Goal: Task Accomplishment & Management: Manage account settings

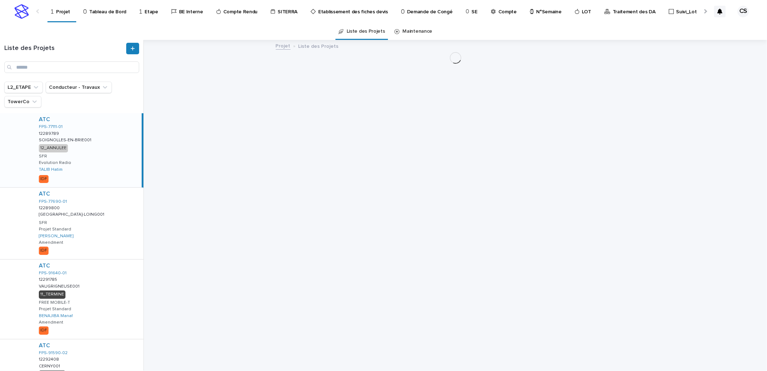
click at [704, 10] on div at bounding box center [704, 11] width 5 height 5
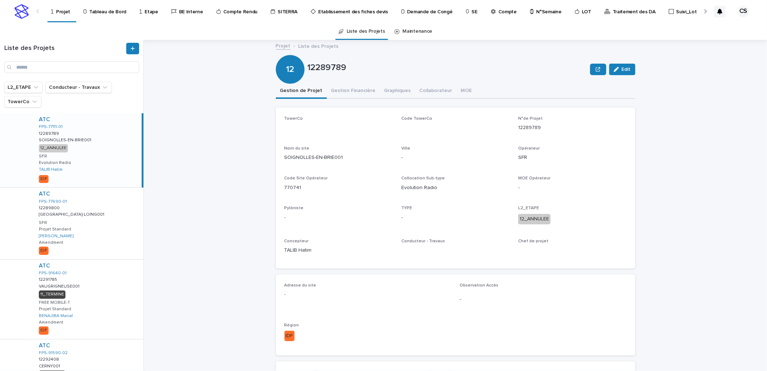
click at [704, 10] on div at bounding box center [704, 11] width 5 height 5
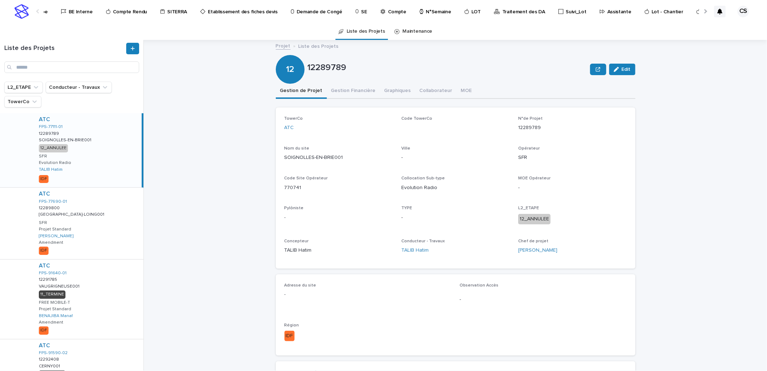
scroll to position [0, 119]
click at [704, 10] on div at bounding box center [704, 11] width 5 height 5
click at [379, 12] on p "Compte" at bounding box center [388, 7] width 18 height 15
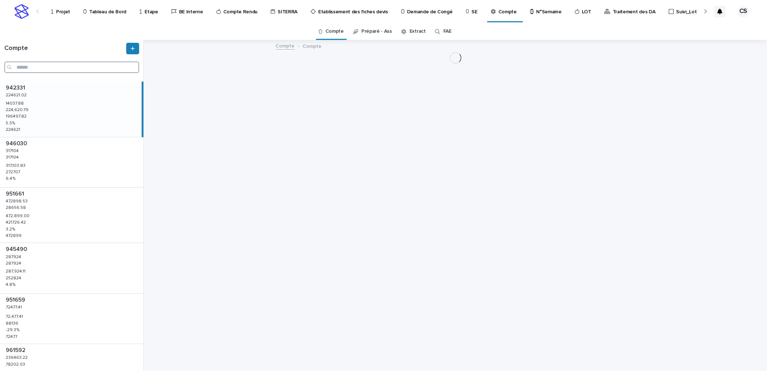
click at [62, 68] on input "Search" at bounding box center [71, 67] width 135 height 12
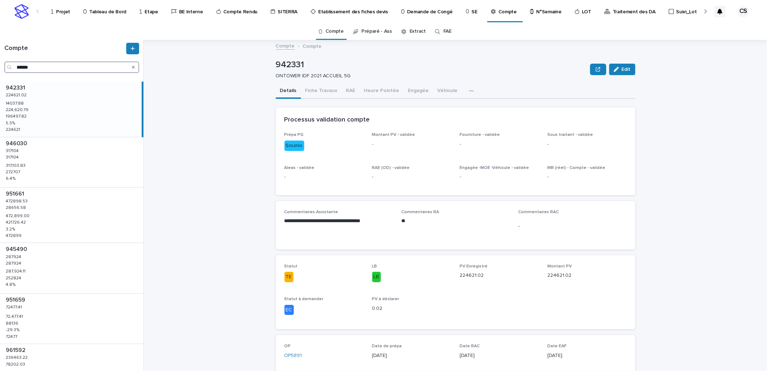
type input "******"
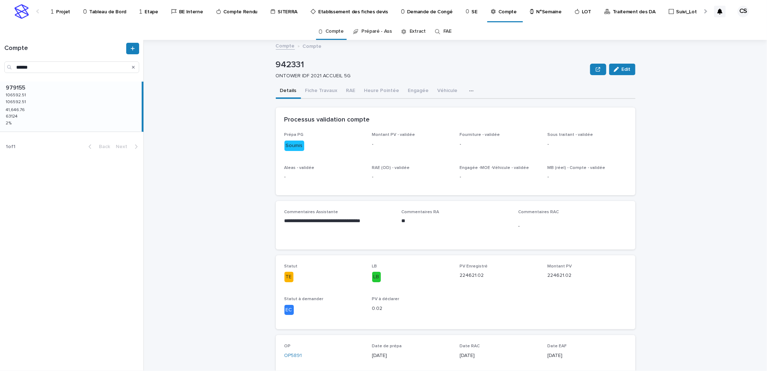
click at [80, 91] on p at bounding box center [72, 87] width 133 height 7
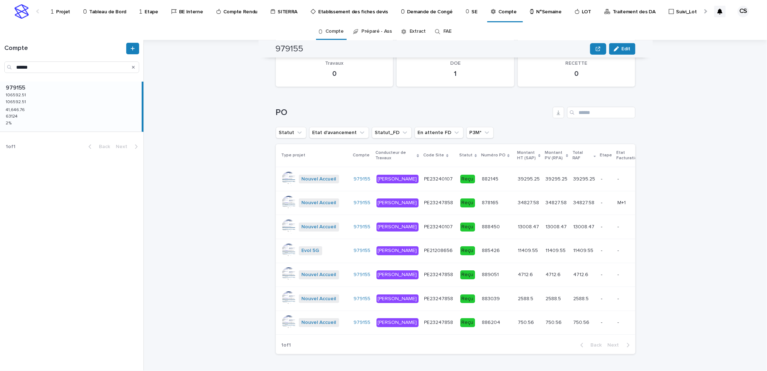
scroll to position [846, 0]
click at [484, 176] on p at bounding box center [497, 179] width 30 height 6
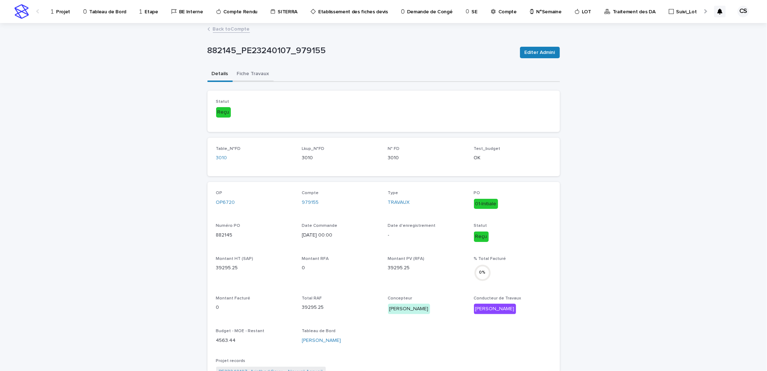
click at [265, 75] on button "Fiche Travaux" at bounding box center [253, 74] width 41 height 15
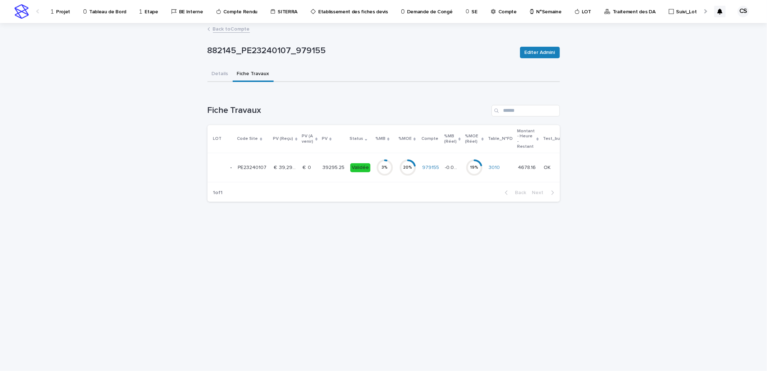
click at [311, 170] on p "€  0" at bounding box center [308, 167] width 10 height 8
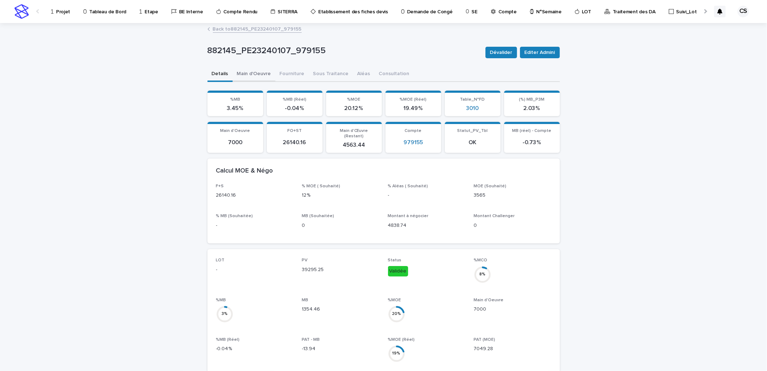
click at [266, 74] on button "Main d'Oeuvre" at bounding box center [254, 74] width 43 height 15
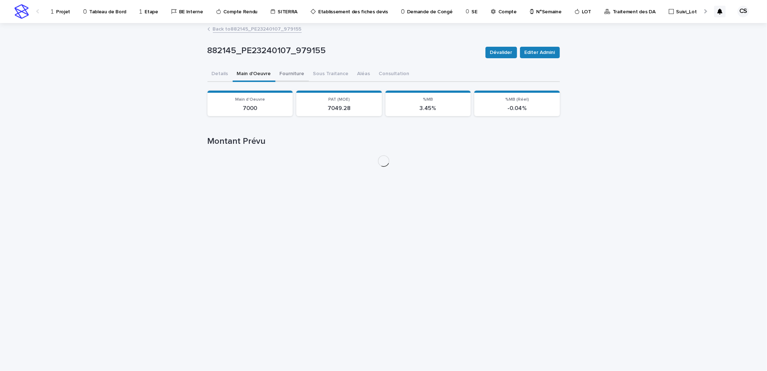
click at [278, 73] on button "Fourniture" at bounding box center [291, 74] width 33 height 15
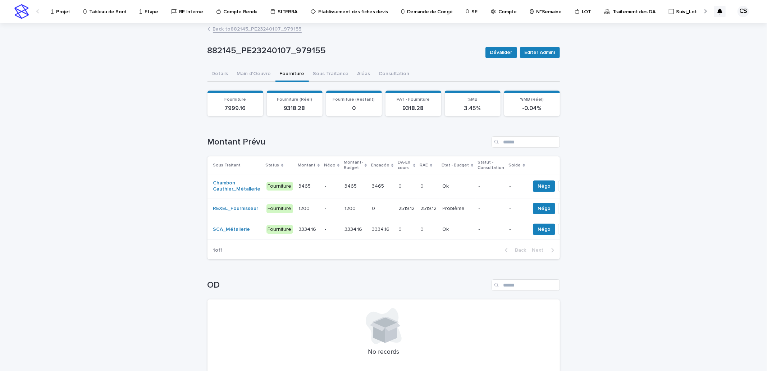
click at [421, 206] on p "2519.12" at bounding box center [430, 208] width 18 height 8
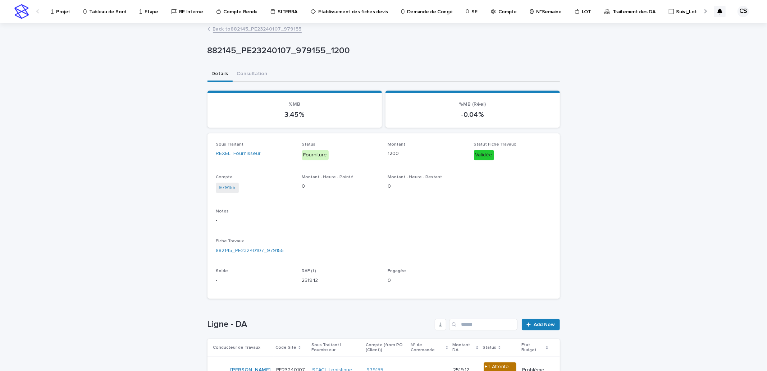
click at [282, 31] on link "Back to 882145_PE23240107_979155" at bounding box center [257, 28] width 89 height 8
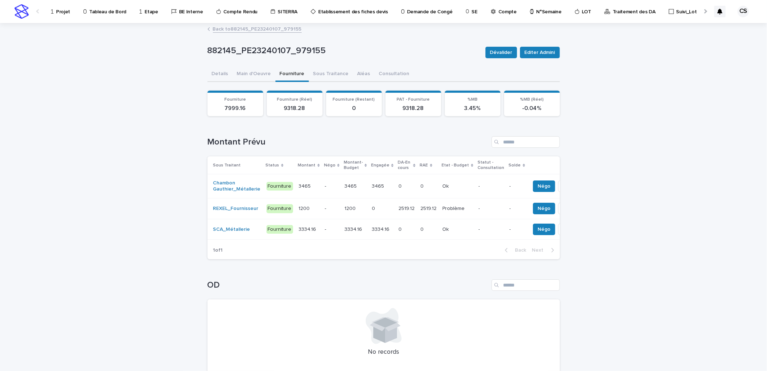
click at [399, 228] on p at bounding box center [407, 229] width 16 height 6
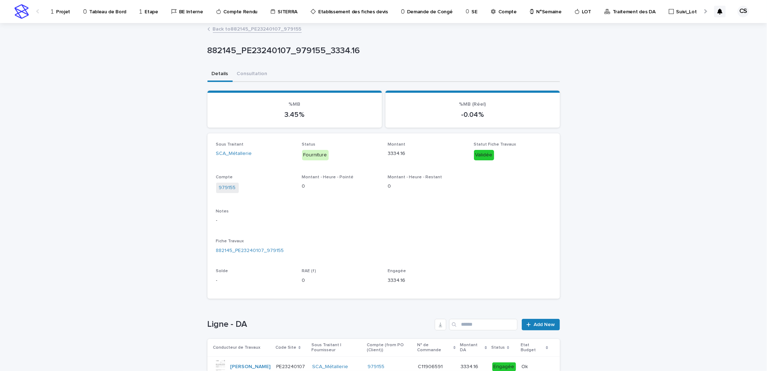
click at [277, 26] on link "Back to 882145_PE23240107_979155" at bounding box center [257, 28] width 89 height 8
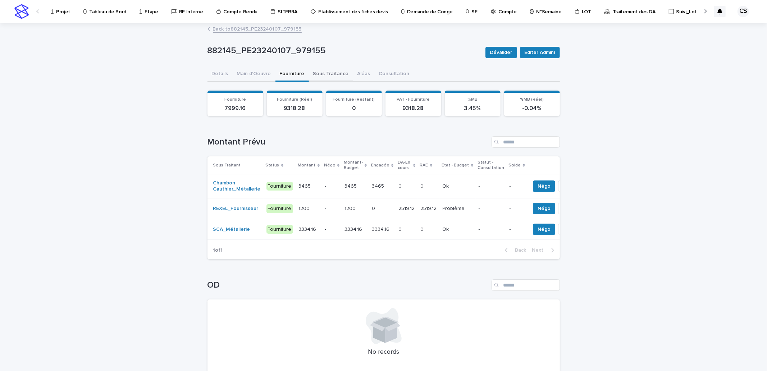
click at [328, 76] on button "Sous Traitance" at bounding box center [331, 74] width 44 height 15
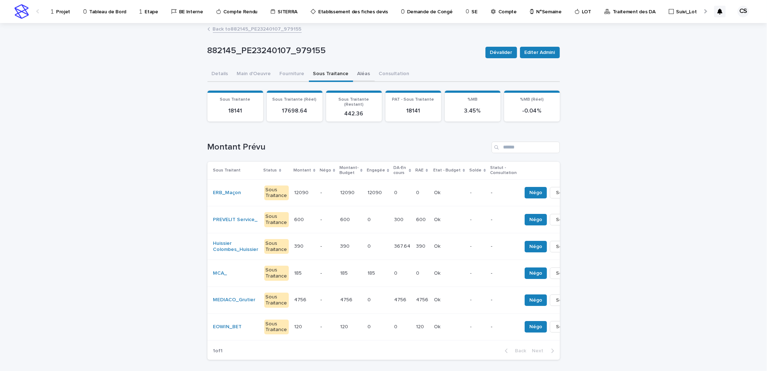
click at [355, 75] on button "Aléas" at bounding box center [364, 74] width 22 height 15
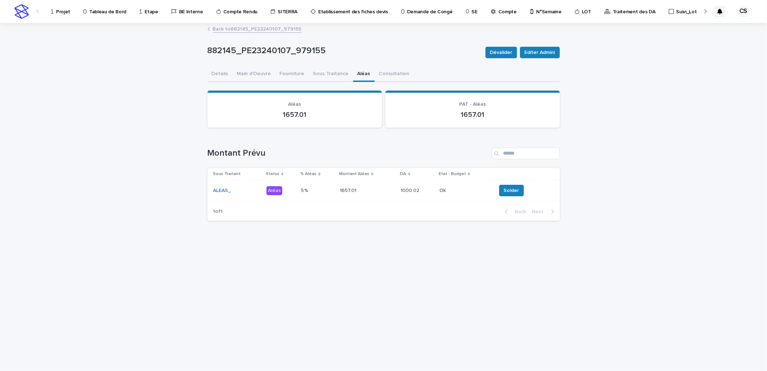
click at [401, 188] on p "1000.02" at bounding box center [411, 190] width 20 height 8
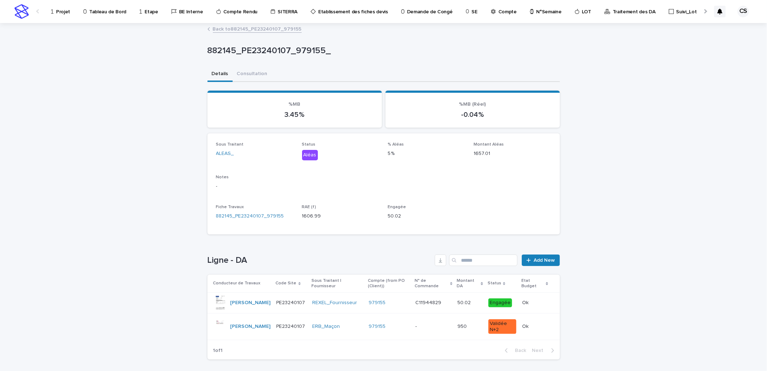
click at [437, 307] on div "C11944829 C11944829" at bounding box center [433, 303] width 36 height 12
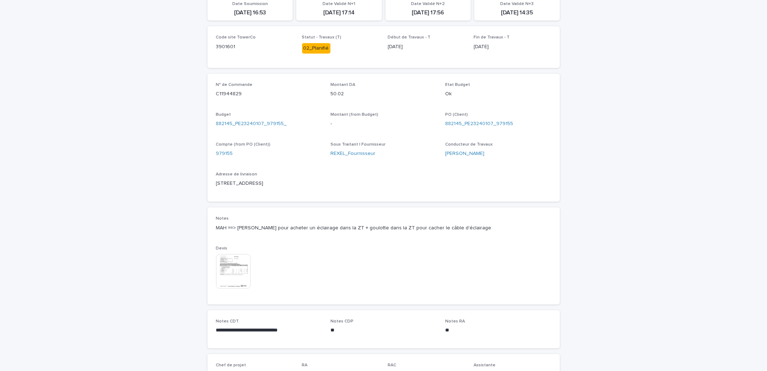
scroll to position [269, 0]
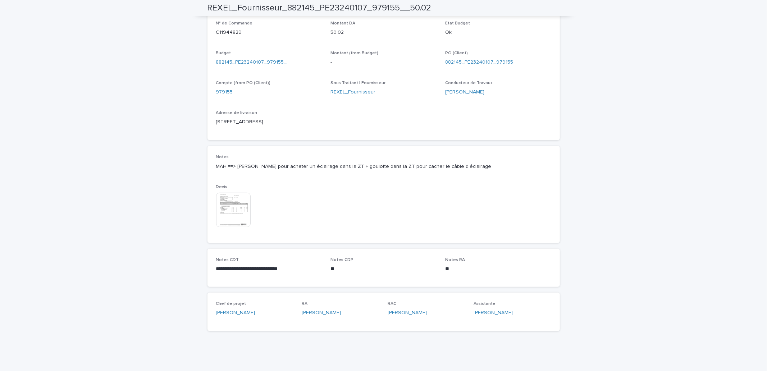
click at [227, 201] on img at bounding box center [233, 210] width 35 height 35
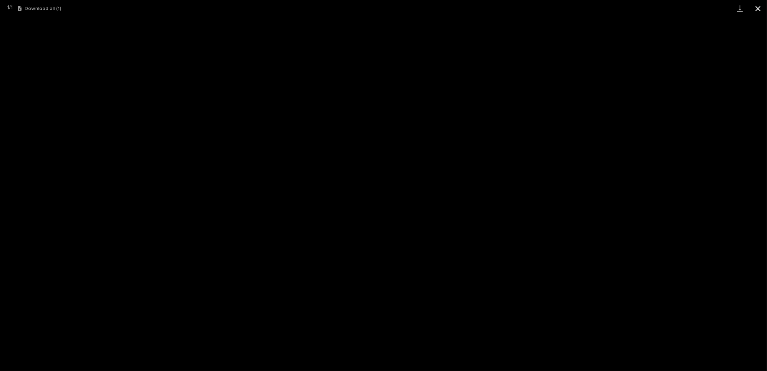
click at [756, 3] on button "Close gallery" at bounding box center [758, 8] width 18 height 17
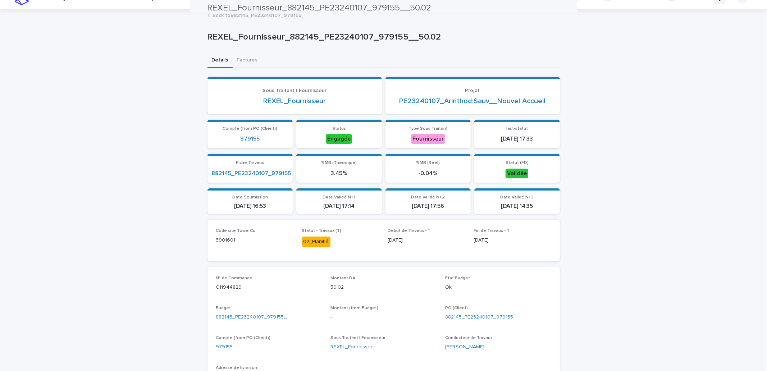
scroll to position [2, 0]
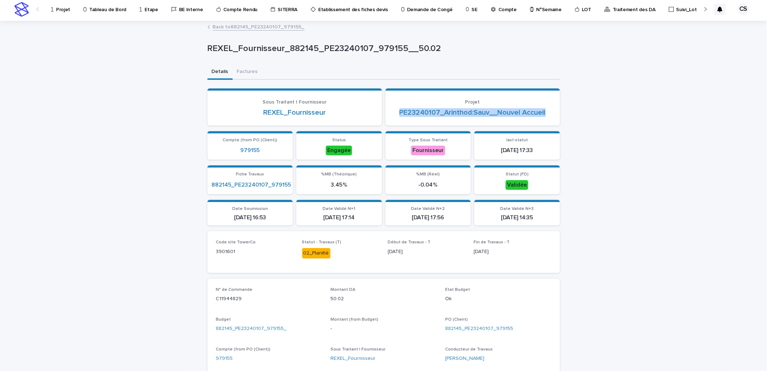
drag, startPoint x: 553, startPoint y: 115, endPoint x: 395, endPoint y: 121, distance: 157.9
click at [395, 121] on section "Projet PE23240107_Arinthod:Sauv__Nouvel Accueil" at bounding box center [472, 106] width 174 height 37
copy link "PE23240107_Arinthod:Sauv__Nouvel Accueil"
click at [258, 182] on link "882145_PE23240107_979155" at bounding box center [251, 185] width 79 height 7
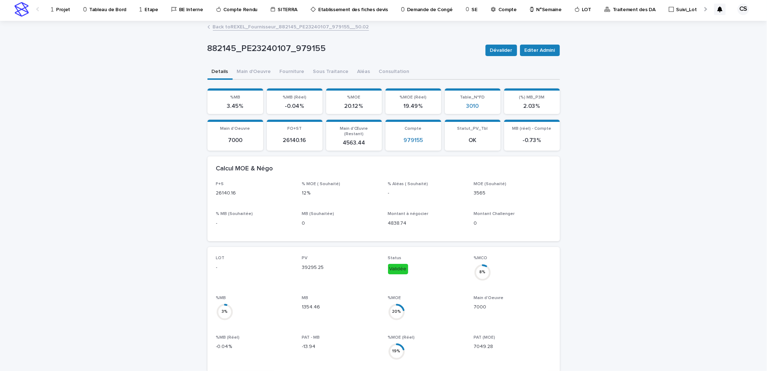
scroll to position [402, 0]
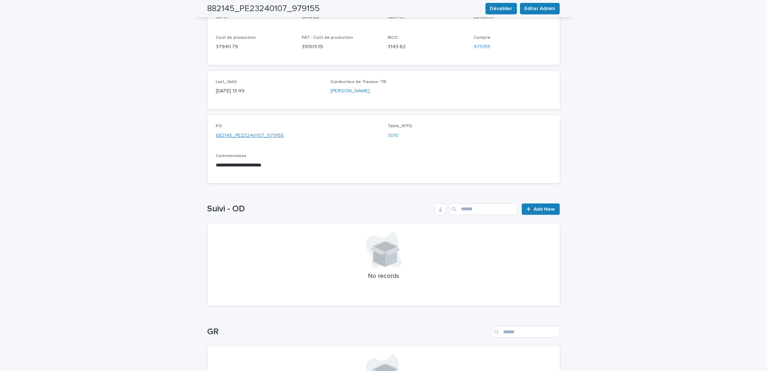
click at [256, 132] on link "882145_PE23240107_979155" at bounding box center [250, 136] width 68 height 8
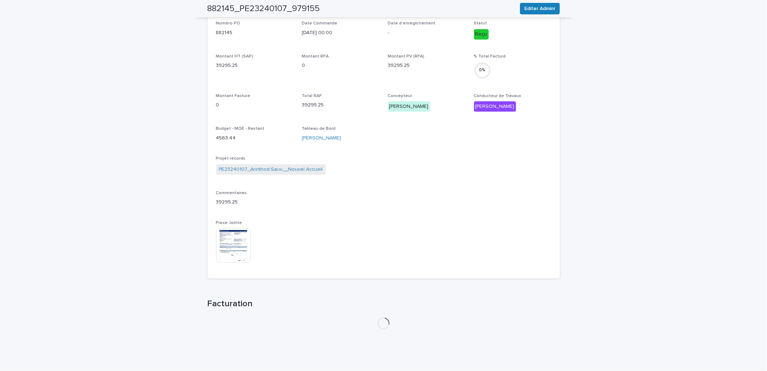
scroll to position [162, 0]
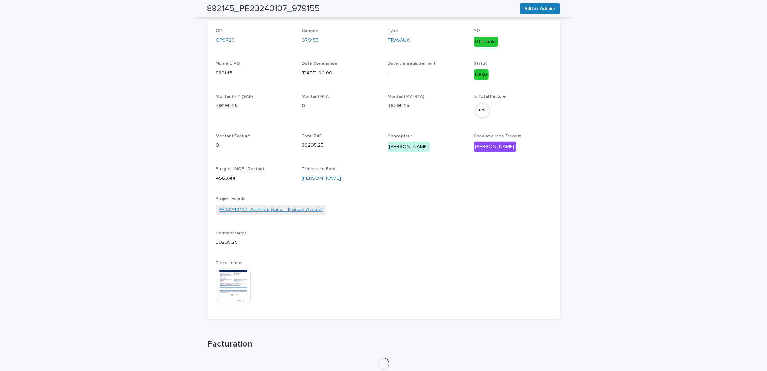
click at [264, 208] on div "OP OP6720 Compte 979155 Type TRAVAUX PO 01-Initiale Numéro PO 882145 Date Comma…" at bounding box center [383, 169] width 335 height 282
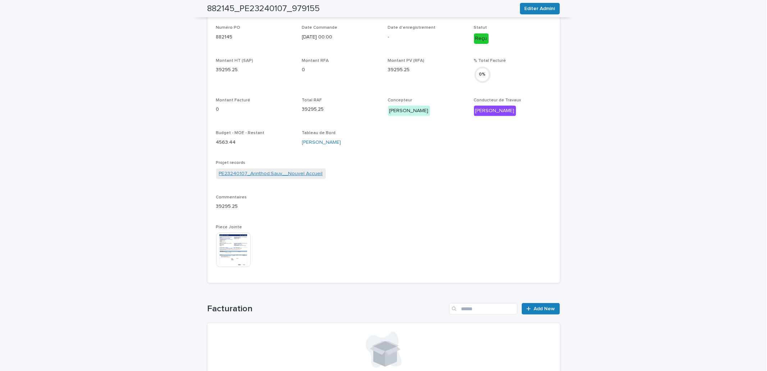
click at [279, 175] on link "PE23240107_Arinthod:Sauv__Nouvel Accueil" at bounding box center [271, 174] width 104 height 8
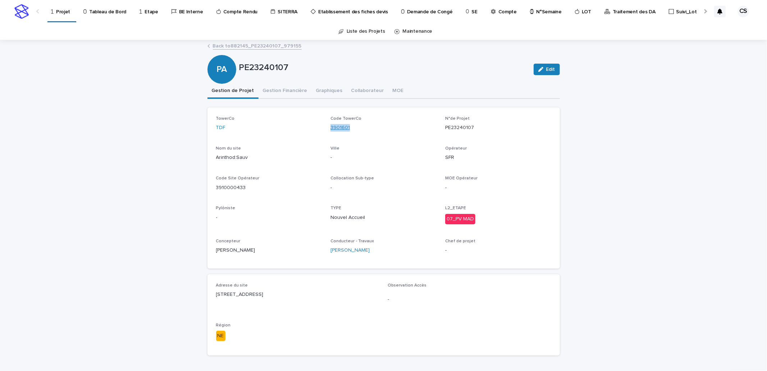
drag, startPoint x: 360, startPoint y: 127, endPoint x: 328, endPoint y: 127, distance: 31.6
click at [330, 127] on div "3901601" at bounding box center [383, 128] width 106 height 8
copy link "3901601"
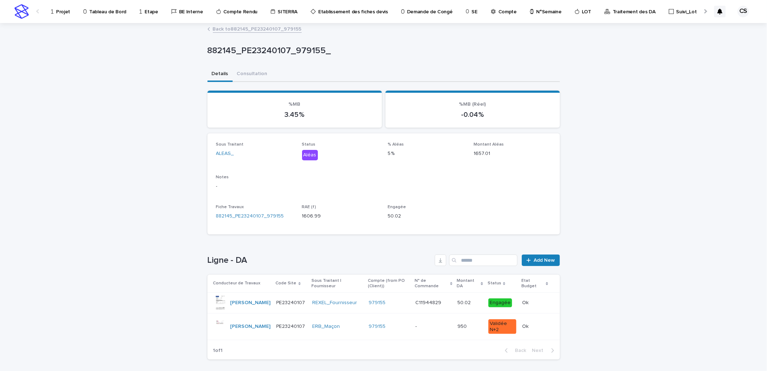
click at [215, 302] on div at bounding box center [220, 303] width 14 height 14
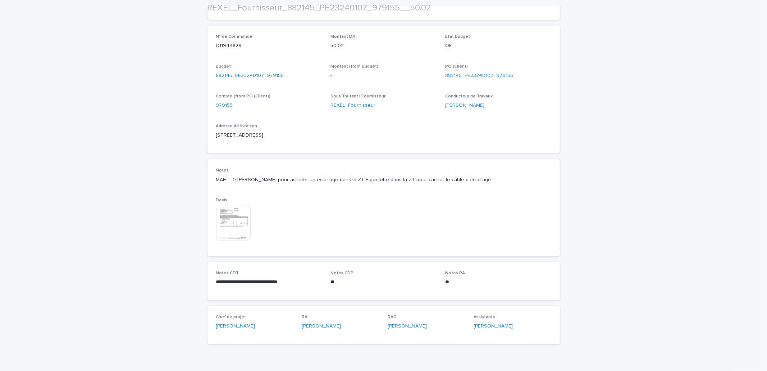
scroll to position [266, 0]
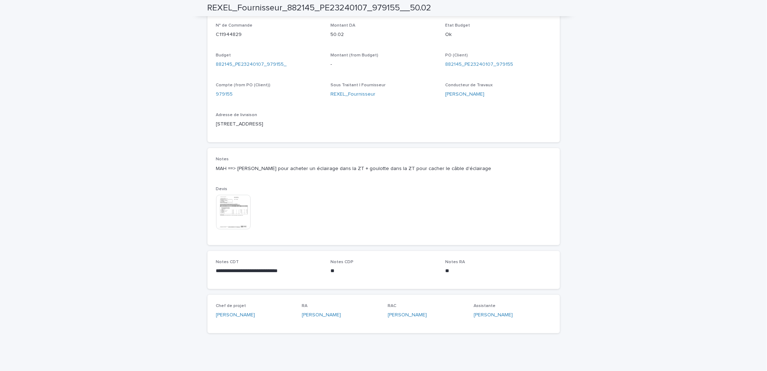
click at [234, 212] on img at bounding box center [233, 212] width 35 height 35
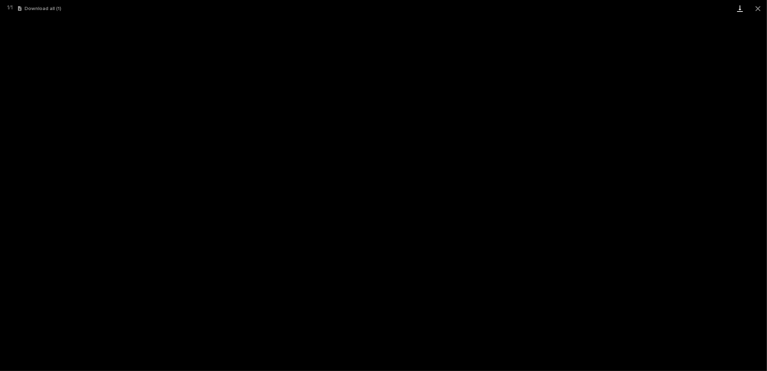
drag, startPoint x: 757, startPoint y: 9, endPoint x: 739, endPoint y: 12, distance: 17.8
click at [757, 9] on button "Close gallery" at bounding box center [758, 8] width 18 height 17
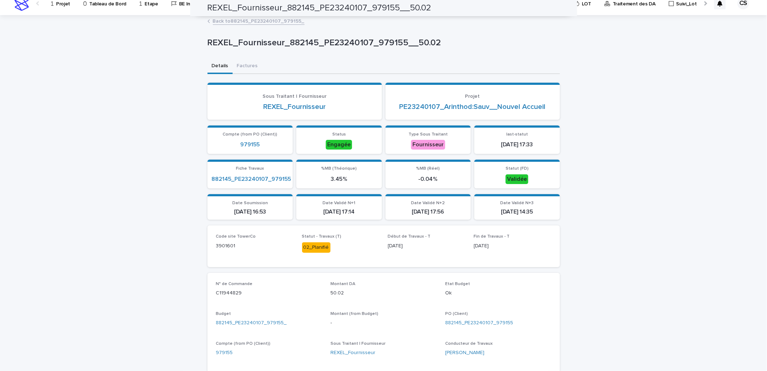
scroll to position [0, 0]
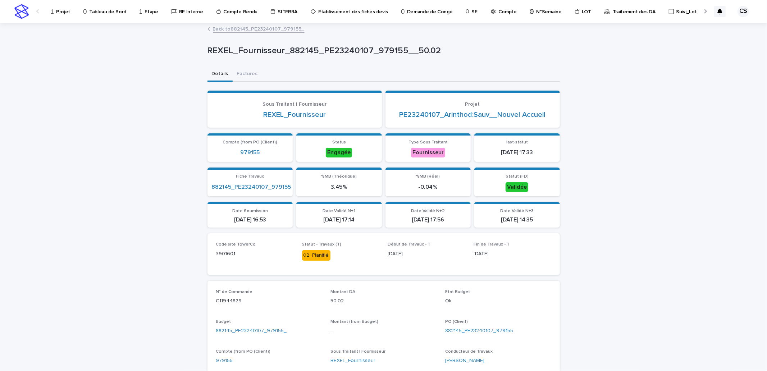
click at [620, 9] on p "Traitement des DA" at bounding box center [634, 7] width 43 height 15
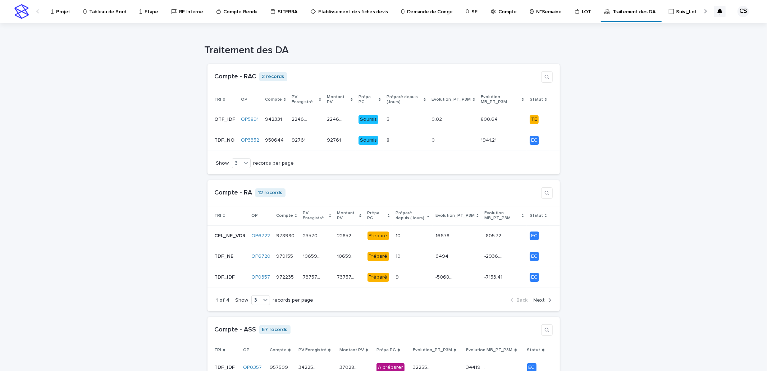
click at [529, 17] on link "N°Semaine" at bounding box center [547, 11] width 36 height 22
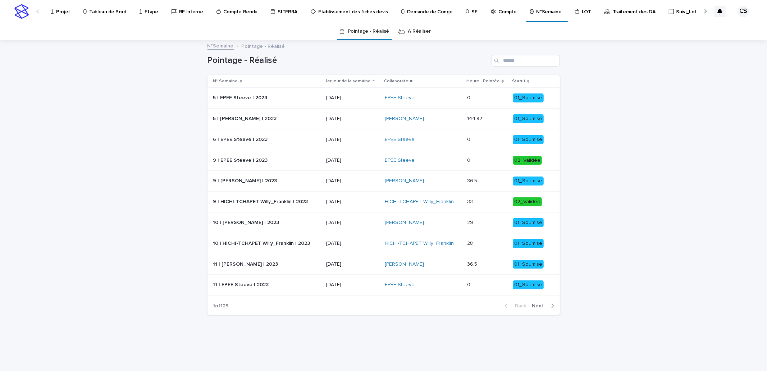
click at [419, 30] on link "A Réaliser" at bounding box center [419, 31] width 23 height 17
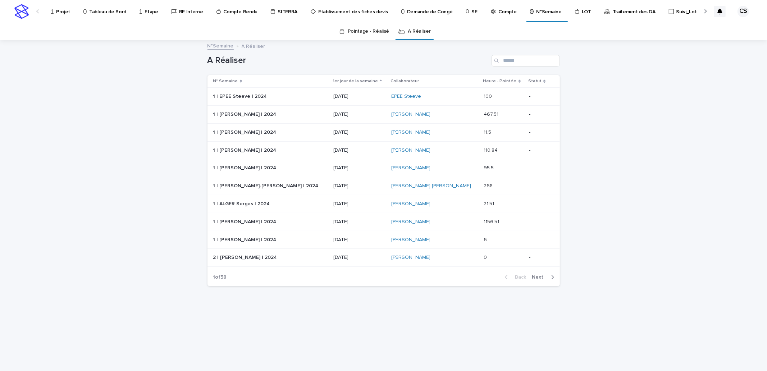
click at [497, 61] on icon "Search" at bounding box center [496, 61] width 4 height 4
click at [509, 61] on input "Search" at bounding box center [525, 61] width 68 height 12
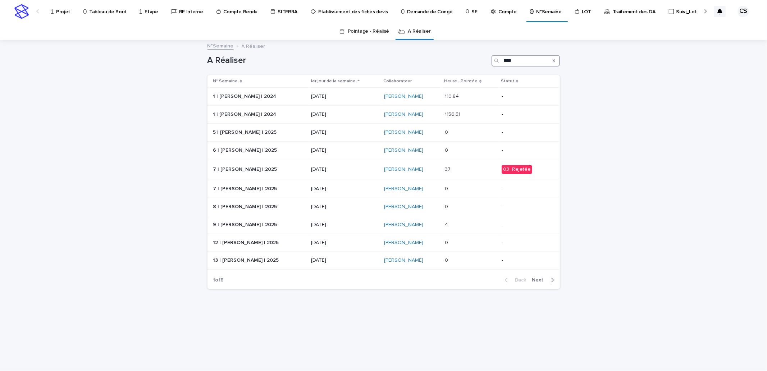
type input "*****"
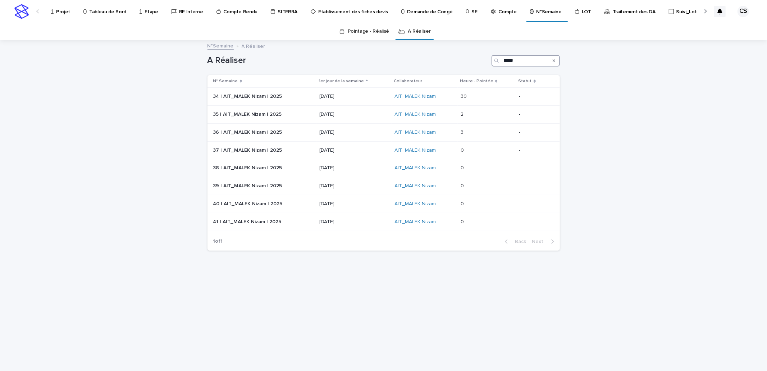
click at [512, 64] on input "*****" at bounding box center [525, 61] width 68 height 12
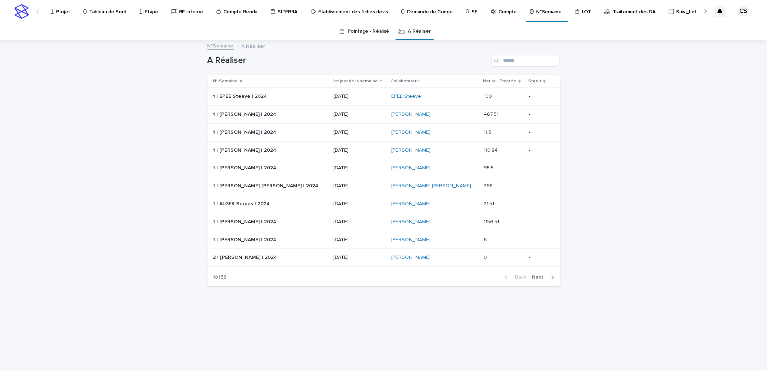
click at [380, 34] on link "Pointage - Réalisé" at bounding box center [368, 31] width 41 height 17
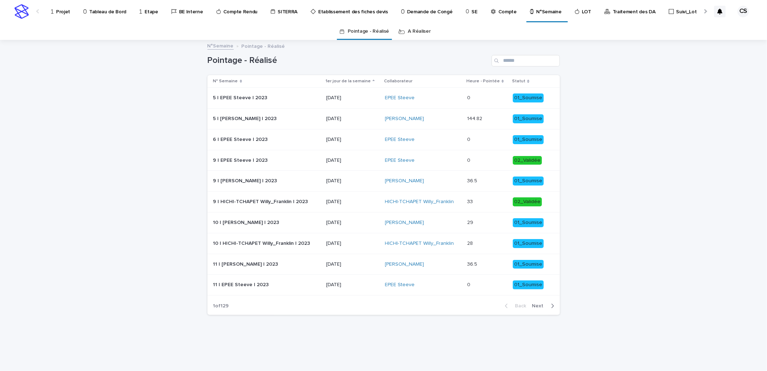
drag, startPoint x: 498, startPoint y: 59, endPoint x: 502, endPoint y: 60, distance: 3.7
click at [500, 60] on div "Search" at bounding box center [497, 61] width 12 height 12
click at [505, 60] on input "Search" at bounding box center [525, 61] width 68 height 12
paste input "*****"
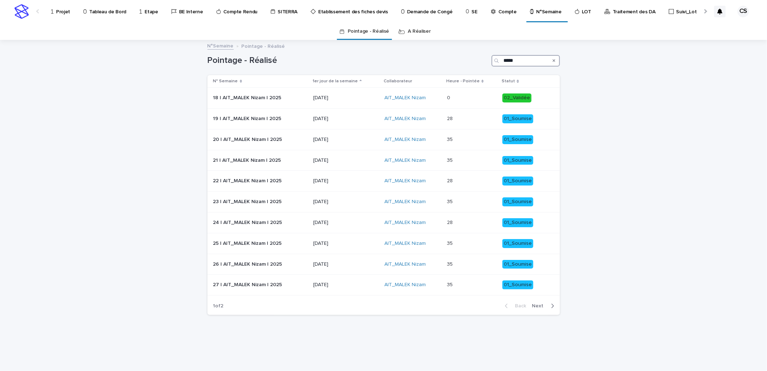
type input "*****"
click at [543, 303] on button "Next" at bounding box center [544, 306] width 31 height 6
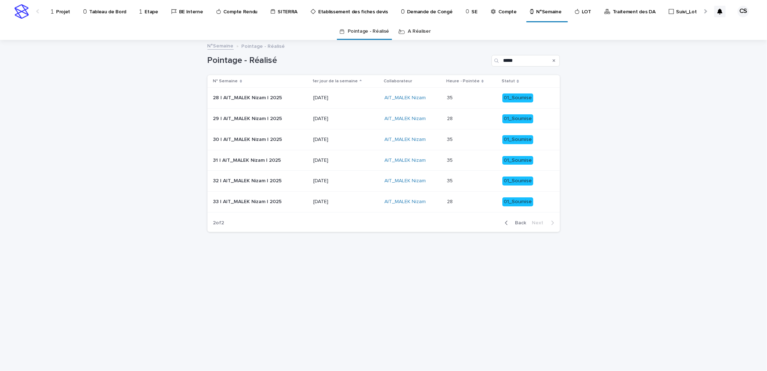
click at [278, 342] on div "Loading... Saving… Loading... Saving… Pointage - Réalisé ***** N° Semaine 1er j…" at bounding box center [383, 197] width 359 height 312
click at [411, 31] on link "A Réaliser" at bounding box center [419, 31] width 23 height 17
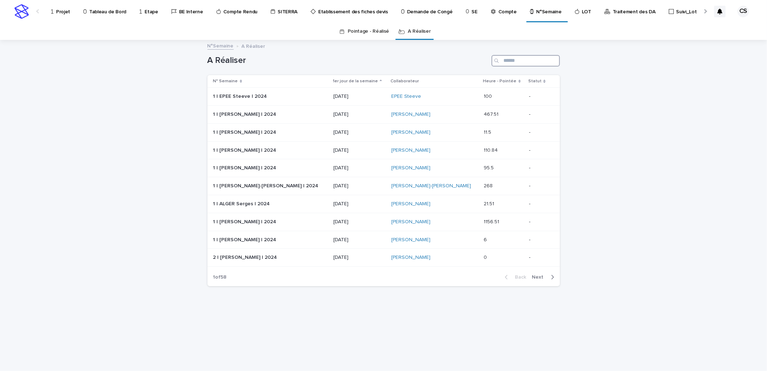
click at [506, 62] on input "Search" at bounding box center [525, 61] width 68 height 12
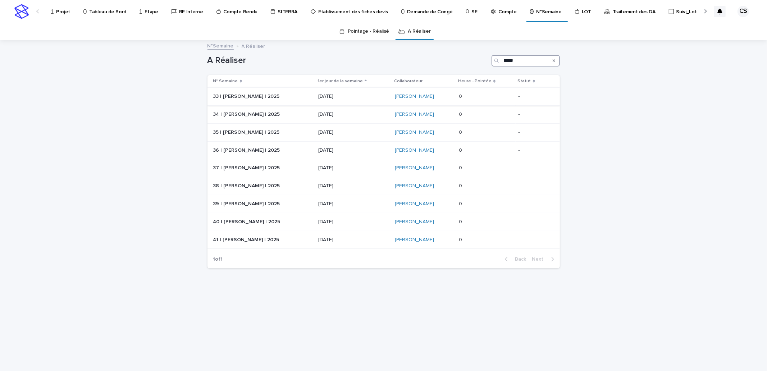
type input "*****"
click at [301, 93] on p at bounding box center [263, 96] width 100 height 6
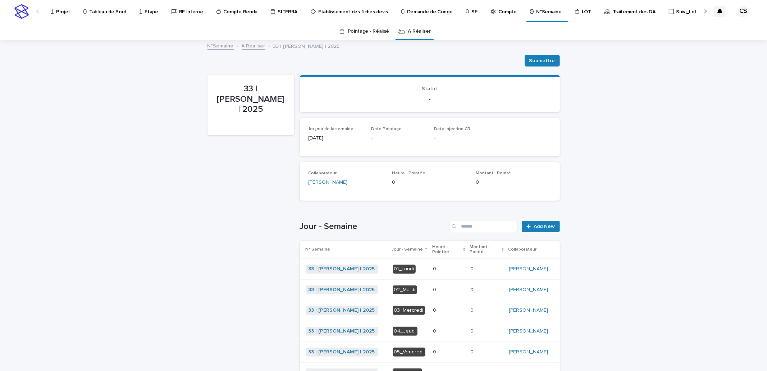
click at [442, 266] on p at bounding box center [448, 269] width 31 height 6
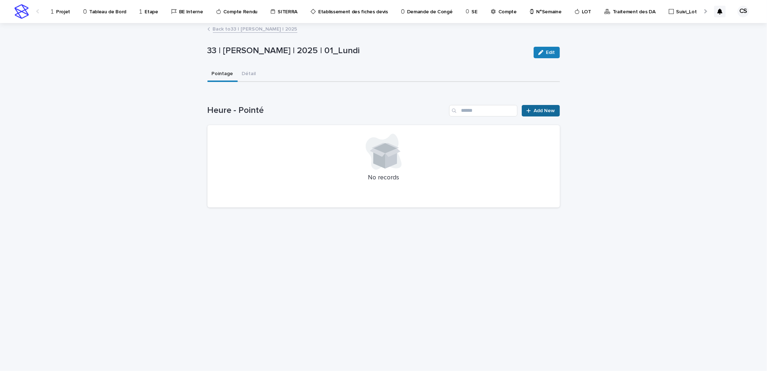
click at [547, 110] on span "Add New" at bounding box center [544, 110] width 21 height 5
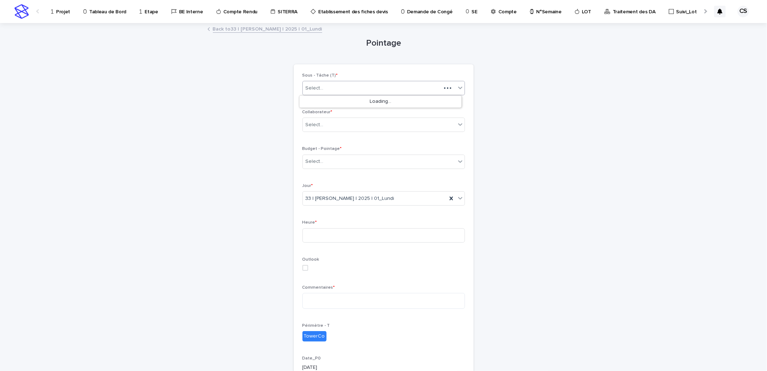
click at [323, 92] on div "Select..." at bounding box center [372, 88] width 138 height 12
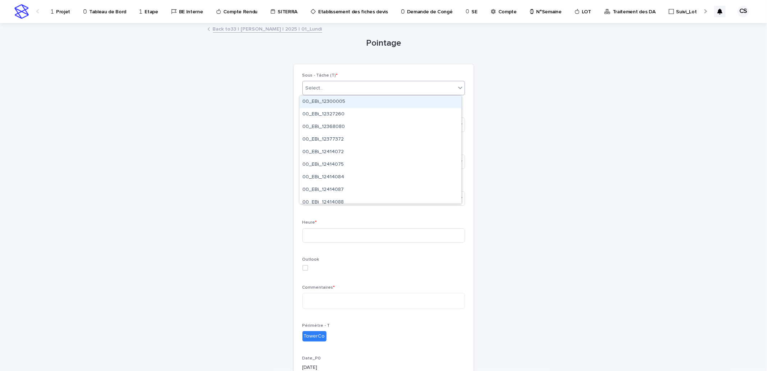
click at [326, 84] on div "Select..." at bounding box center [379, 88] width 153 height 12
click at [318, 122] on div "Select..." at bounding box center [315, 125] width 18 height 8
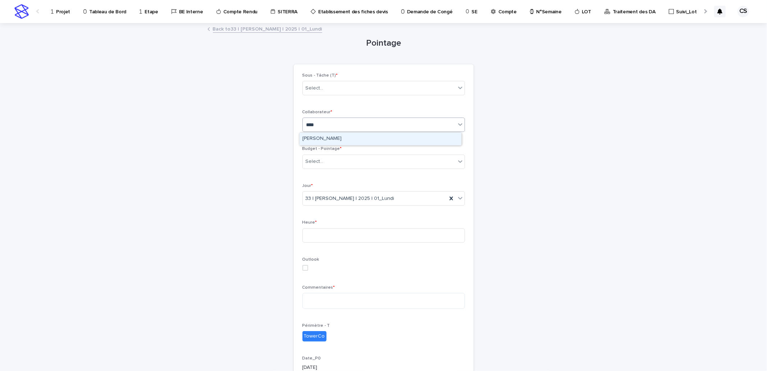
type input "*****"
click at [323, 137] on div "CELIK Saban" at bounding box center [380, 139] width 162 height 13
click at [324, 160] on div "Select..." at bounding box center [379, 162] width 153 height 12
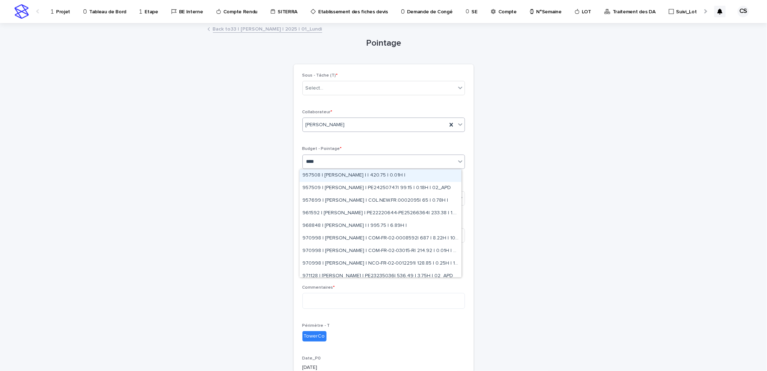
type input "*****"
click at [334, 178] on div "957508 | CELIK Saban | | 420.75 | 0.01H |" at bounding box center [380, 175] width 162 height 13
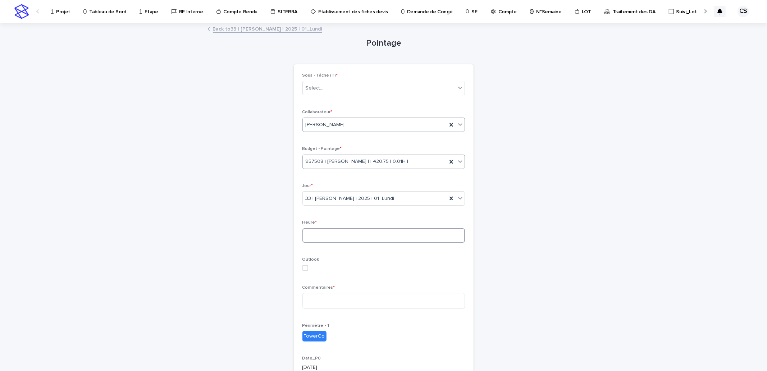
click at [330, 231] on input at bounding box center [383, 235] width 162 height 14
type input "*"
click at [340, 295] on textarea at bounding box center [383, 300] width 162 height 15
type textarea "**"
click at [426, 322] on div "Sous - Tâche (T) * Select... Collaborateur * CELIK Saban Budget - Pointage * 95…" at bounding box center [383, 255] width 162 height 364
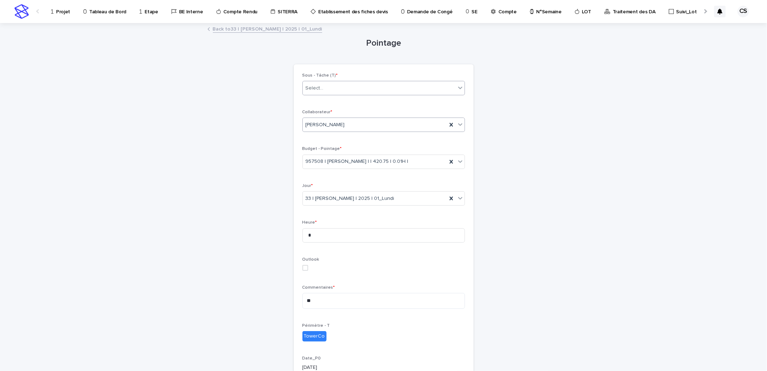
click at [325, 84] on div "Select..." at bounding box center [379, 88] width 153 height 12
paste input "**********"
type input "**********"
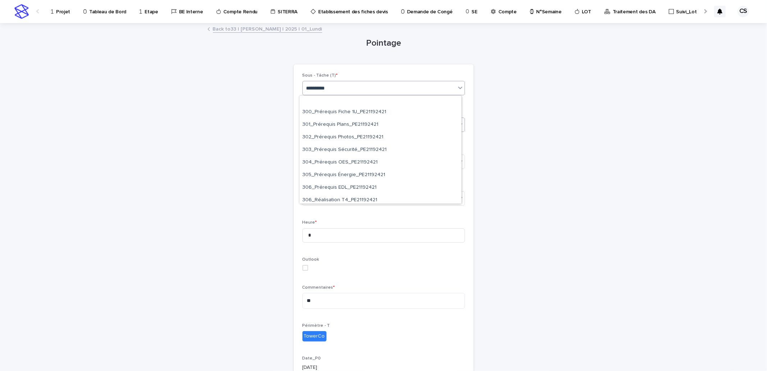
scroll to position [484, 0]
click at [379, 198] on div "307_Remise DOE_PE21192421" at bounding box center [380, 197] width 162 height 13
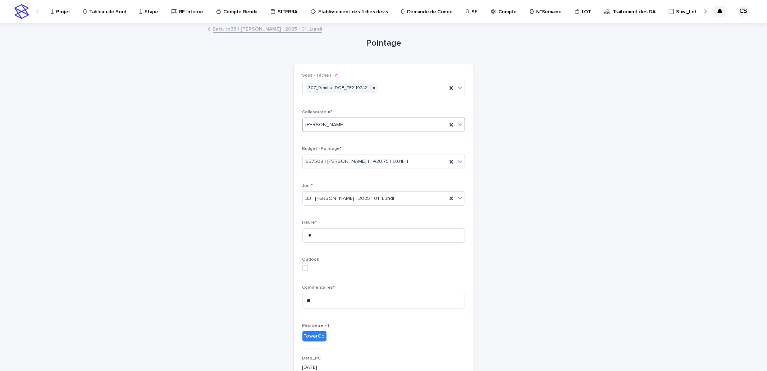
click at [558, 209] on div "Loading... Saving… Loading... Saving… Pointage Loading... Saving… Loading... Sa…" at bounding box center [383, 252] width 359 height 457
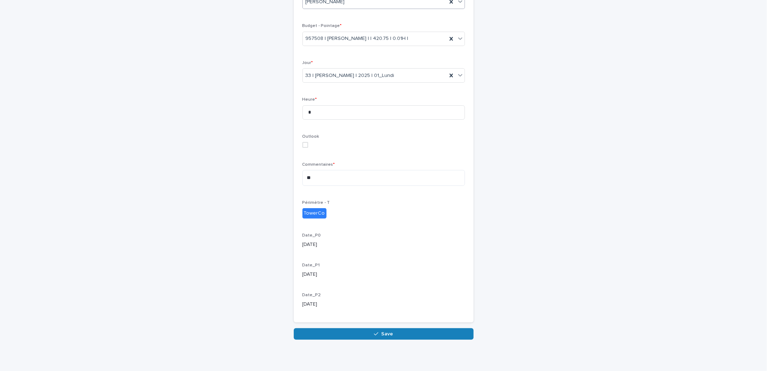
scroll to position [128, 0]
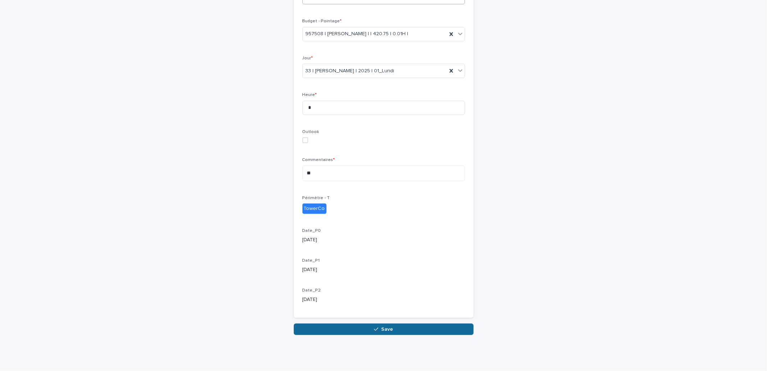
click at [382, 329] on span "Save" at bounding box center [387, 329] width 12 height 5
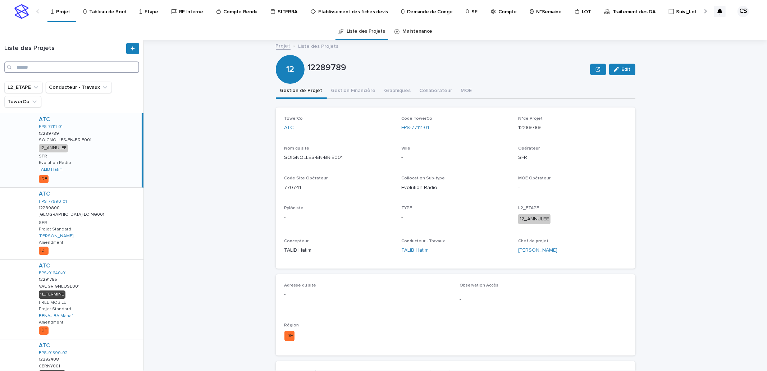
click at [108, 68] on input "Search" at bounding box center [71, 67] width 135 height 12
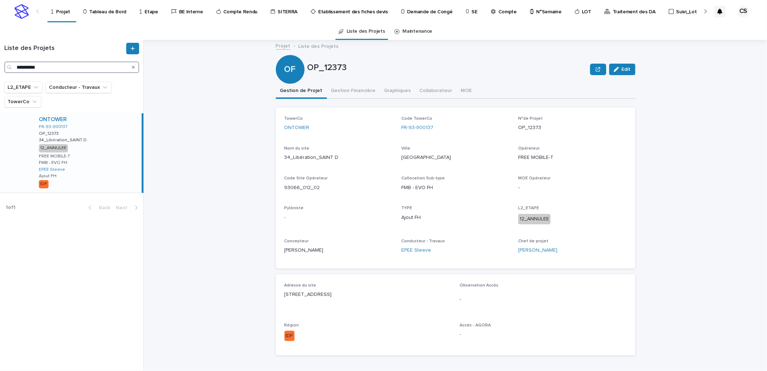
click at [22, 67] on input "**********" at bounding box center [71, 67] width 135 height 12
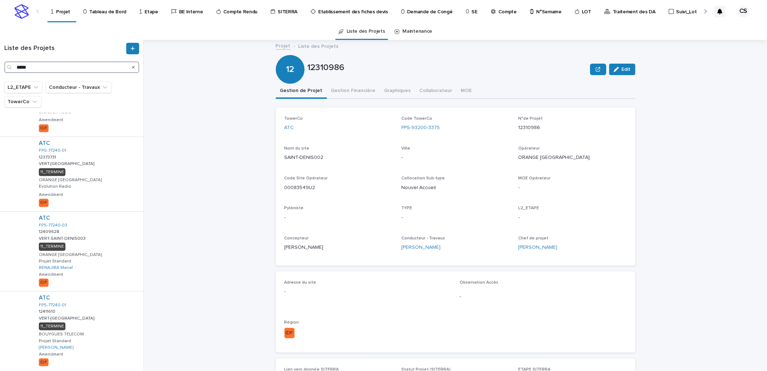
scroll to position [506, 0]
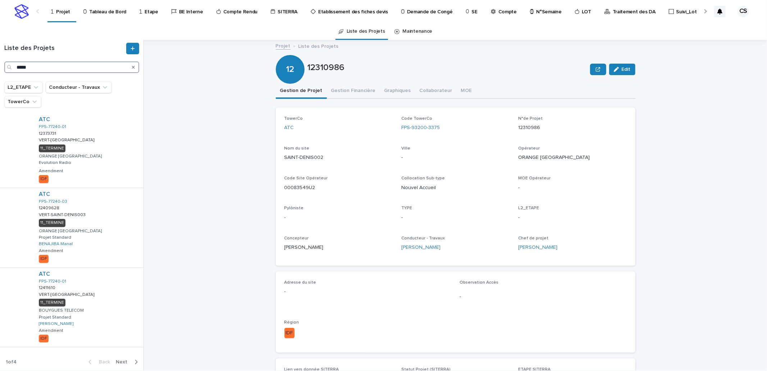
type input "*****"
click at [120, 362] on span "Next" at bounding box center [124, 361] width 16 height 5
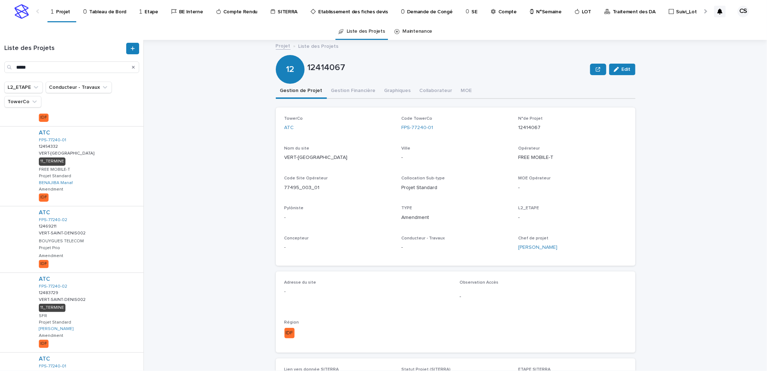
scroll to position [516, 0]
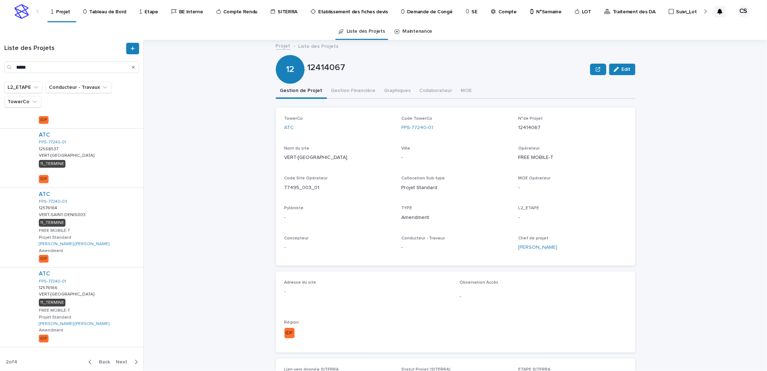
click at [116, 360] on span "Next" at bounding box center [124, 361] width 16 height 5
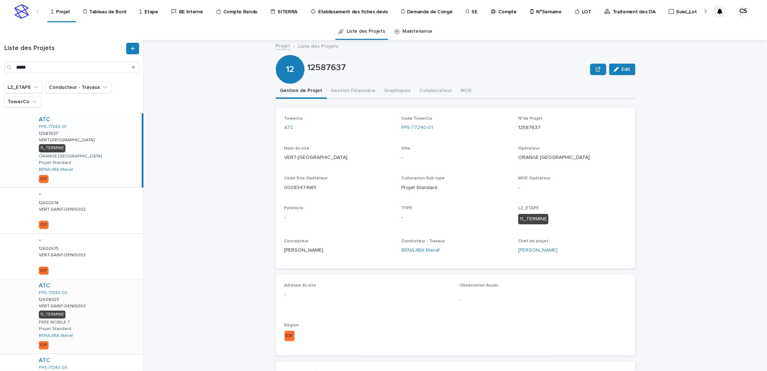
scroll to position [446, 0]
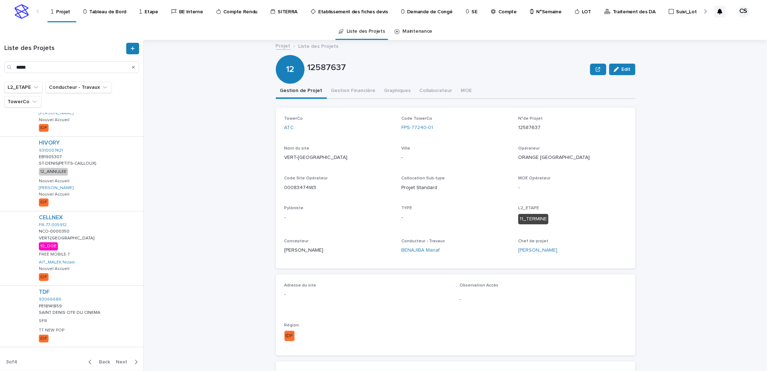
click at [116, 365] on button "Next" at bounding box center [128, 362] width 31 height 6
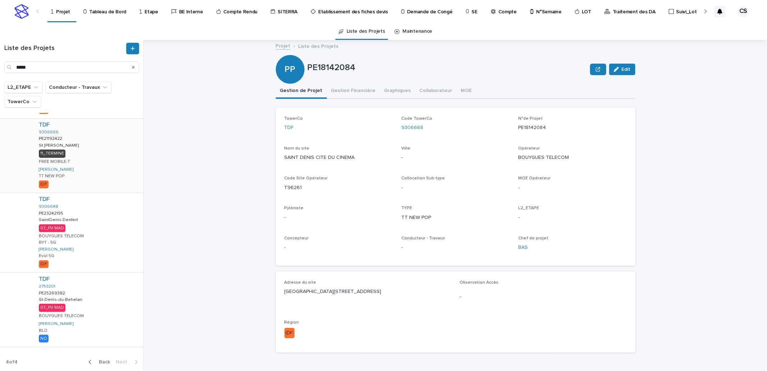
scroll to position [59, 0]
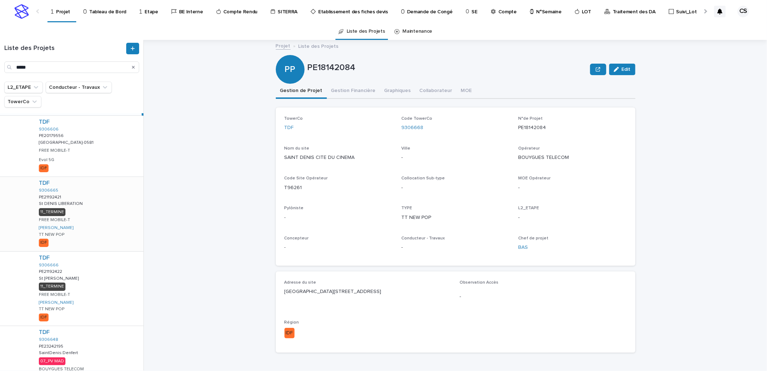
click at [103, 205] on div "TDF 9306665 PE21192421 PE21192421 St DENIS LIBERATION St DENIS LIBERATION 11_TE…" at bounding box center [88, 214] width 110 height 74
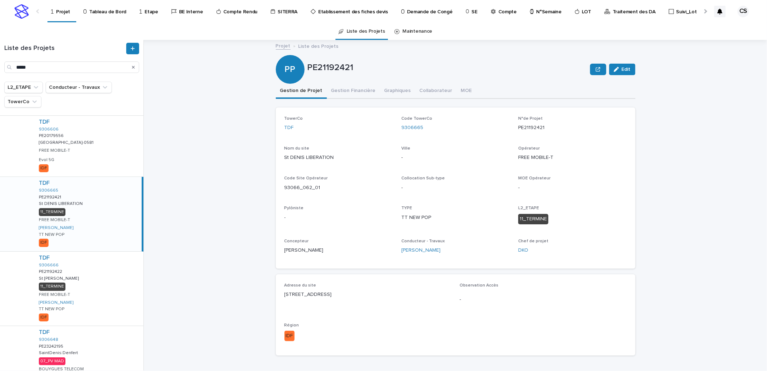
click at [335, 69] on p "PE21192421" at bounding box center [447, 68] width 280 height 10
copy p "PE21192421"
click at [707, 10] on div at bounding box center [705, 11] width 12 height 22
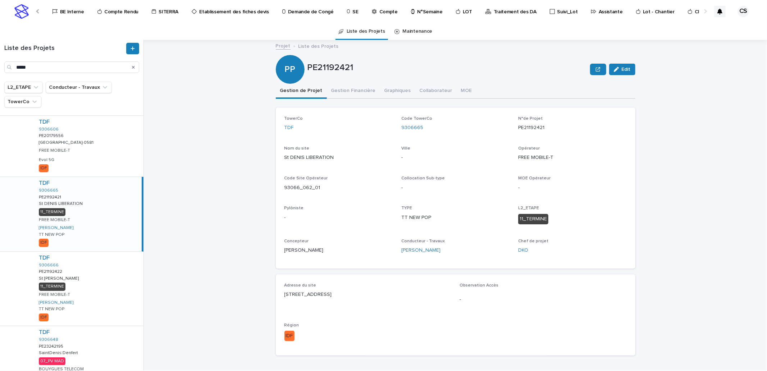
click at [502, 15] on p "Traitement des DA" at bounding box center [515, 7] width 43 height 15
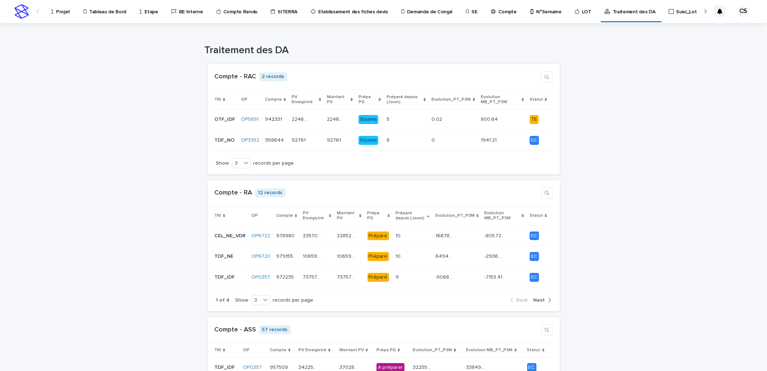
click at [702, 11] on div at bounding box center [704, 11] width 5 height 5
click at [412, 13] on p "N°Semaine" at bounding box center [424, 7] width 25 height 15
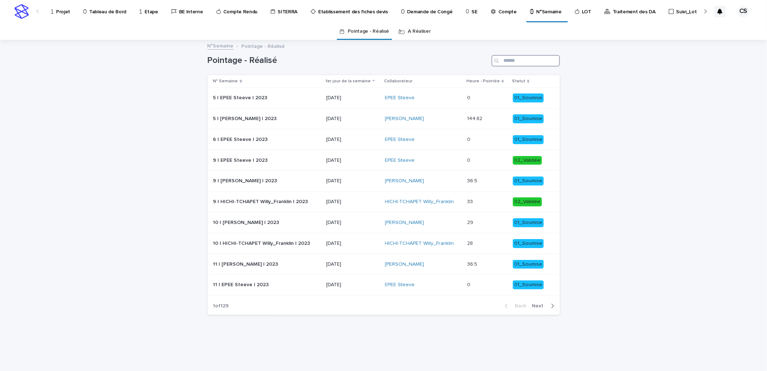
click at [522, 63] on input "Search" at bounding box center [525, 61] width 68 height 12
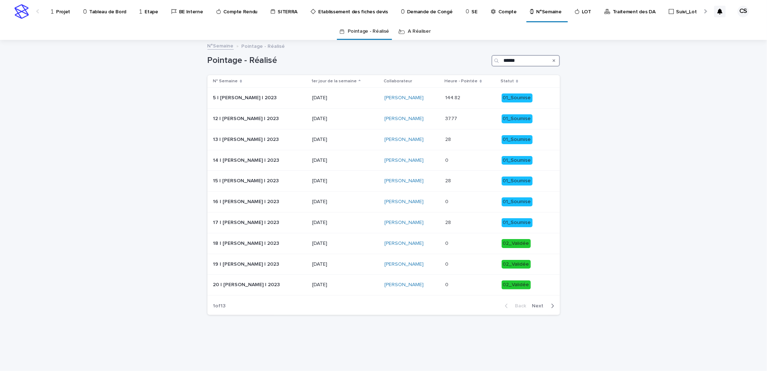
type input "******"
click at [536, 302] on div "Back Next" at bounding box center [529, 306] width 61 height 18
click at [538, 307] on span "Next" at bounding box center [540, 305] width 16 height 5
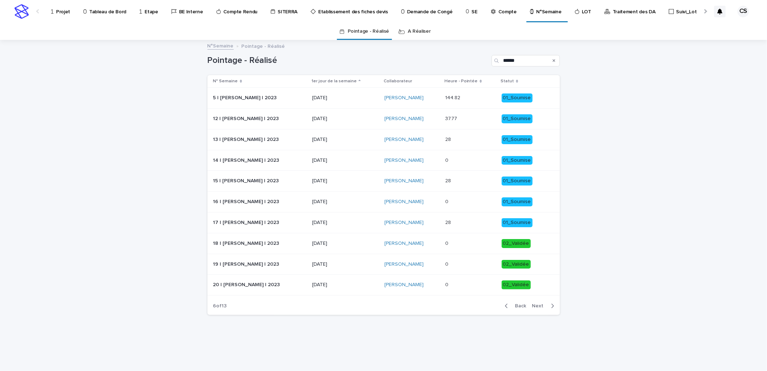
click at [538, 307] on span "Next" at bounding box center [540, 305] width 16 height 5
click at [537, 309] on button "Next" at bounding box center [544, 306] width 31 height 6
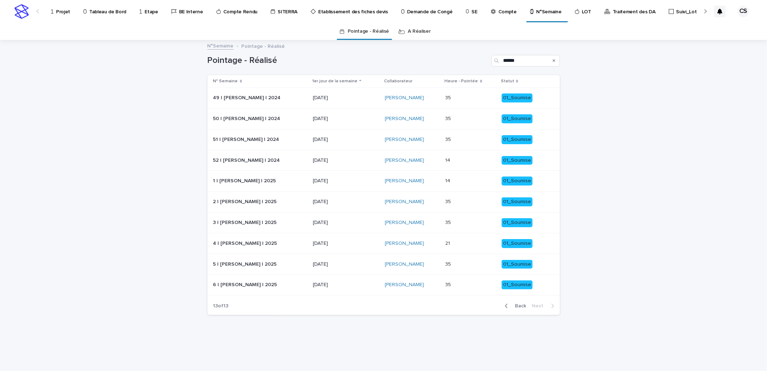
click at [537, 309] on div "Loading... Saving… Loading... Saving… Pointage - Réalisé ****** N° Semaine 1er …" at bounding box center [383, 197] width 359 height 312
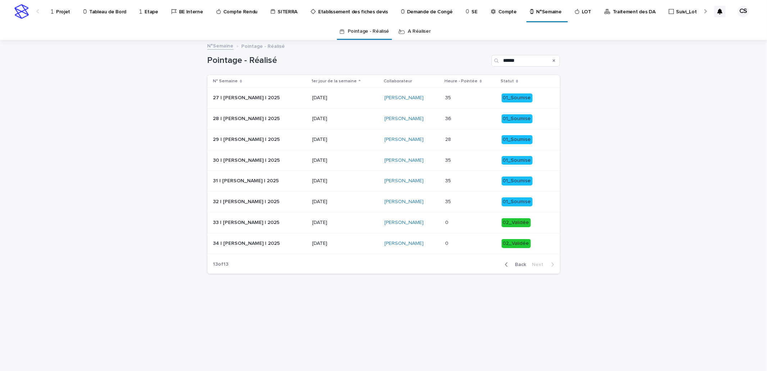
click at [445, 199] on p "35" at bounding box center [448, 201] width 7 height 8
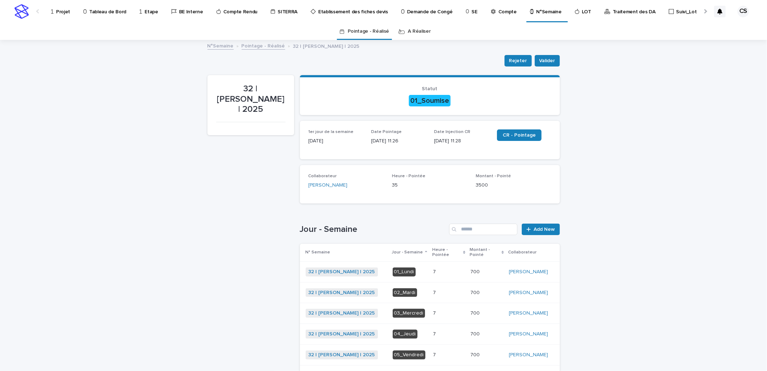
click at [442, 269] on p at bounding box center [448, 272] width 31 height 6
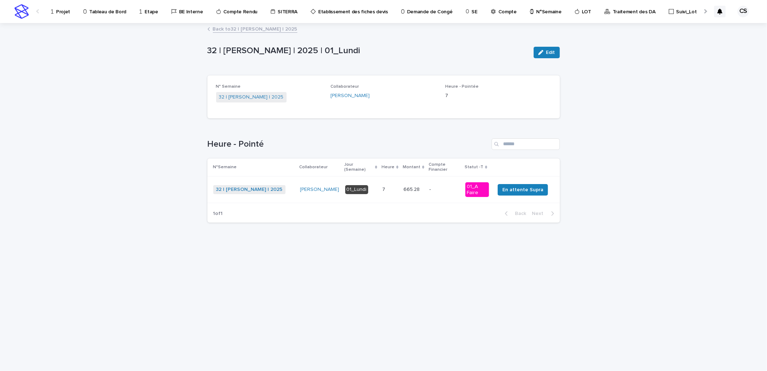
click at [429, 185] on div "-" at bounding box center [444, 190] width 30 height 12
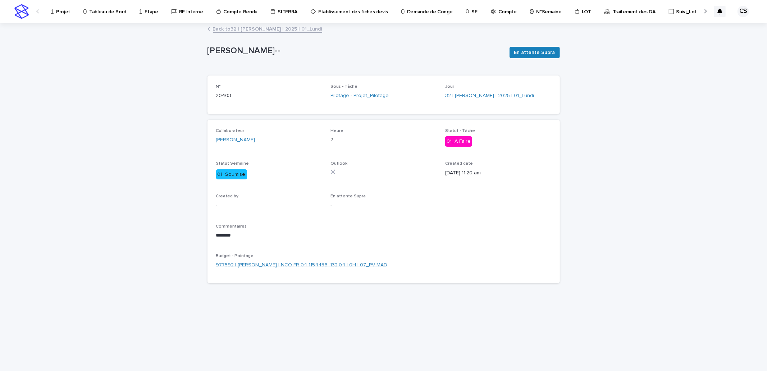
click at [331, 263] on link "977592 | MUHIRE Ernest | NCO-FR-04-1154456| 132.04 | 0H | 07_PV MAD" at bounding box center [301, 265] width 171 height 8
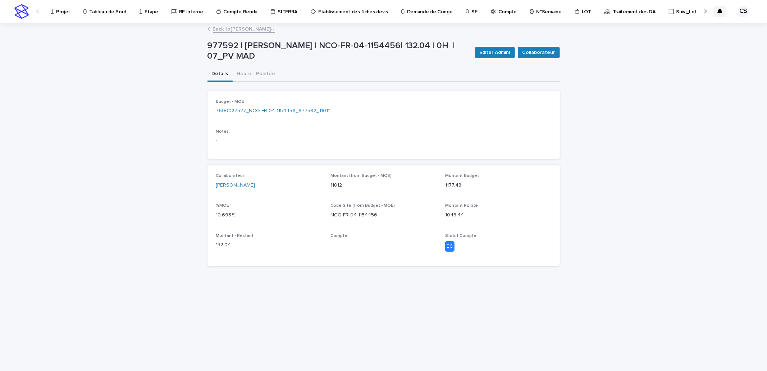
click at [261, 29] on link "Back to MUHIRE Ernest--" at bounding box center [244, 28] width 62 height 8
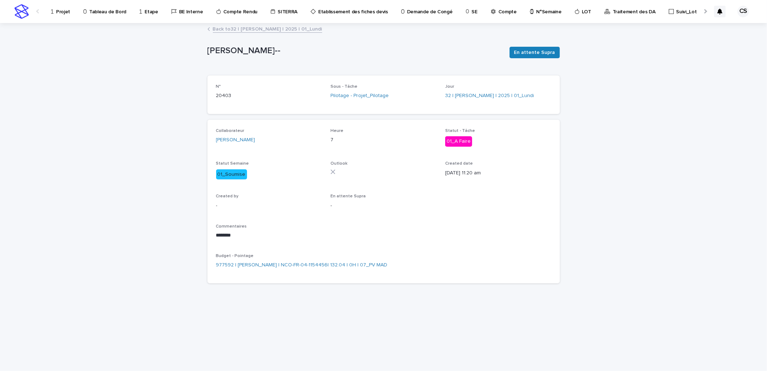
click at [261, 29] on link "Back to 32 | MUHIRE Ernest | 2025 | 01_Lundi" at bounding box center [267, 28] width 109 height 8
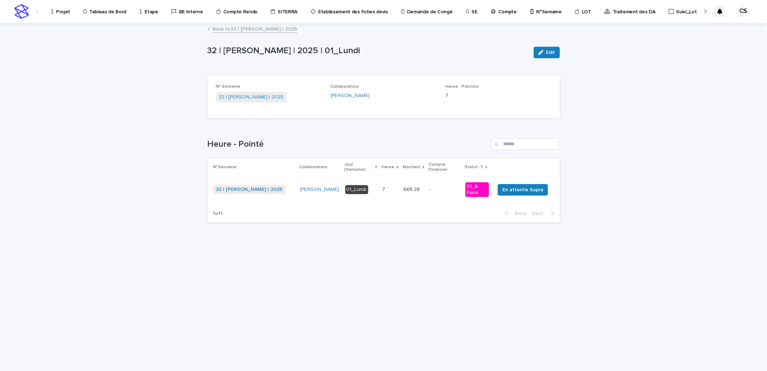
click at [261, 29] on link "Back to 32 | MUHIRE Ernest | 2025" at bounding box center [255, 28] width 84 height 8
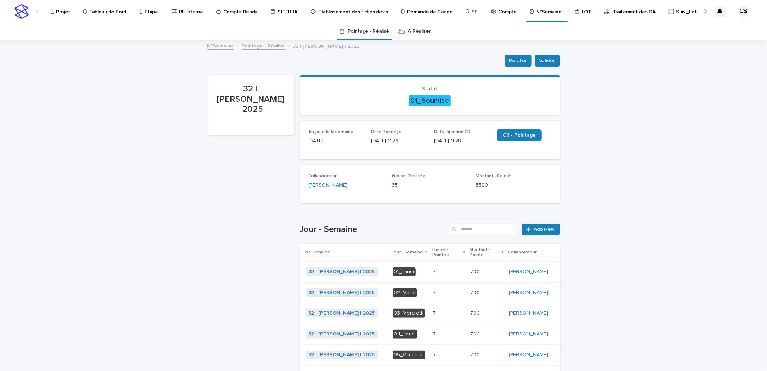
click at [269, 46] on link "Pointage - Réalisé" at bounding box center [263, 45] width 43 height 8
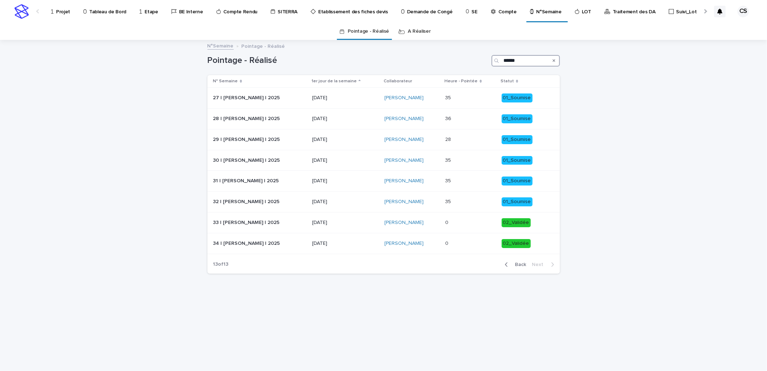
click at [508, 62] on input "******" at bounding box center [525, 61] width 68 height 12
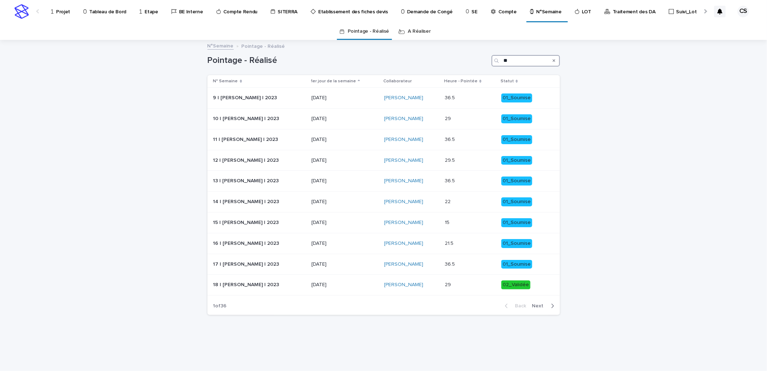
type input "*"
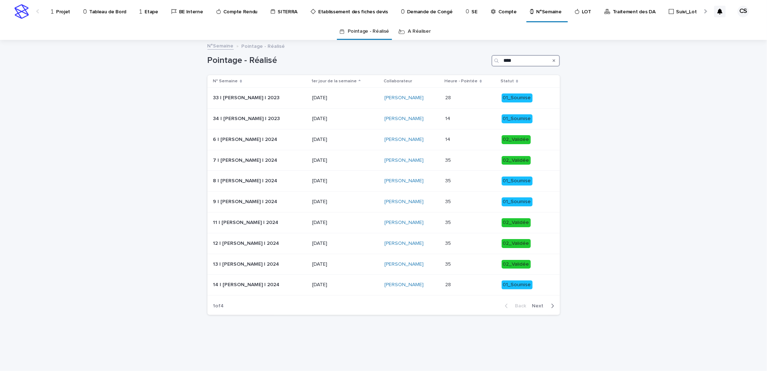
type input "*****"
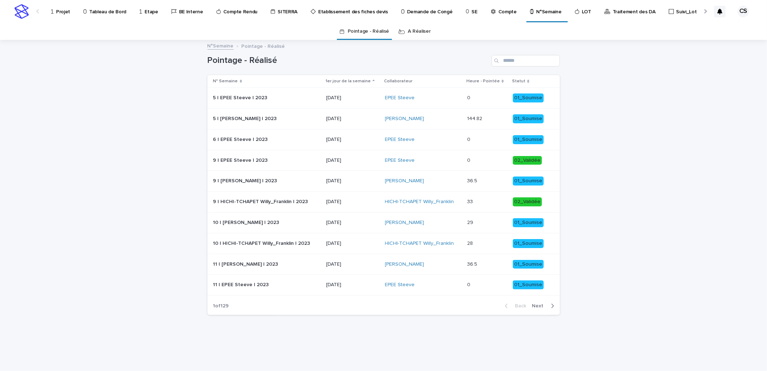
click at [587, 82] on div "Loading... Saving… Loading... Saving… Pointage - Réalisé N° Semaine 1er jour de…" at bounding box center [383, 206] width 767 height 330
click at [64, 11] on p "Projet" at bounding box center [63, 7] width 14 height 15
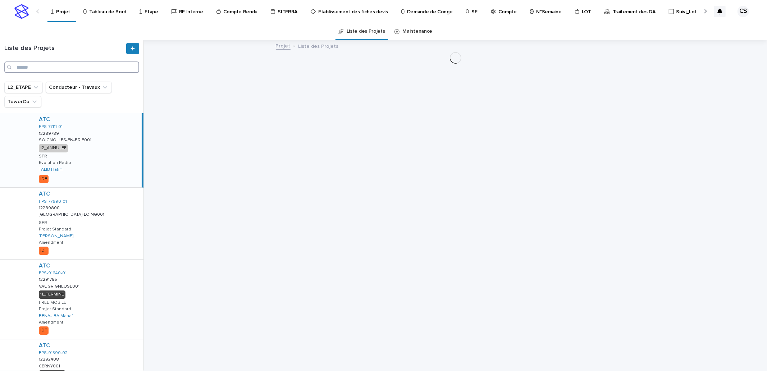
click at [74, 73] on input "Search" at bounding box center [71, 67] width 135 height 12
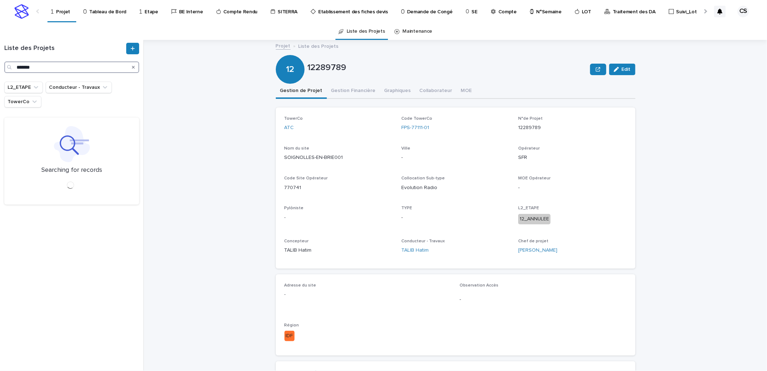
type input "*******"
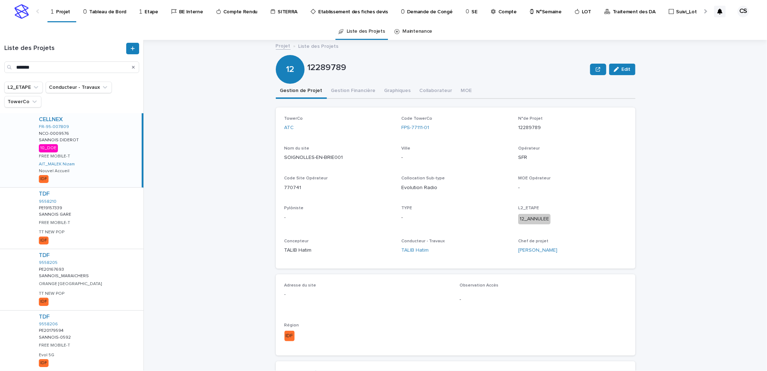
click at [93, 141] on div "CELLNEX FR-95-007809 NCO-0009576 NCO-0009576 SANNOIS DIDEROT SANNOIS DIDEROT 10…" at bounding box center [87, 150] width 109 height 74
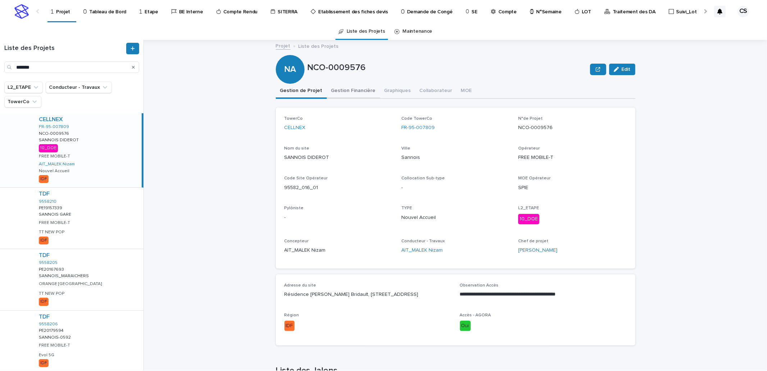
click at [347, 91] on button "Gestion Financière" at bounding box center [353, 91] width 53 height 15
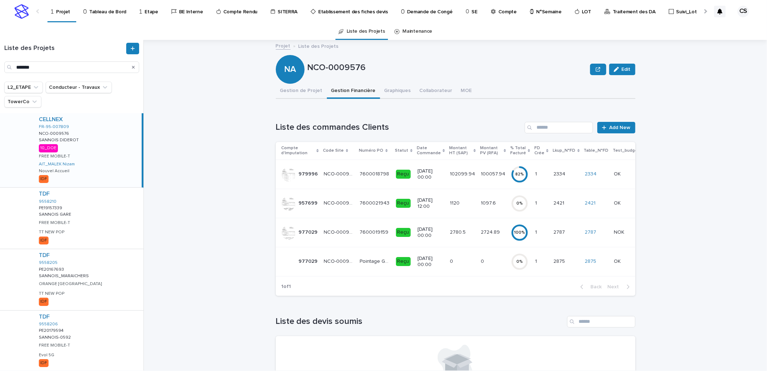
click at [404, 168] on div "Reçu" at bounding box center [404, 173] width 16 height 10
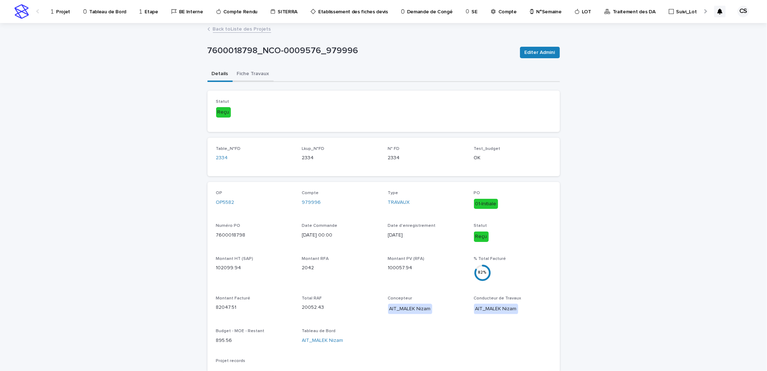
click at [253, 77] on button "Fiche Travaux" at bounding box center [253, 74] width 41 height 15
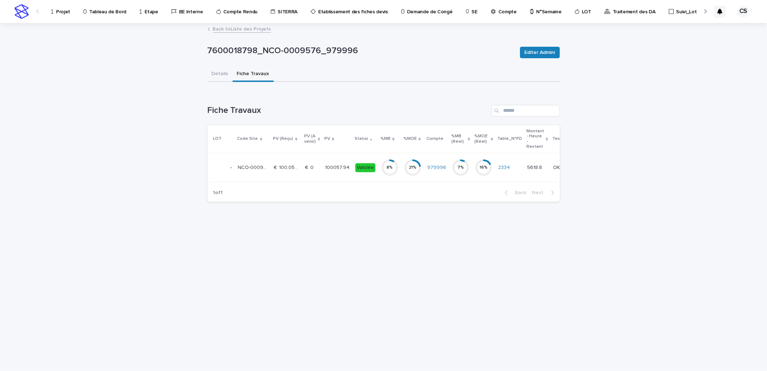
click at [314, 166] on p at bounding box center [312, 168] width 14 height 6
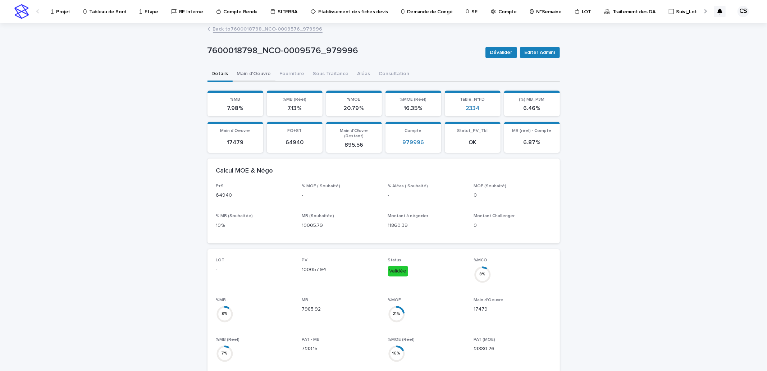
click at [252, 73] on button "Main d'Oeuvre" at bounding box center [254, 74] width 43 height 15
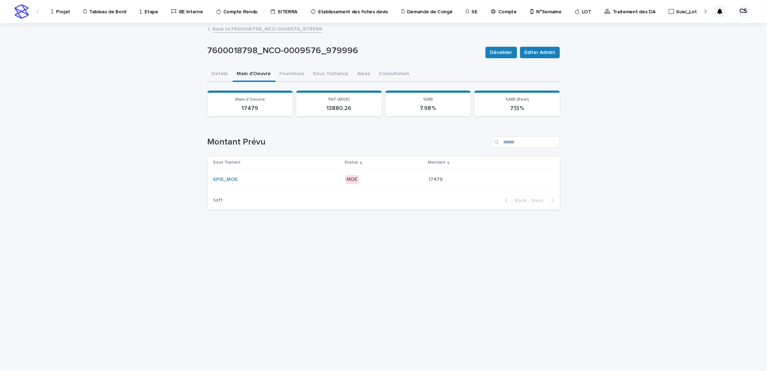
click at [335, 168] on th "Sous Traitant" at bounding box center [274, 162] width 135 height 13
click at [334, 170] on td "SPIE_MOE" at bounding box center [274, 179] width 135 height 21
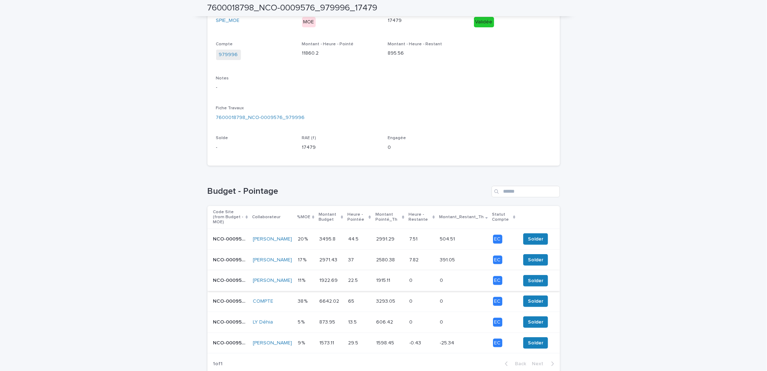
scroll to position [183, 0]
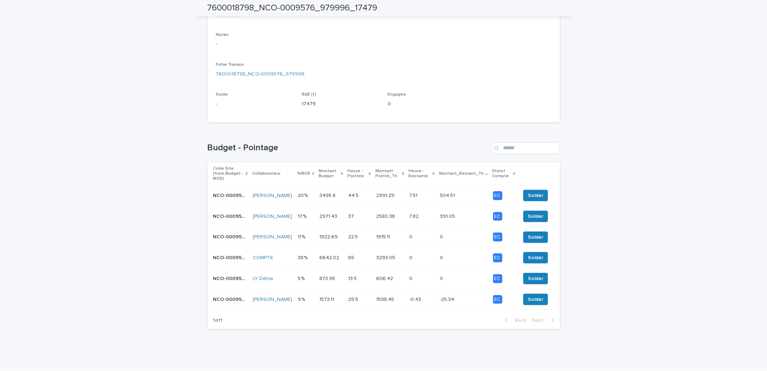
click at [304, 234] on p at bounding box center [306, 237] width 16 height 6
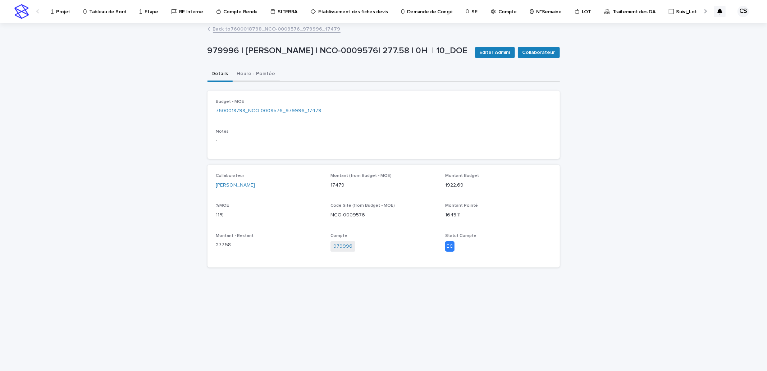
click at [249, 73] on button "Heure - Pointée" at bounding box center [256, 74] width 47 height 15
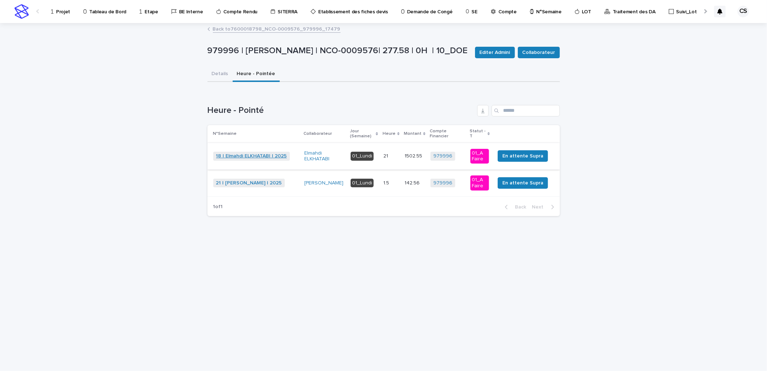
click at [265, 154] on link "18 | Elmahdi ELKHATABI | 2025" at bounding box center [251, 156] width 71 height 6
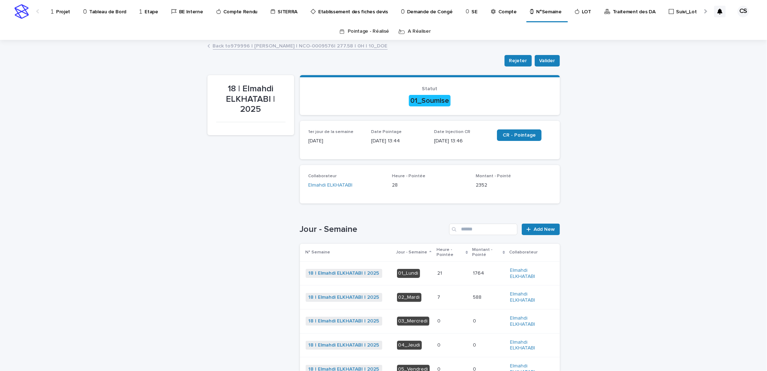
scroll to position [119, 0]
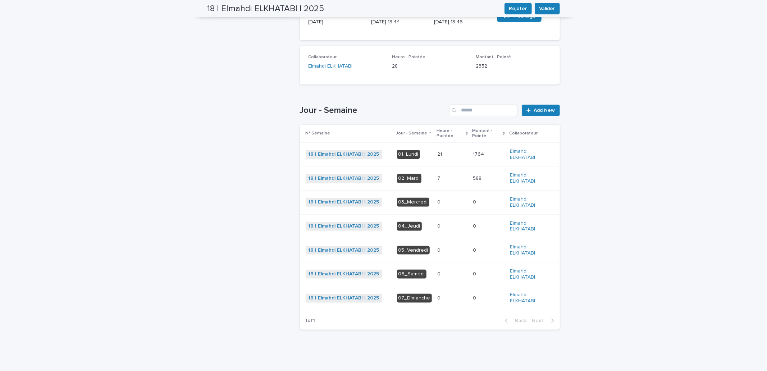
click at [333, 65] on link "Elmahdi ELKHATABI" at bounding box center [330, 67] width 44 height 8
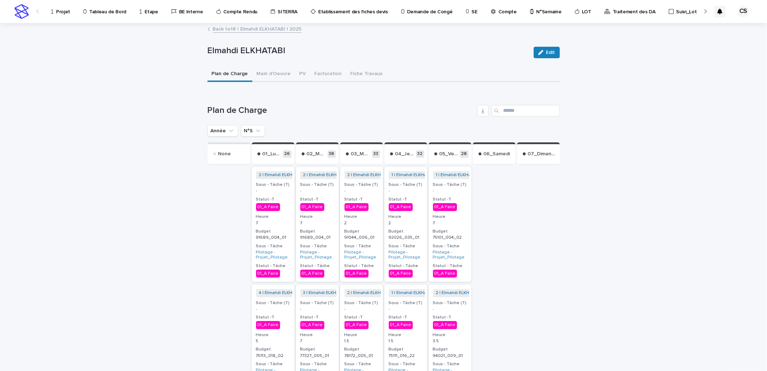
click at [280, 28] on link "Back to 18 | Elmahdi ELKHATABI | 2025" at bounding box center [257, 28] width 89 height 8
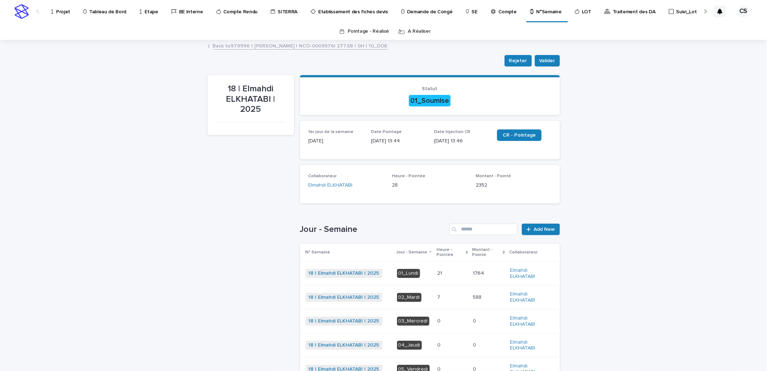
click at [439, 294] on p at bounding box center [452, 297] width 30 height 6
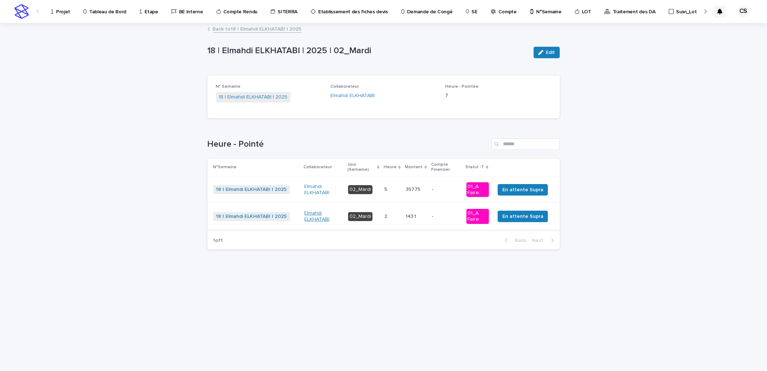
click at [318, 219] on link "Elmahdi ELKHATABI" at bounding box center [323, 216] width 38 height 12
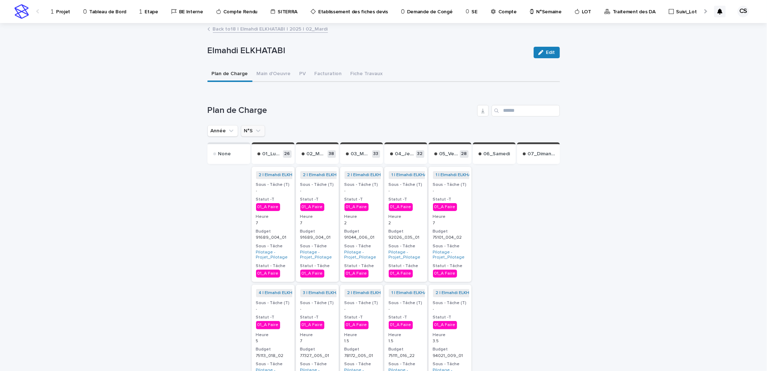
click at [255, 130] on icon "N°S" at bounding box center [258, 130] width 7 height 7
click at [257, 159] on input "text" at bounding box center [288, 163] width 91 height 12
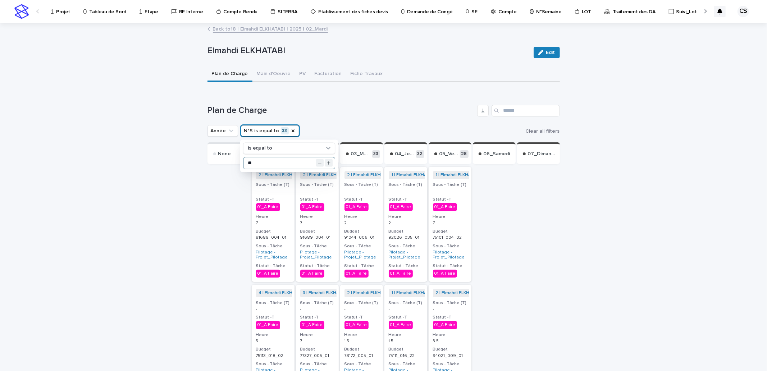
type input "**"
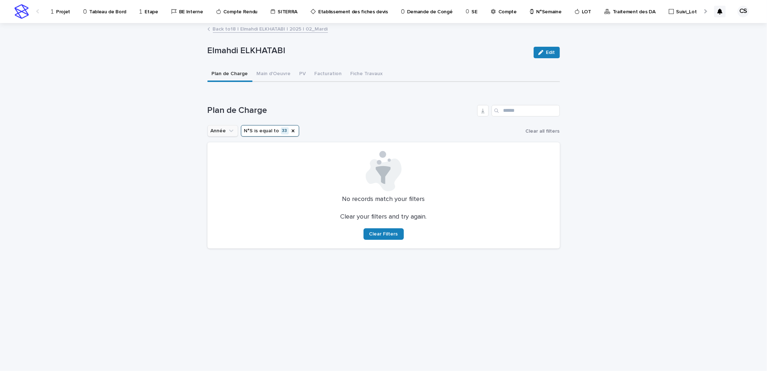
click at [212, 132] on button "Année" at bounding box center [222, 131] width 31 height 12
click at [221, 160] on input "text" at bounding box center [256, 163] width 91 height 12
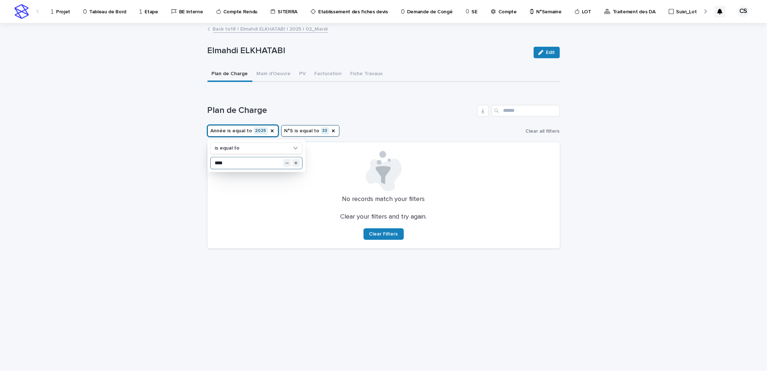
type input "****"
click at [372, 113] on h1 "Plan de Charge" at bounding box center [340, 110] width 267 height 10
click at [332, 131] on icon "N°S" at bounding box center [333, 130] width 3 height 3
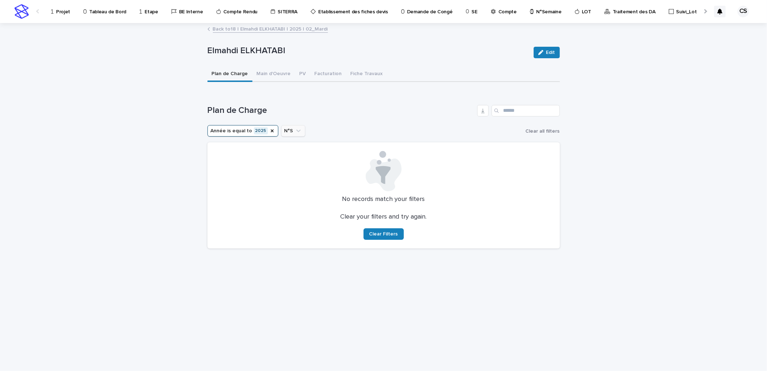
click at [298, 128] on button "N°S" at bounding box center [293, 131] width 24 height 12
click at [306, 161] on input "text" at bounding box center [326, 163] width 91 height 12
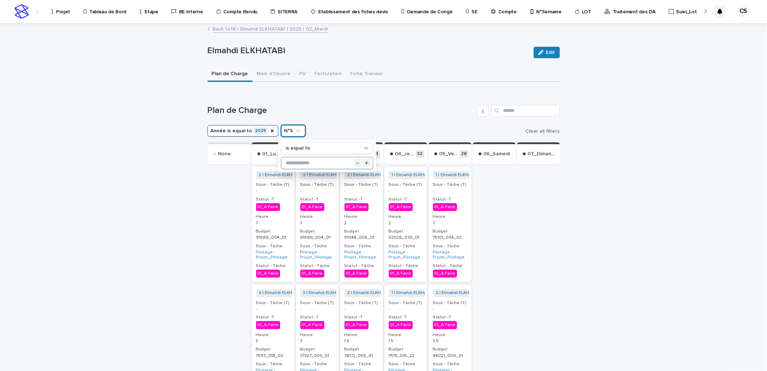
click at [336, 162] on input "text" at bounding box center [326, 163] width 91 height 12
type input "**"
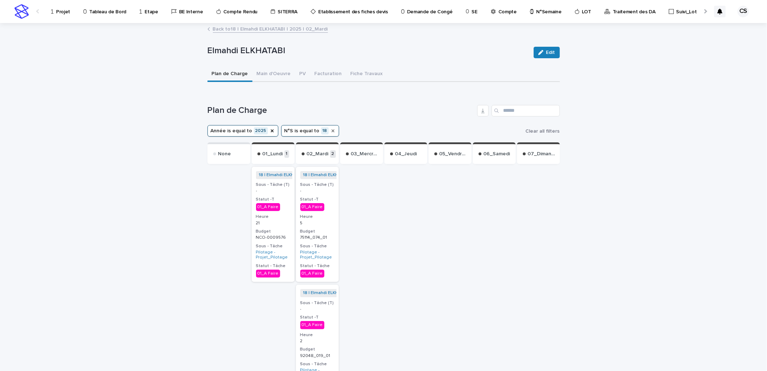
click at [330, 129] on icon "N°S" at bounding box center [333, 131] width 6 height 6
click at [295, 130] on icon "N°S" at bounding box center [298, 130] width 7 height 7
click at [295, 133] on icon "N°S" at bounding box center [298, 130] width 7 height 7
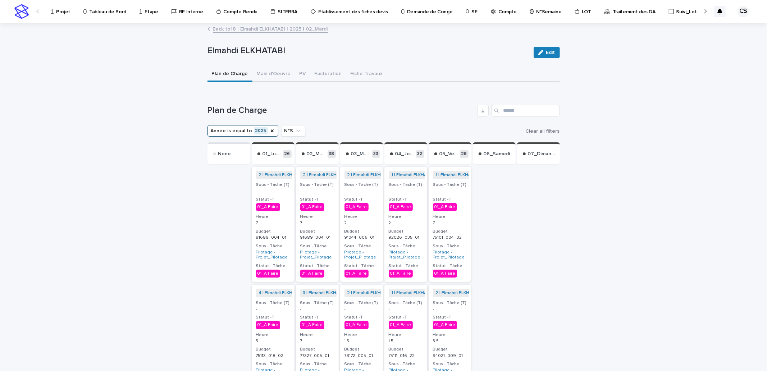
click at [295, 132] on icon "N°S" at bounding box center [298, 130] width 7 height 7
click at [317, 160] on input "text" at bounding box center [326, 163] width 91 height 12
type input "**"
click at [397, 113] on h1 "Plan de Charge" at bounding box center [340, 110] width 267 height 10
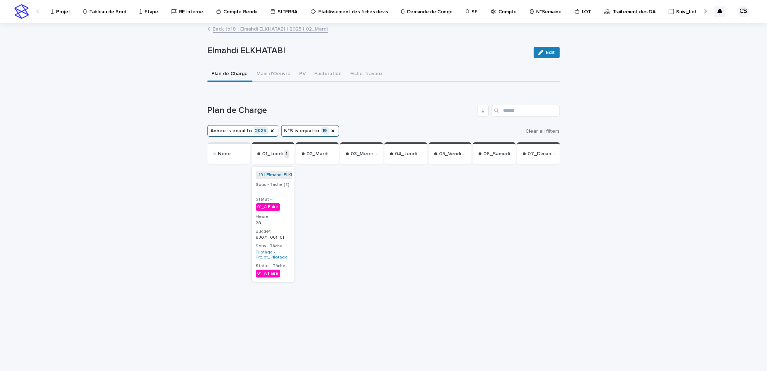
click at [283, 226] on div "19 | Elmahdi ELKHATABI | 2025 + 0 Sous - Tâche (T) - Statut -T 01_A Faire Heure…" at bounding box center [273, 224] width 43 height 115
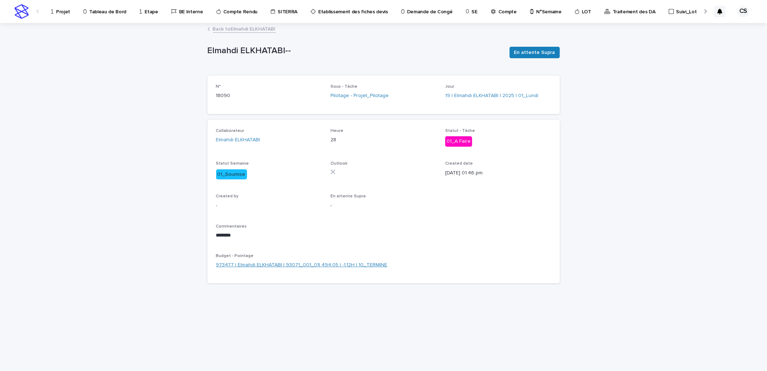
click at [313, 263] on link "973477 | Elmahdi ELKHATABI | 93071_001_01| 494.05 | -1.12H | 10_TERMINE" at bounding box center [301, 265] width 171 height 8
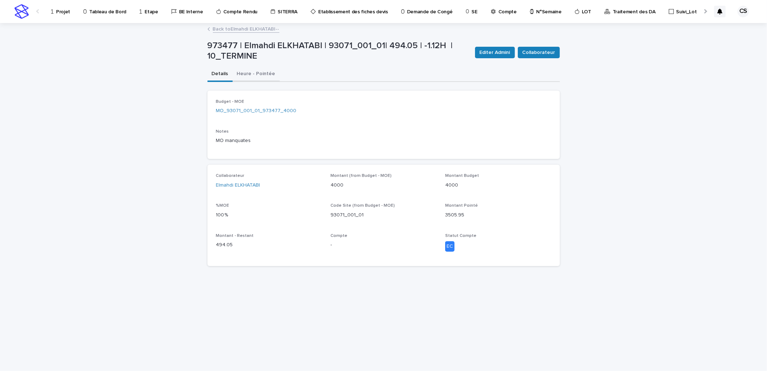
click at [264, 79] on button "Heure - Pointée" at bounding box center [256, 74] width 47 height 15
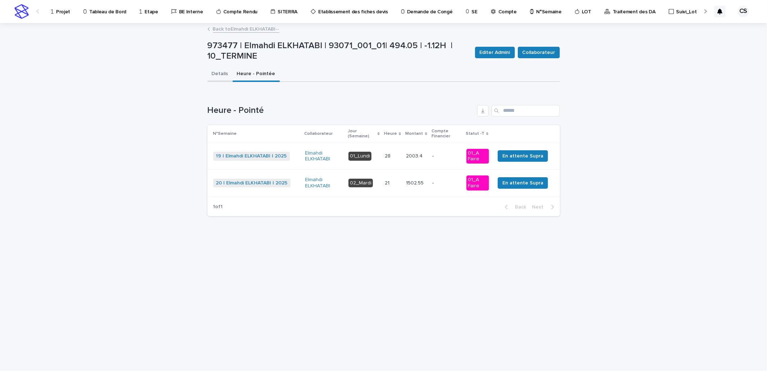
click at [221, 74] on button "Details" at bounding box center [219, 74] width 25 height 15
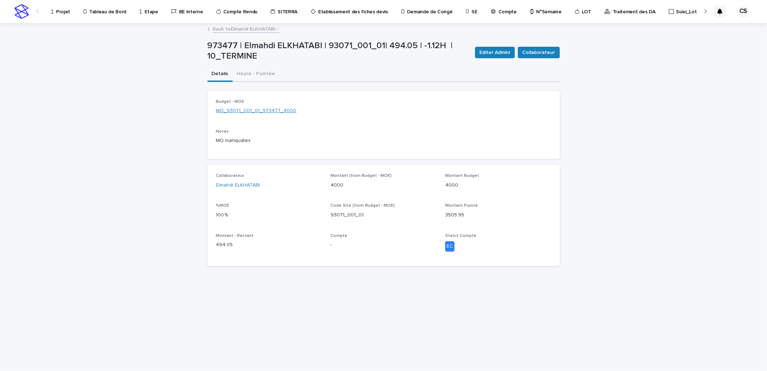
click at [263, 109] on link "MO_93071_001_01_973477_4000" at bounding box center [256, 111] width 81 height 8
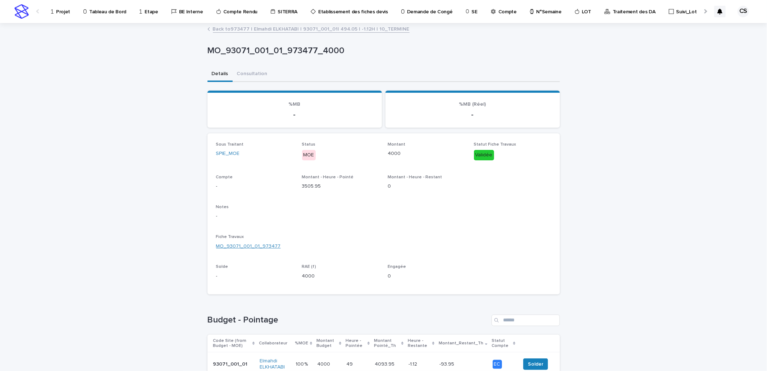
click at [261, 245] on link "MO_93071_001_01_973477" at bounding box center [248, 247] width 65 height 8
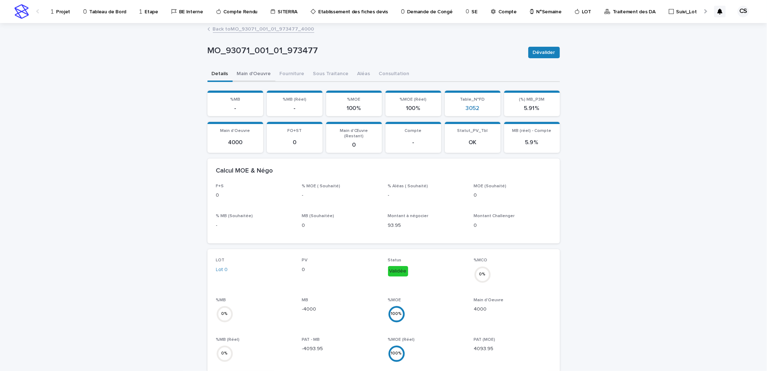
click at [254, 73] on button "Main d'Oeuvre" at bounding box center [254, 74] width 43 height 15
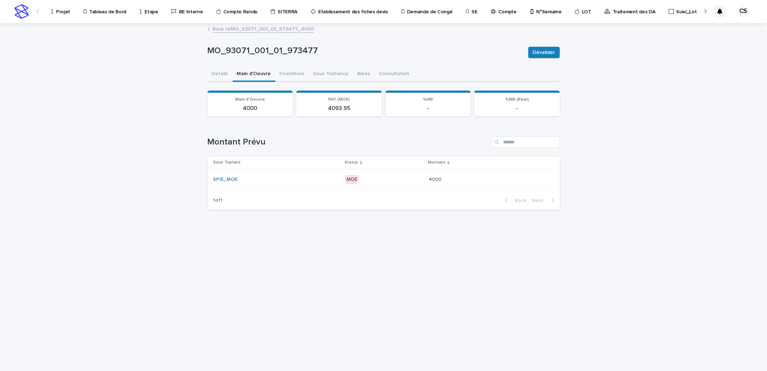
click at [390, 175] on p "MOE" at bounding box center [384, 179] width 78 height 9
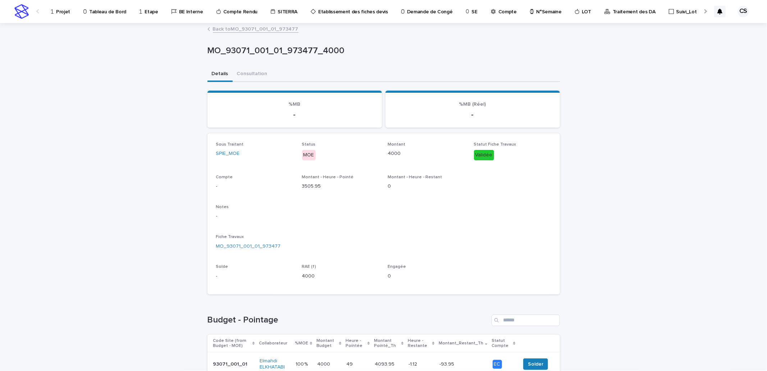
click at [239, 29] on link "Back to MO_93071_001_01_973477" at bounding box center [256, 28] width 86 height 8
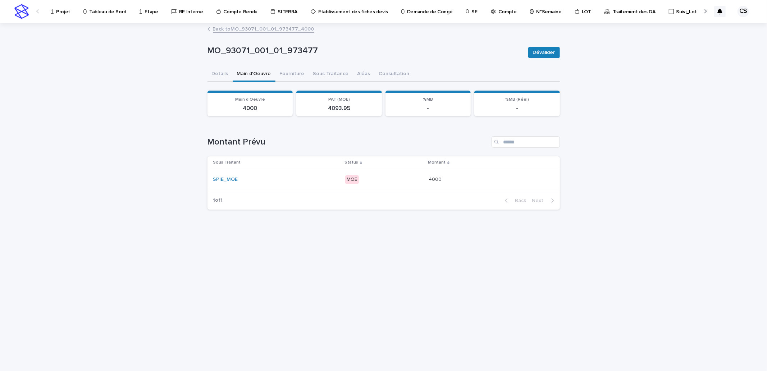
click at [273, 30] on link "Back to MO_93071_001_01_973477_4000" at bounding box center [263, 28] width 101 height 8
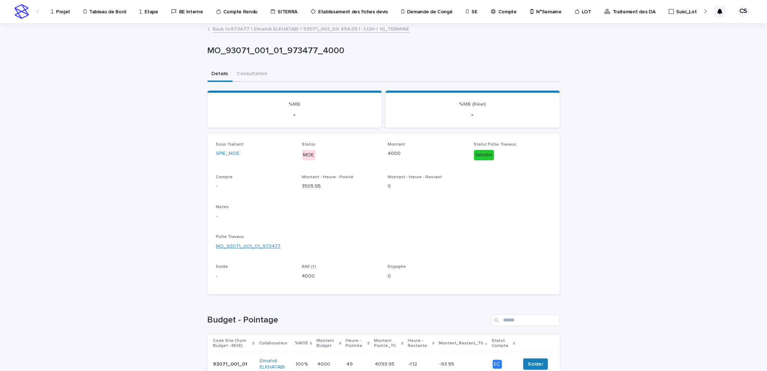
click at [251, 243] on link "MO_93071_001_01_973477" at bounding box center [248, 247] width 65 height 8
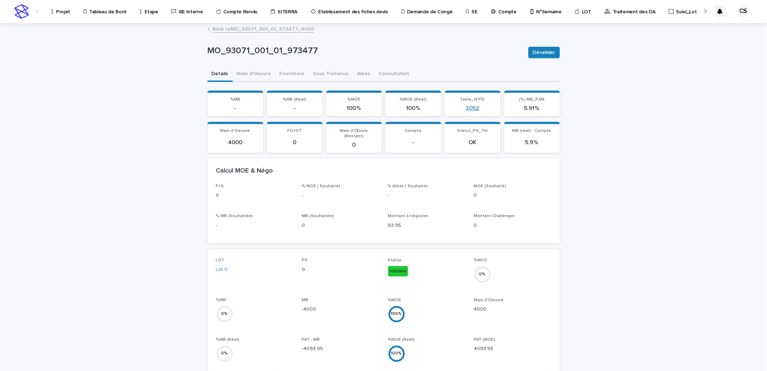
click at [472, 105] on link "3052" at bounding box center [473, 108] width 14 height 7
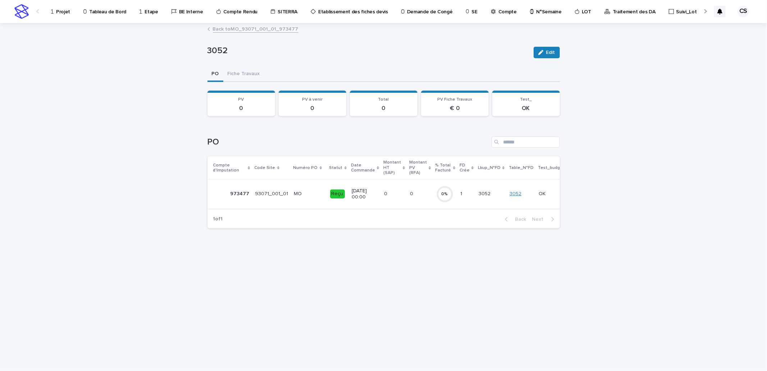
click at [509, 193] on link "3052" at bounding box center [515, 194] width 12 height 6
click at [256, 73] on button "Fiche Travaux" at bounding box center [243, 74] width 41 height 15
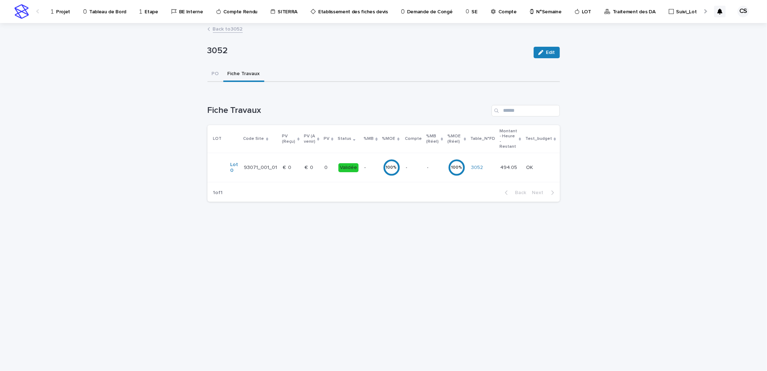
click at [302, 167] on td "€  0 €  0" at bounding box center [312, 167] width 20 height 29
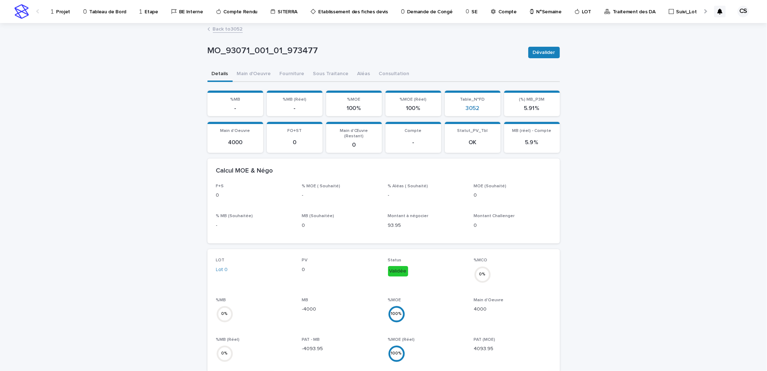
scroll to position [266, 0]
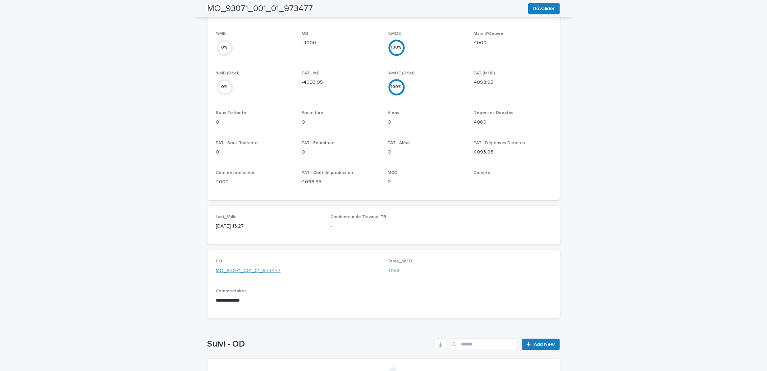
click at [244, 267] on link "MO_93071_001_01_973477" at bounding box center [248, 271] width 65 height 8
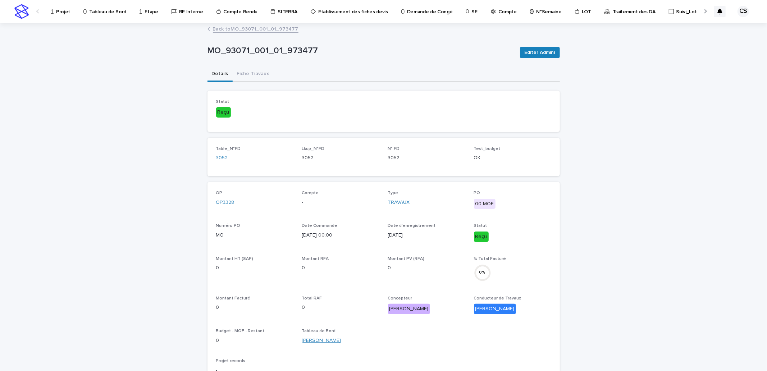
click at [318, 340] on link "JEDDI Ayoub" at bounding box center [321, 341] width 39 height 8
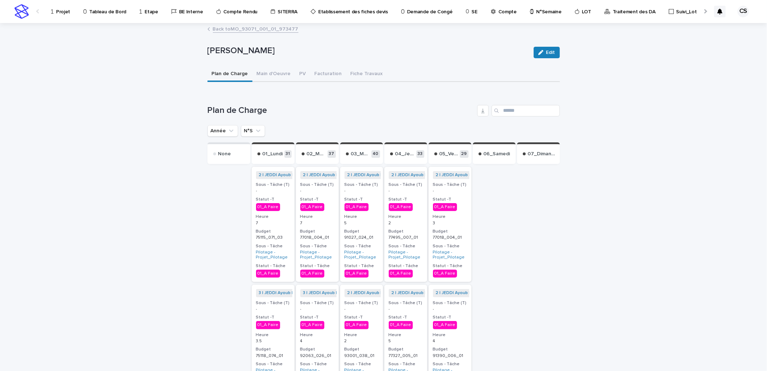
click at [362, 222] on p "5" at bounding box center [361, 223] width 34 height 5
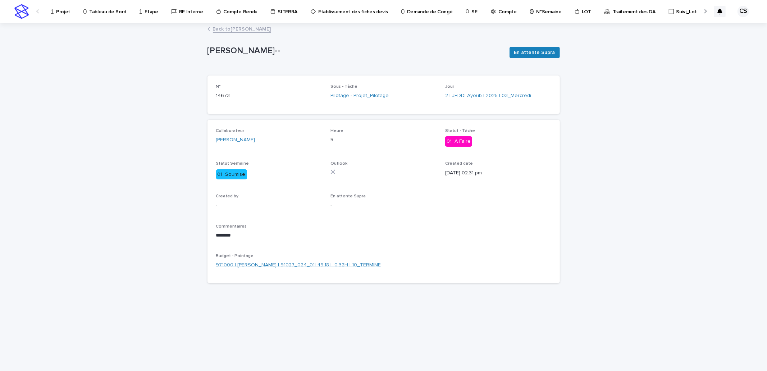
click at [301, 263] on link "971000 | JEDDI Ayoub | 91027_024_01| 49.18 | -0.32H | 10_TERMINE" at bounding box center [298, 265] width 165 height 8
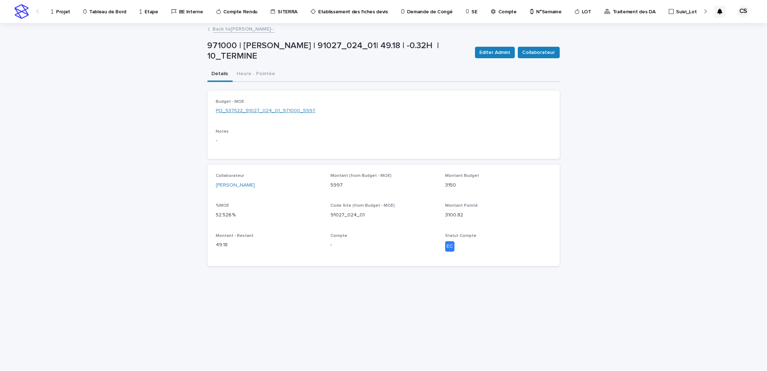
click at [265, 111] on link "PO_537522_91027_024_01_971000_5997" at bounding box center [266, 111] width 100 height 8
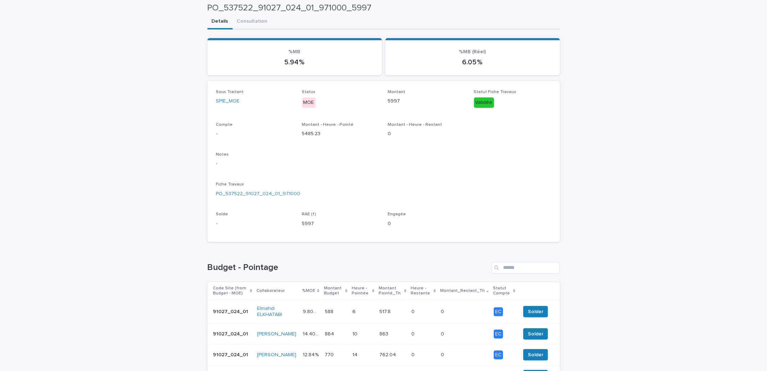
scroll to position [46, 0]
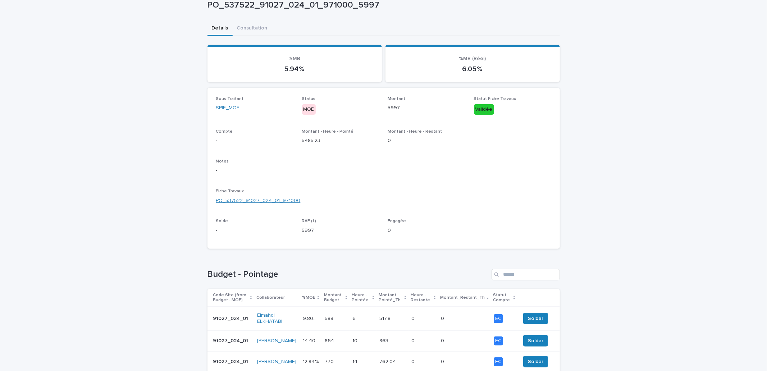
click at [269, 199] on link "PO_537522_91027_024_01_971000" at bounding box center [258, 201] width 84 height 8
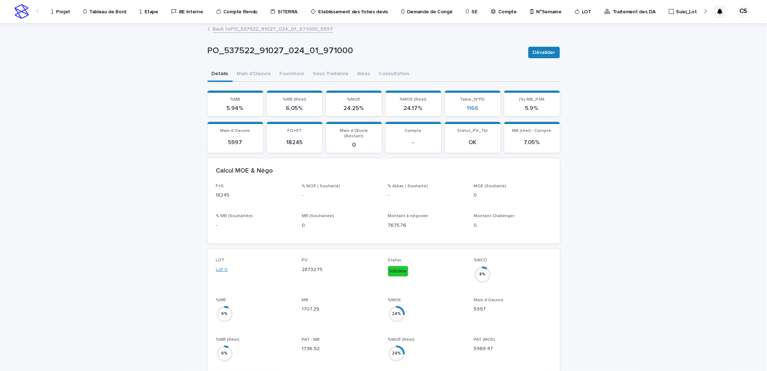
click at [220, 266] on link "Lot 0" at bounding box center [222, 270] width 12 height 8
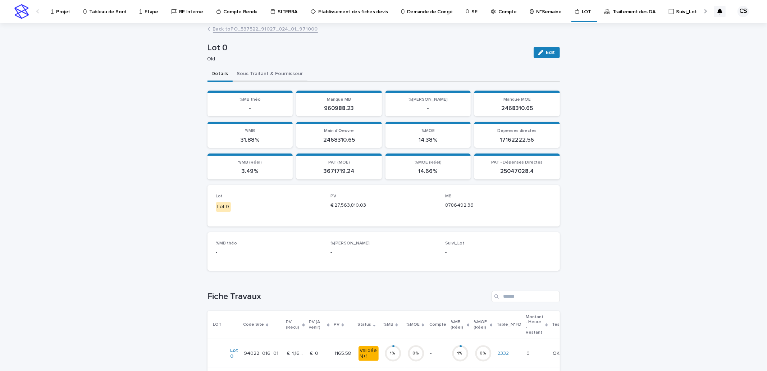
click at [255, 73] on button "Sous Traitant & Fournisseur" at bounding box center [270, 74] width 75 height 15
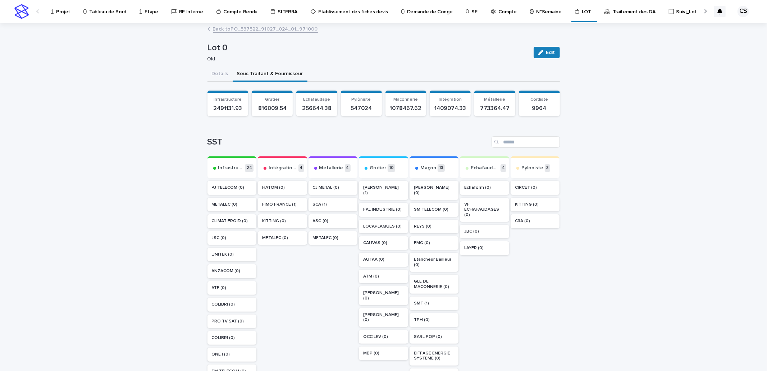
click at [51, 11] on icon at bounding box center [52, 11] width 3 height 5
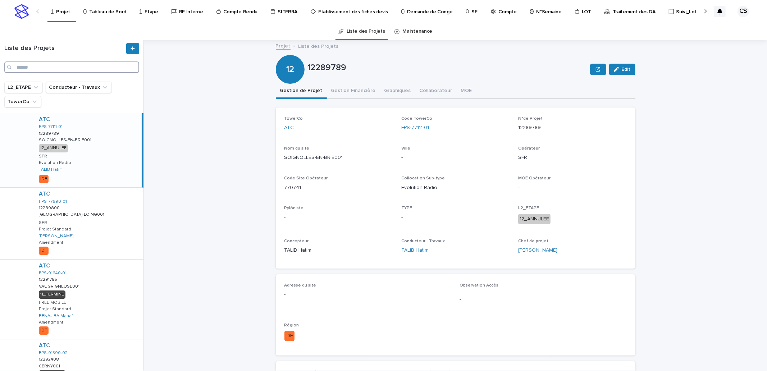
click at [100, 70] on input "Search" at bounding box center [71, 67] width 135 height 12
paste input "**********"
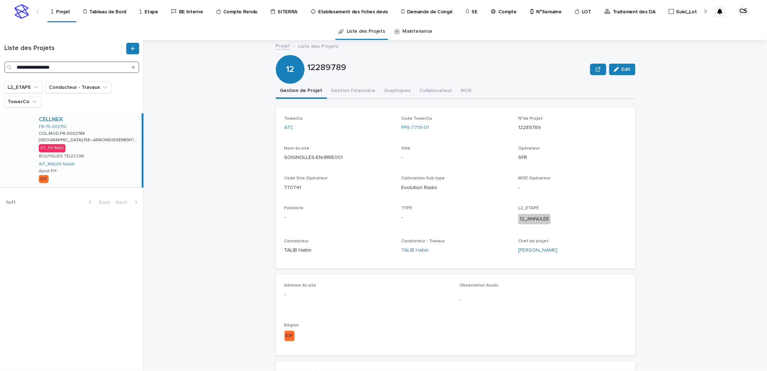
type input "**********"
click at [101, 127] on div "CELLNEX FR-75-005710 COL.MOD.FR.0002744 COL.MOD.FR.0002744 PARIS-15E--ARRONDISS…" at bounding box center [87, 150] width 109 height 74
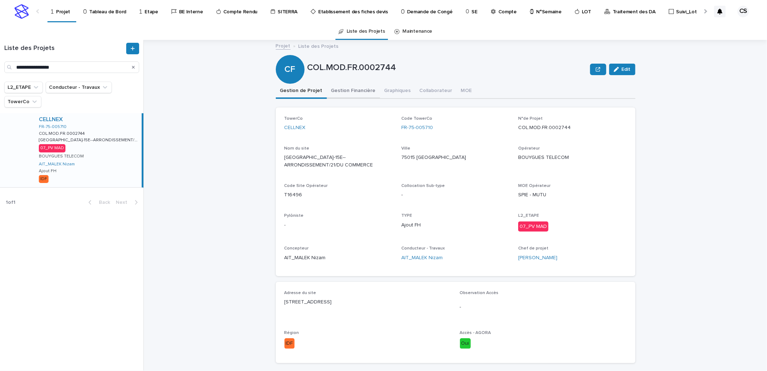
click at [347, 89] on button "Gestion Financière" at bounding box center [353, 91] width 53 height 15
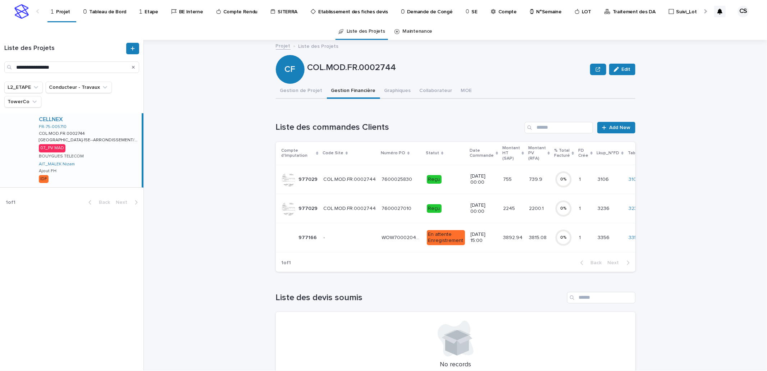
click at [382, 230] on td "WOW700020481 A VENIR WOW700020481 A VENIR" at bounding box center [401, 237] width 45 height 29
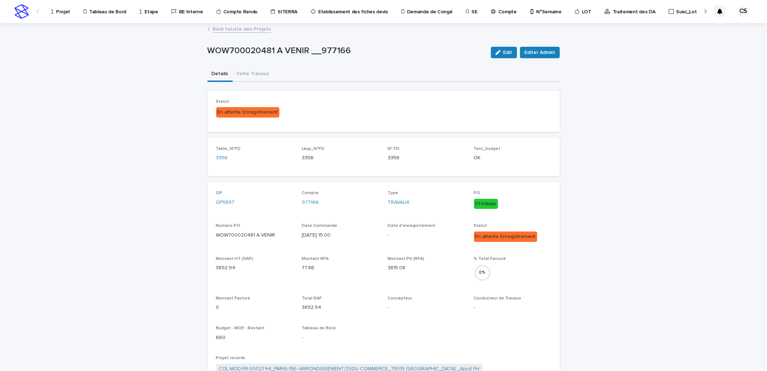
click at [247, 234] on p "WOW700020481 A VENIR" at bounding box center [254, 236] width 77 height 8
copy p "WOW700020481 A VENIR"
click at [504, 55] on button "Edit" at bounding box center [504, 53] width 26 height 12
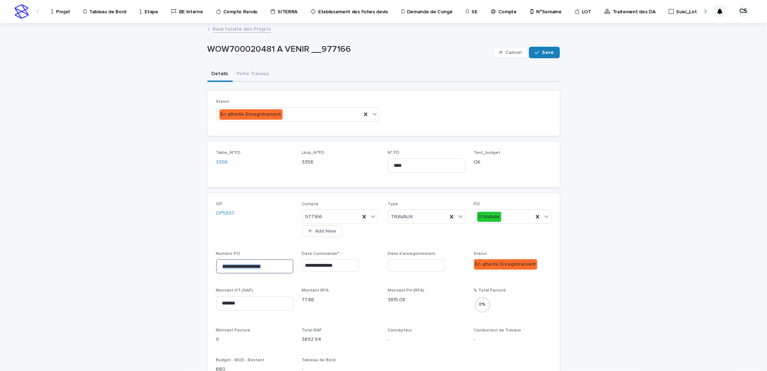
click at [247, 267] on input "**********" at bounding box center [254, 266] width 77 height 14
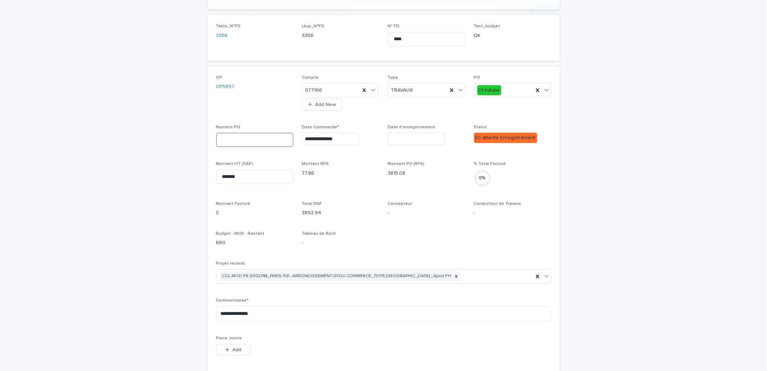
scroll to position [133, 0]
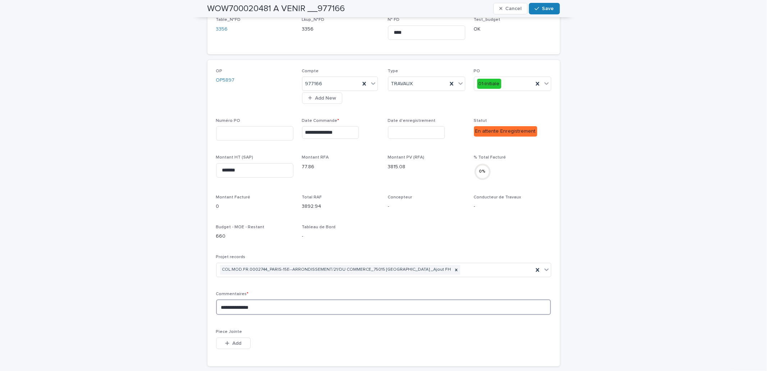
click at [297, 313] on textarea "**********" at bounding box center [383, 306] width 335 height 15
paste textarea "**********"
type textarea "**********"
click at [232, 130] on input at bounding box center [254, 133] width 77 height 14
paste input "**********"
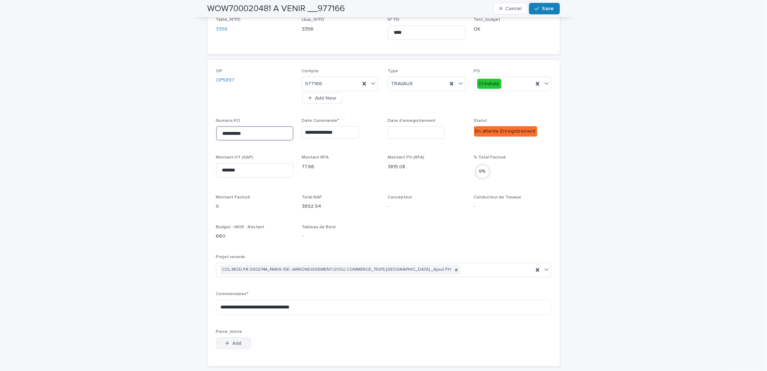
type input "**********"
click at [236, 338] on button "Add" at bounding box center [233, 344] width 35 height 12
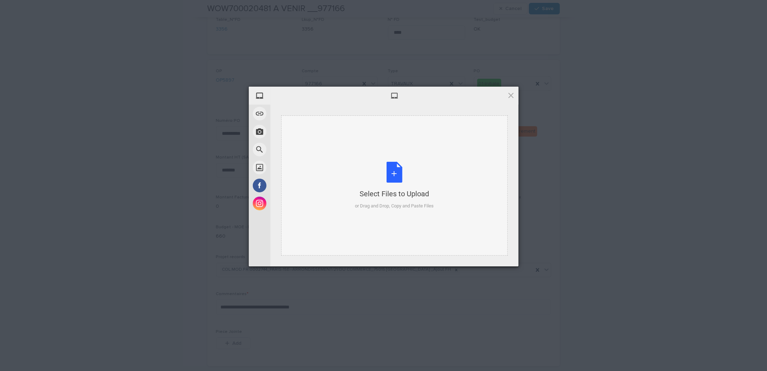
click at [388, 180] on div "Select Files to Upload or Drag and Drop, Copy and Paste Files" at bounding box center [394, 186] width 79 height 48
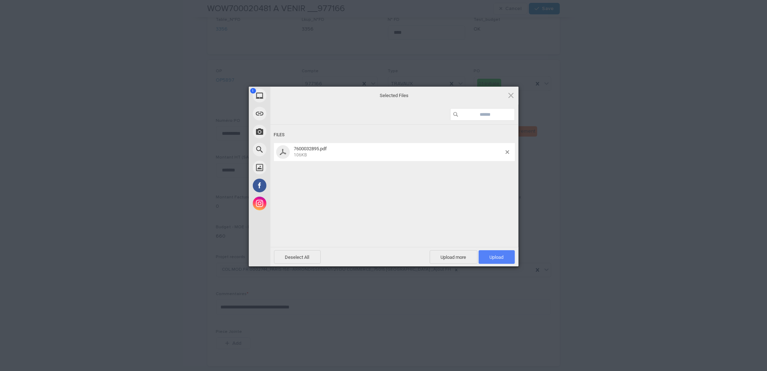
click at [500, 255] on span "Upload 1" at bounding box center [497, 257] width 14 height 5
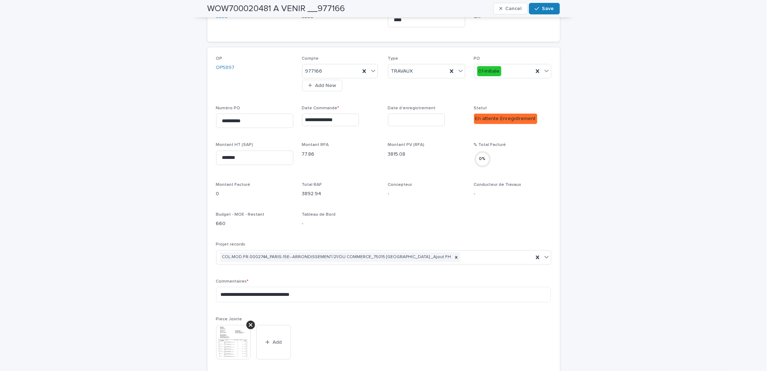
scroll to position [0, 0]
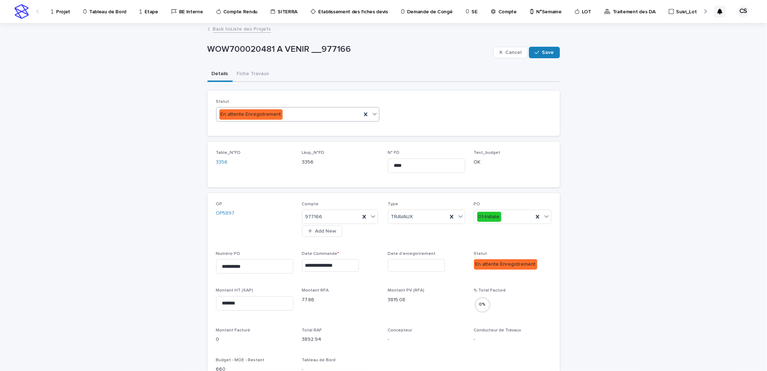
click at [330, 114] on div "En attente Enregistrement" at bounding box center [288, 115] width 145 height 12
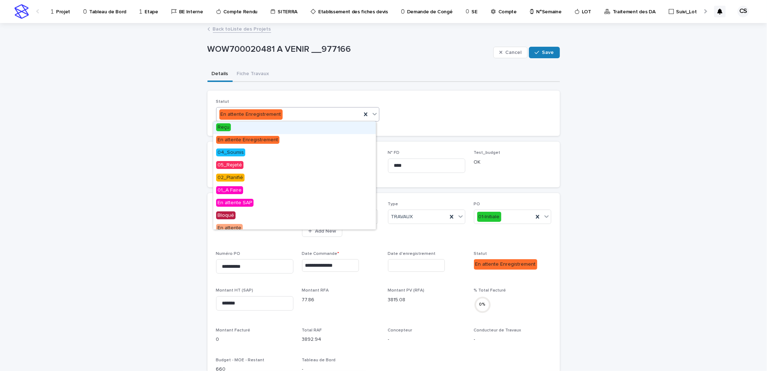
click at [254, 127] on div "Reçu" at bounding box center [294, 128] width 162 height 13
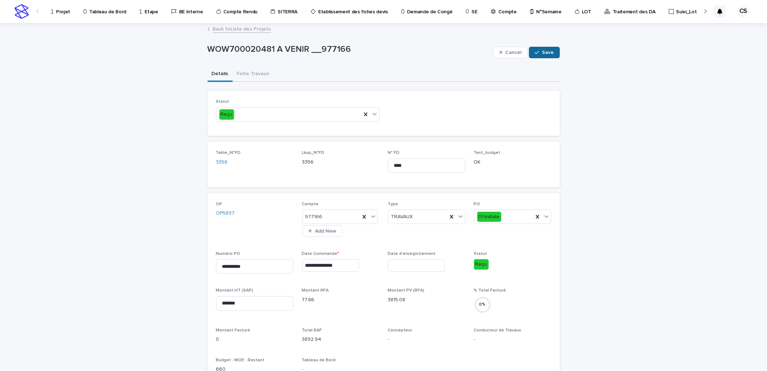
click at [542, 52] on span "Save" at bounding box center [548, 52] width 12 height 5
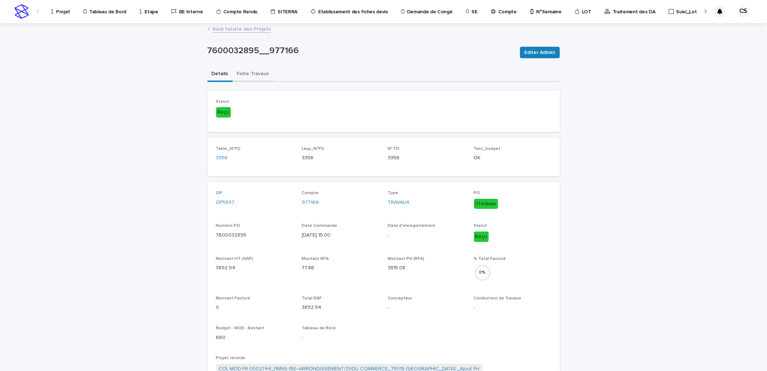
click at [252, 76] on button "Fiche Travaux" at bounding box center [253, 74] width 41 height 15
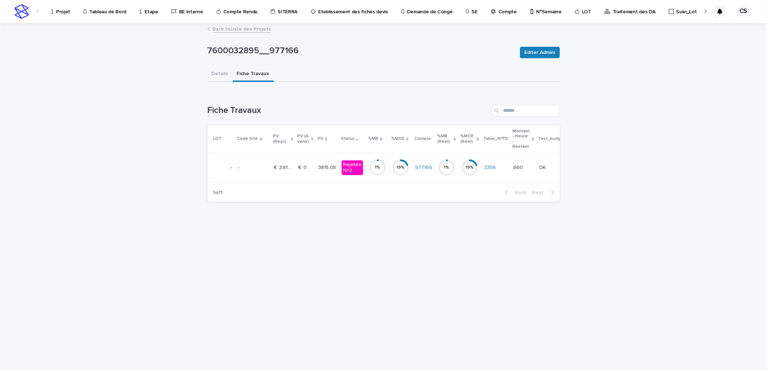
click at [315, 167] on td "3815.08 3815.08" at bounding box center [326, 167] width 23 height 29
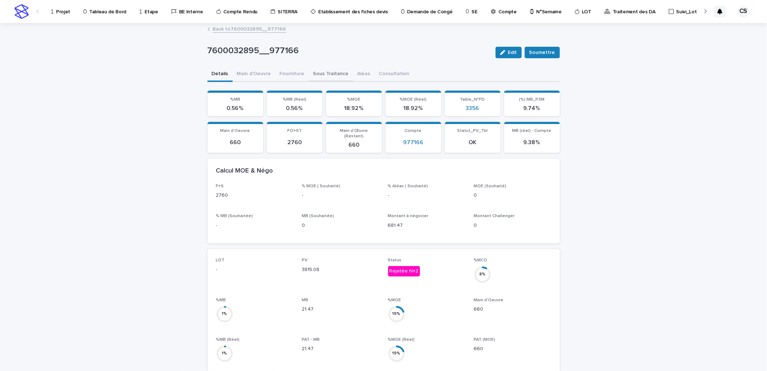
click at [313, 73] on button "Sous Traitance" at bounding box center [331, 74] width 44 height 15
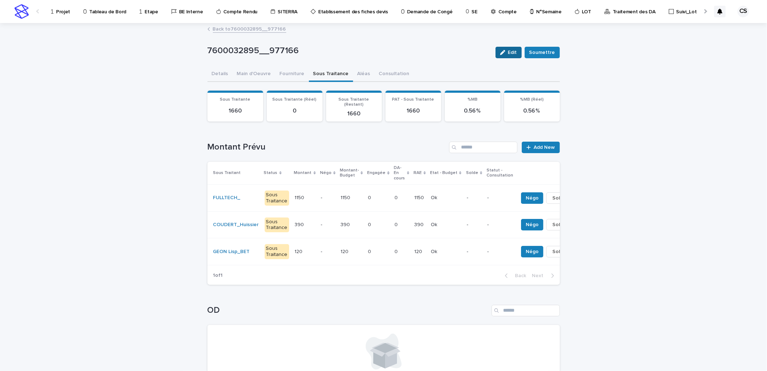
click at [502, 53] on icon "button" at bounding box center [502, 52] width 5 height 5
click at [502, 53] on div "button" at bounding box center [502, 52] width 6 height 5
click at [355, 72] on button "Aléas" at bounding box center [364, 74] width 22 height 15
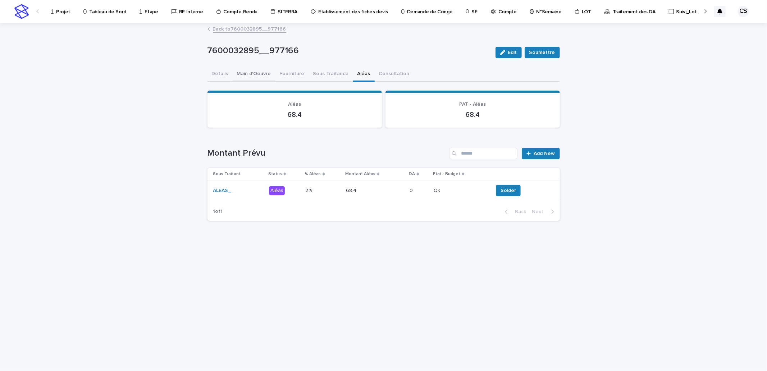
click at [265, 75] on button "Main d'Oeuvre" at bounding box center [254, 74] width 43 height 15
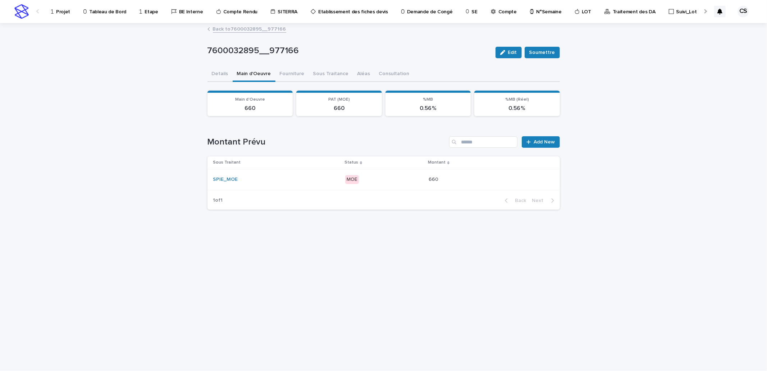
click at [391, 174] on div "MOE" at bounding box center [384, 179] width 78 height 10
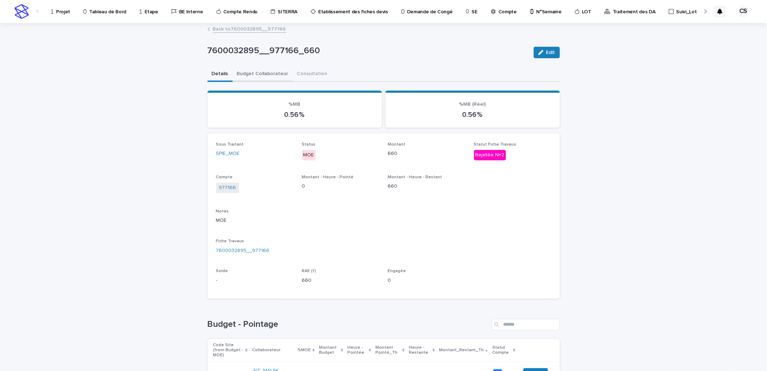
click at [271, 70] on button "Budget Collaborateur" at bounding box center [263, 74] width 60 height 15
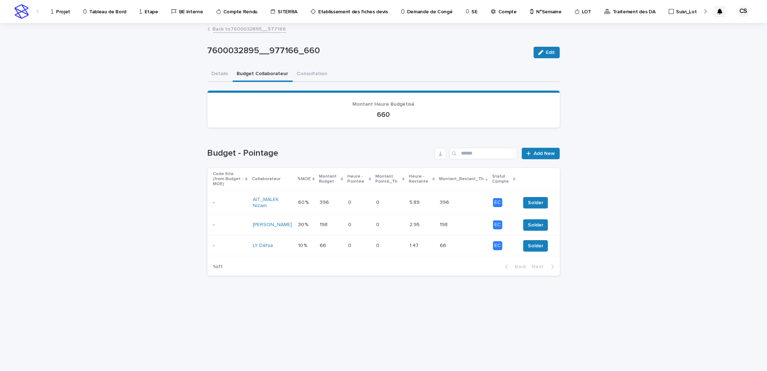
click at [330, 200] on p at bounding box center [331, 203] width 23 height 6
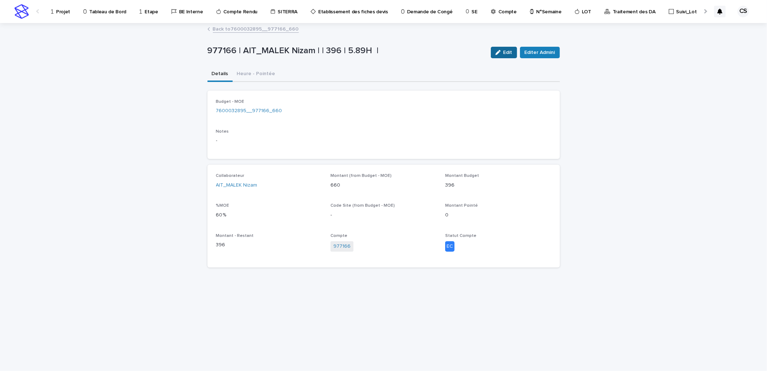
click at [507, 58] on button "Edit" at bounding box center [504, 53] width 26 height 12
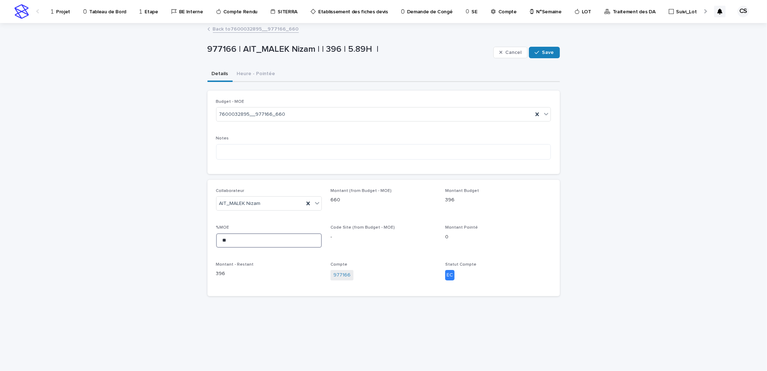
drag, startPoint x: 240, startPoint y: 239, endPoint x: 173, endPoint y: 228, distance: 67.8
click at [164, 227] on div "Loading... Saving… Loading... Saving… 977166 | AIT_MALEK Nizam | | 396 | 5.89H …" at bounding box center [383, 197] width 767 height 347
type input "**"
click at [555, 54] on button "Save" at bounding box center [544, 53] width 31 height 12
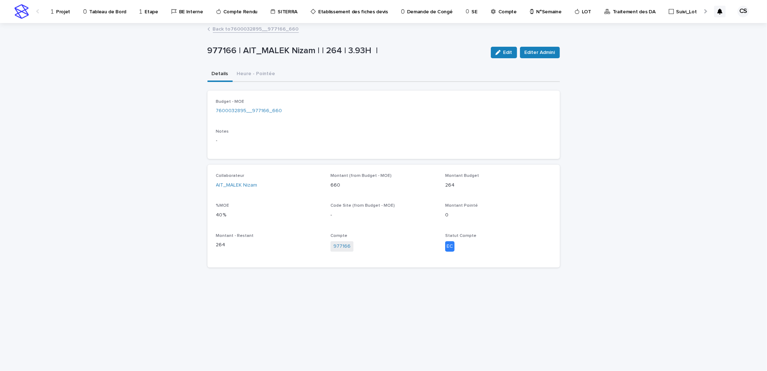
click at [258, 26] on link "Back to 7600032895__977166_660" at bounding box center [256, 28] width 86 height 8
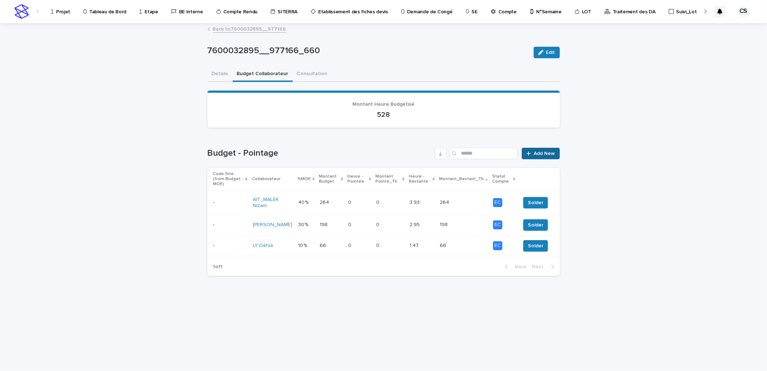
click at [544, 155] on span "Add New" at bounding box center [544, 153] width 21 height 5
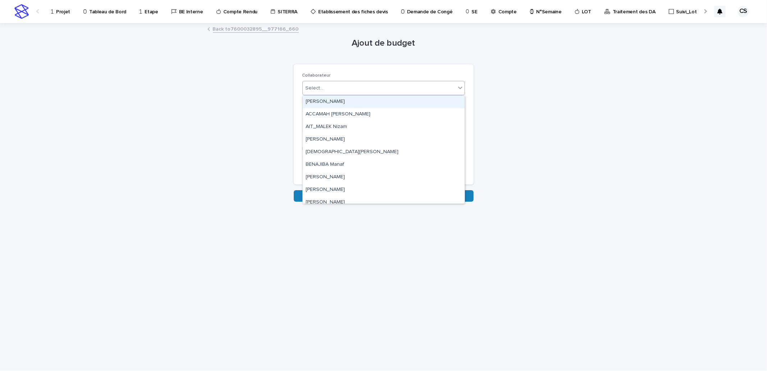
click at [326, 85] on div "Select..." at bounding box center [379, 88] width 153 height 12
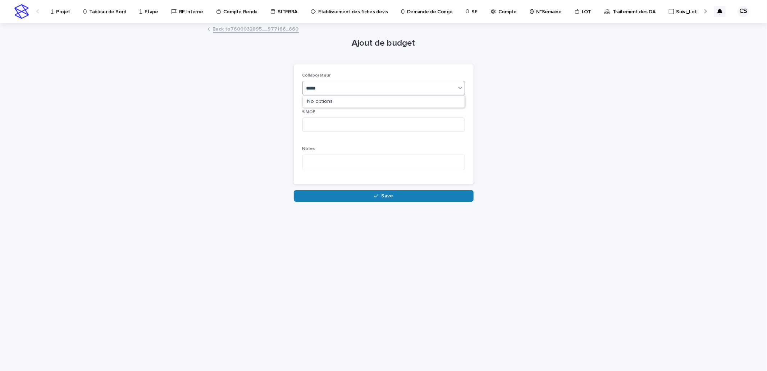
type input "******"
click at [327, 105] on div "COMPTE" at bounding box center [384, 102] width 162 height 13
click at [331, 133] on div "%MOE" at bounding box center [383, 124] width 162 height 28
click at [333, 130] on input at bounding box center [383, 125] width 162 height 14
type input "**"
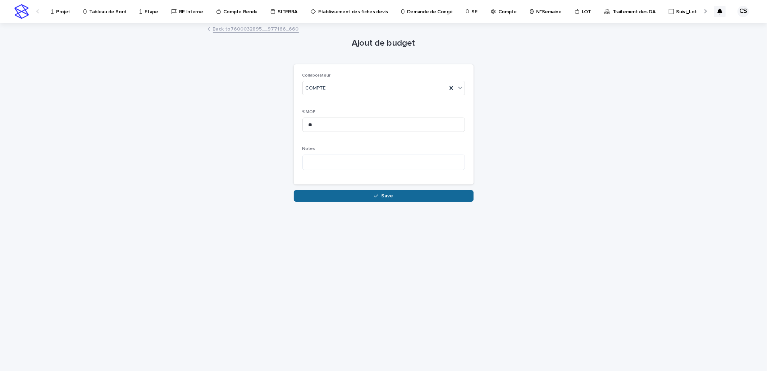
click at [367, 198] on button "Save" at bounding box center [384, 196] width 180 height 12
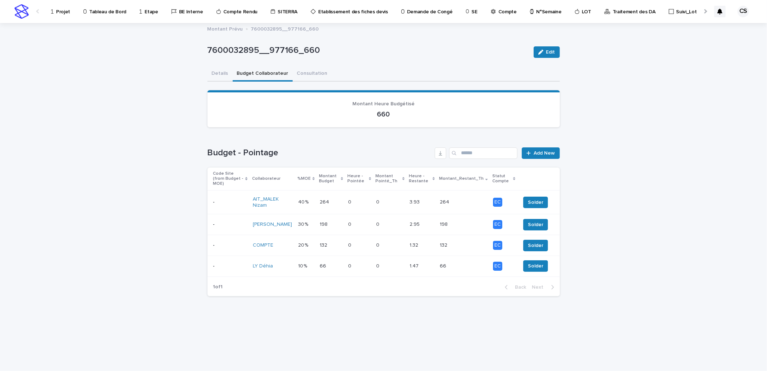
click at [215, 72] on button "Details" at bounding box center [219, 74] width 25 height 15
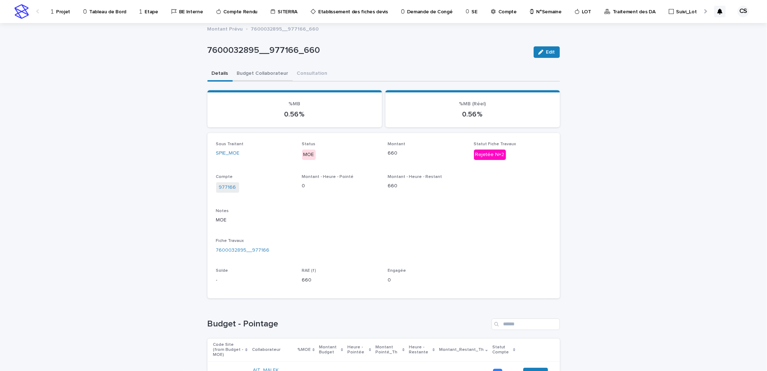
click at [271, 72] on button "Budget Collaborateur" at bounding box center [263, 74] width 60 height 15
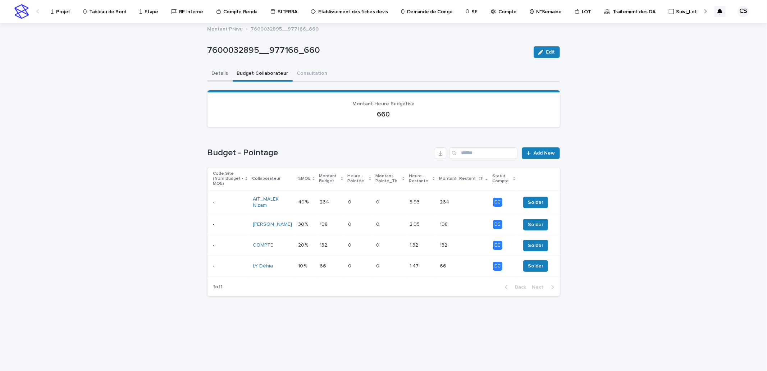
click at [228, 74] on div "Details Budget Collaborateur Consultation" at bounding box center [383, 74] width 352 height 15
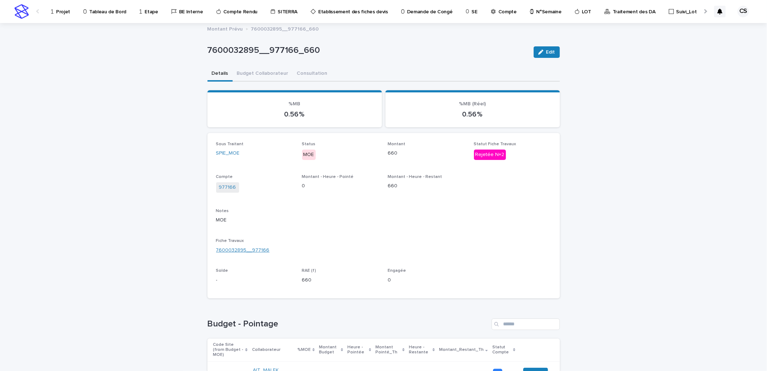
click at [243, 250] on link "7600032895__977166" at bounding box center [243, 251] width 54 height 8
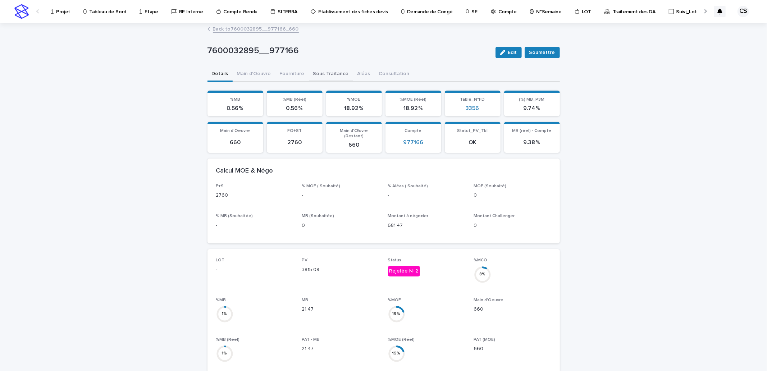
click at [329, 71] on button "Sous Traitance" at bounding box center [331, 74] width 44 height 15
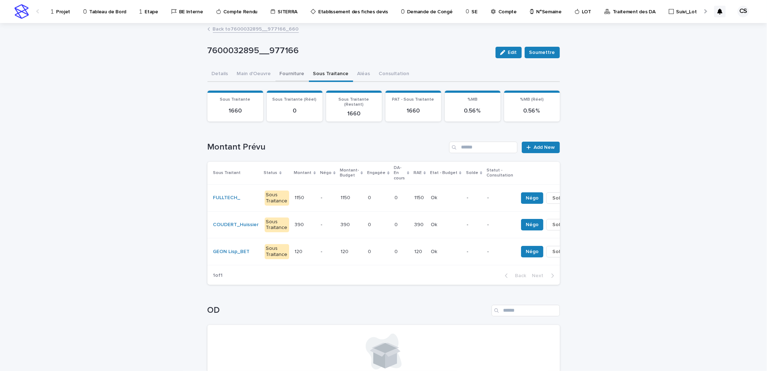
click at [289, 74] on button "Fourniture" at bounding box center [291, 74] width 33 height 15
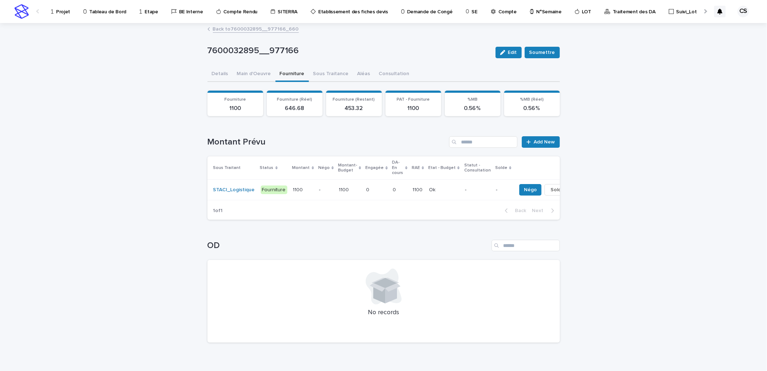
click at [371, 192] on p at bounding box center [376, 190] width 21 height 6
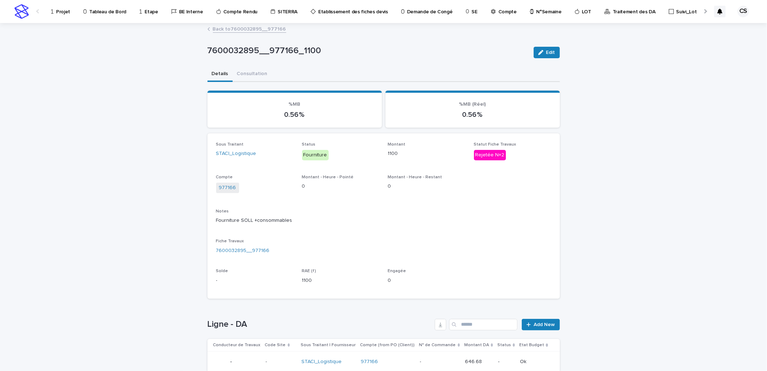
click at [538, 46] on div "Edit" at bounding box center [545, 52] width 29 height 29
click at [534, 53] on button "Edit" at bounding box center [546, 53] width 26 height 12
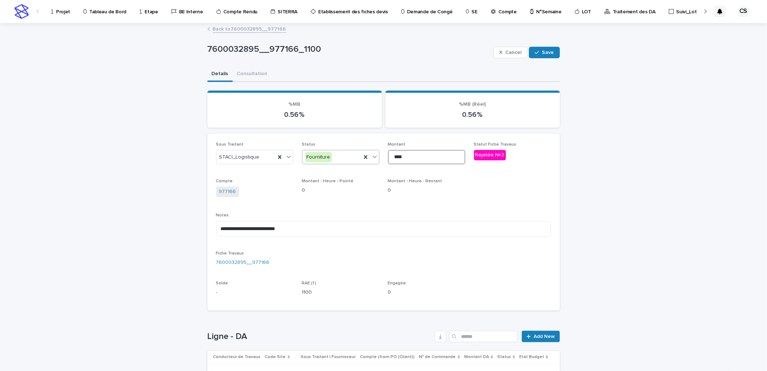
drag, startPoint x: 403, startPoint y: 159, endPoint x: 349, endPoint y: 155, distance: 54.0
click at [349, 155] on div "**********" at bounding box center [383, 222] width 335 height 160
type input "***"
click at [535, 52] on icon "button" at bounding box center [537, 52] width 4 height 5
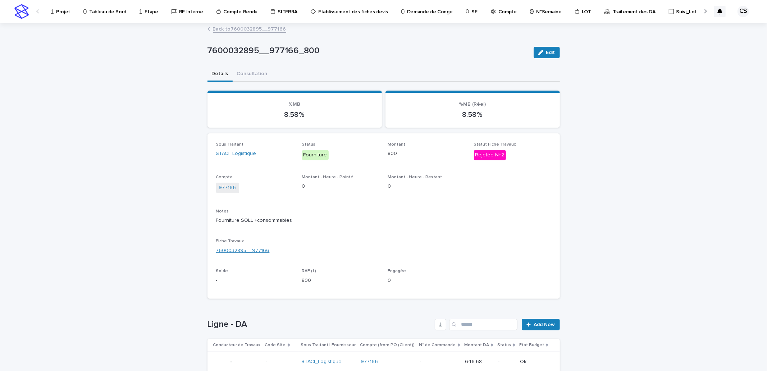
click at [245, 249] on link "7600032895__977166" at bounding box center [243, 251] width 54 height 8
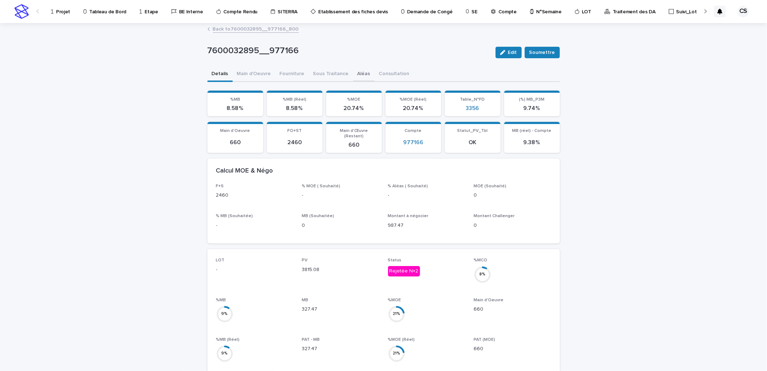
click at [357, 77] on button "Aléas" at bounding box center [364, 74] width 22 height 15
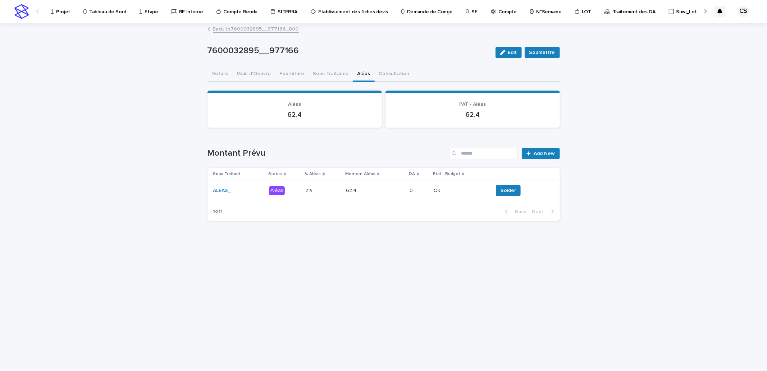
click at [439, 189] on p at bounding box center [461, 191] width 54 height 6
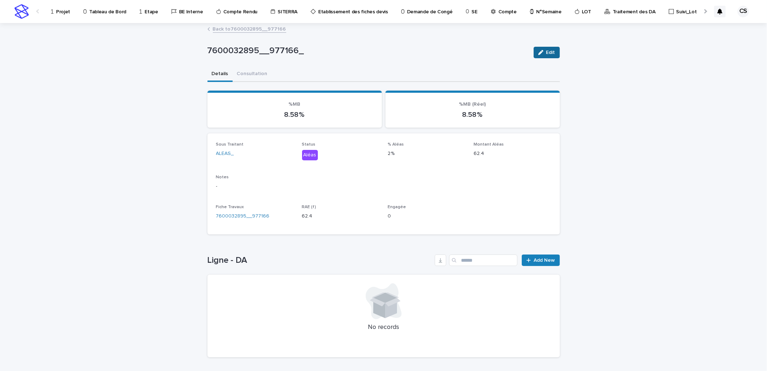
click at [540, 51] on icon "button" at bounding box center [540, 52] width 5 height 5
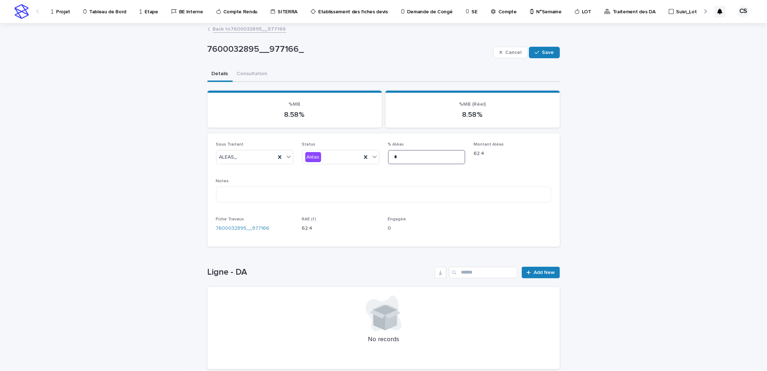
drag, startPoint x: 397, startPoint y: 156, endPoint x: 384, endPoint y: 159, distance: 13.5
click at [384, 159] on div "Sous Traitant ALEAS_ Status Aléas % Aléas * Montant Aléas 62.4 Notes Fiche Trav…" at bounding box center [383, 190] width 335 height 96
type input "*"
click at [542, 55] on span "Save" at bounding box center [548, 52] width 12 height 5
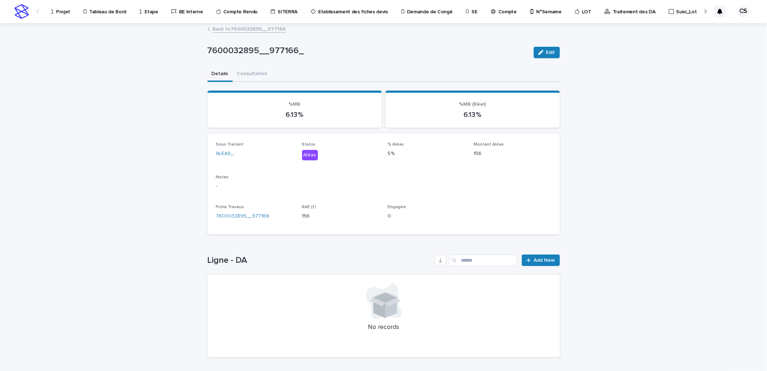
click at [264, 28] on link "Back to 7600032895__977166" at bounding box center [249, 28] width 73 height 8
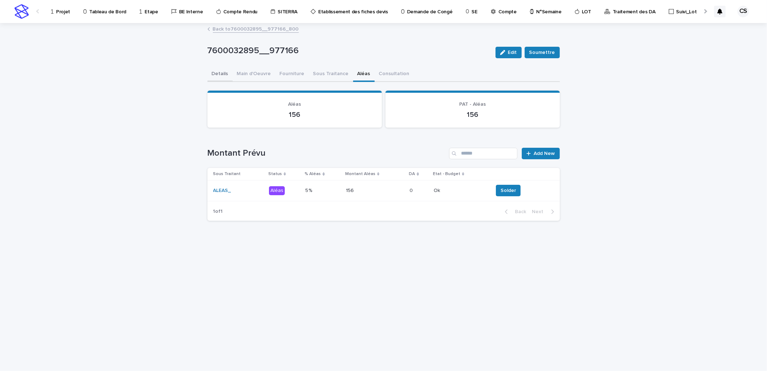
click at [213, 71] on button "Details" at bounding box center [219, 74] width 25 height 15
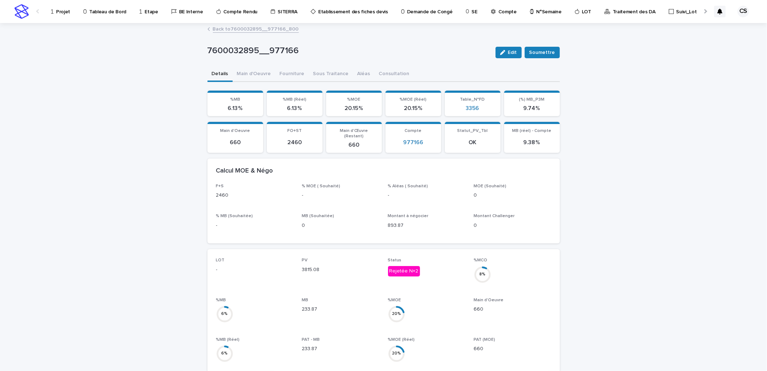
click at [63, 9] on p "Projet" at bounding box center [63, 7] width 14 height 15
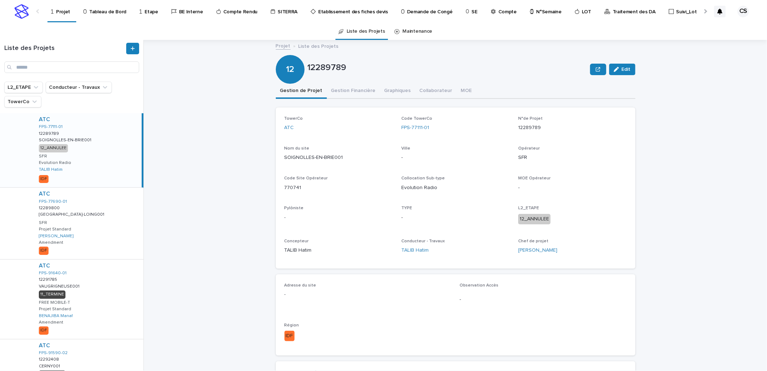
click at [631, 12] on p "Traitement des DA" at bounding box center [634, 7] width 43 height 15
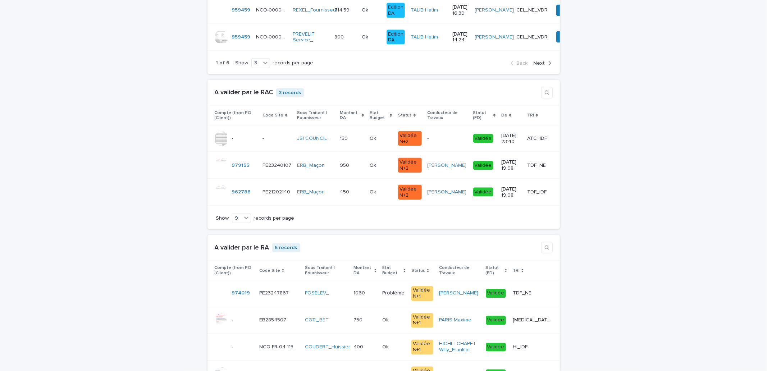
scroll to position [932, 0]
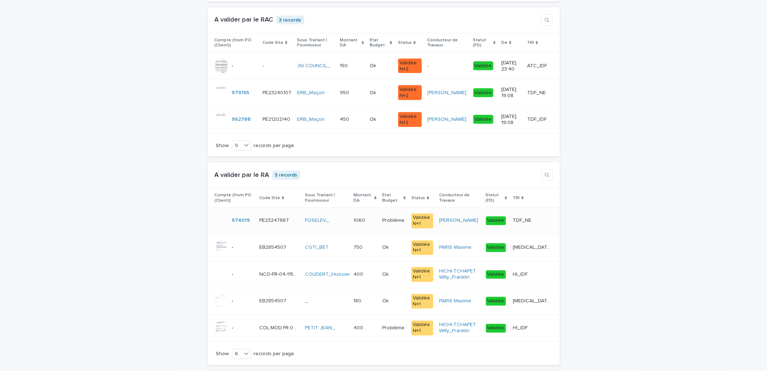
click at [533, 224] on p "TDF_NE" at bounding box center [523, 220] width 20 height 8
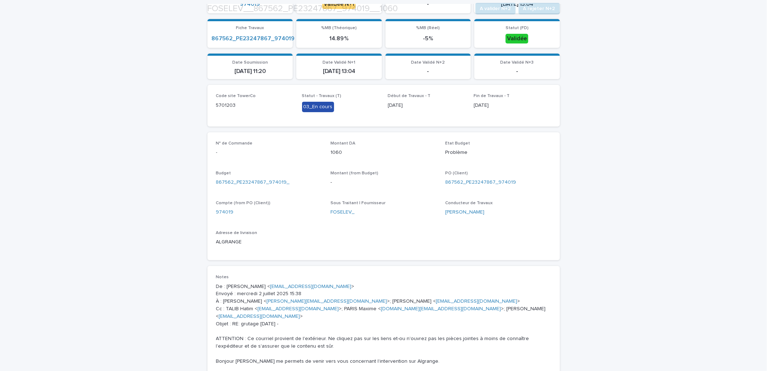
scroll to position [266, 0]
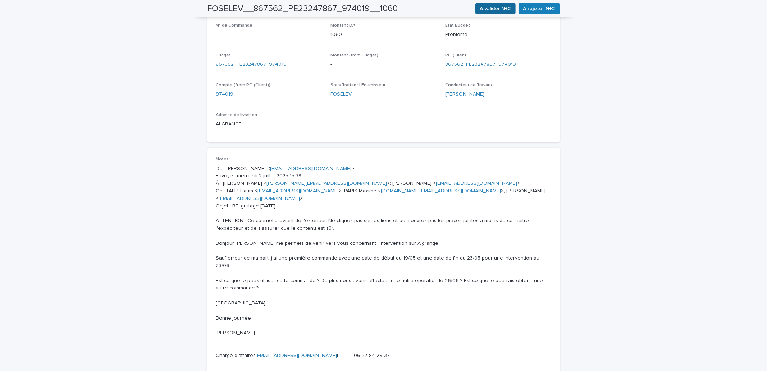
click at [495, 5] on span "A valider N+2" at bounding box center [495, 8] width 31 height 7
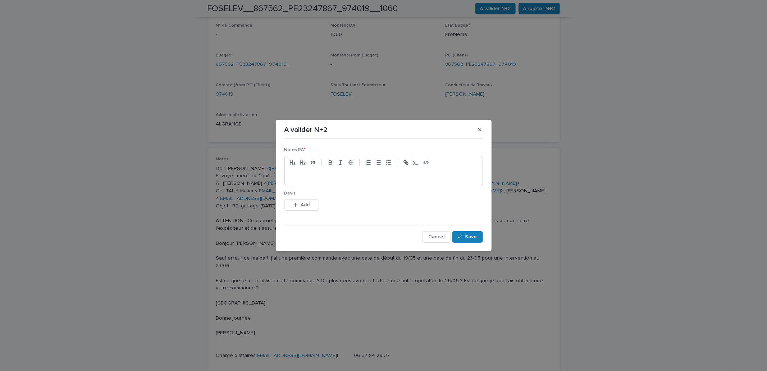
click at [333, 178] on p at bounding box center [383, 177] width 187 height 7
click at [296, 207] on icon "button" at bounding box center [295, 204] width 4 height 5
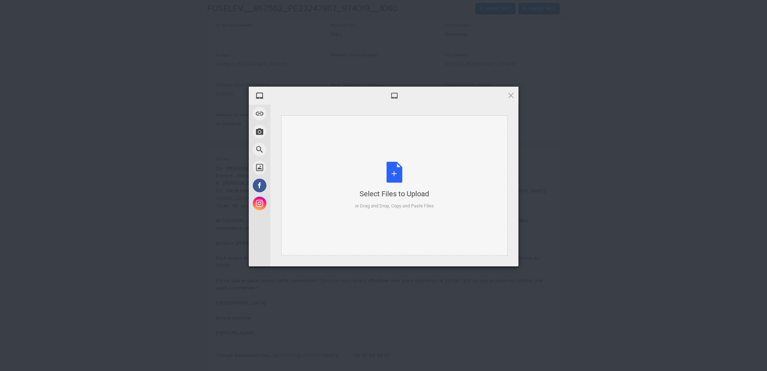
click at [385, 152] on div "Select Files to Upload or Drag and Drop, Copy and Paste Files" at bounding box center [394, 185] width 226 height 140
click at [513, 92] on span at bounding box center [511, 95] width 8 height 8
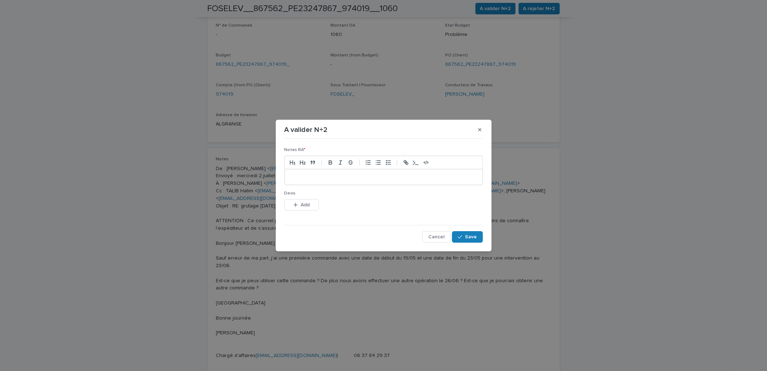
click at [354, 179] on p at bounding box center [383, 177] width 187 height 7
click at [476, 234] on span "Save" at bounding box center [471, 236] width 12 height 5
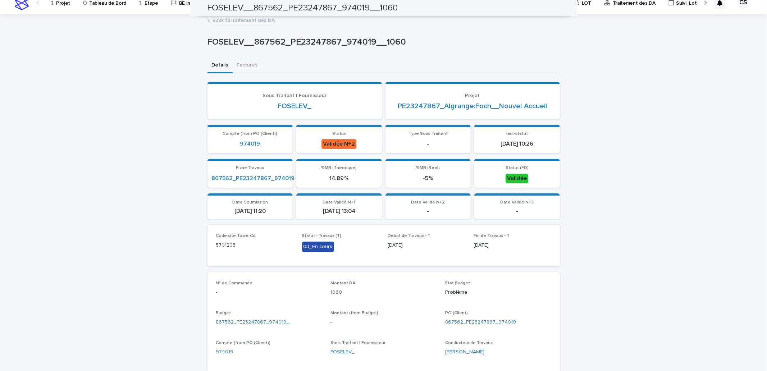
scroll to position [0, 0]
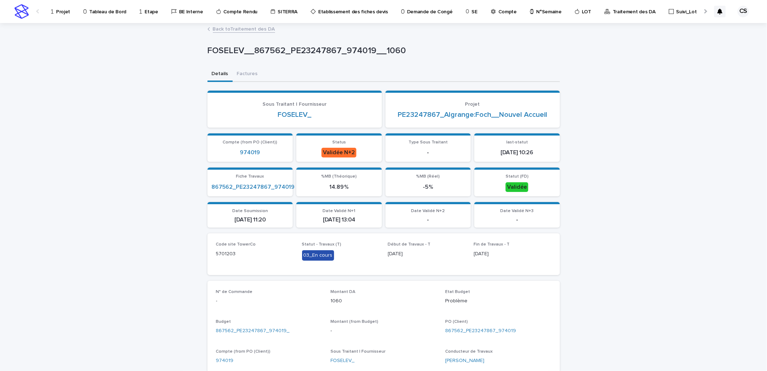
click at [247, 25] on link "Back to Traitement des DA" at bounding box center [244, 28] width 62 height 8
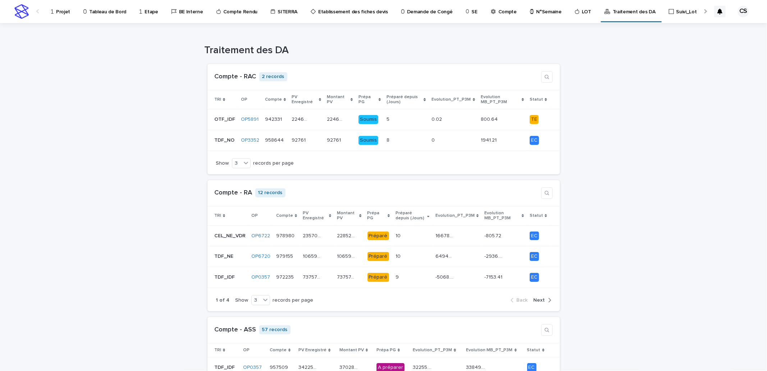
click at [471, 14] on p "SE" at bounding box center [474, 7] width 6 height 15
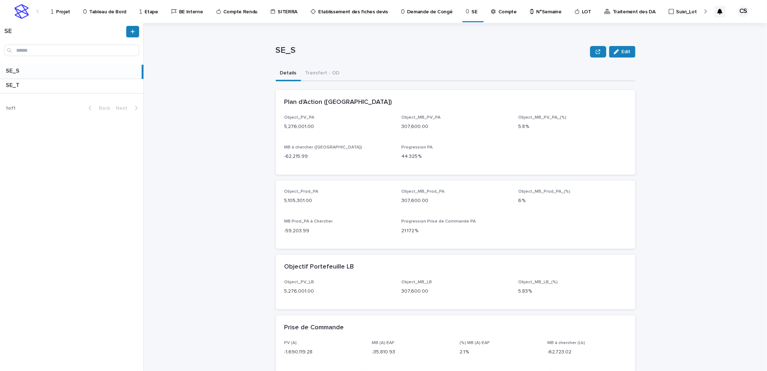
click at [42, 76] on div "SE_S SE_S" at bounding box center [71, 72] width 142 height 14
click at [324, 76] on button "Transfert - OD" at bounding box center [322, 73] width 43 height 15
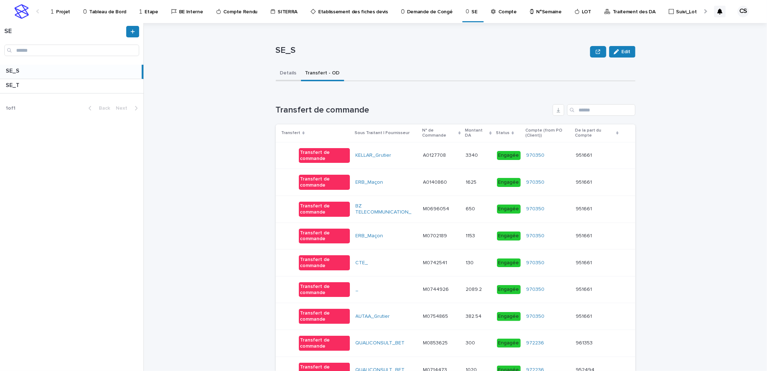
click at [289, 74] on button "Details" at bounding box center [288, 73] width 25 height 15
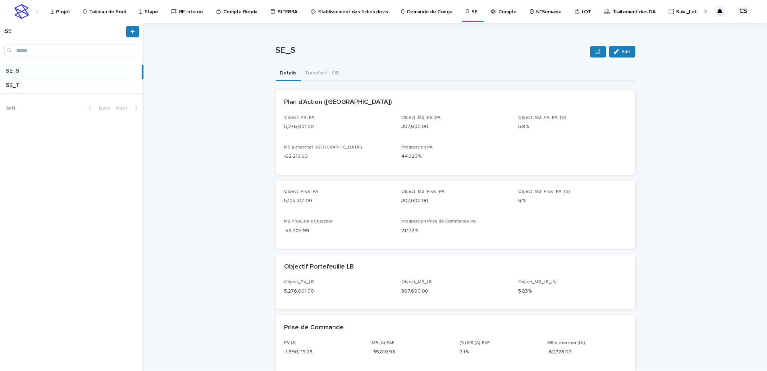
click at [229, 11] on p "Compte Rendu" at bounding box center [240, 7] width 34 height 15
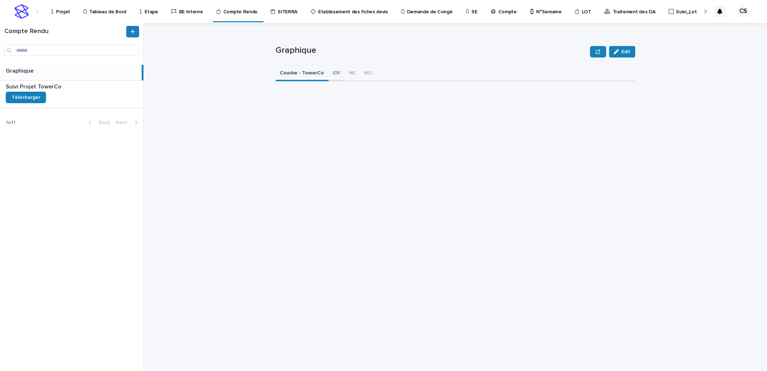
click at [329, 68] on button "IDF" at bounding box center [337, 73] width 17 height 15
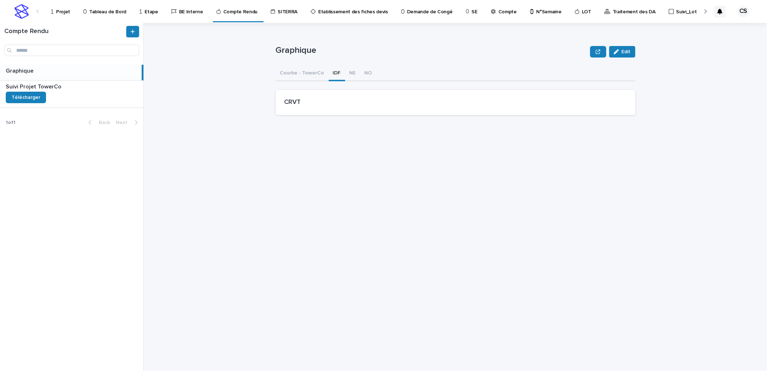
click at [238, 14] on p "Compte Rendu" at bounding box center [240, 7] width 34 height 15
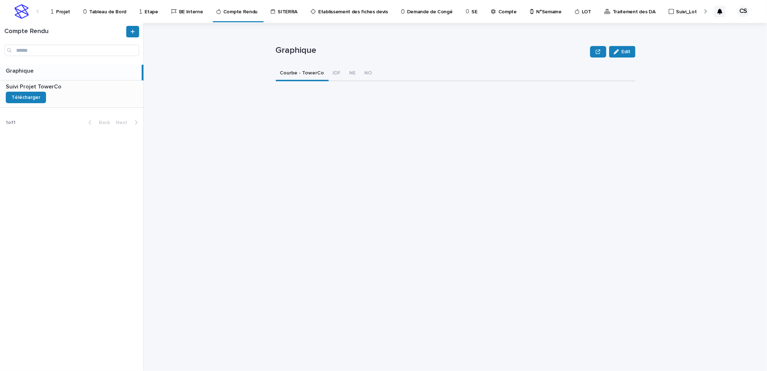
click at [96, 90] on p at bounding box center [73, 86] width 135 height 7
click at [58, 15] on link "Projet" at bounding box center [61, 11] width 23 height 22
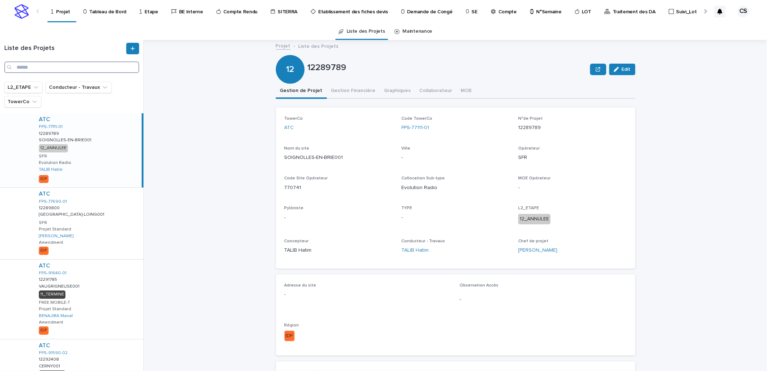
click at [108, 67] on input "Search" at bounding box center [71, 67] width 135 height 12
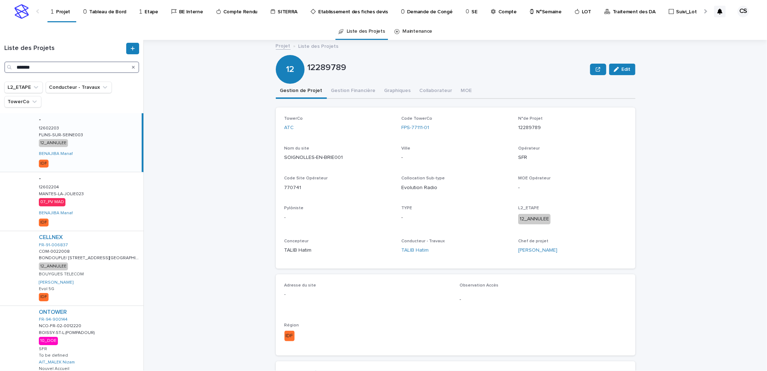
type input "*******"
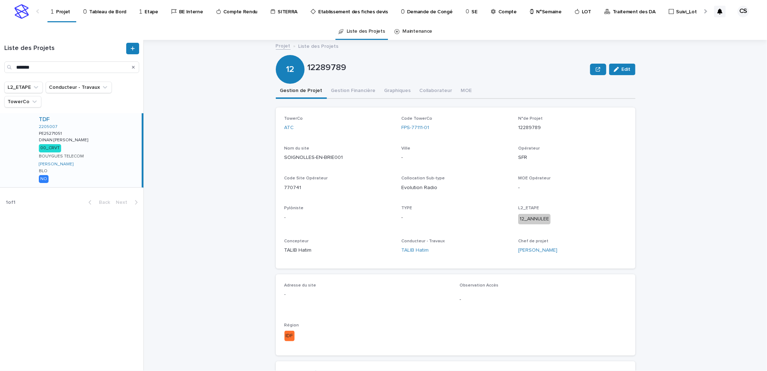
drag, startPoint x: 102, startPoint y: 160, endPoint x: 101, endPoint y: 154, distance: 7.1
click at [102, 160] on div "TDF 2205007 PE25271051 PE25271051 DINAN GARES DINAN GARES 00_CRVT BOUYGUES TELE…" at bounding box center [87, 150] width 109 height 74
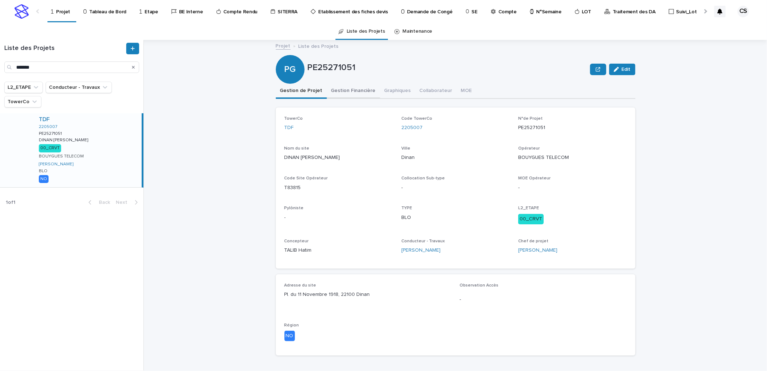
click at [342, 89] on button "Gestion Financière" at bounding box center [353, 91] width 53 height 15
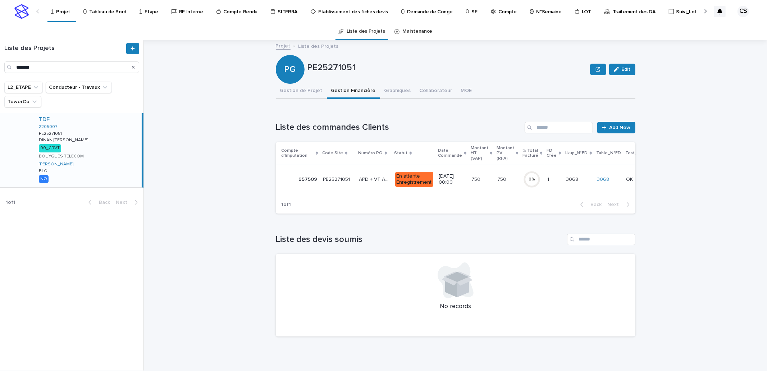
click at [471, 178] on p "750" at bounding box center [476, 179] width 10 height 8
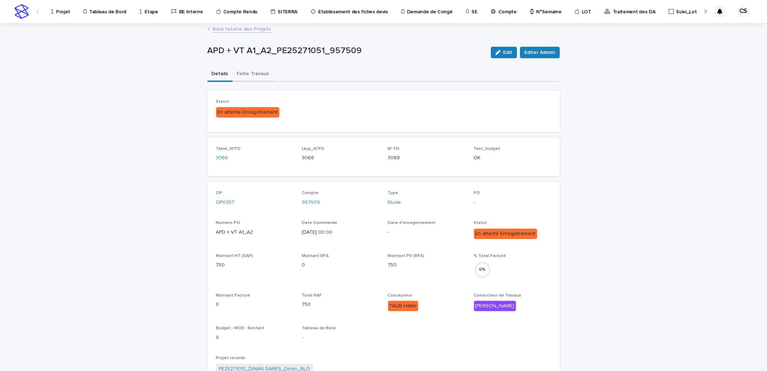
click at [253, 77] on button "Fiche Travaux" at bounding box center [253, 74] width 41 height 15
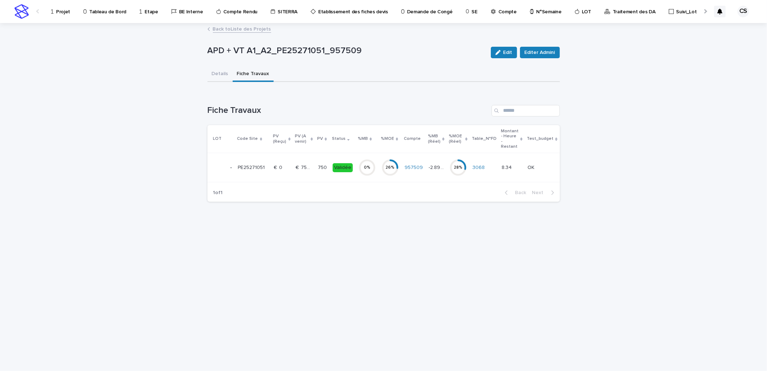
click at [296, 170] on div "€  750.00 €  750.00" at bounding box center [304, 168] width 17 height 12
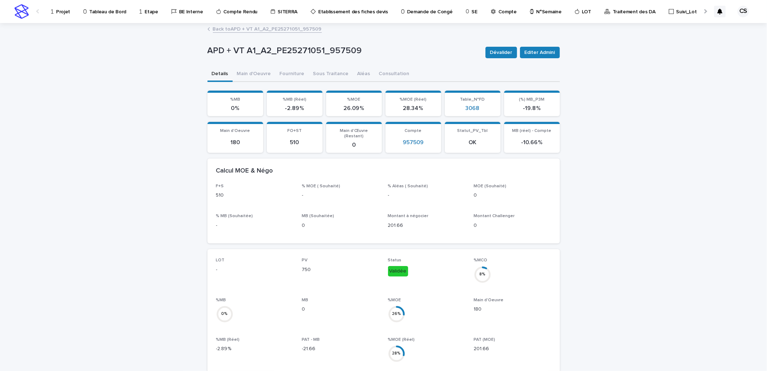
click at [300, 46] on p "APD + VT A1_A2_PE25271051_957509" at bounding box center [343, 51] width 272 height 10
click at [300, 48] on p "APD + VT A1_A2_PE25271051_957509" at bounding box center [343, 51] width 272 height 10
click at [300, 51] on p "APD + VT A1_A2_PE25271051_957509" at bounding box center [343, 51] width 272 height 10
click at [318, 50] on p "APD + VT A1_A2_PE25271051_957509" at bounding box center [343, 51] width 272 height 10
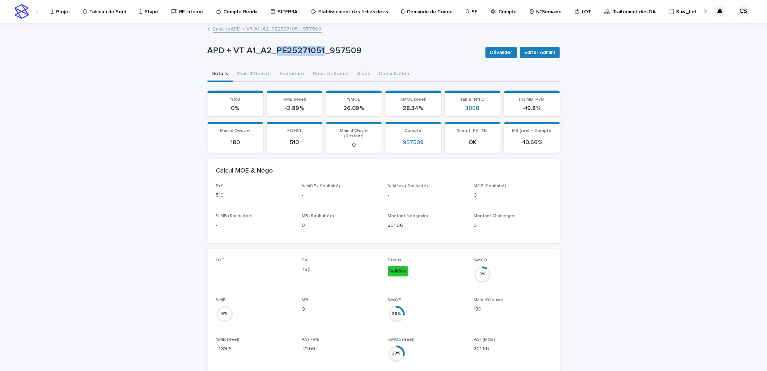
drag, startPoint x: 319, startPoint y: 48, endPoint x: 274, endPoint y: 51, distance: 45.4
click at [274, 52] on p "APD + VT A1_A2_PE25271051_957509" at bounding box center [343, 51] width 272 height 10
copy p "PE25271051"
click at [259, 74] on button "Main d'Oeuvre" at bounding box center [254, 74] width 43 height 15
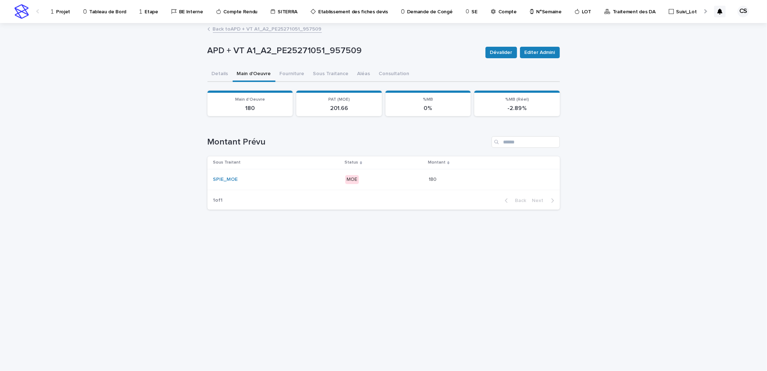
click at [412, 177] on p "MOE" at bounding box center [384, 179] width 78 height 9
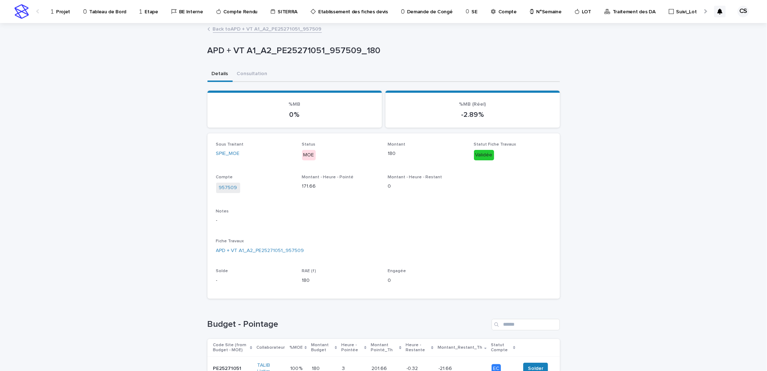
click at [224, 28] on link "Back to APD + VT A1_A2_PE25271051_957509" at bounding box center [267, 28] width 109 height 8
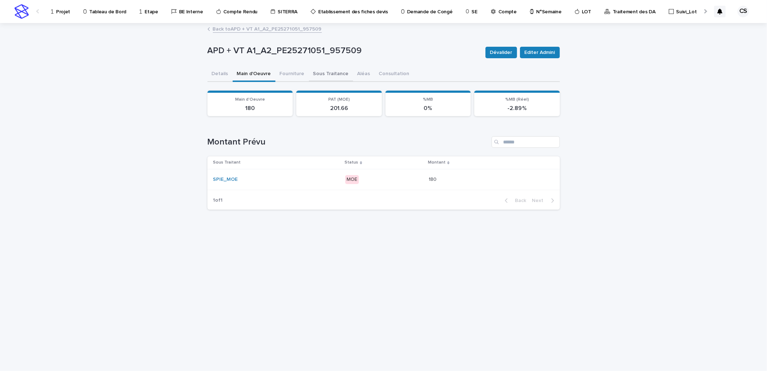
click at [313, 71] on button "Sous Traitance" at bounding box center [331, 74] width 44 height 15
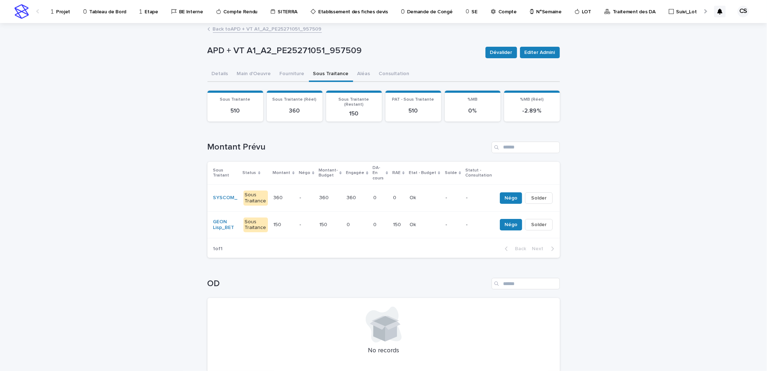
click at [374, 220] on p "0" at bounding box center [376, 224] width 5 height 8
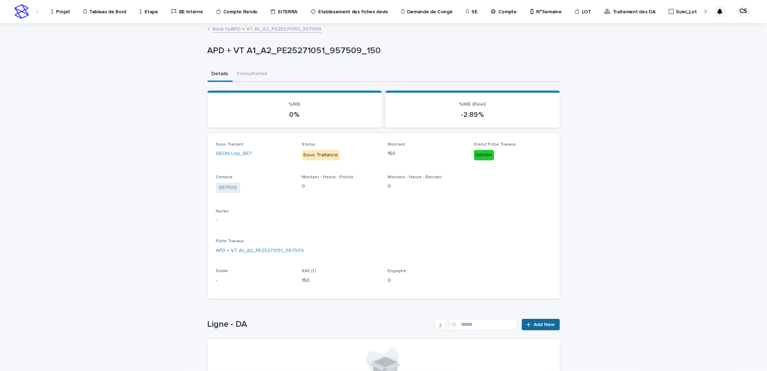
click at [530, 319] on link "Add New" at bounding box center [541, 325] width 38 height 12
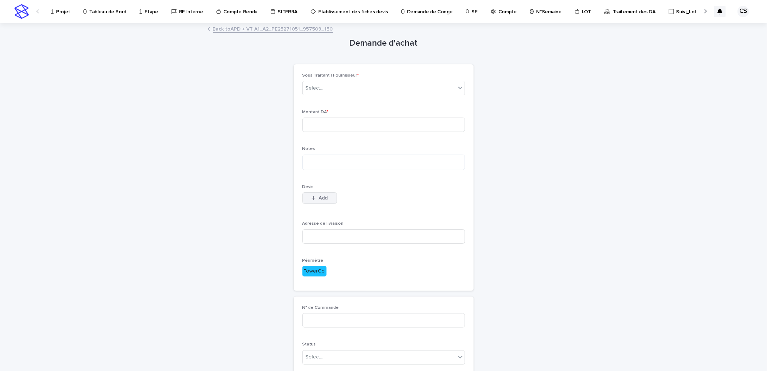
click at [321, 201] on button "Add" at bounding box center [319, 198] width 35 height 12
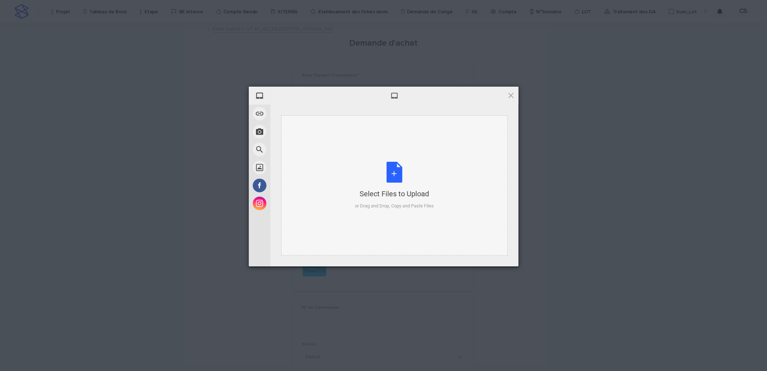
click at [346, 184] on div "Select Files to Upload or Drag and Drop, Copy and Paste Files" at bounding box center [394, 185] width 226 height 140
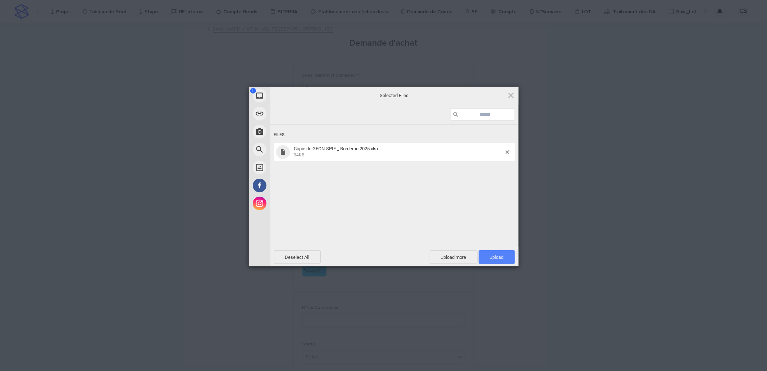
click at [493, 255] on span "Upload 1" at bounding box center [497, 257] width 14 height 5
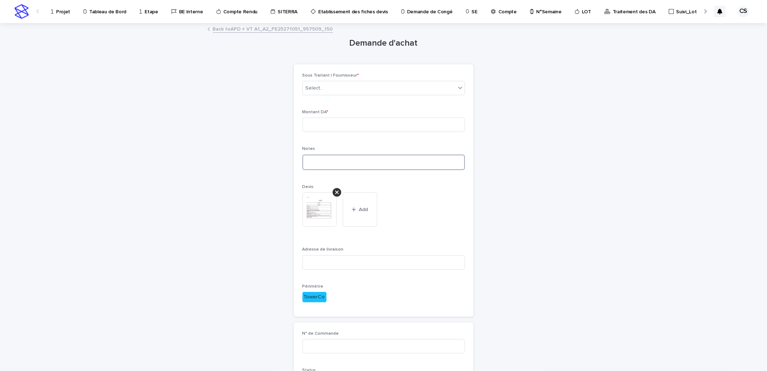
click at [317, 161] on textarea at bounding box center [383, 162] width 162 height 15
type textarea "**********"
click at [323, 129] on input at bounding box center [383, 125] width 162 height 14
type input "***"
click at [351, 92] on div "Select..." at bounding box center [379, 88] width 153 height 12
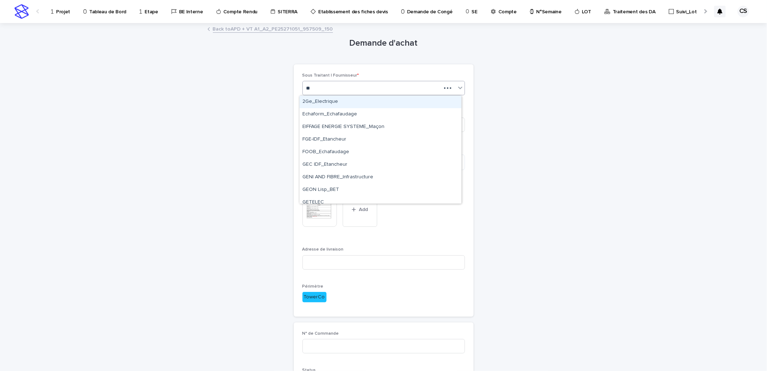
type input "***"
click at [350, 104] on div "GEON Lisp_BET" at bounding box center [380, 102] width 162 height 13
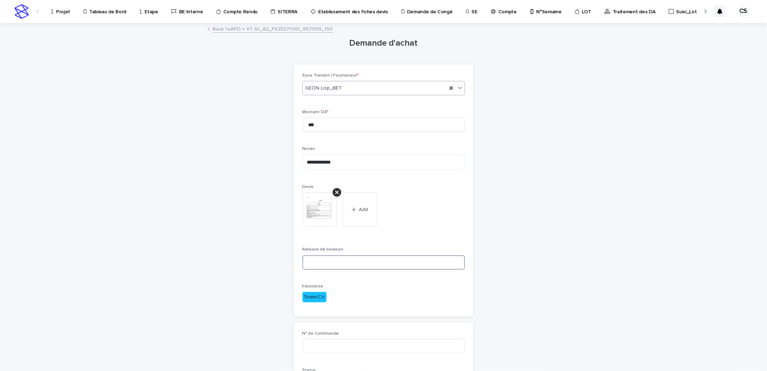
click at [336, 259] on input at bounding box center [383, 262] width 162 height 14
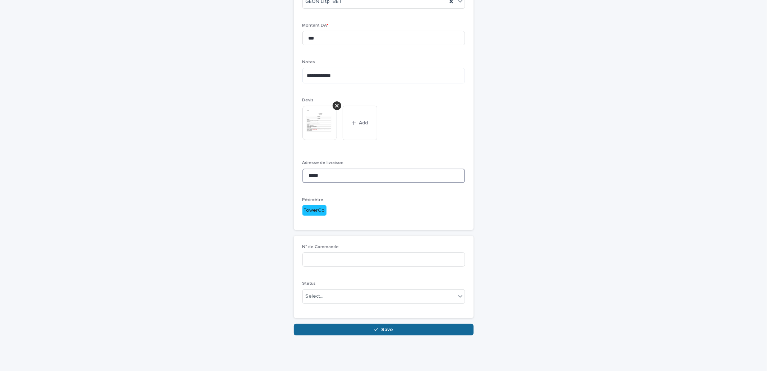
type input "*****"
click at [351, 327] on button "Save" at bounding box center [384, 330] width 180 height 12
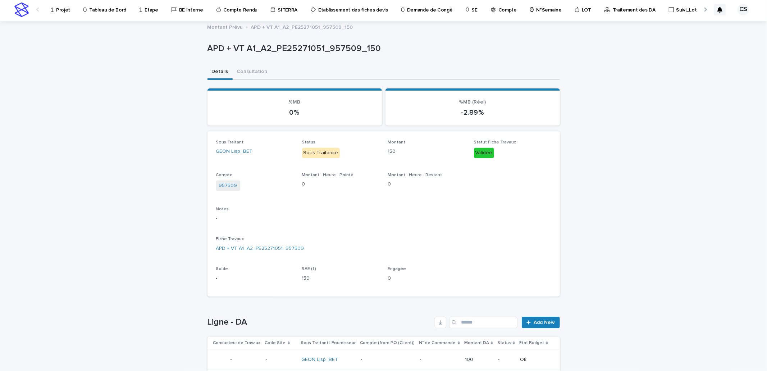
scroll to position [61, 0]
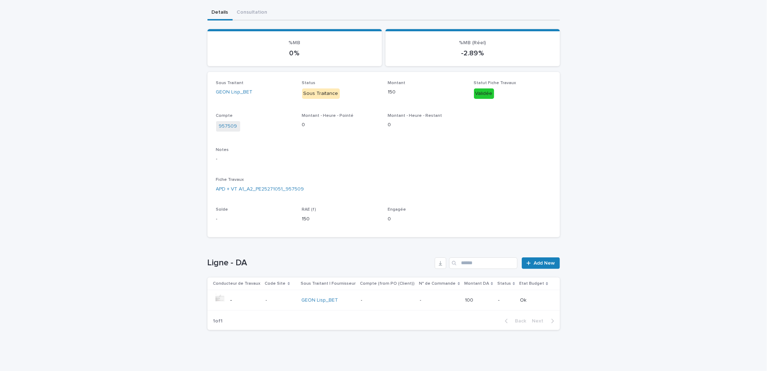
click at [390, 303] on div "-" at bounding box center [387, 300] width 53 height 12
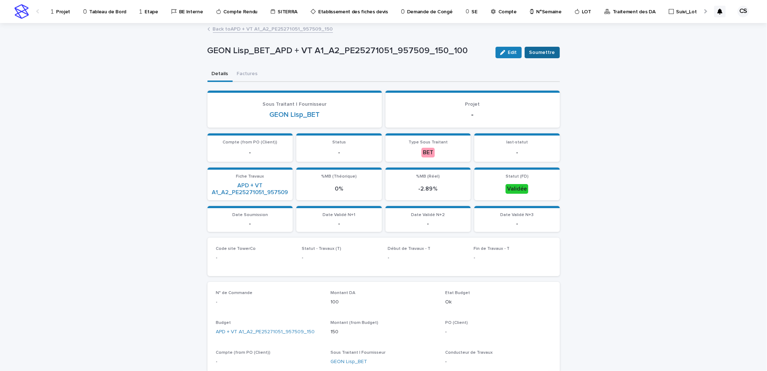
click at [539, 56] on span "Soumettre" at bounding box center [542, 52] width 26 height 7
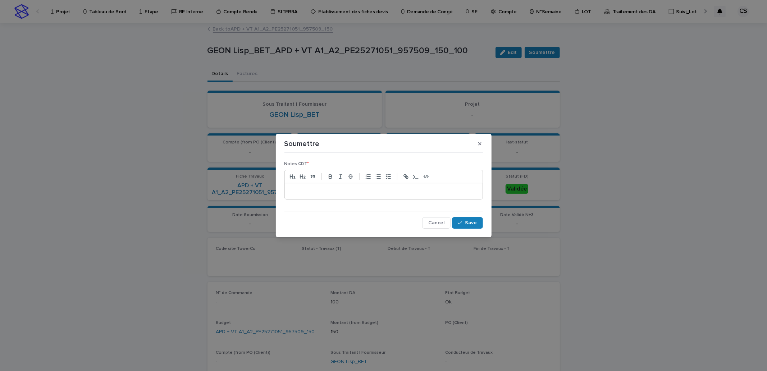
click at [403, 188] on p at bounding box center [383, 191] width 187 height 7
drag, startPoint x: 402, startPoint y: 189, endPoint x: 210, endPoint y: 180, distance: 192.5
click at [210, 180] on div "Soumettre Notes CDT * ** Cancel Save" at bounding box center [383, 185] width 767 height 371
copy p "**"
click at [470, 222] on span "Save" at bounding box center [471, 222] width 12 height 5
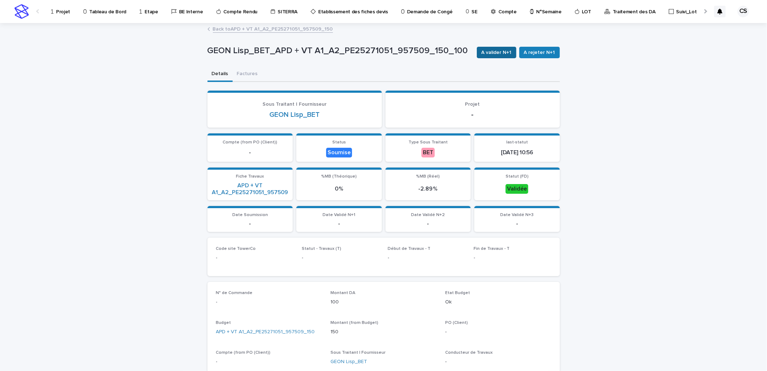
click at [501, 55] on span "A valider N+1" at bounding box center [496, 52] width 30 height 7
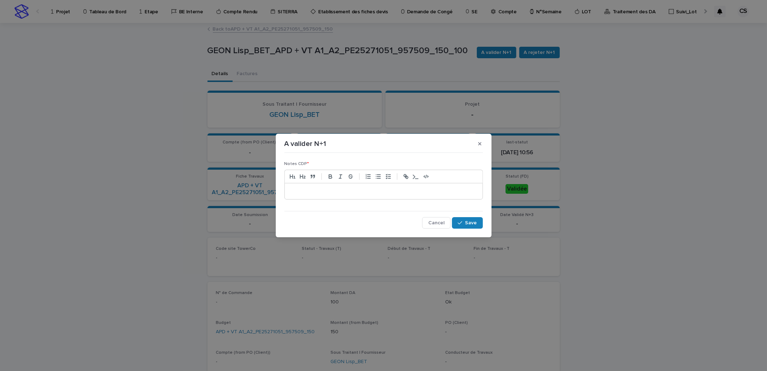
click at [430, 186] on div at bounding box center [384, 191] width 198 height 16
click at [430, 189] on p at bounding box center [383, 191] width 187 height 7
click at [468, 224] on span "Save" at bounding box center [471, 222] width 12 height 5
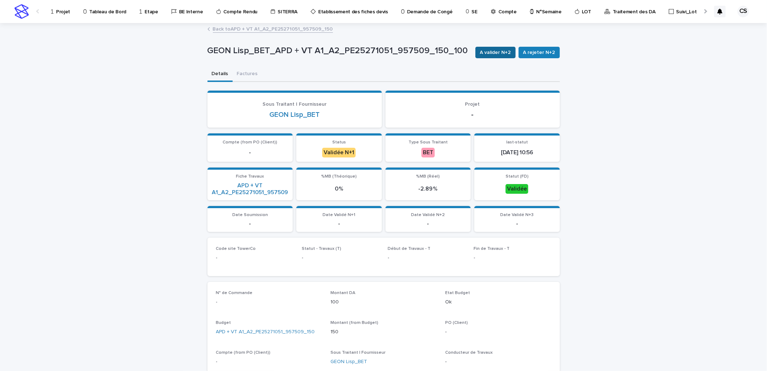
click at [505, 54] on span "A valider N+2" at bounding box center [495, 52] width 31 height 7
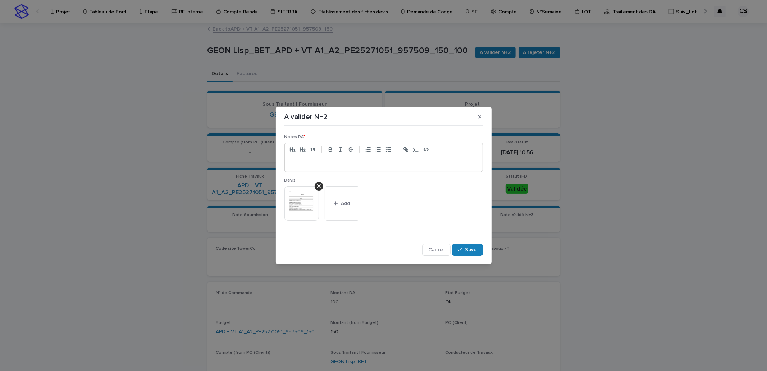
click at [394, 170] on div at bounding box center [384, 164] width 198 height 16
click at [481, 249] on button "Save" at bounding box center [467, 250] width 31 height 12
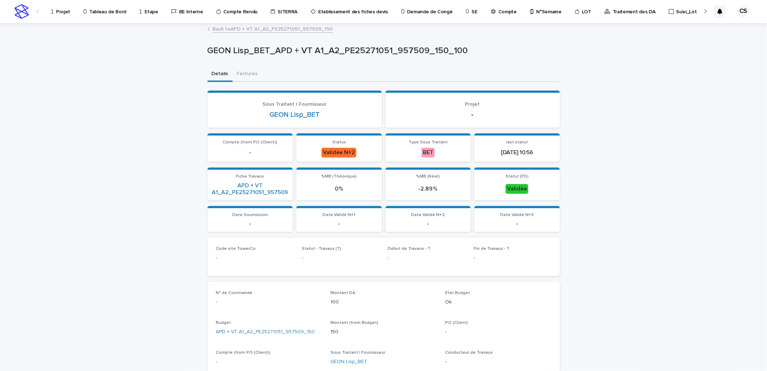
click at [277, 28] on link "Back to APD + VT A1_A2_PE25271051_957509_150" at bounding box center [273, 28] width 120 height 8
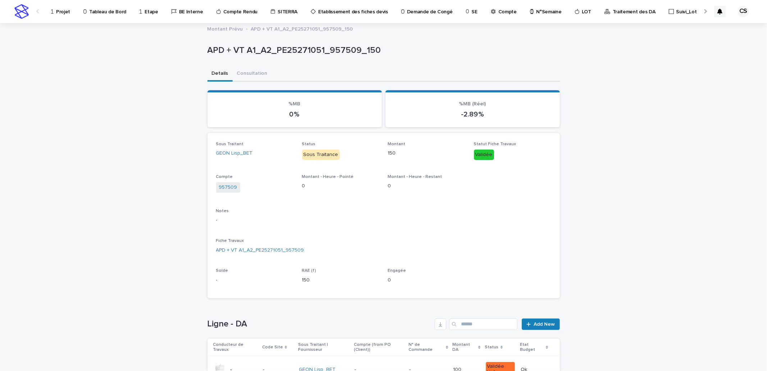
click at [233, 243] on div "Fiche Travaux APD + VT A1_A2_PE25271051_957509" at bounding box center [383, 248] width 335 height 21
click at [236, 248] on link "APD + VT A1_A2_PE25271051_957509" at bounding box center [260, 251] width 88 height 8
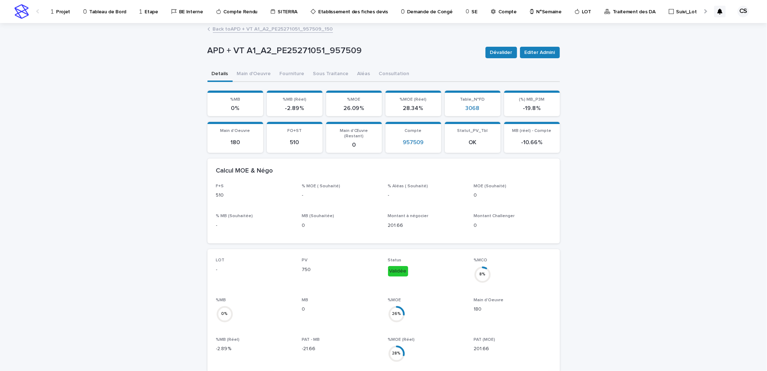
click at [256, 27] on link "Back to APD + VT A1_A2_PE25271051_957509_150" at bounding box center [273, 28] width 120 height 8
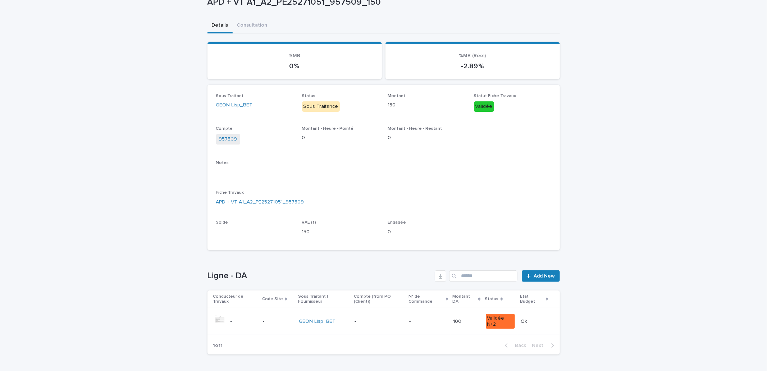
scroll to position [61, 0]
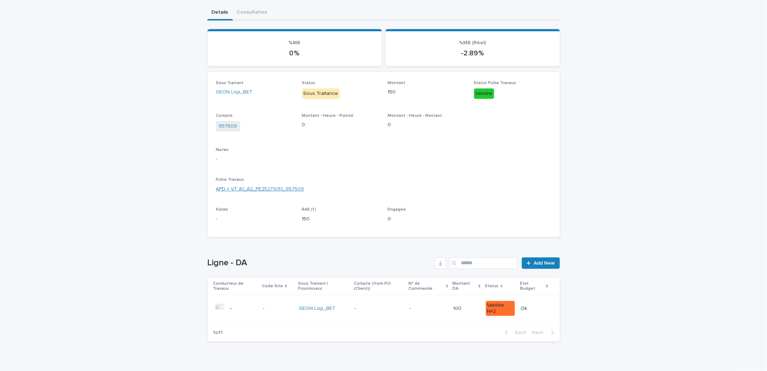
click at [260, 185] on link "APD + VT A1_A2_PE25271051_957509" at bounding box center [260, 189] width 88 height 8
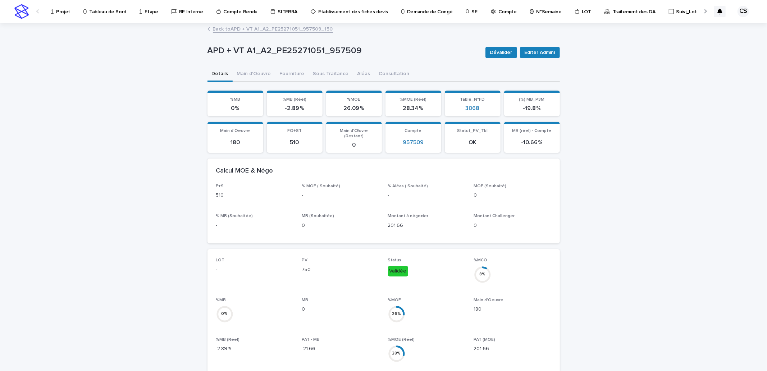
click at [252, 29] on link "Back to APD + VT A1_A2_PE25271051_957509_150" at bounding box center [273, 28] width 120 height 8
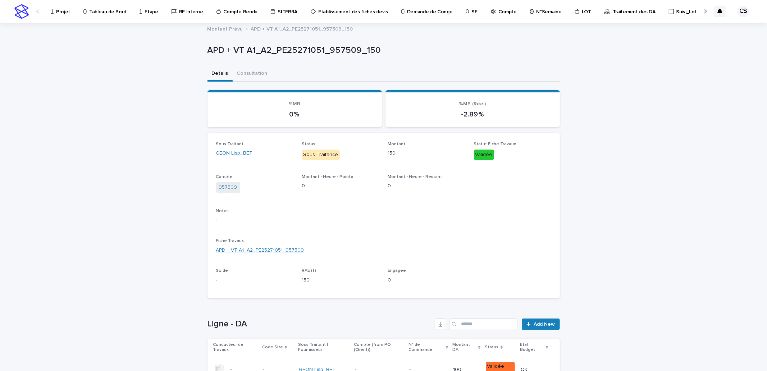
click at [242, 252] on link "APD + VT A1_A2_PE25271051_957509" at bounding box center [260, 251] width 88 height 8
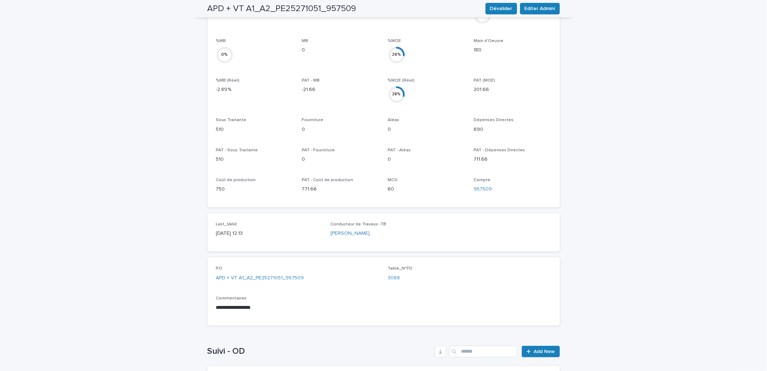
scroll to position [266, 0]
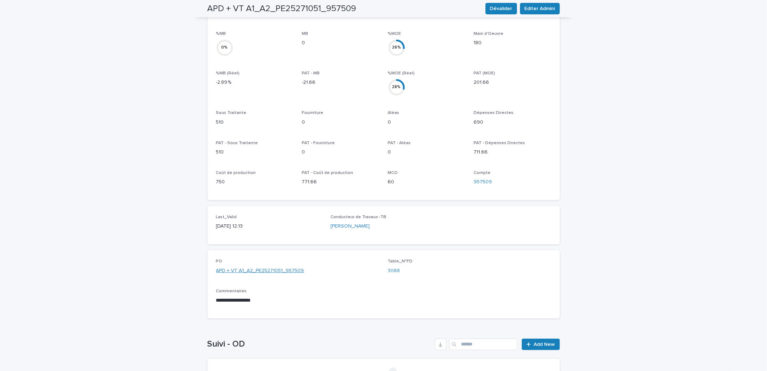
click at [283, 267] on link "APD + VT A1_A2_PE25271051_957509" at bounding box center [260, 271] width 88 height 8
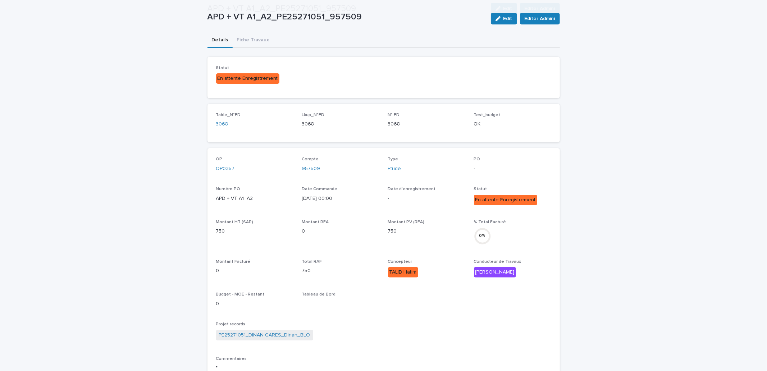
scroll to position [76, 0]
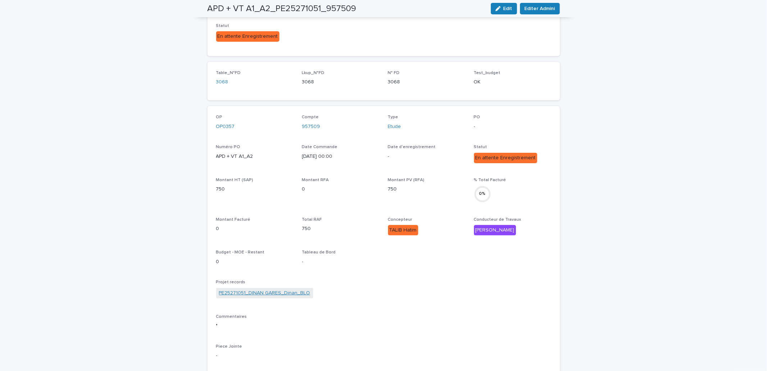
click at [290, 289] on link "PE25271051_DINAN GARES_Dinan_BLO" at bounding box center [264, 293] width 91 height 8
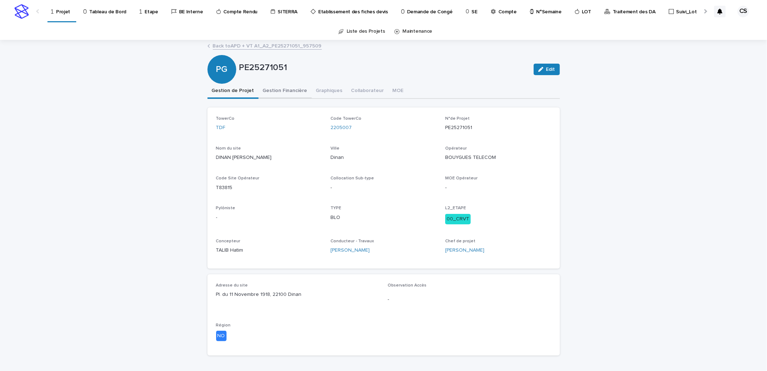
click at [287, 90] on button "Gestion Financière" at bounding box center [284, 91] width 53 height 15
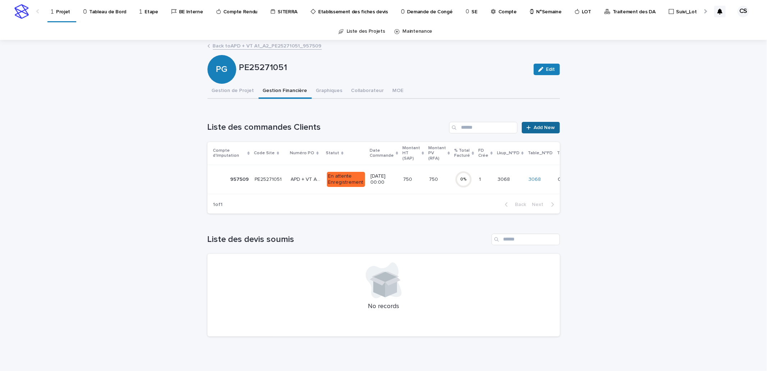
click at [547, 127] on span "Add New" at bounding box center [544, 127] width 21 height 5
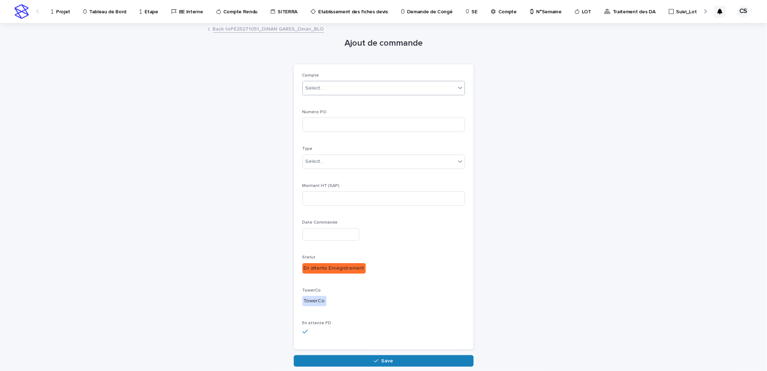
click at [322, 89] on div "Select..." at bounding box center [379, 88] width 153 height 12
type input "***"
click at [332, 100] on div "NEW_TDF" at bounding box center [380, 102] width 162 height 13
click at [329, 120] on input at bounding box center [383, 125] width 162 height 14
click at [345, 197] on input at bounding box center [383, 198] width 162 height 14
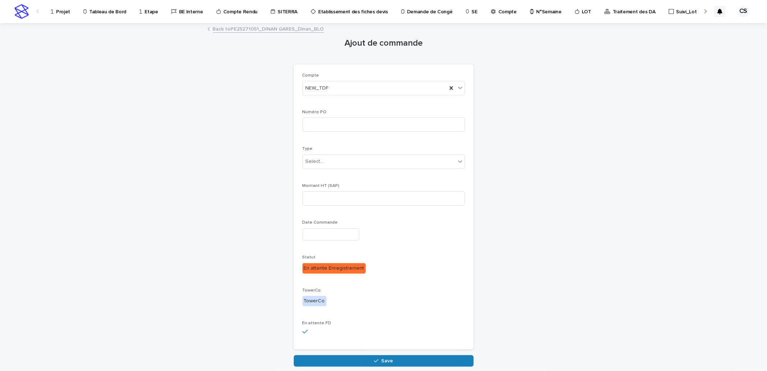
click at [260, 31] on link "Back to PE25271051_DINAN GARES_Dinan_BLO" at bounding box center [268, 28] width 111 height 8
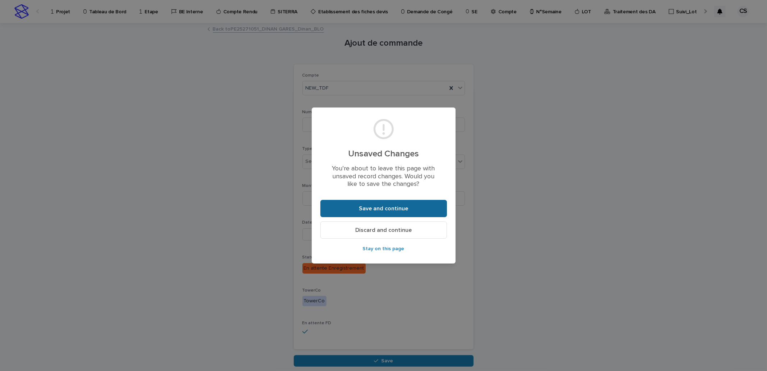
click at [385, 210] on span "Save and continue" at bounding box center [383, 209] width 49 height 6
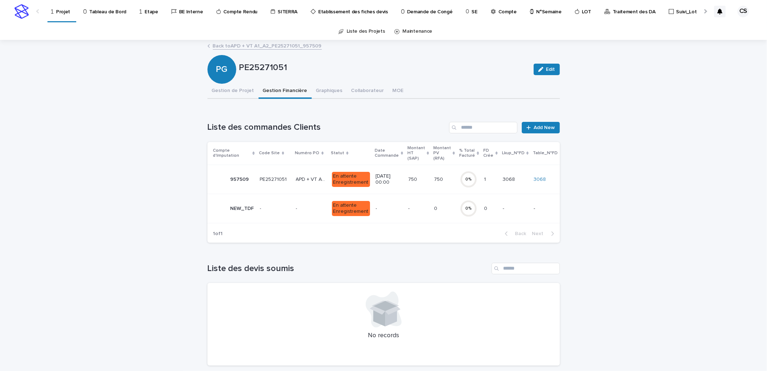
click at [308, 207] on p at bounding box center [311, 209] width 30 height 6
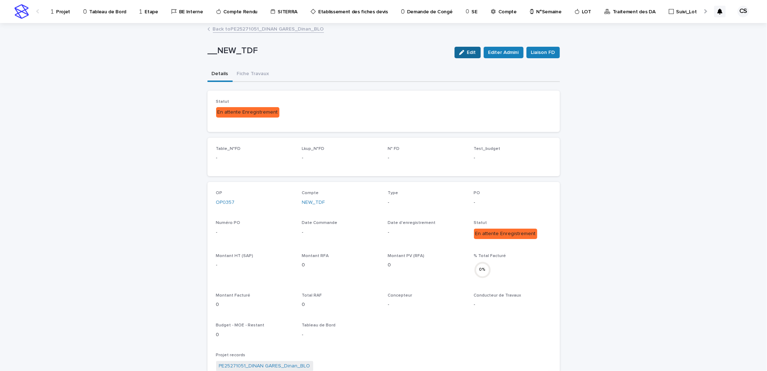
click at [460, 47] on button "Edit" at bounding box center [467, 53] width 26 height 12
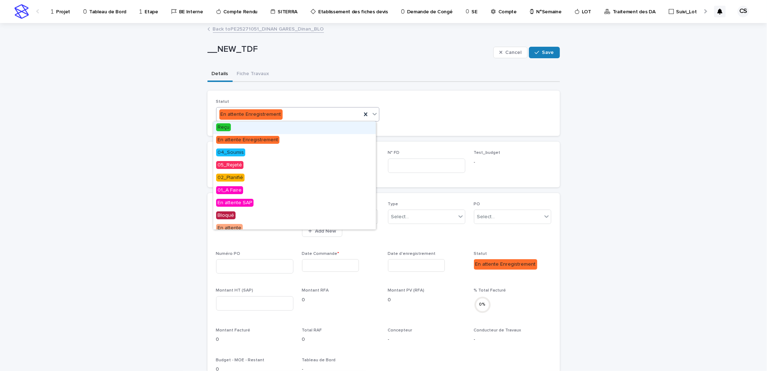
click at [312, 116] on div "En attente Enregistrement" at bounding box center [288, 115] width 145 height 12
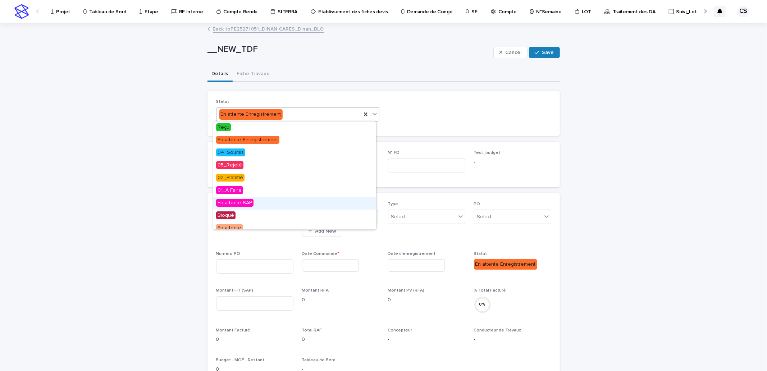
scroll to position [144, 0]
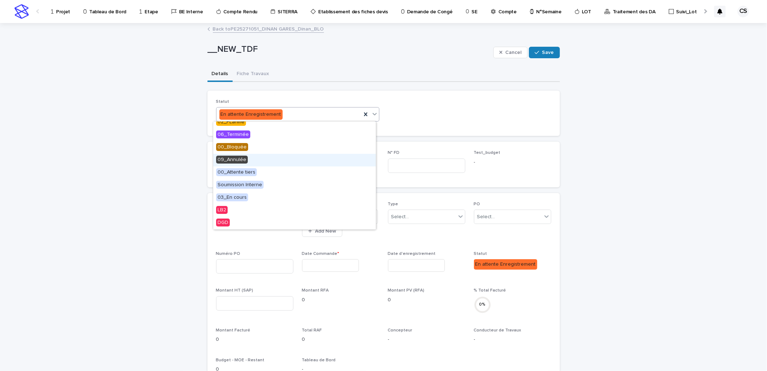
click at [248, 154] on div "09_Annulée" at bounding box center [294, 160] width 162 height 13
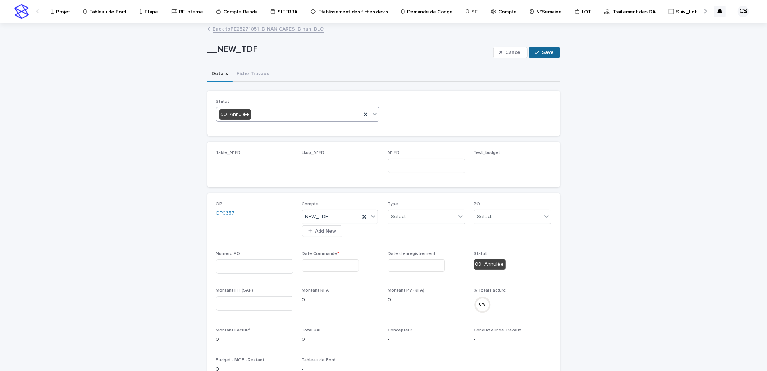
click at [551, 54] on span "Save" at bounding box center [548, 52] width 12 height 5
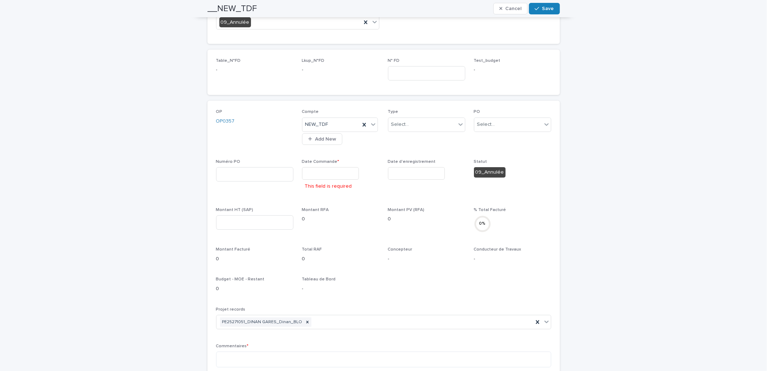
scroll to position [0, 0]
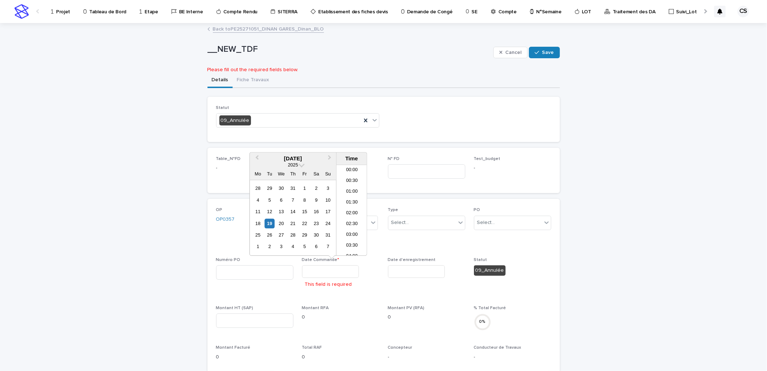
click at [325, 266] on input "text" at bounding box center [330, 271] width 57 height 13
click at [271, 227] on div "19" at bounding box center [270, 224] width 10 height 10
type input "**********"
click at [631, 295] on div "**********" at bounding box center [383, 359] width 767 height 671
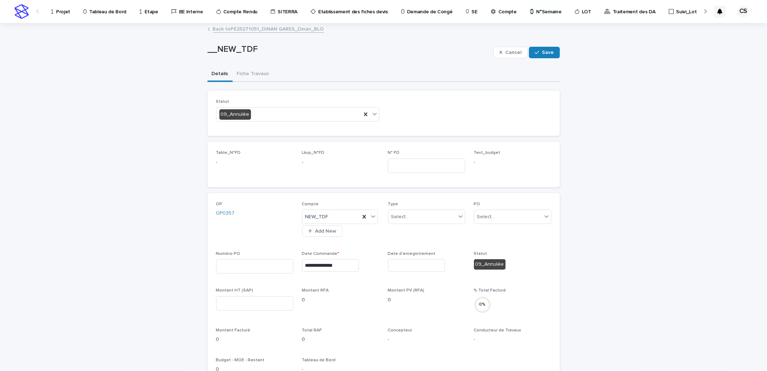
scroll to position [266, 0]
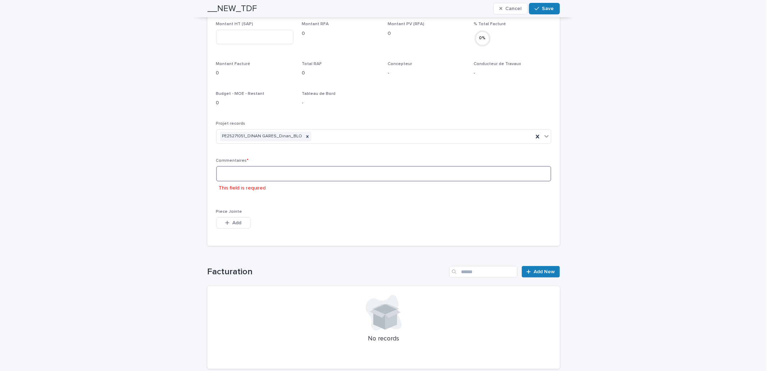
click at [318, 180] on textarea at bounding box center [383, 173] width 335 height 15
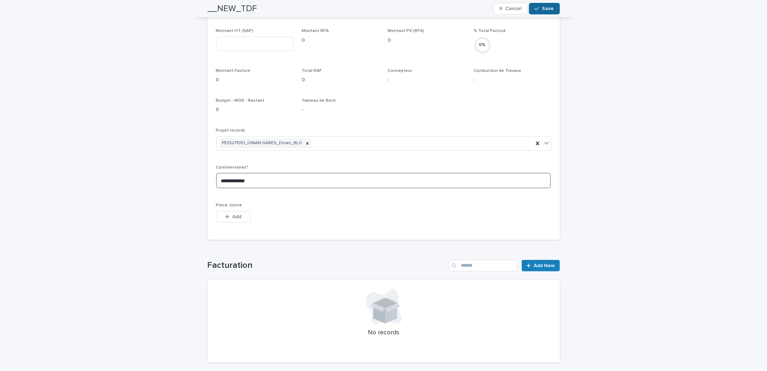
type textarea "**********"
click at [542, 6] on span "Save" at bounding box center [548, 8] width 12 height 5
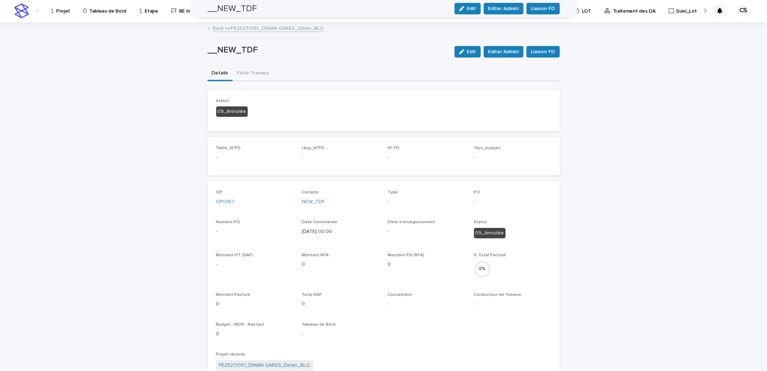
scroll to position [0, 0]
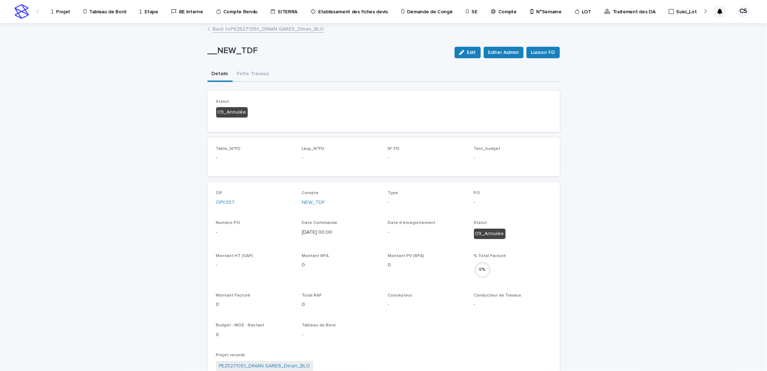
click at [244, 33] on div "Back to PE25271051_DINAN GARES_Dinan_BLO" at bounding box center [383, 29] width 359 height 10
click at [247, 29] on link "Back to PE25271051_DINAN GARES_Dinan_BLO" at bounding box center [268, 28] width 111 height 8
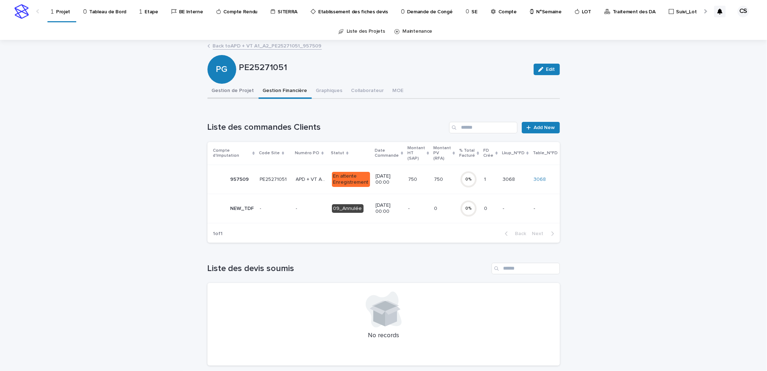
click at [221, 86] on button "Gestion de Projet" at bounding box center [232, 91] width 51 height 15
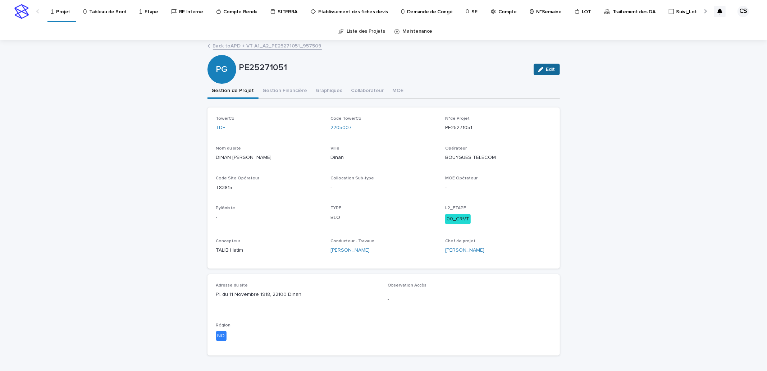
click at [542, 69] on div "button" at bounding box center [542, 69] width 8 height 5
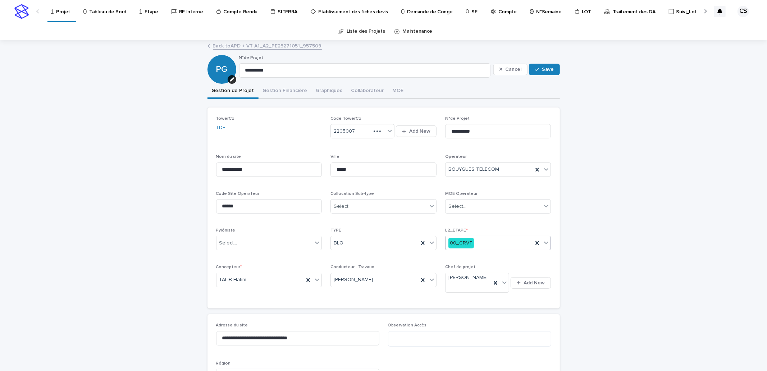
click at [472, 249] on div "00_CRVT" at bounding box center [498, 243] width 106 height 14
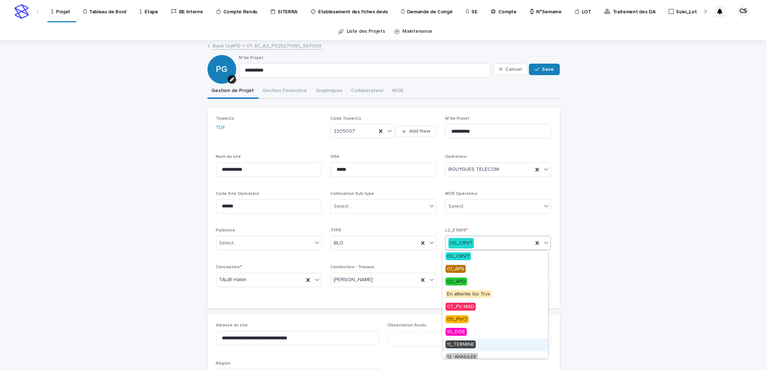
click at [465, 341] on span "11_TERMINE" at bounding box center [460, 344] width 30 height 8
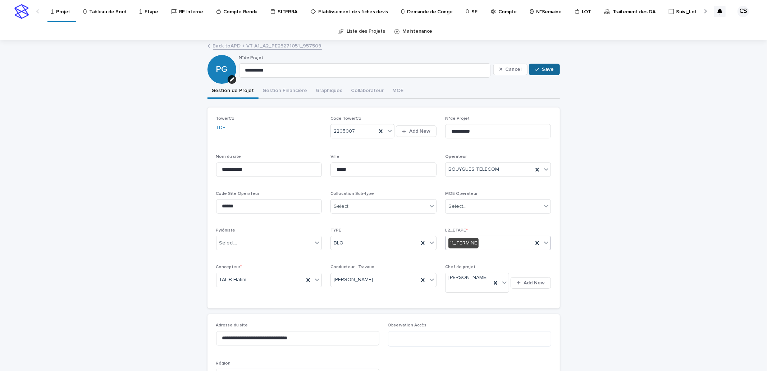
click at [535, 70] on icon "button" at bounding box center [537, 69] width 4 height 3
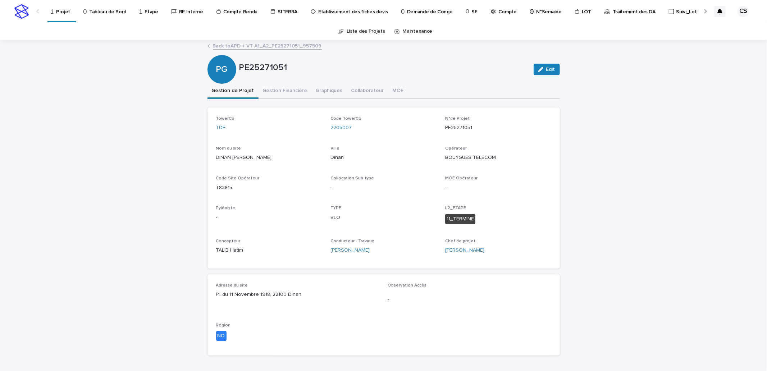
click at [281, 48] on link "Back to APD + VT A1_A2_PE25271051_957509" at bounding box center [267, 45] width 109 height 8
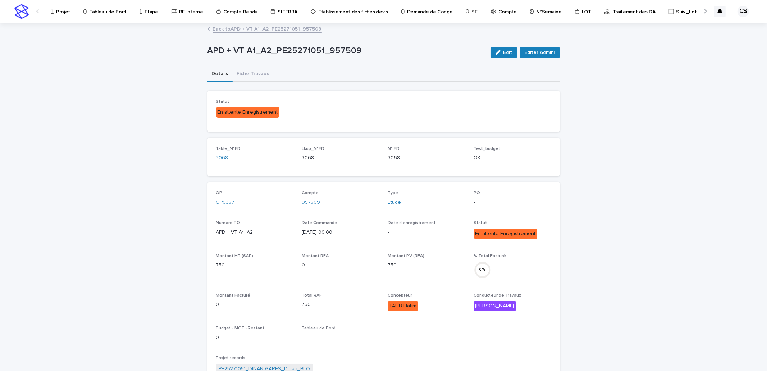
click at [67, 18] on link "Projet" at bounding box center [61, 11] width 23 height 22
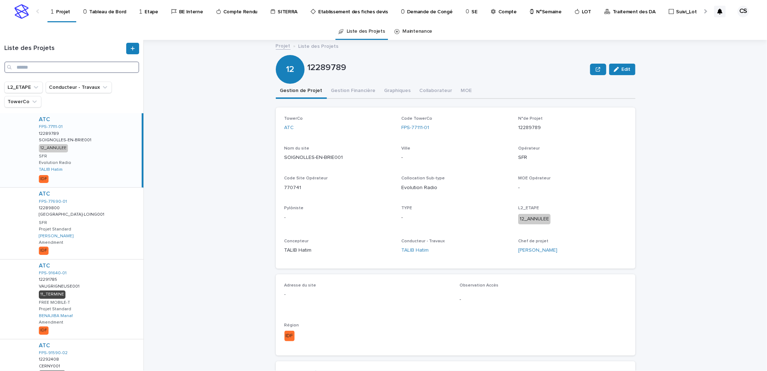
click at [77, 66] on input "Search" at bounding box center [71, 67] width 135 height 12
paste input "**********"
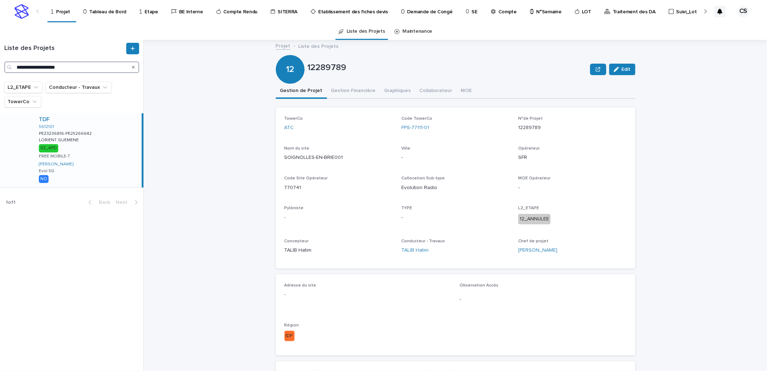
type input "**********"
click at [96, 139] on div "TDF 5612101 PE23236816-PE25266642 PE23236816-PE25266642 LORIENT GUEMENE LORIENT…" at bounding box center [87, 150] width 109 height 74
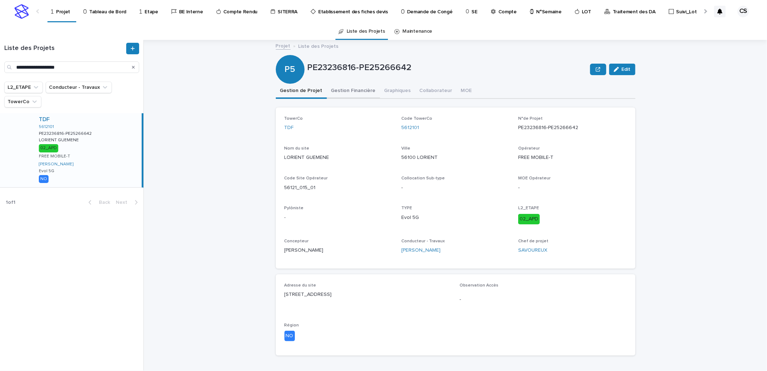
click at [364, 88] on button "Gestion Financière" at bounding box center [353, 91] width 53 height 15
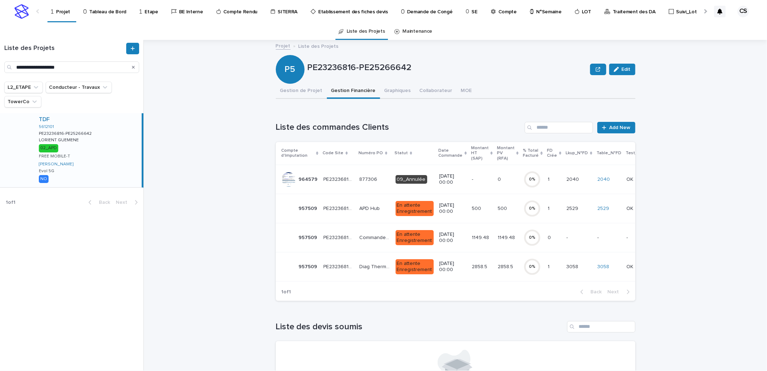
click at [374, 267] on p "Diag Thermique" at bounding box center [375, 266] width 32 height 8
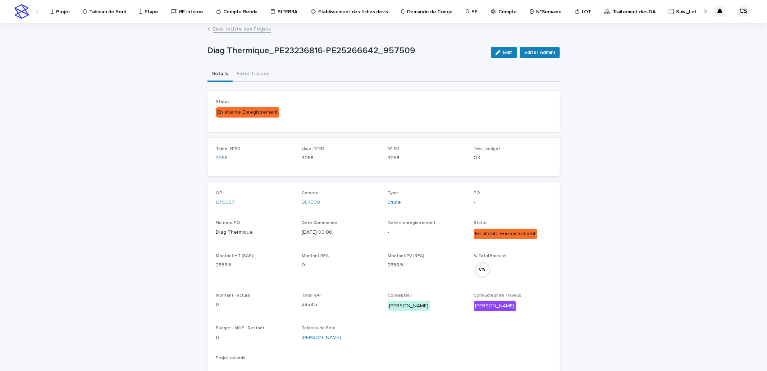
drag, startPoint x: 505, startPoint y: 51, endPoint x: 429, endPoint y: 88, distance: 84.6
click at [505, 51] on span "Edit" at bounding box center [507, 52] width 9 height 5
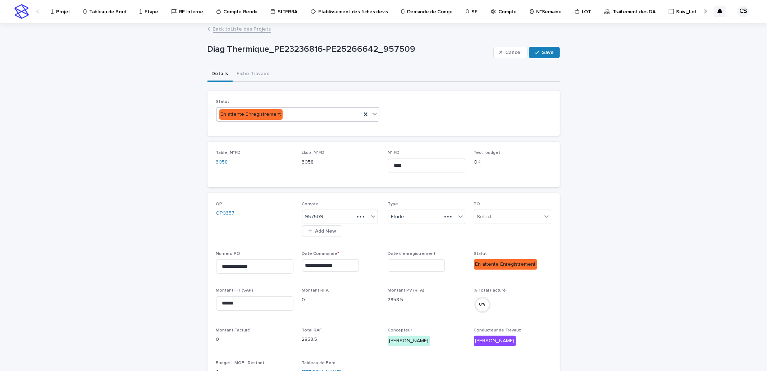
click at [292, 117] on div "En attente Enregistrement" at bounding box center [288, 115] width 145 height 12
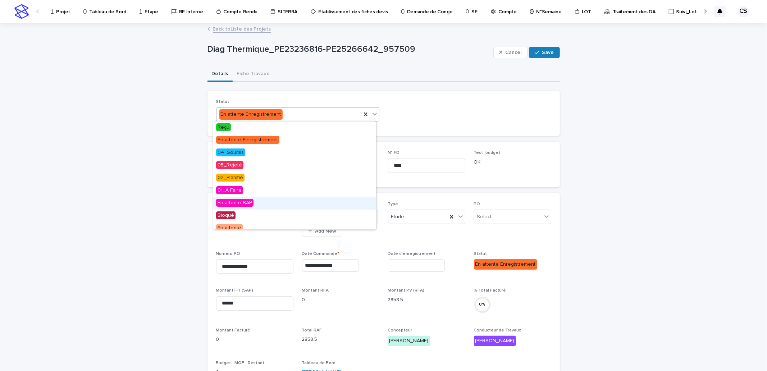
scroll to position [144, 0]
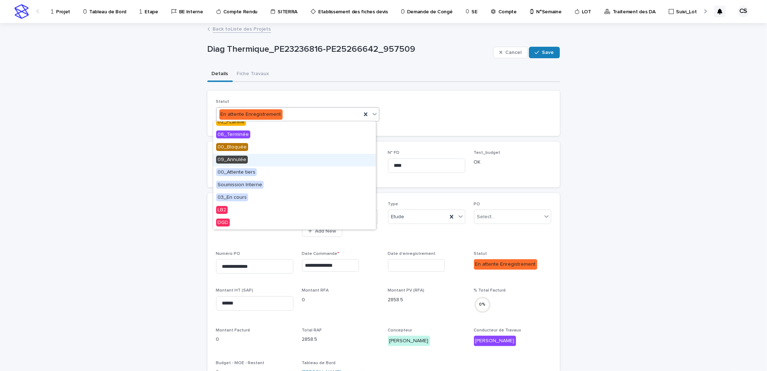
click at [236, 159] on span "09_Annulée" at bounding box center [232, 160] width 32 height 8
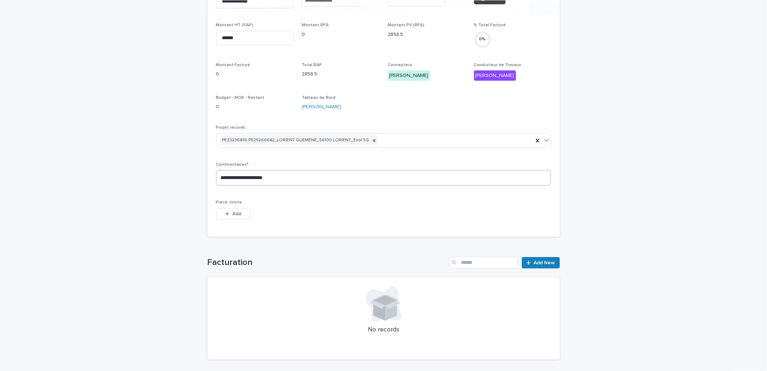
scroll to position [266, 0]
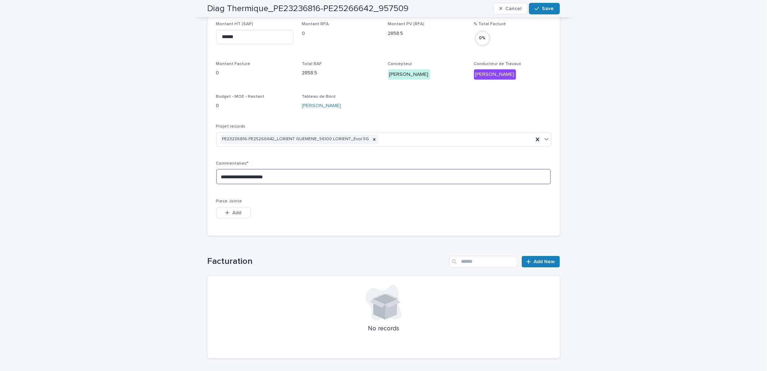
click at [301, 175] on textarea "**********" at bounding box center [383, 176] width 335 height 15
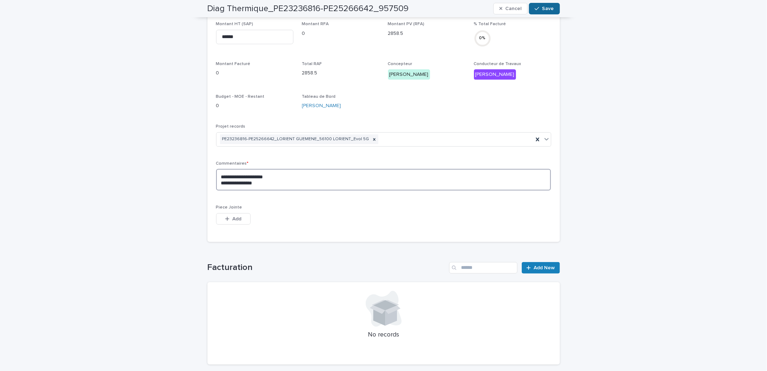
type textarea "**********"
click at [549, 6] on span "Save" at bounding box center [548, 8] width 12 height 5
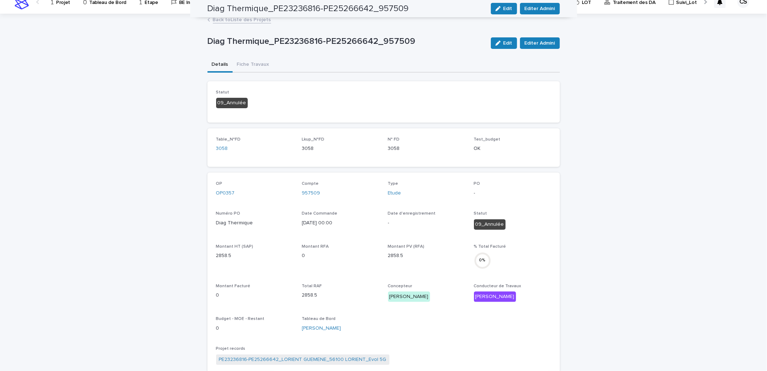
scroll to position [0, 0]
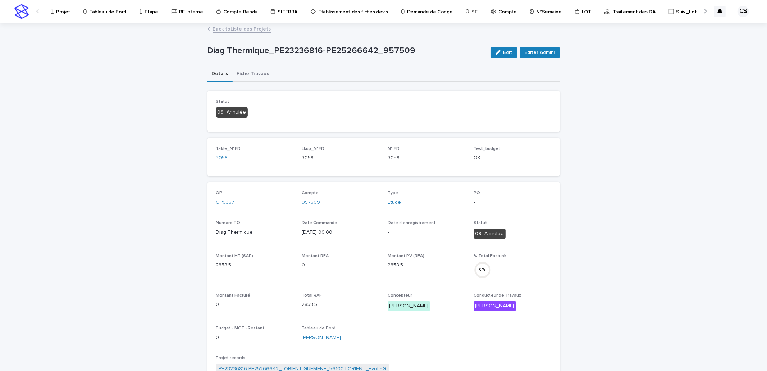
click at [257, 73] on button "Fiche Travaux" at bounding box center [253, 74] width 41 height 15
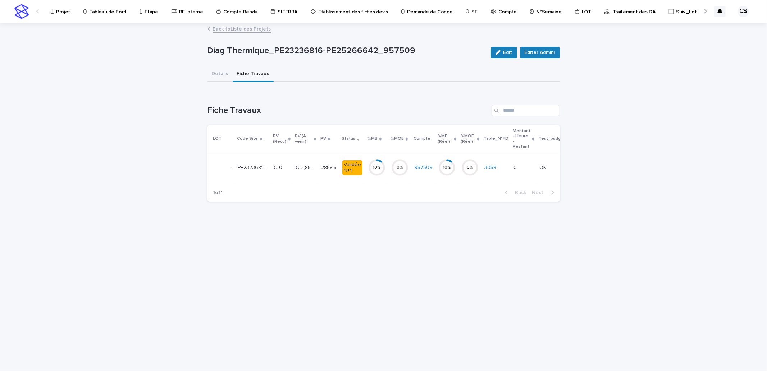
click at [308, 170] on div "€  2,858.50 €  2,858.50" at bounding box center [306, 168] width 20 height 12
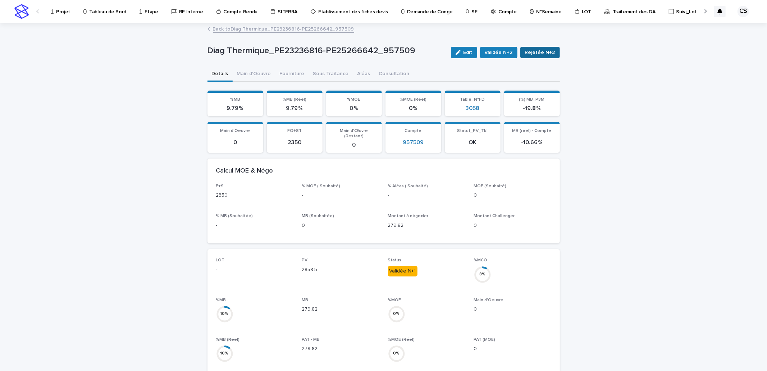
click at [533, 53] on span "Rejetée N+2" at bounding box center [540, 52] width 30 height 7
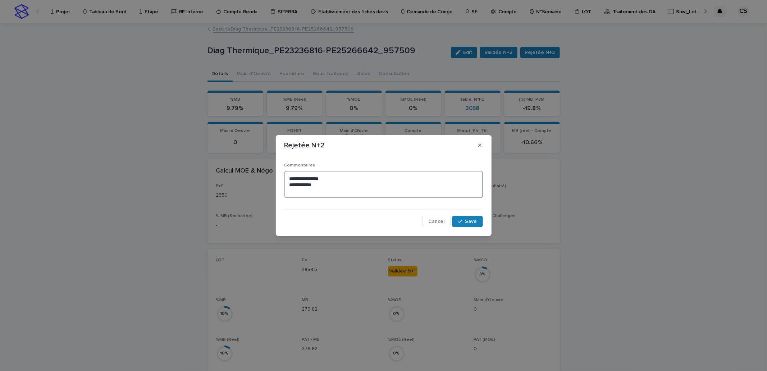
click at [301, 191] on textarea "**********" at bounding box center [383, 184] width 198 height 27
click at [332, 191] on textarea "**********" at bounding box center [383, 184] width 198 height 27
type textarea "**********"
click at [475, 224] on button "Save" at bounding box center [467, 222] width 31 height 12
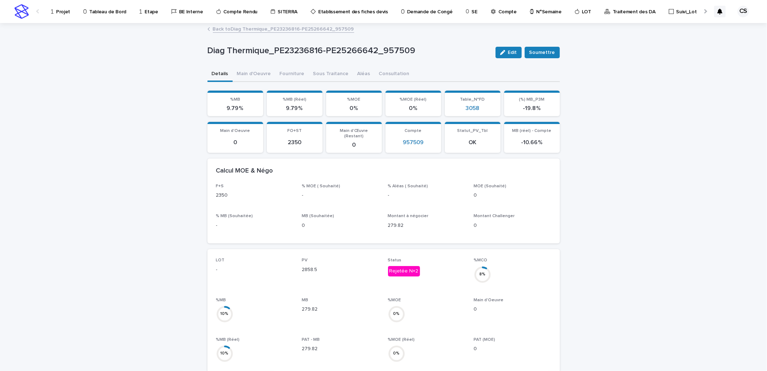
click at [267, 28] on link "Back to Diag Thermique_PE23236816-PE25266642_957509" at bounding box center [283, 28] width 141 height 8
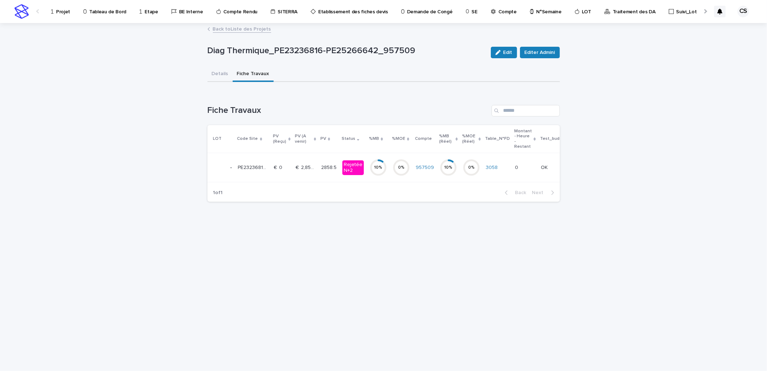
click at [256, 29] on link "Back to Liste des Projets" at bounding box center [242, 28] width 58 height 8
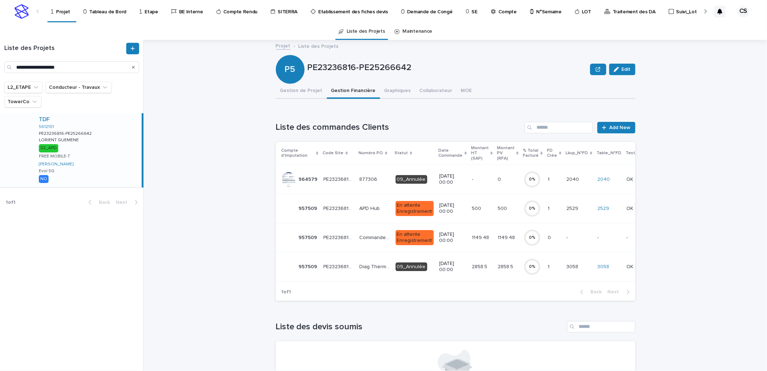
click at [458, 234] on p "17/4/2025 00:00" at bounding box center [452, 238] width 27 height 12
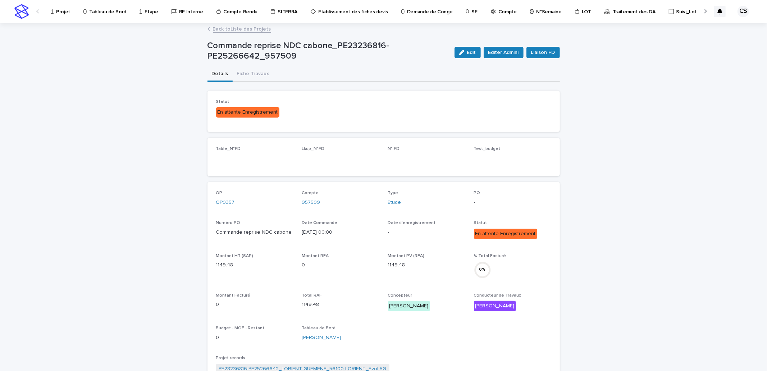
click at [303, 41] on p "Commande reprise NDC cabone_PE23236816-PE25266642_957509" at bounding box center [327, 51] width 241 height 21
click at [353, 42] on p "Commande reprise NDC cabone_PE23236816-PE25266642_957509" at bounding box center [327, 51] width 241 height 21
copy p "cabone_PE23236816"
click at [353, 42] on p "Commande reprise NDC cabone_PE23236816-PE25266642_957509" at bounding box center [327, 51] width 241 height 21
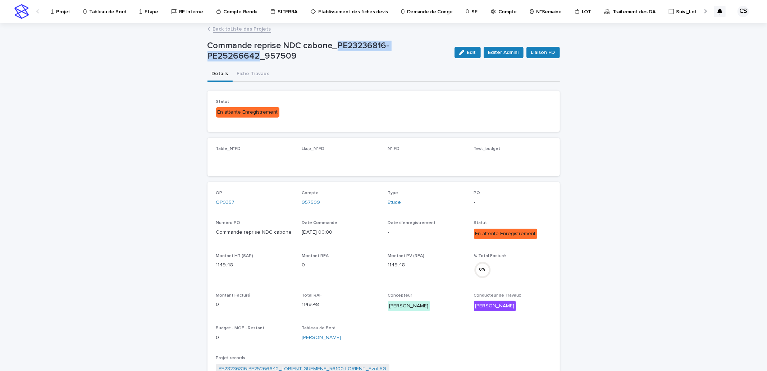
drag, startPoint x: 255, startPoint y: 56, endPoint x: 334, endPoint y: 46, distance: 80.4
click at [334, 46] on p "Commande reprise NDC cabone_PE23236816-PE25266642_957509" at bounding box center [327, 51] width 241 height 21
copy p "PE23236816-PE25266642"
click at [359, 62] on div "Commande reprise NDC cabone_PE23236816-PE25266642_957509" at bounding box center [327, 53] width 241 height 24
drag, startPoint x: 253, startPoint y: 57, endPoint x: 335, endPoint y: 47, distance: 82.6
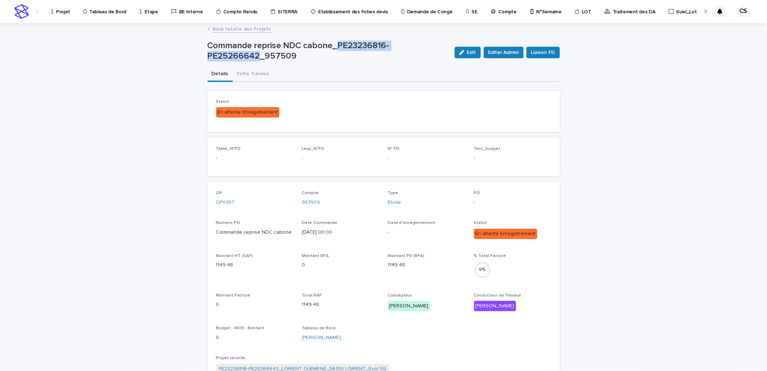
click at [335, 47] on p "Commande reprise NDC cabone_PE23236816-PE25266642_957509" at bounding box center [327, 51] width 241 height 21
copy p "PE23236816-PE25266642"
drag, startPoint x: 283, startPoint y: 233, endPoint x: 209, endPoint y: 231, distance: 74.4
click at [209, 231] on div "OP OP0357 Compte 957509 Type Etude PO - Numéro PO Commande reprise NDC cabone D…" at bounding box center [383, 316] width 352 height 268
copy p "Commande reprise NDC cabone"
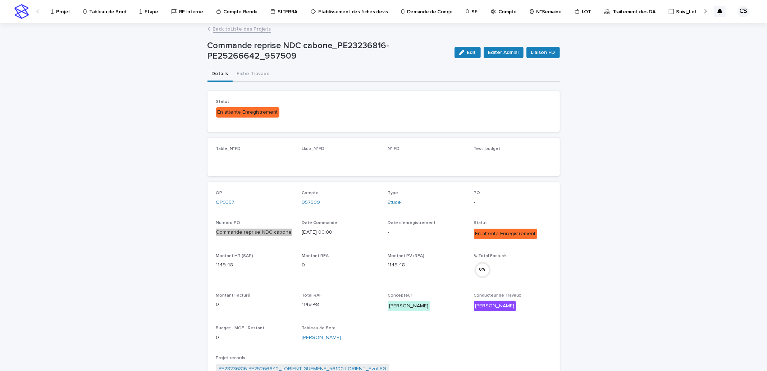
scroll to position [133, 0]
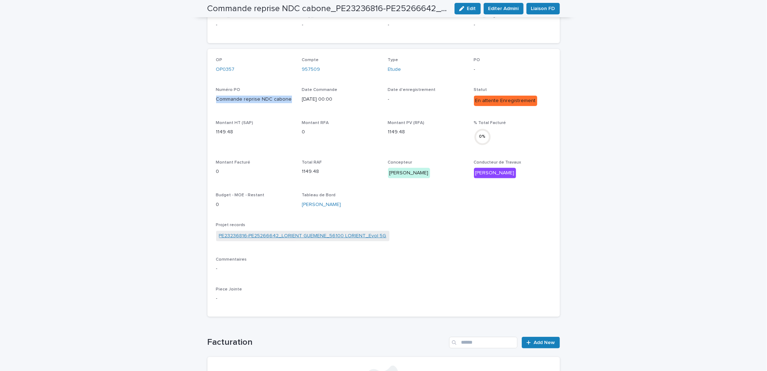
click at [343, 238] on link "PE23236816-PE25266642_LORIENT GUEMENE_56100 LORIENT_Evol 5G" at bounding box center [303, 236] width 168 height 8
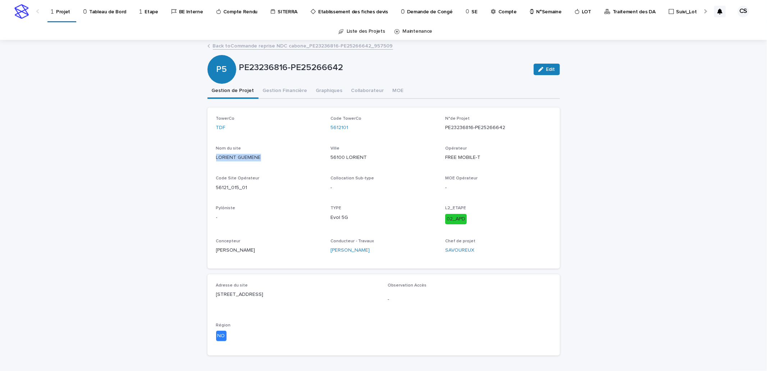
drag, startPoint x: 266, startPoint y: 153, endPoint x: 213, endPoint y: 156, distance: 52.9
click at [216, 156] on div "LORIENT GUEMENE" at bounding box center [269, 156] width 106 height 9
copy p "LORIENT GUEMENE"
drag, startPoint x: 354, startPoint y: 127, endPoint x: 328, endPoint y: 127, distance: 25.5
click at [330, 127] on div "5612101" at bounding box center [383, 128] width 106 height 8
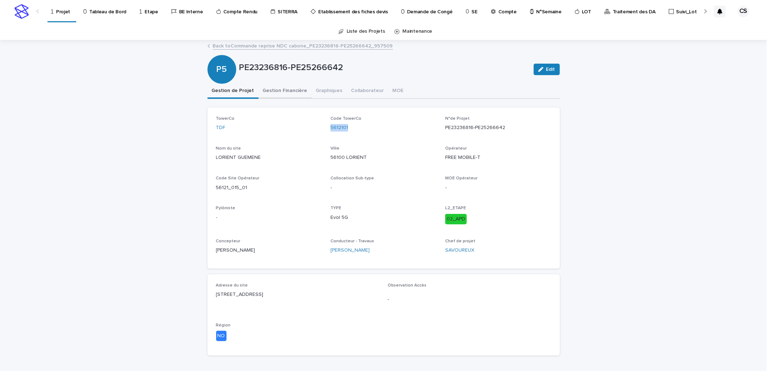
click at [286, 88] on button "Gestion Financière" at bounding box center [284, 91] width 53 height 15
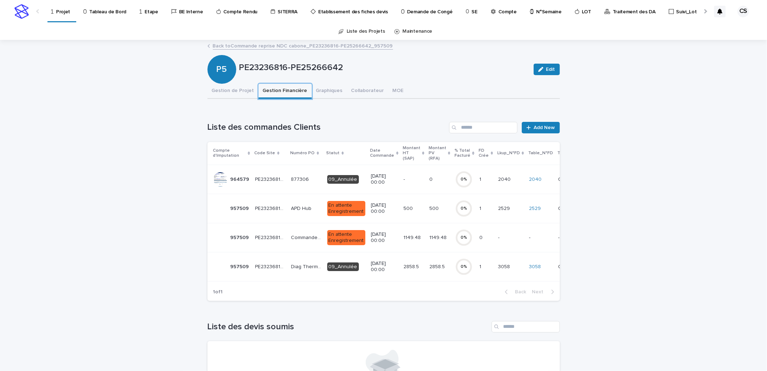
click at [258, 84] on button "Gestion Financière" at bounding box center [284, 91] width 53 height 15
click at [55, 11] on div "Projet" at bounding box center [61, 7] width 23 height 15
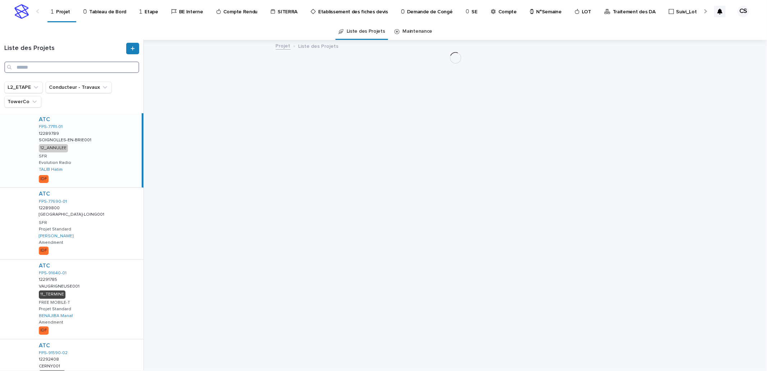
click at [80, 66] on input "Search" at bounding box center [71, 67] width 135 height 12
paste input "*******"
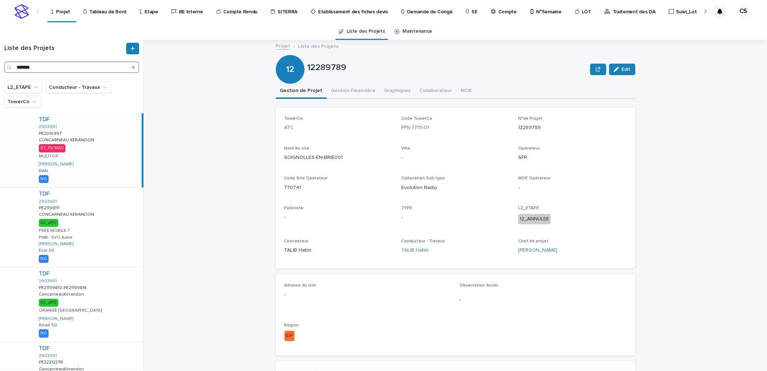
type input "*******"
click at [104, 142] on div "TDF 2903901 PE2016997 PE2016997 CONCARNEAU KERANDON CONCARNEAU KERANDON 07_PV M…" at bounding box center [87, 150] width 109 height 74
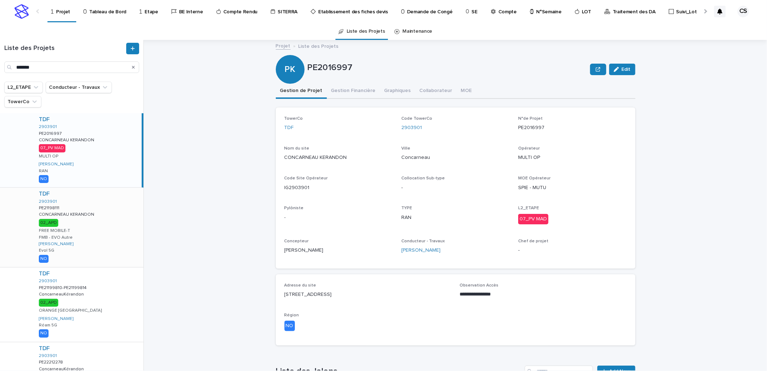
click at [101, 209] on div "TDF 2903901 PE21198111 PE21198111 CONCARNEAU KERANDON CONCARNEAU KERANDON 02_AP…" at bounding box center [88, 227] width 110 height 79
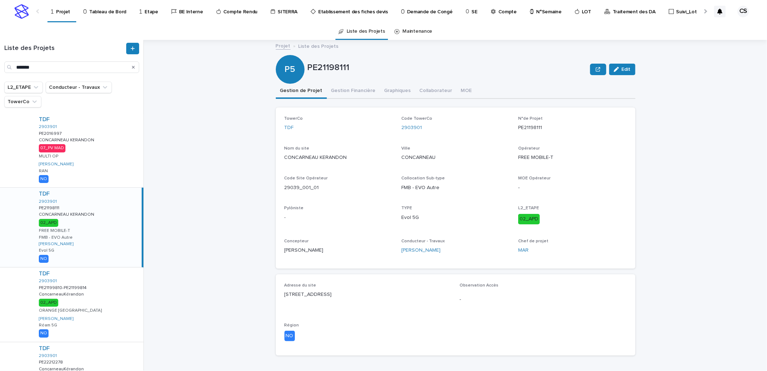
click at [338, 90] on button "Gestion Financière" at bounding box center [353, 91] width 53 height 15
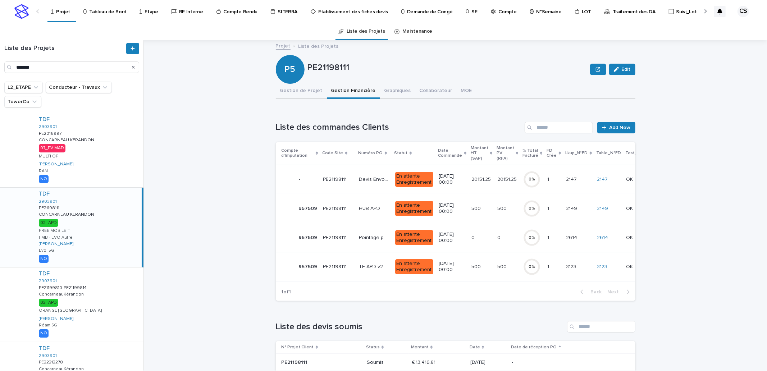
click at [379, 182] on p "Devis Envoyé 06/08/2025" at bounding box center [375, 179] width 32 height 8
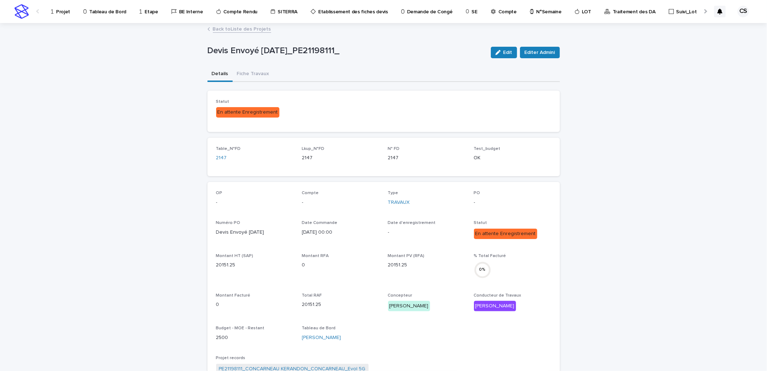
click at [240, 31] on link "Back to Liste des Projets" at bounding box center [242, 28] width 58 height 8
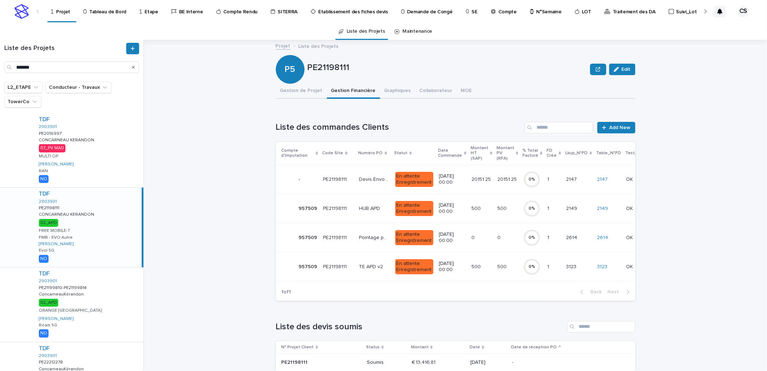
click at [338, 211] on p "PE21198111" at bounding box center [335, 208] width 25 height 8
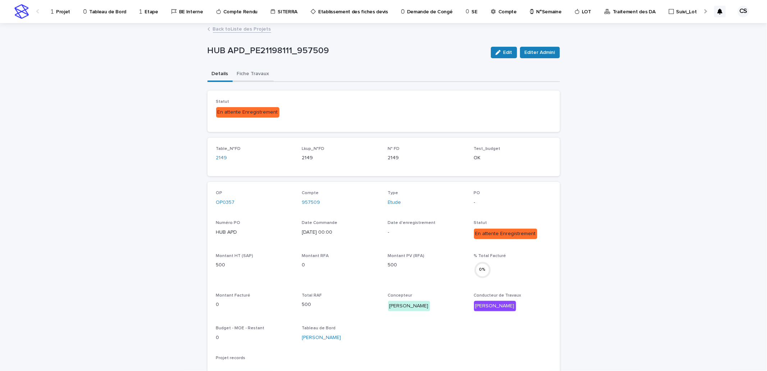
click at [245, 77] on button "Fiche Travaux" at bounding box center [253, 74] width 41 height 15
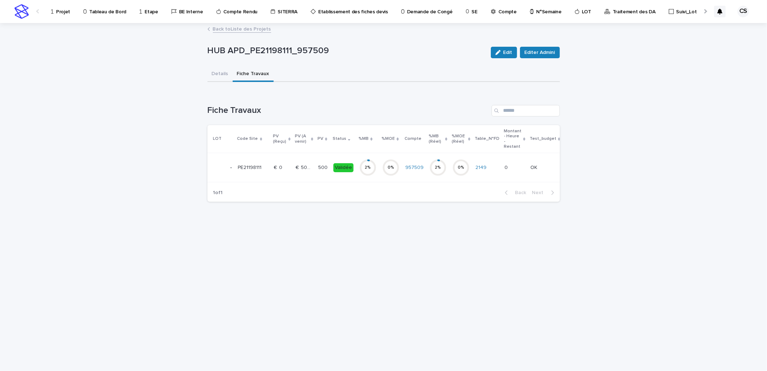
click at [249, 32] on link "Back to Liste des Projets" at bounding box center [242, 28] width 58 height 8
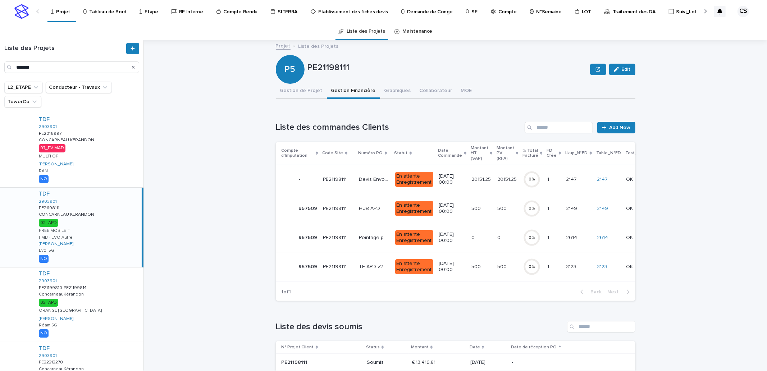
click at [468, 265] on td "500 500" at bounding box center [481, 266] width 26 height 29
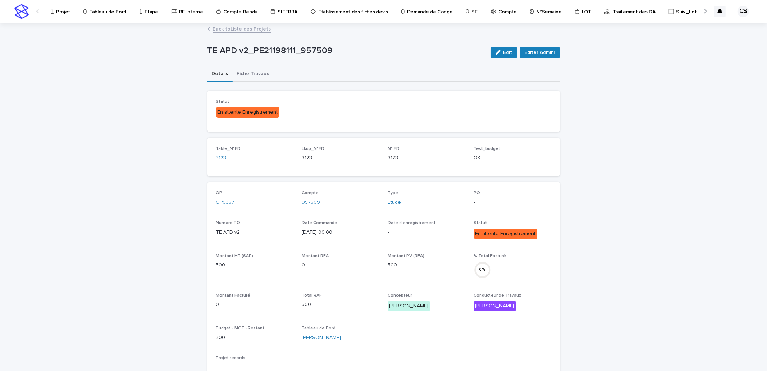
click at [247, 70] on button "Fiche Travaux" at bounding box center [253, 74] width 41 height 15
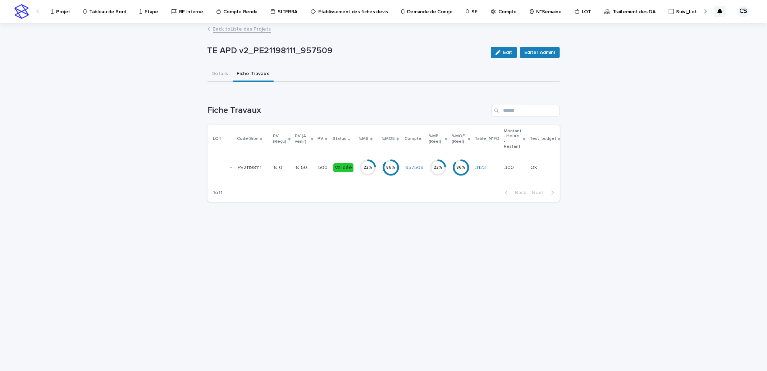
click at [248, 32] on link "Back to Liste des Projets" at bounding box center [242, 28] width 58 height 8
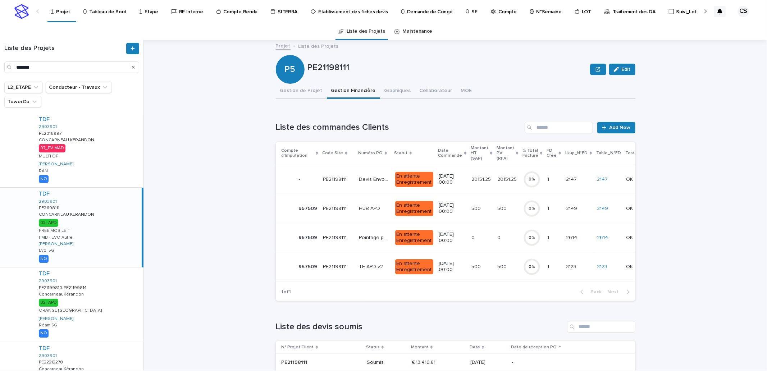
click at [339, 69] on p "PE21198111" at bounding box center [447, 68] width 280 height 10
drag, startPoint x: 298, startPoint y: 98, endPoint x: 303, endPoint y: 94, distance: 6.4
click at [298, 98] on button "Gestion de Projet" at bounding box center [301, 91] width 51 height 15
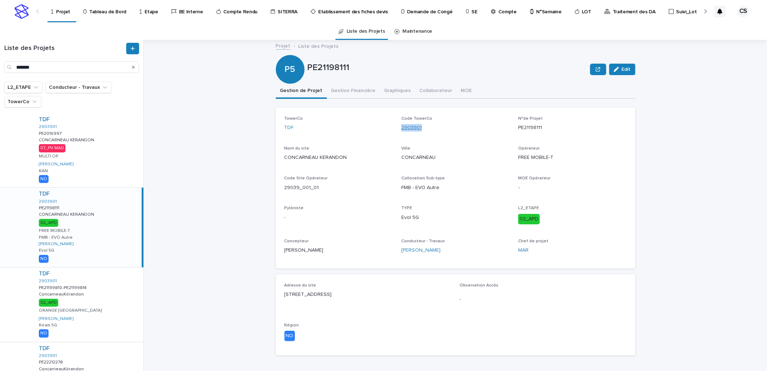
drag, startPoint x: 424, startPoint y: 128, endPoint x: 399, endPoint y: 128, distance: 25.2
click at [401, 128] on div "2903901" at bounding box center [455, 128] width 108 height 8
click at [340, 157] on p "CONCARNEAU KERANDON" at bounding box center [338, 158] width 108 height 8
drag, startPoint x: 344, startPoint y: 157, endPoint x: 282, endPoint y: 156, distance: 61.8
click at [284, 156] on p "CONCARNEAU KERANDON" at bounding box center [338, 158] width 108 height 8
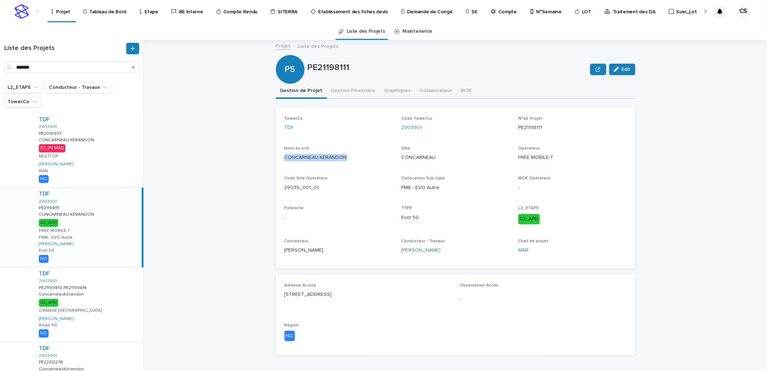
drag, startPoint x: 124, startPoint y: 142, endPoint x: 188, endPoint y: 149, distance: 64.4
click at [124, 142] on div "TDF 2903901 PE2016997 PE2016997 CONCARNEAU KERANDON CONCARNEAU KERANDON 07_PV M…" at bounding box center [88, 150] width 110 height 74
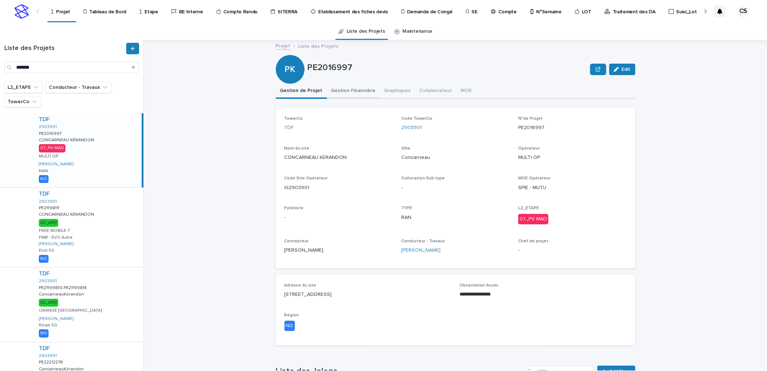
click at [340, 90] on button "Gestion Financière" at bounding box center [353, 91] width 53 height 15
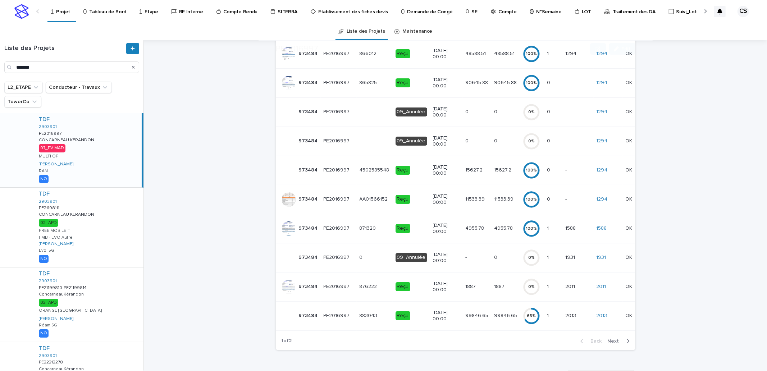
scroll to position [133, 0]
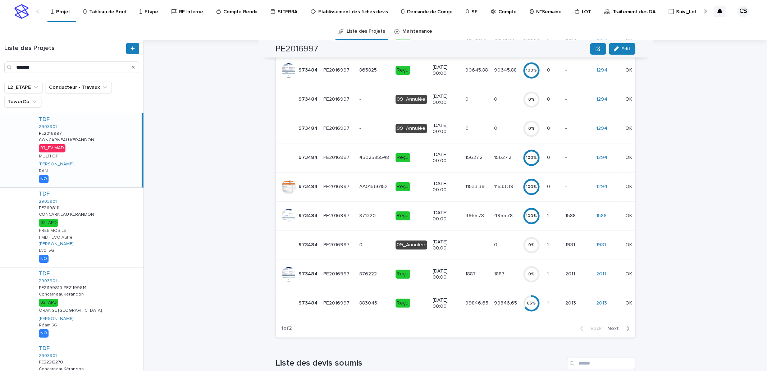
click at [613, 331] on span "Next" at bounding box center [616, 328] width 16 height 5
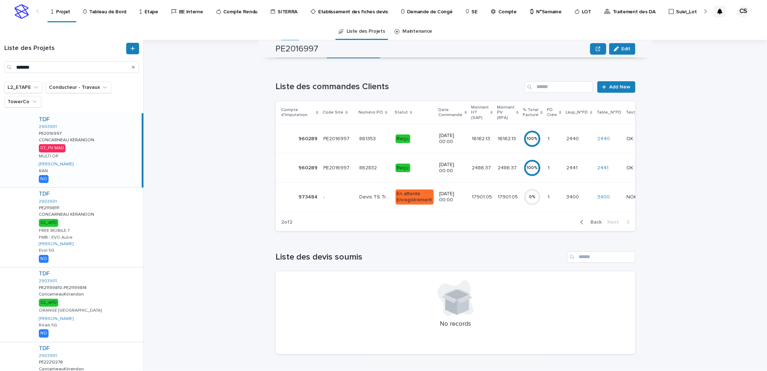
scroll to position [33, 0]
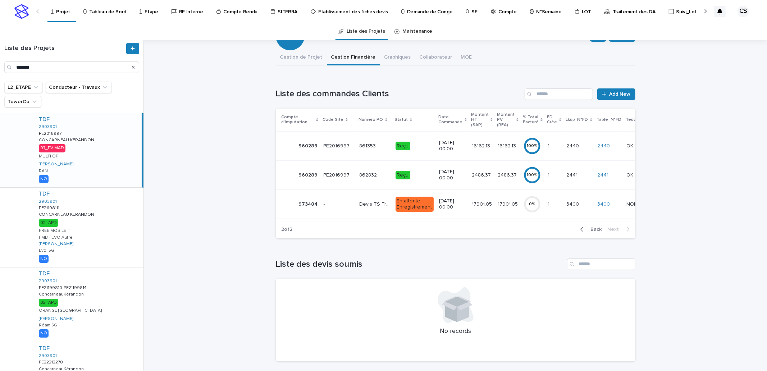
click at [415, 198] on div "En attente Enregistrement" at bounding box center [414, 204] width 38 height 15
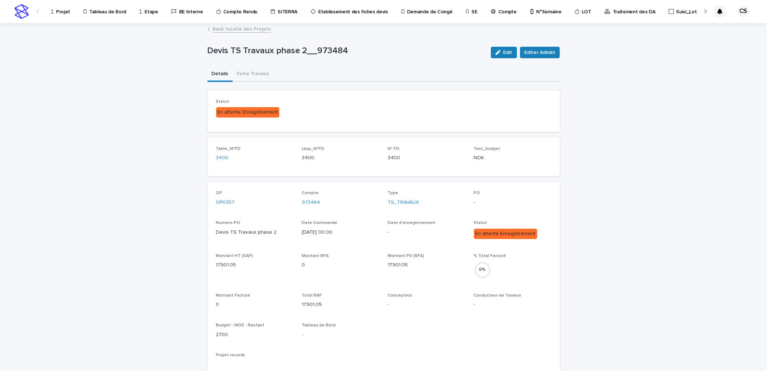
click at [307, 49] on p "Devis TS Travaux phase 2__973484" at bounding box center [346, 51] width 278 height 10
drag, startPoint x: 306, startPoint y: 52, endPoint x: 227, endPoint y: 54, distance: 79.1
click at [227, 54] on p "Devis TS Travaux phase 2__973484" at bounding box center [346, 51] width 278 height 10
click at [251, 73] on button "Fiche Travaux" at bounding box center [253, 74] width 41 height 15
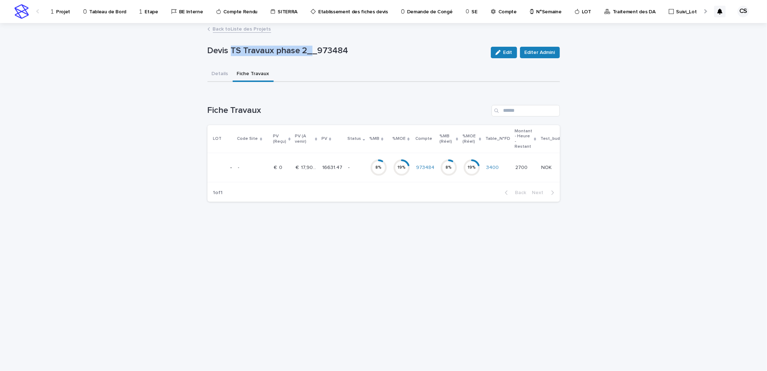
click at [245, 26] on link "Back to Liste des Projets" at bounding box center [242, 28] width 58 height 8
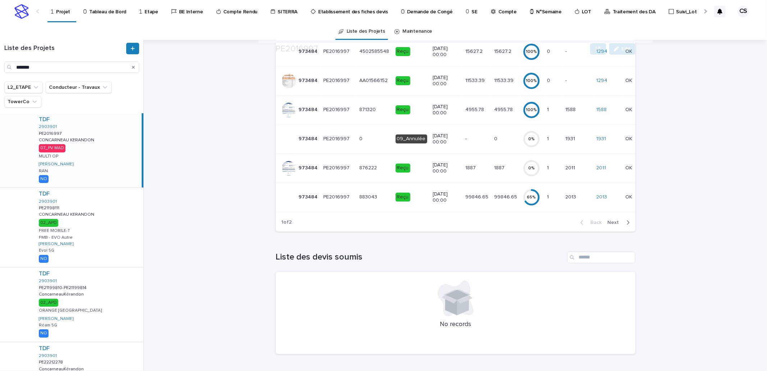
scroll to position [245, 0]
click at [454, 164] on td "10/12/2024 00:00" at bounding box center [446, 168] width 32 height 29
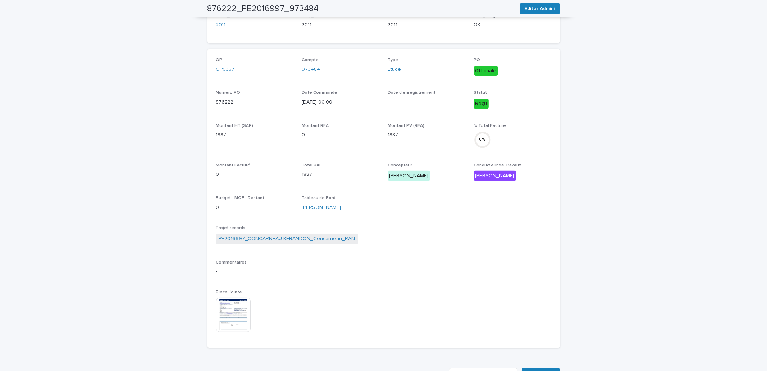
scroll to position [175, 0]
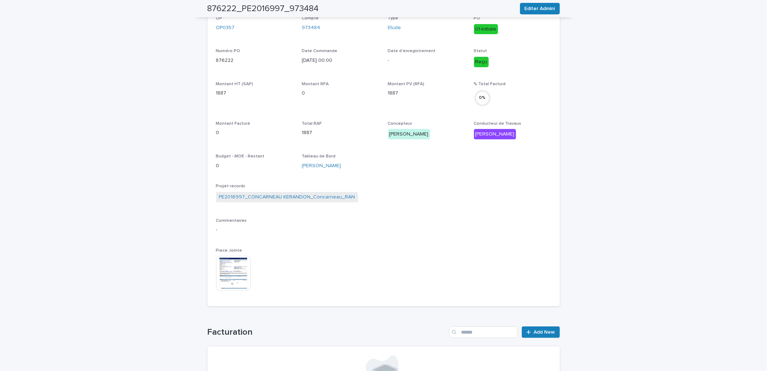
click at [236, 273] on img at bounding box center [233, 273] width 35 height 35
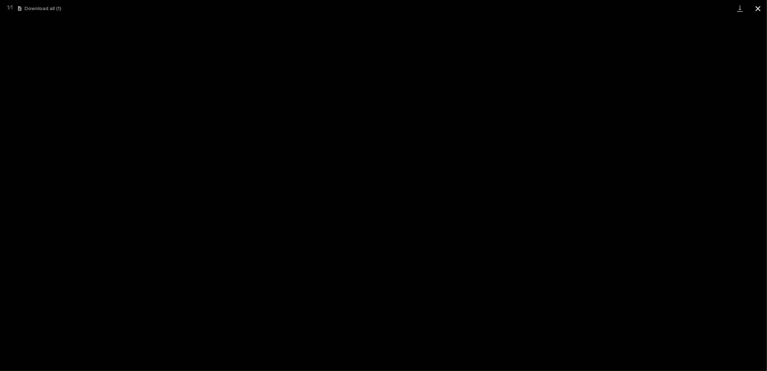
click at [752, 10] on button "Close gallery" at bounding box center [758, 8] width 18 height 17
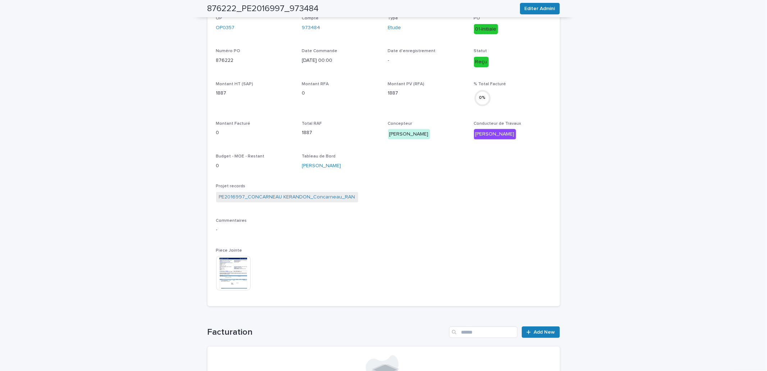
scroll to position [0, 0]
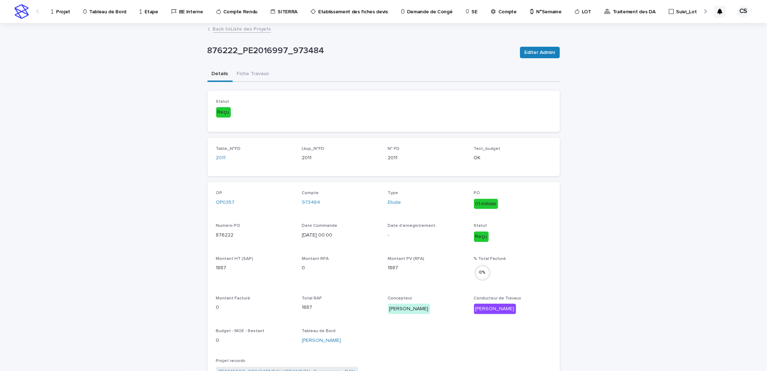
click at [249, 32] on link "Back to Liste des Projets" at bounding box center [242, 28] width 58 height 8
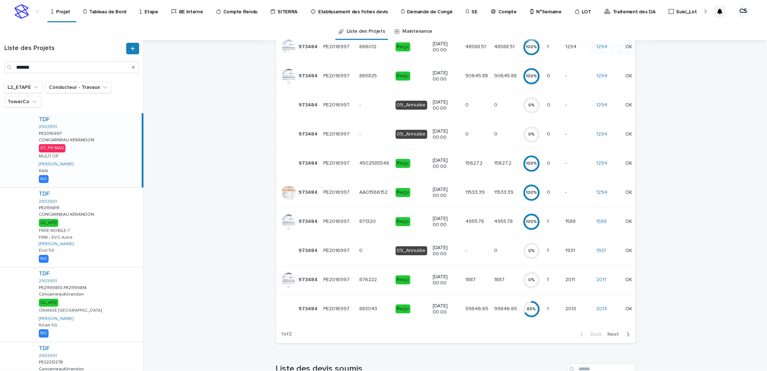
scroll to position [133, 0]
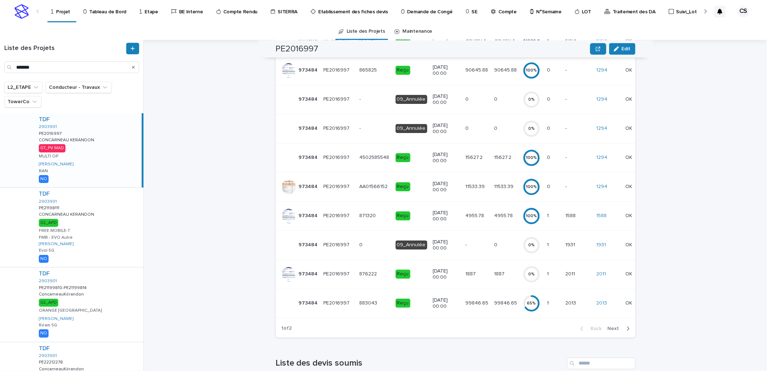
click at [616, 331] on span "Next" at bounding box center [616, 328] width 16 height 5
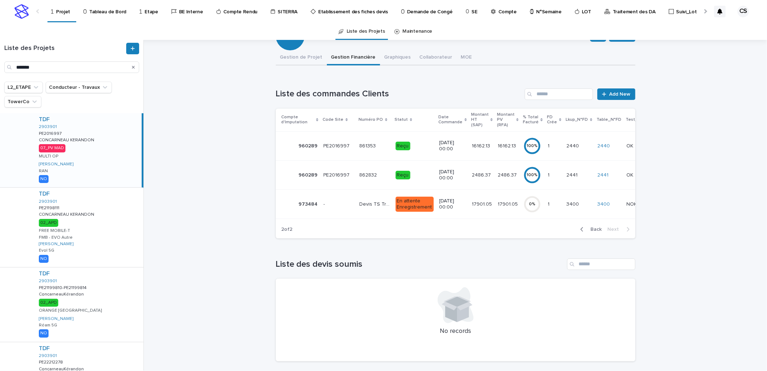
click at [580, 232] on icon "button" at bounding box center [581, 229] width 3 height 4
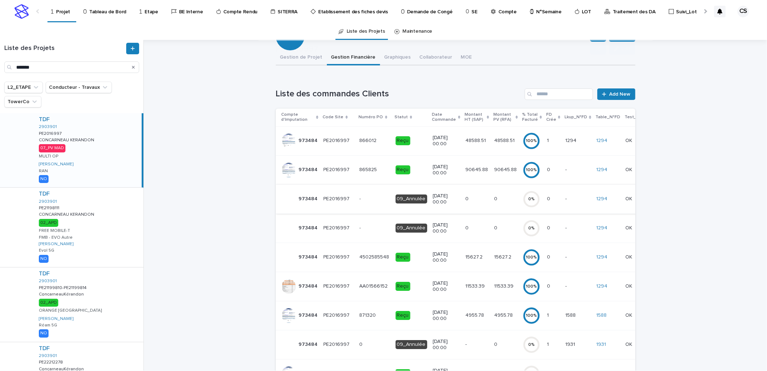
scroll to position [167, 0]
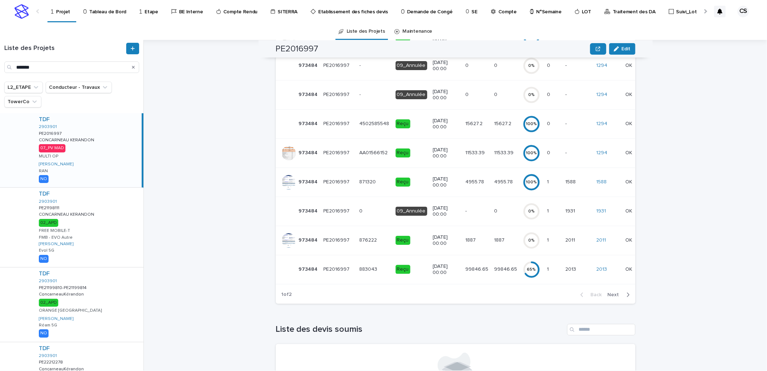
click at [544, 271] on td "1 1" at bounding box center [553, 269] width 18 height 29
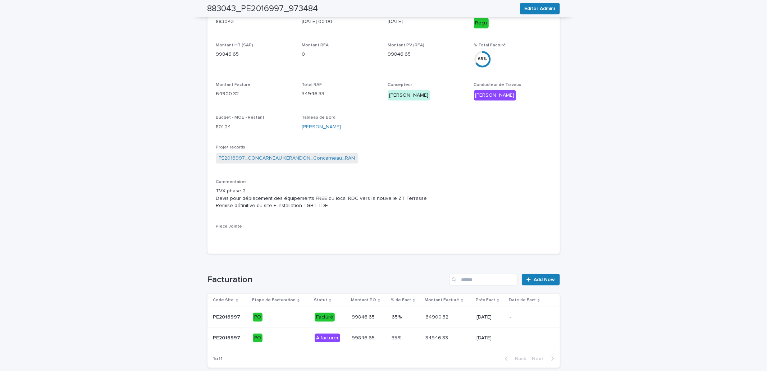
scroll to position [251, 0]
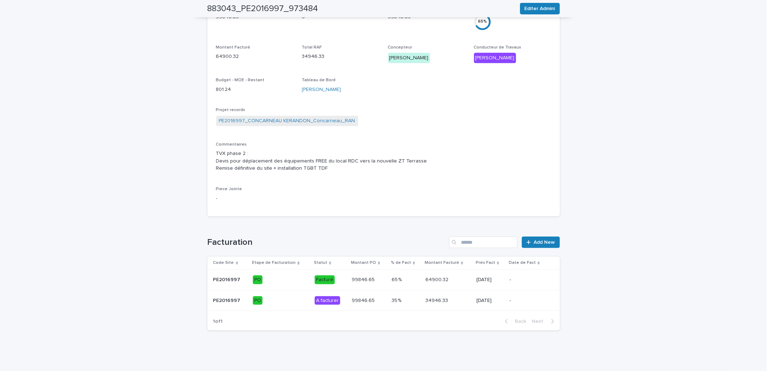
click at [430, 297] on p "34946.33" at bounding box center [437, 300] width 24 height 8
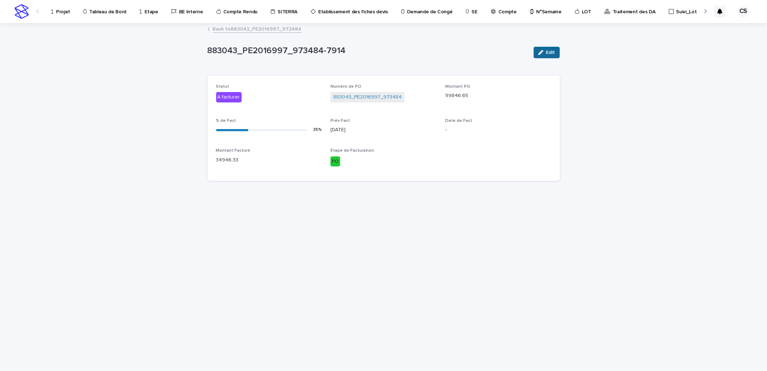
click at [551, 58] on button "Edit" at bounding box center [546, 53] width 26 height 12
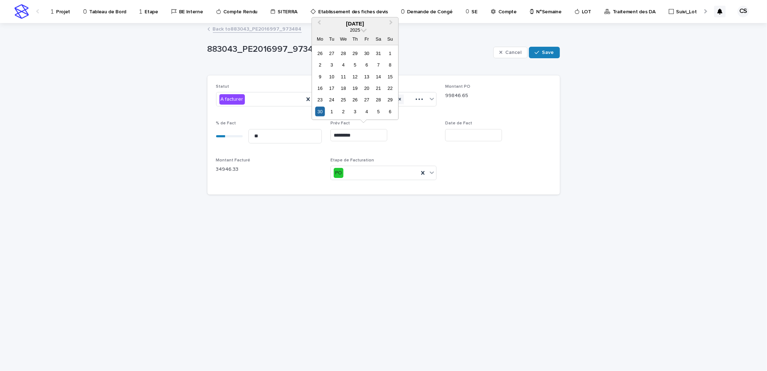
click at [368, 133] on input "*********" at bounding box center [358, 135] width 57 height 13
click at [390, 26] on button "Next Month" at bounding box center [392, 24] width 12 height 12
click at [356, 85] on div "25" at bounding box center [355, 88] width 10 height 10
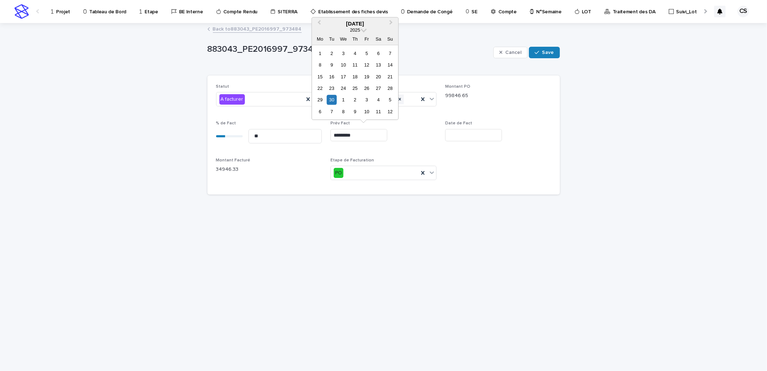
type input "*********"
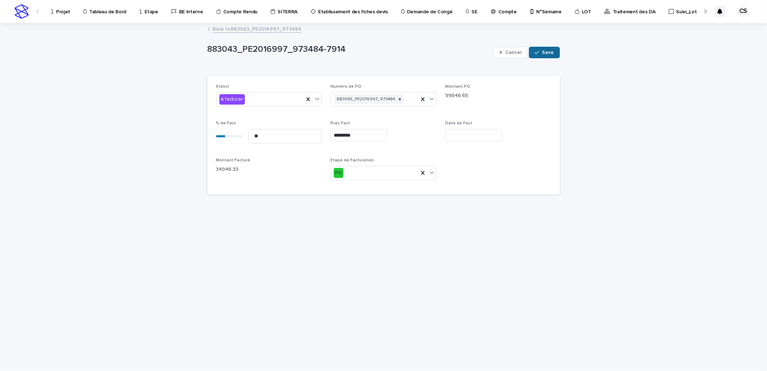
click at [546, 55] on span "Save" at bounding box center [548, 52] width 12 height 5
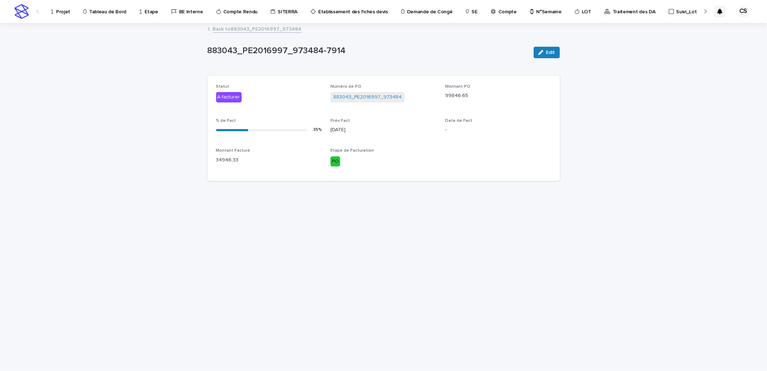
click at [277, 28] on link "Back to 883043_PE2016997_973484" at bounding box center [257, 28] width 89 height 8
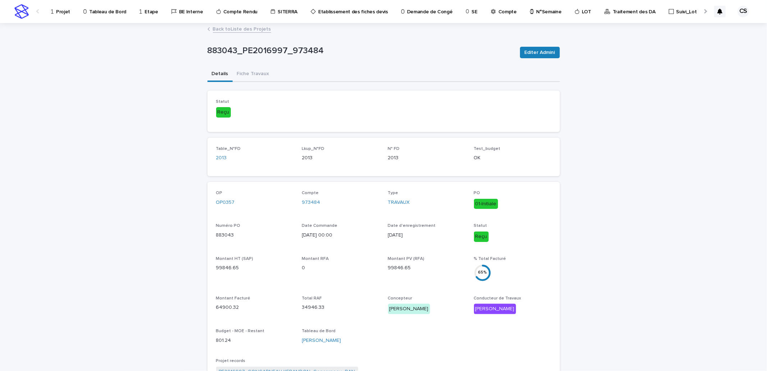
click at [402, 26] on div "Back to Liste des Projets" at bounding box center [383, 29] width 359 height 10
click at [241, 32] on link "Back to Liste des Projets" at bounding box center [242, 28] width 58 height 8
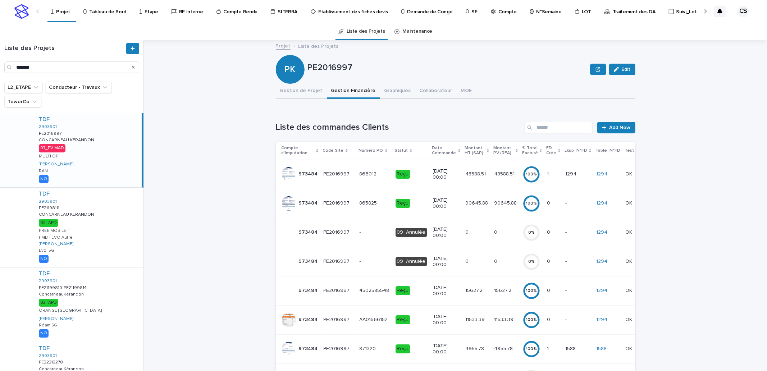
scroll to position [133, 0]
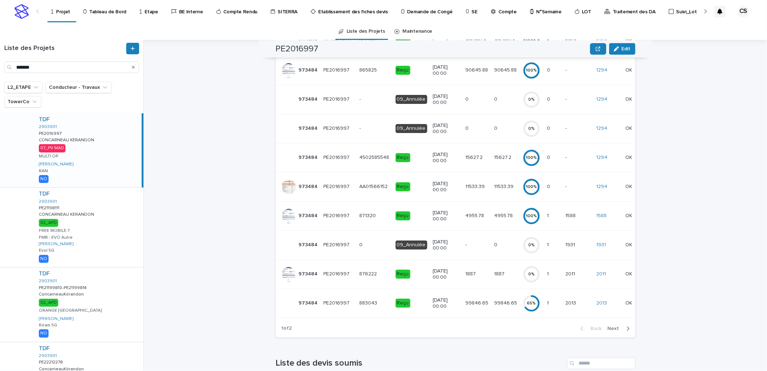
click at [462, 273] on td "1887 1887" at bounding box center [476, 274] width 29 height 29
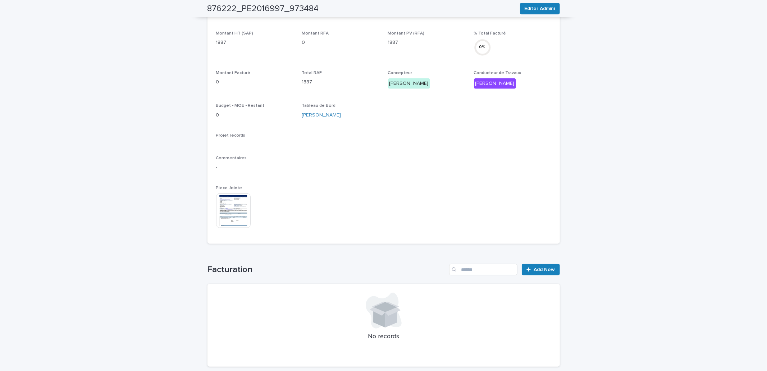
scroll to position [232, 0]
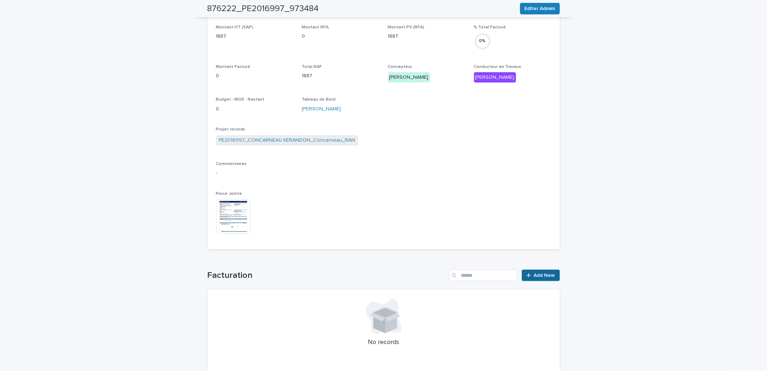
click at [540, 278] on link "Add New" at bounding box center [541, 276] width 38 height 12
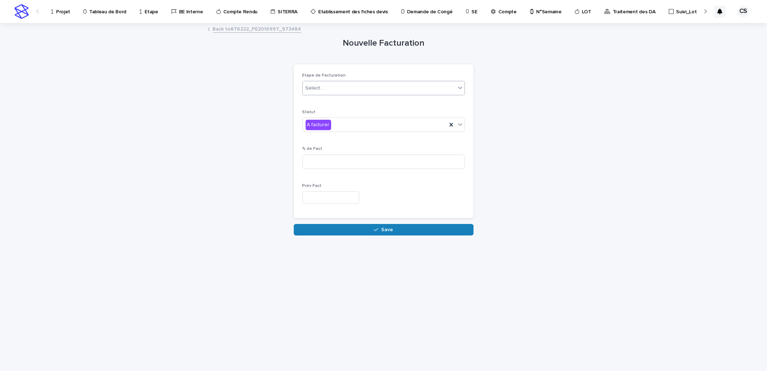
click at [322, 84] on div "Select..." at bounding box center [315, 88] width 18 height 8
click at [321, 104] on div "M3C" at bounding box center [384, 102] width 162 height 13
click at [332, 127] on div "A facturer" at bounding box center [375, 125] width 144 height 12
click at [334, 126] on div "A facturer" at bounding box center [375, 125] width 144 height 12
click at [333, 164] on input at bounding box center [383, 162] width 162 height 14
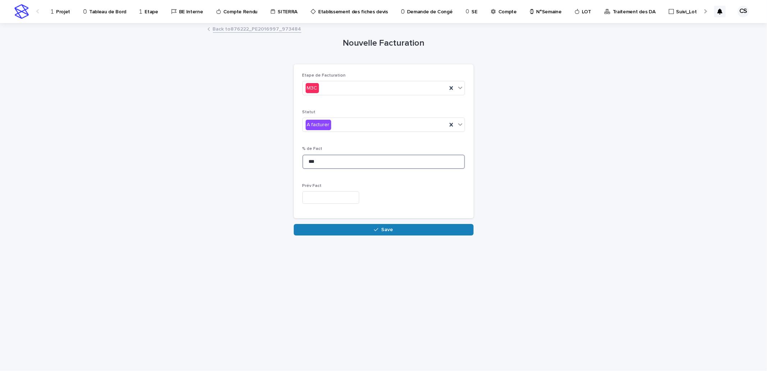
type input "***"
click at [336, 196] on div "Prév Fact" at bounding box center [383, 196] width 162 height 26
click at [335, 198] on input "text" at bounding box center [330, 197] width 57 height 13
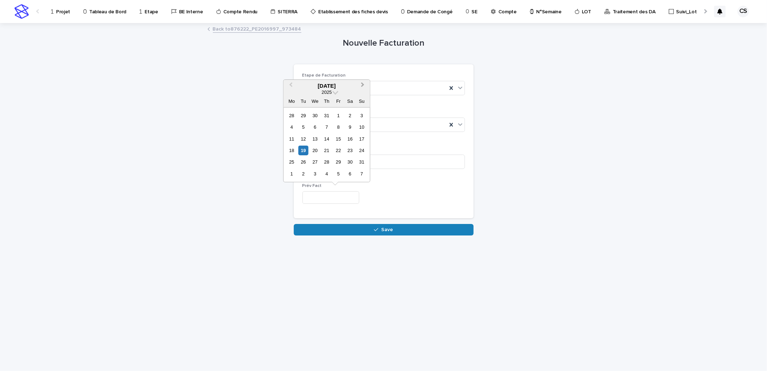
click at [363, 84] on span "Next Month" at bounding box center [363, 86] width 0 height 10
click at [337, 150] on div "26" at bounding box center [339, 151] width 10 height 10
type input "*********"
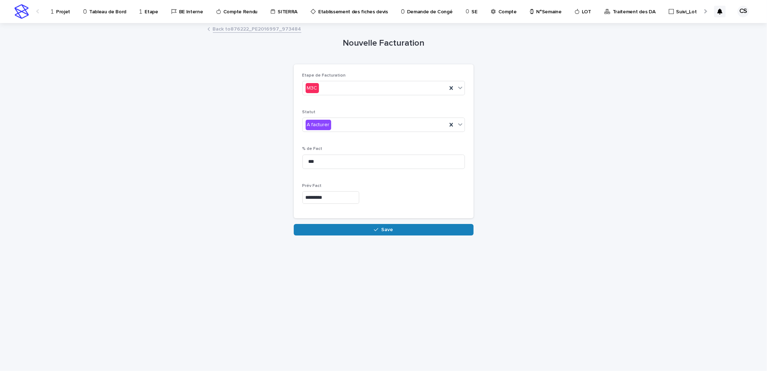
click at [355, 225] on button "Save" at bounding box center [384, 230] width 180 height 12
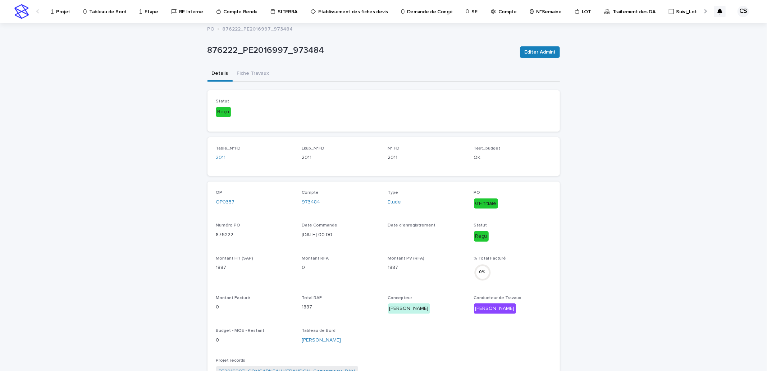
scroll to position [133, 0]
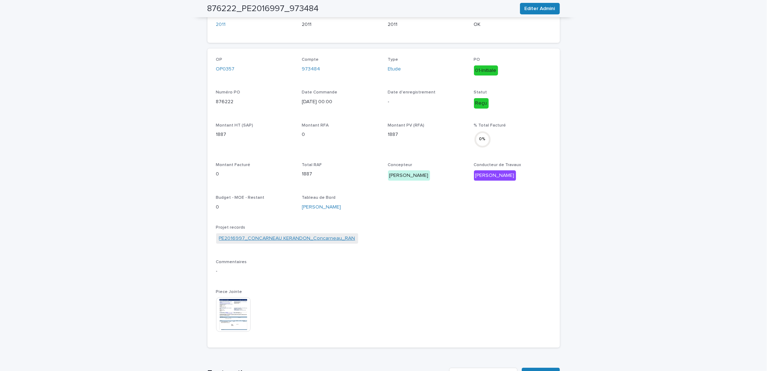
click at [249, 235] on link "PE2016997_CONCARNEAU KERANDON_Concarneau_RAN" at bounding box center [287, 239] width 136 height 8
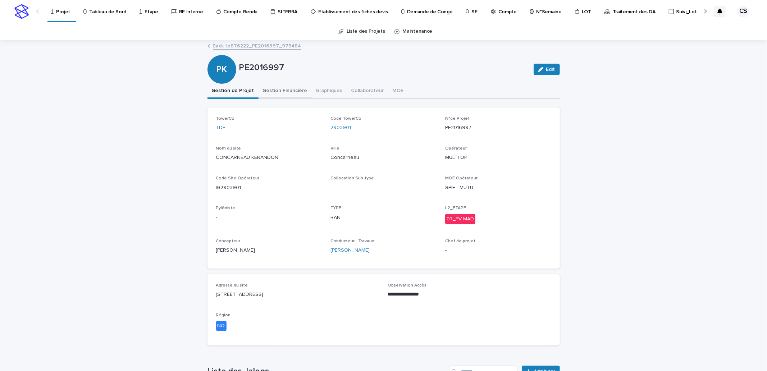
click at [273, 91] on button "Gestion Financière" at bounding box center [284, 91] width 53 height 15
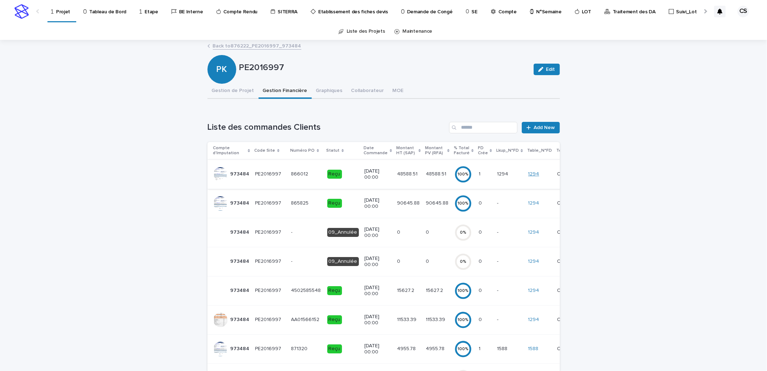
click at [528, 174] on link "1294" at bounding box center [533, 174] width 11 height 6
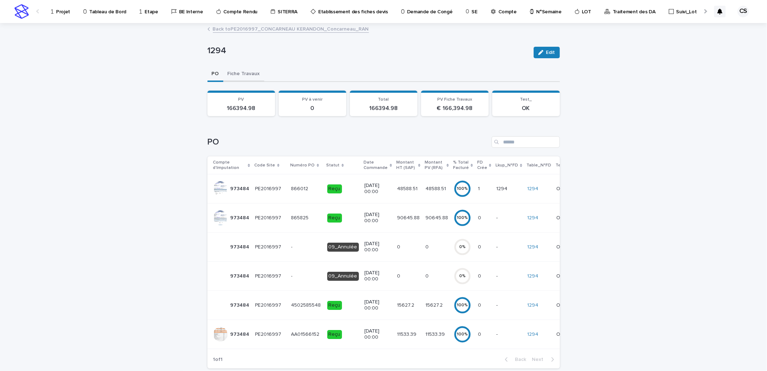
click at [253, 74] on button "Fiche Travaux" at bounding box center [243, 74] width 41 height 15
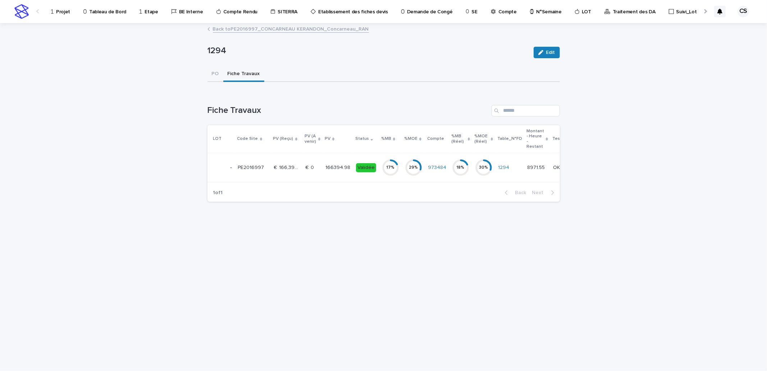
click at [312, 165] on p "€  0" at bounding box center [311, 167] width 10 height 8
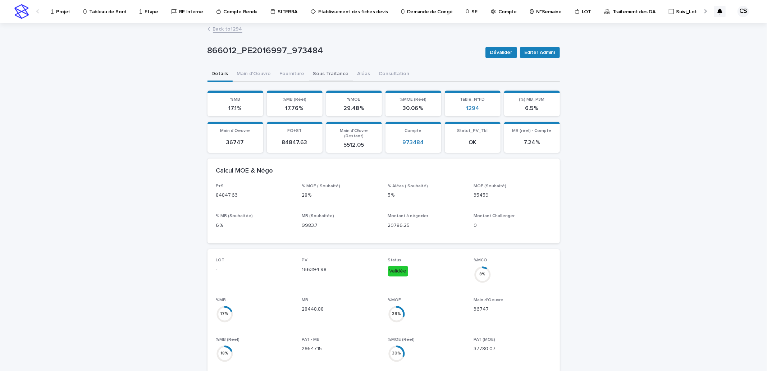
click at [311, 69] on button "Sous Traitance" at bounding box center [331, 74] width 44 height 15
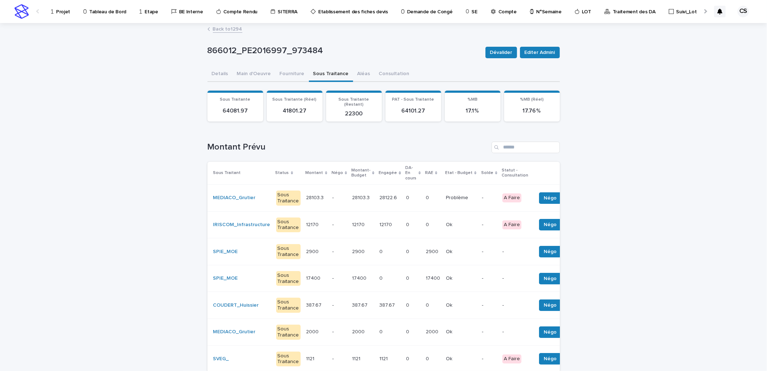
click at [233, 29] on link "Back to 1294" at bounding box center [227, 28] width 29 height 8
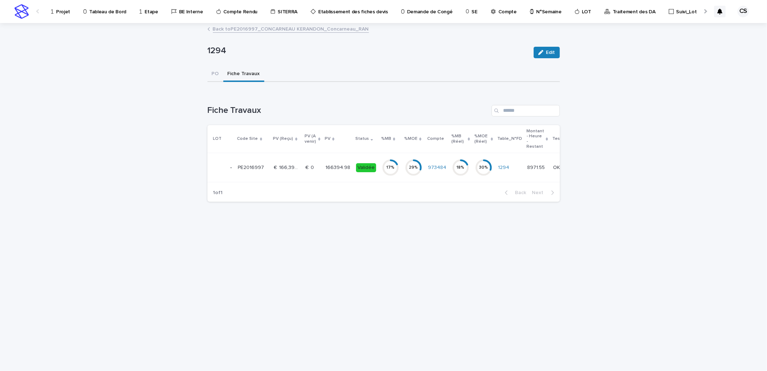
click at [300, 162] on td "€  166,394.98 €  166,394.98" at bounding box center [287, 167] width 32 height 29
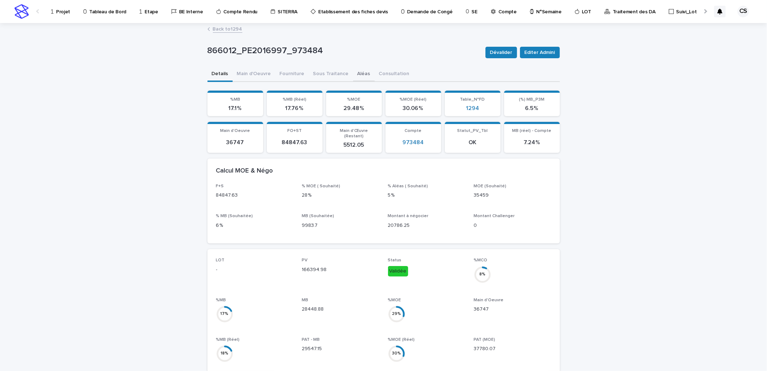
click at [353, 73] on button "Aléas" at bounding box center [364, 74] width 22 height 15
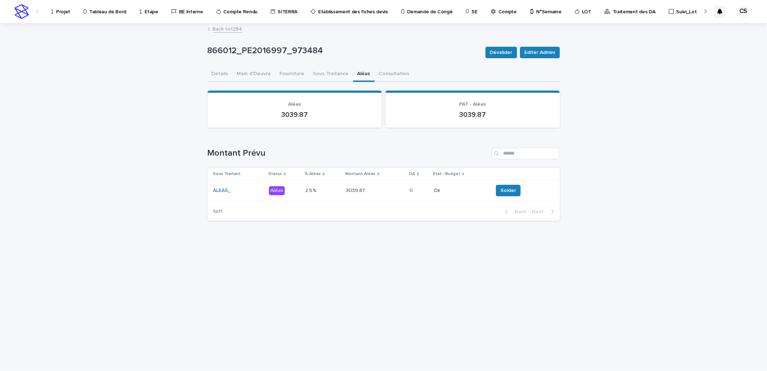
click at [407, 188] on td "0 0" at bounding box center [419, 190] width 24 height 21
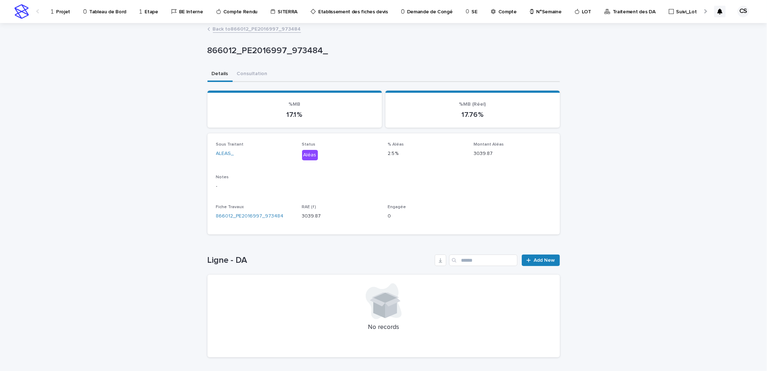
click at [265, 29] on link "Back to 866012_PE2016997_973484" at bounding box center [257, 28] width 88 height 8
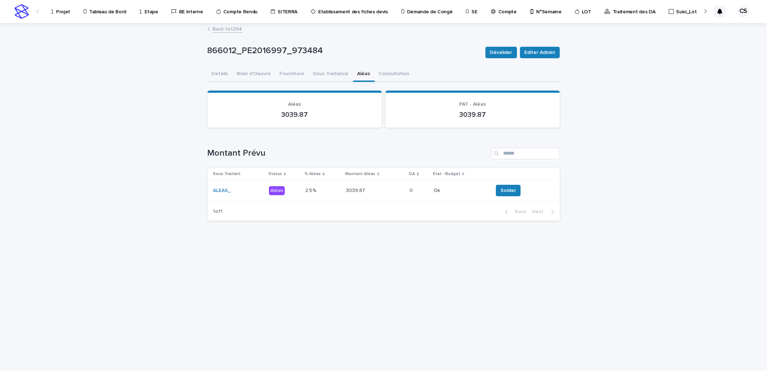
click at [226, 29] on link "Back to 1294" at bounding box center [227, 28] width 29 height 8
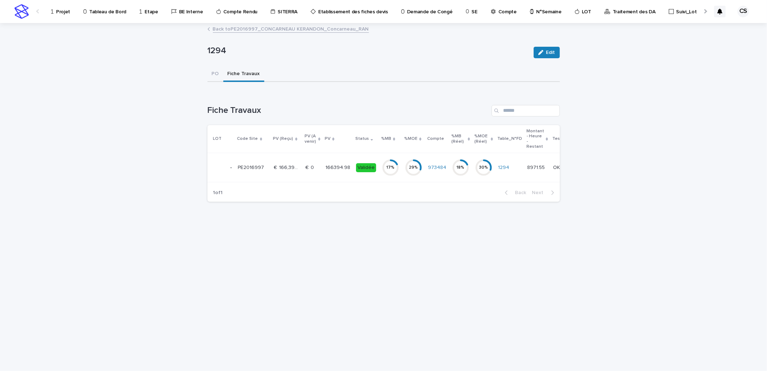
click at [285, 165] on p "€  166,394.98" at bounding box center [287, 167] width 27 height 8
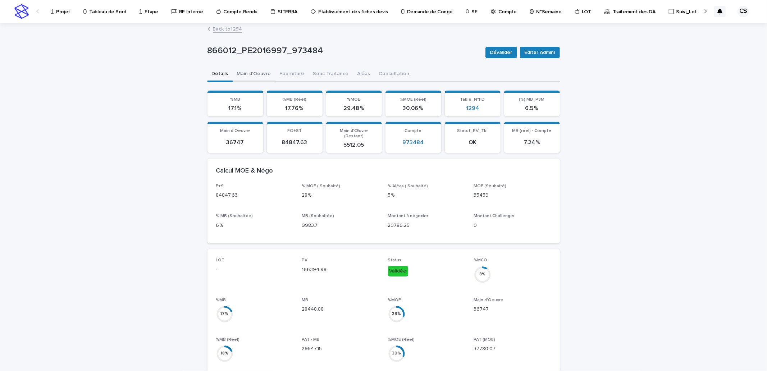
click at [257, 77] on button "Main d'Oeuvre" at bounding box center [254, 74] width 43 height 15
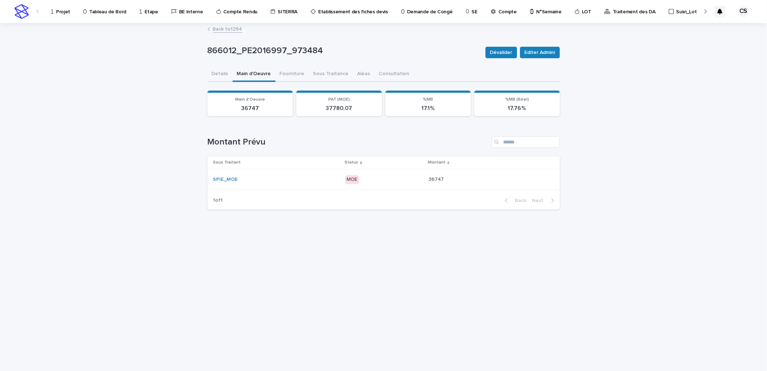
click at [334, 178] on div "SPIE_MOE" at bounding box center [276, 180] width 126 height 6
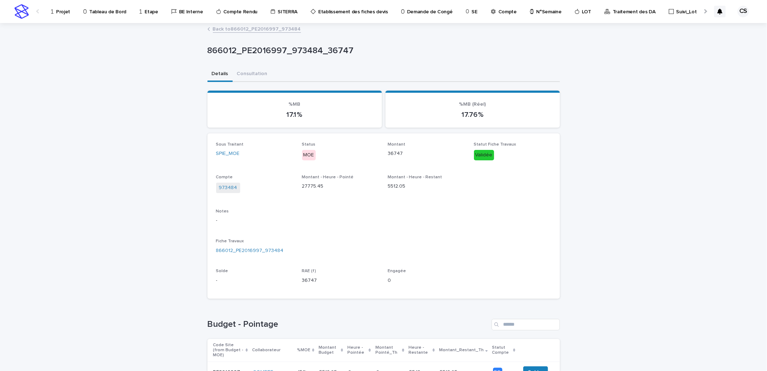
click at [248, 30] on link "Back to 866012_PE2016997_973484" at bounding box center [257, 28] width 88 height 8
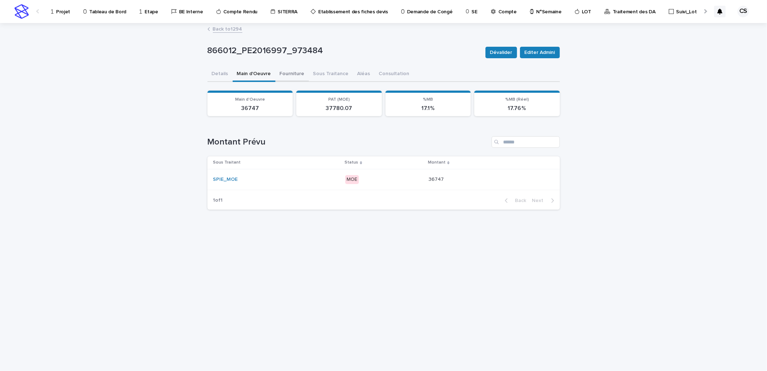
click at [294, 73] on button "Fourniture" at bounding box center [291, 74] width 33 height 15
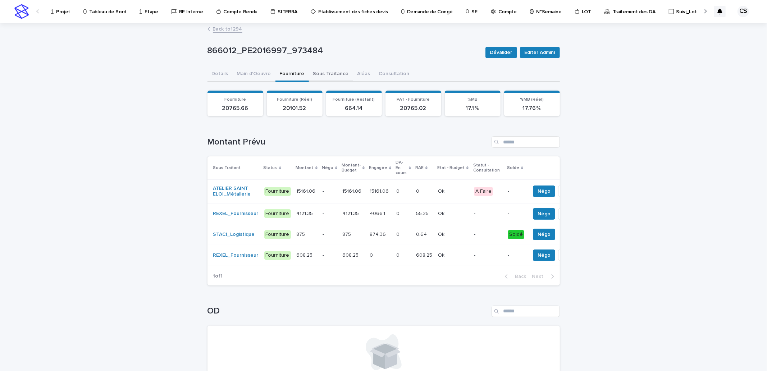
click at [319, 77] on button "Sous Traitance" at bounding box center [331, 74] width 44 height 15
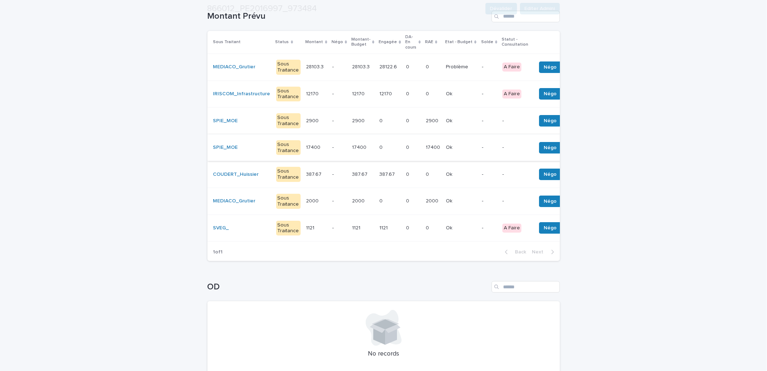
scroll to position [133, 0]
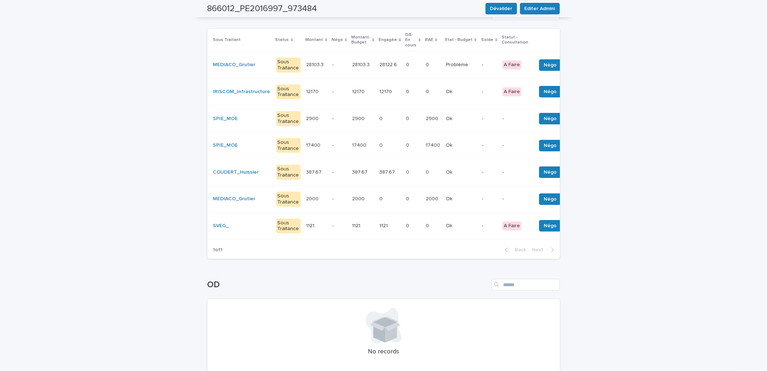
click at [384, 223] on p at bounding box center [389, 226] width 21 height 6
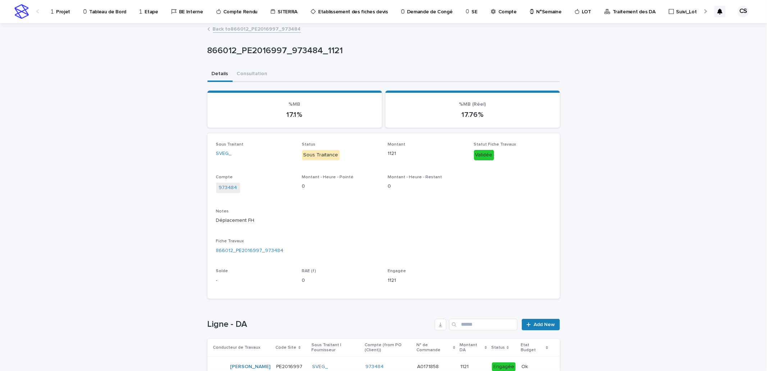
click at [269, 28] on link "Back to 866012_PE2016997_973484" at bounding box center [257, 28] width 88 height 8
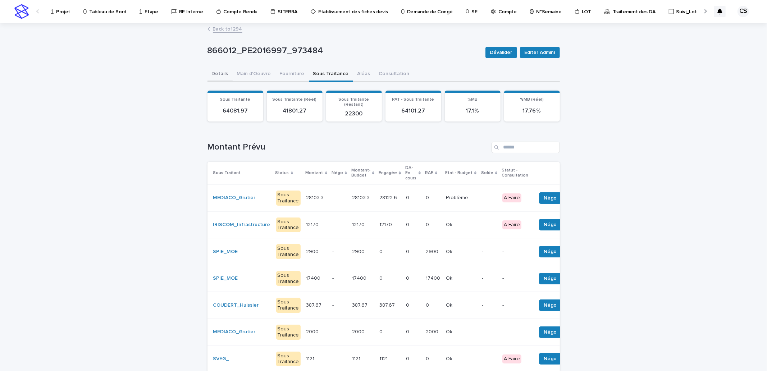
click at [213, 74] on button "Details" at bounding box center [219, 74] width 25 height 15
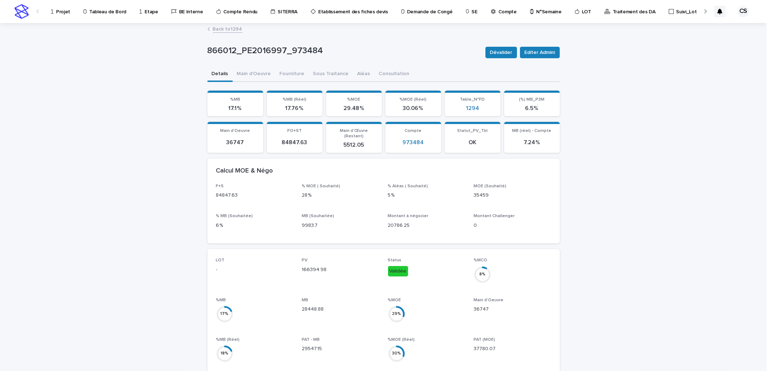
click at [236, 29] on link "Back to 1294" at bounding box center [227, 28] width 29 height 8
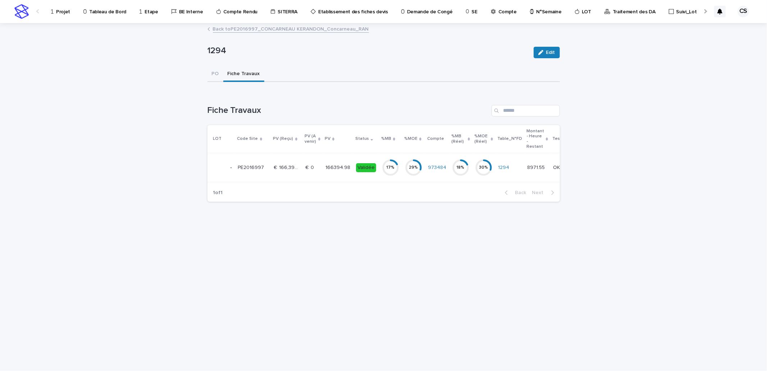
click at [252, 26] on link "Back to PE2016997_CONCARNEAU KERANDON_Concarneau_RAN" at bounding box center [291, 28] width 156 height 8
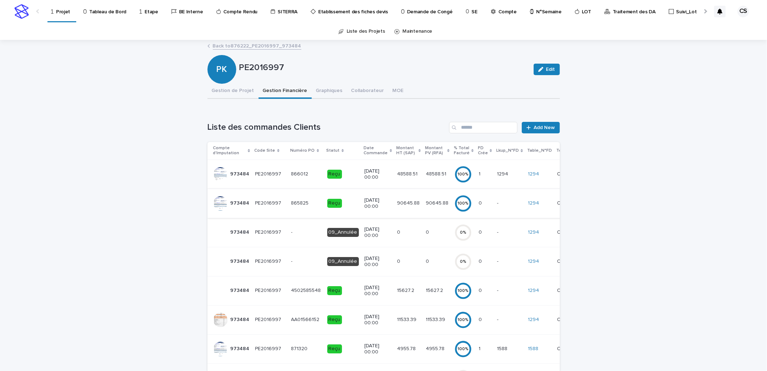
scroll to position [133, 0]
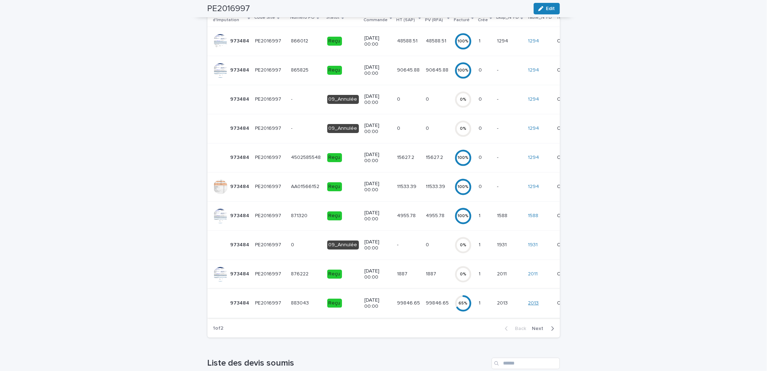
click at [528, 301] on link "2013" at bounding box center [533, 303] width 11 height 6
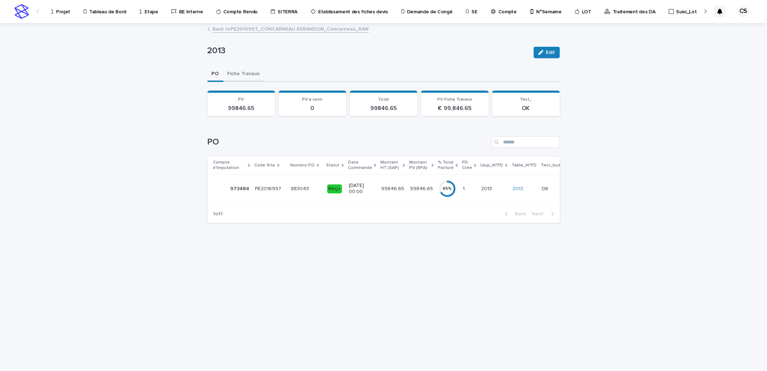
click at [256, 77] on button "Fiche Travaux" at bounding box center [243, 74] width 41 height 15
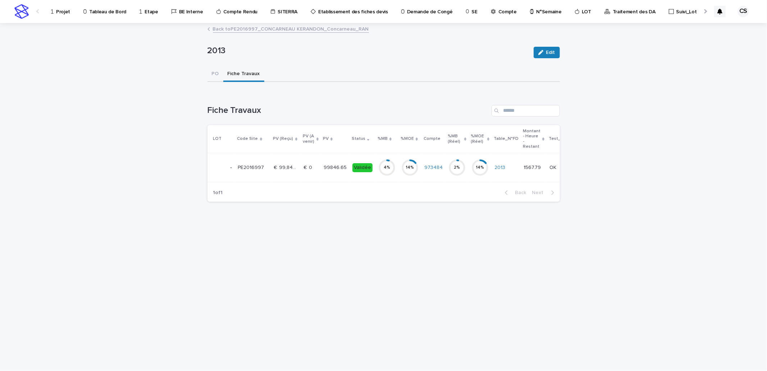
click at [454, 170] on circle at bounding box center [457, 167] width 14 height 14
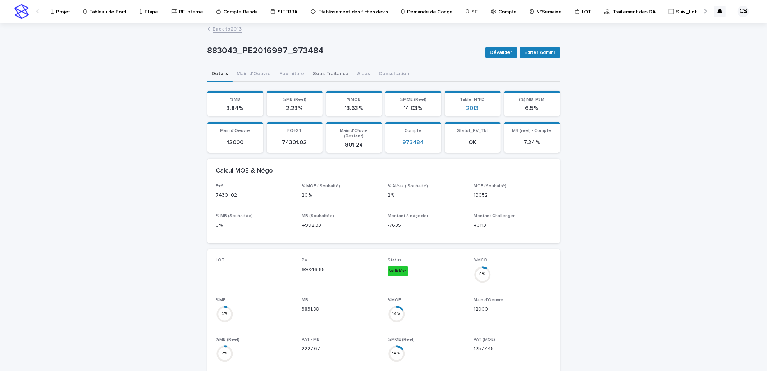
click at [333, 77] on button "Sous Traitance" at bounding box center [331, 74] width 44 height 15
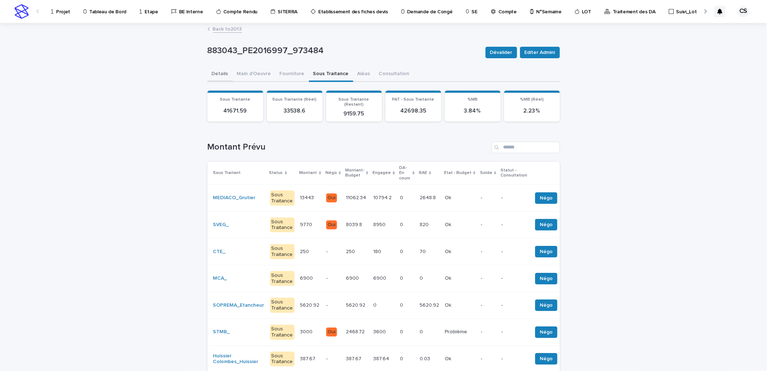
click at [216, 71] on button "Details" at bounding box center [219, 74] width 25 height 15
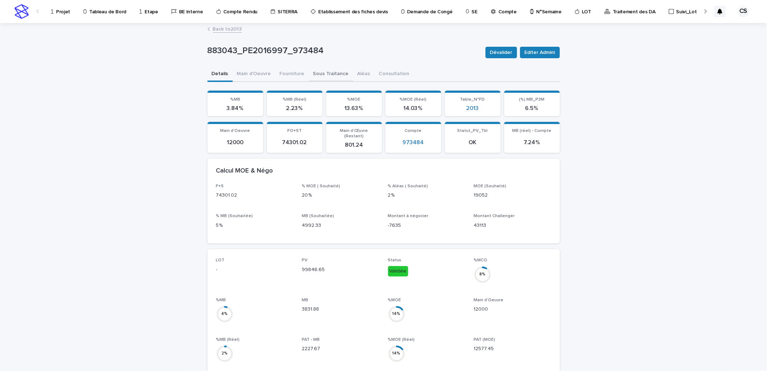
click at [326, 73] on button "Sous Traitance" at bounding box center [331, 74] width 44 height 15
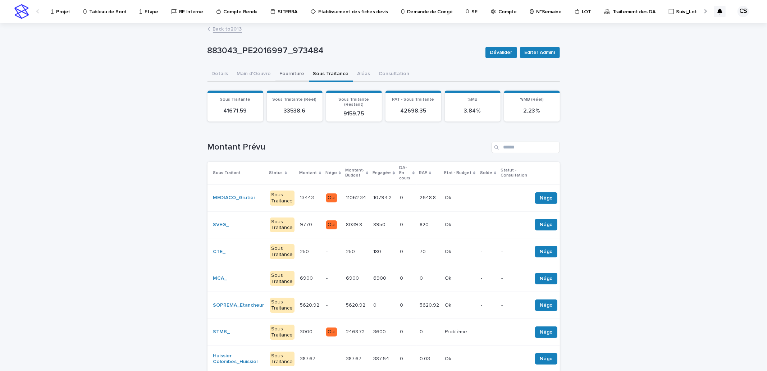
click at [289, 75] on button "Fourniture" at bounding box center [291, 74] width 33 height 15
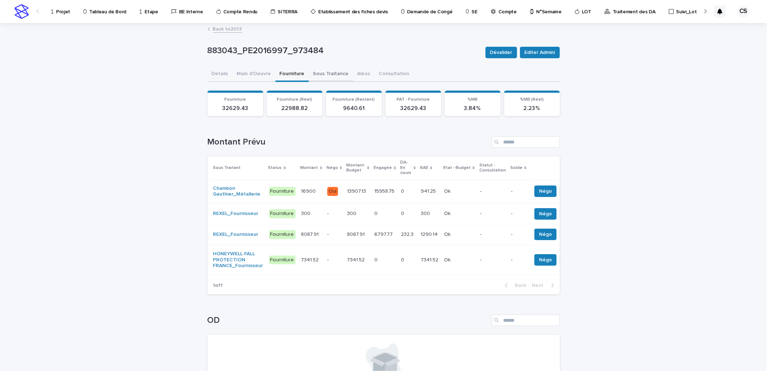
click at [330, 72] on button "Sous Traitance" at bounding box center [331, 74] width 44 height 15
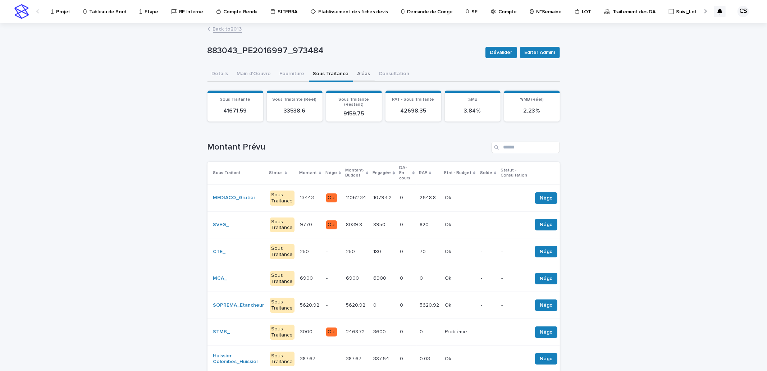
click at [353, 73] on button "Aléas" at bounding box center [364, 74] width 22 height 15
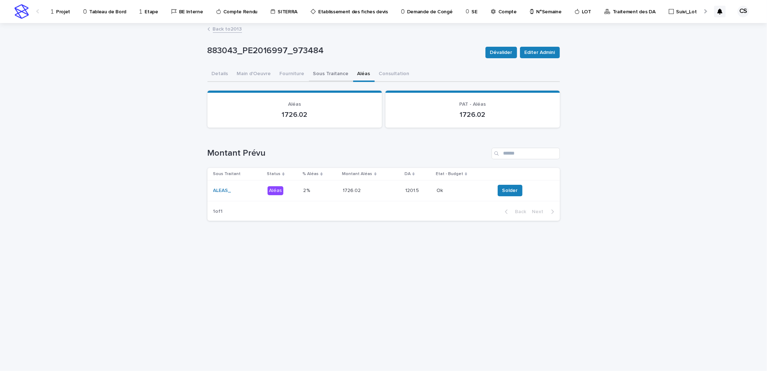
click at [335, 74] on button "Sous Traitance" at bounding box center [331, 74] width 44 height 15
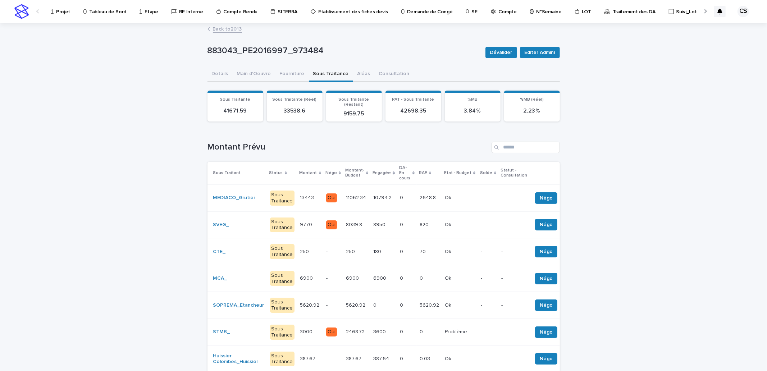
click at [234, 28] on link "Back to 2013" at bounding box center [227, 28] width 29 height 8
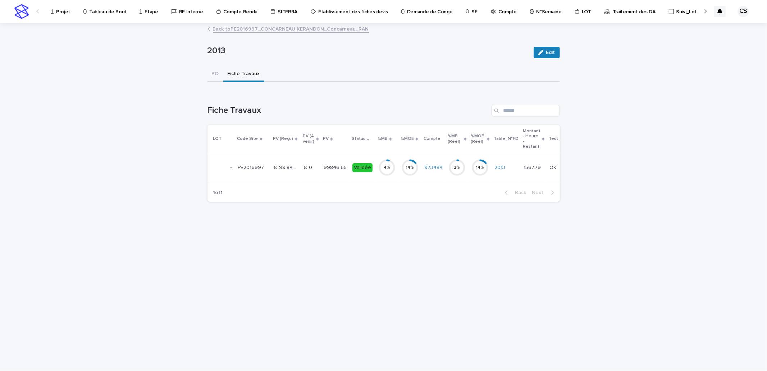
click at [234, 28] on link "Back to PE2016997_CONCARNEAU KERANDON_Concarneau_RAN" at bounding box center [291, 28] width 156 height 8
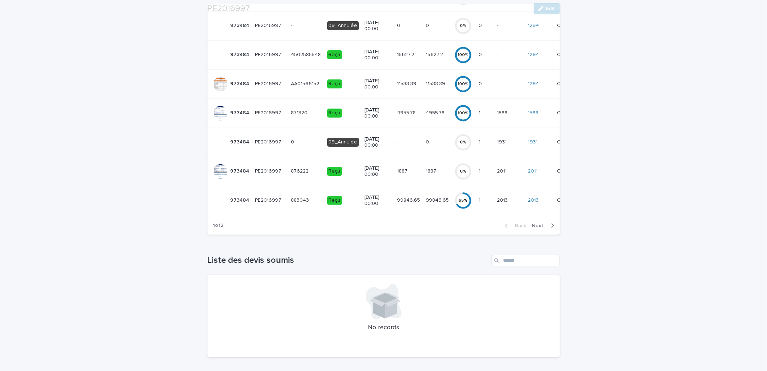
scroll to position [270, 0]
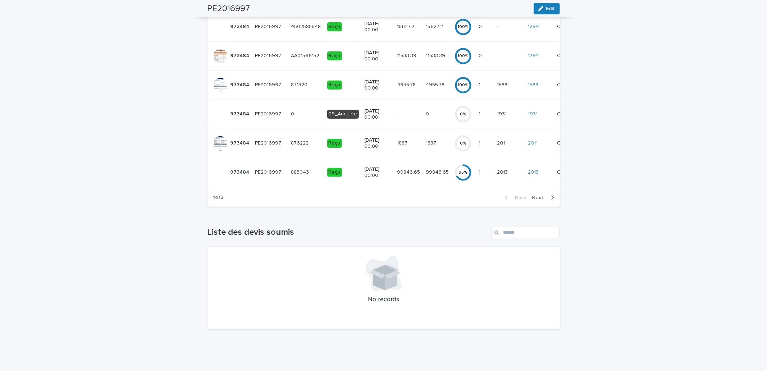
click at [532, 198] on span "Next" at bounding box center [540, 197] width 16 height 5
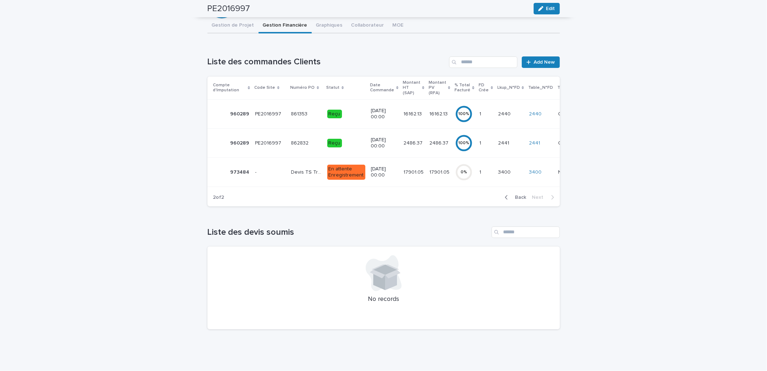
scroll to position [70, 0]
click at [408, 110] on p "16162.13" at bounding box center [413, 114] width 20 height 8
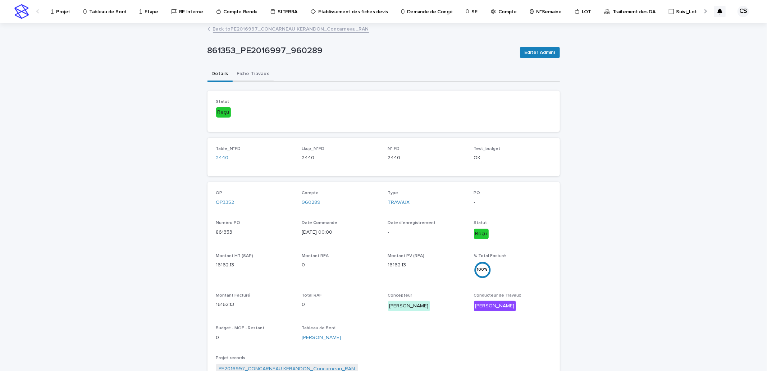
click at [256, 72] on button "Fiche Travaux" at bounding box center [253, 74] width 41 height 15
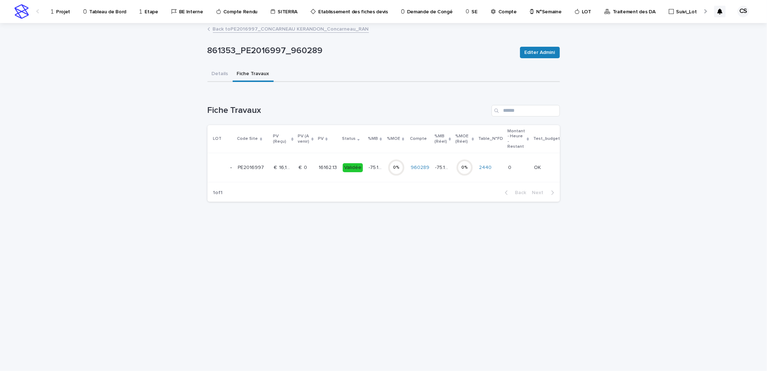
click at [328, 170] on div "16162.13 16162.13" at bounding box center [328, 168] width 18 height 12
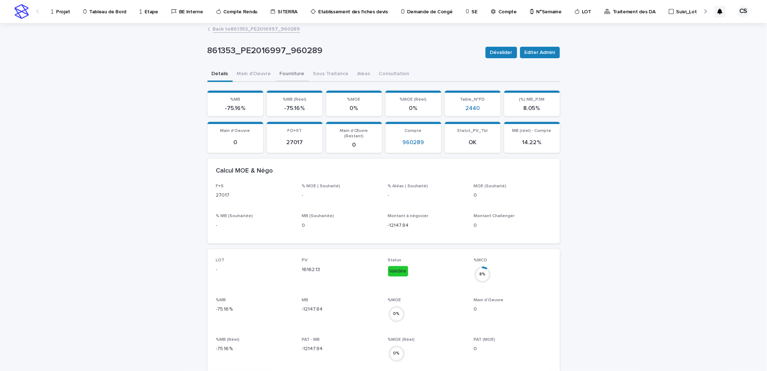
click at [283, 75] on button "Fourniture" at bounding box center [291, 74] width 33 height 15
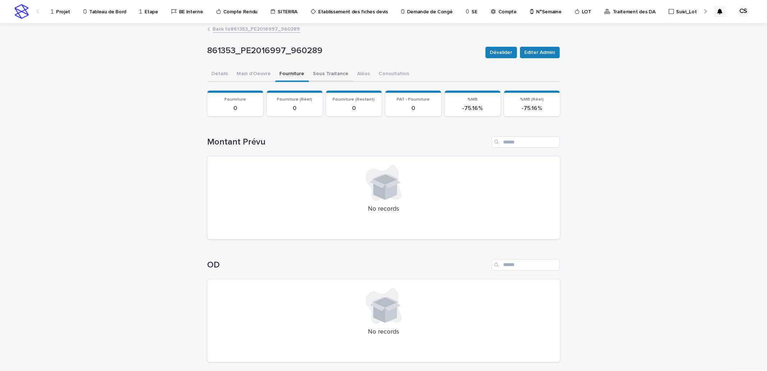
click at [319, 75] on button "Sous Traitance" at bounding box center [331, 74] width 44 height 15
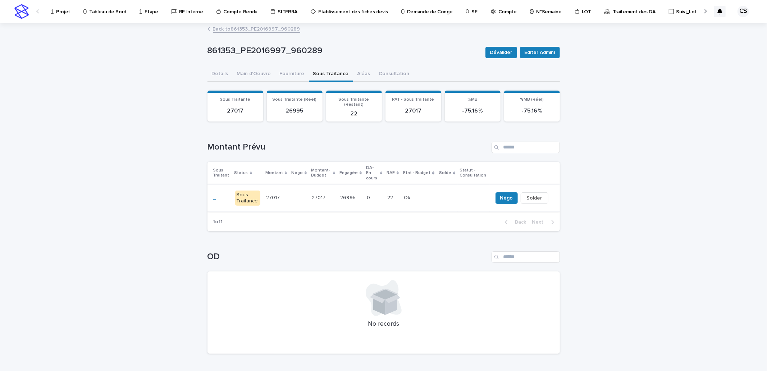
click at [527, 194] on span "Solder" at bounding box center [534, 197] width 15 height 7
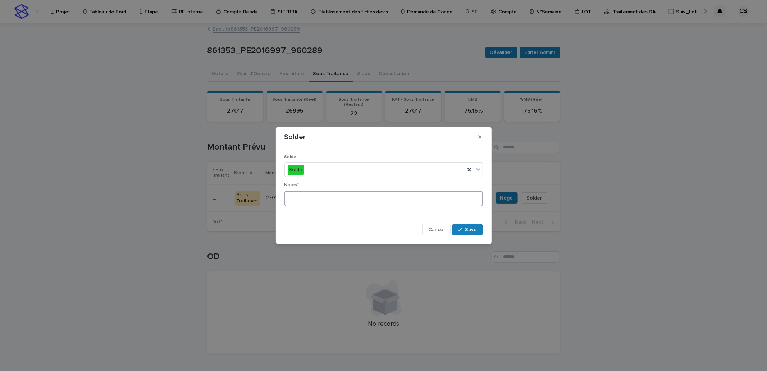
click at [458, 196] on textarea at bounding box center [383, 198] width 198 height 15
type textarea "**"
click at [468, 222] on div "Solde Soldé Notes * ** Cancel Save" at bounding box center [383, 192] width 198 height 87
click at [466, 232] on span "Save" at bounding box center [471, 229] width 12 height 5
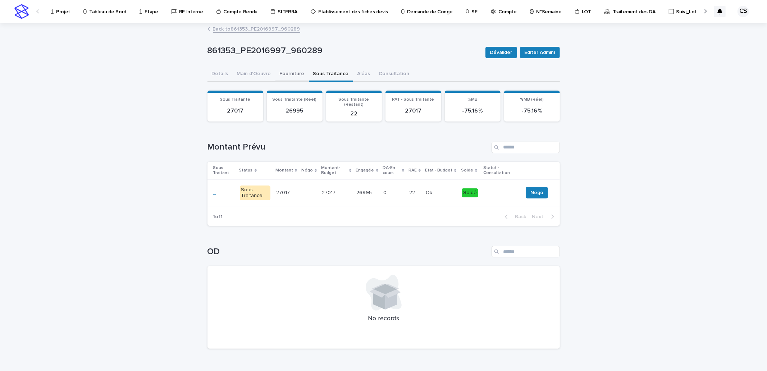
click at [285, 77] on button "Fourniture" at bounding box center [291, 74] width 33 height 15
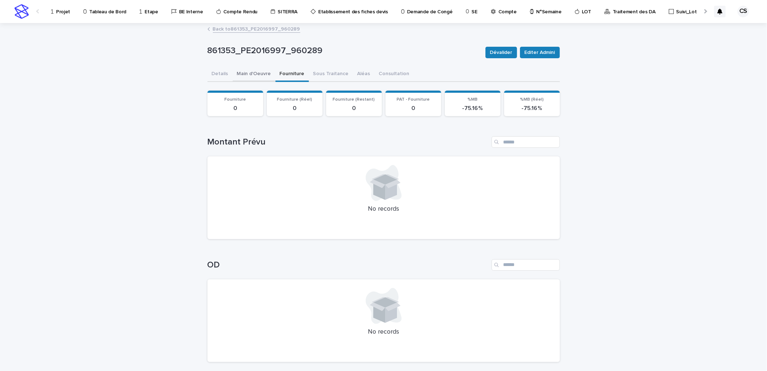
click at [254, 76] on button "Main d'Oeuvre" at bounding box center [254, 74] width 43 height 15
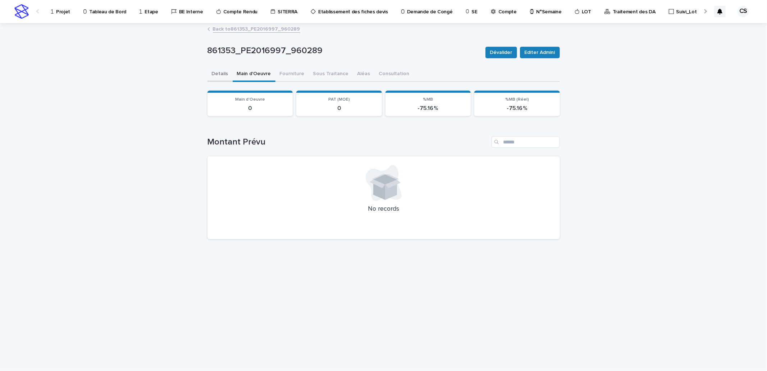
click at [224, 77] on button "Details" at bounding box center [219, 74] width 25 height 15
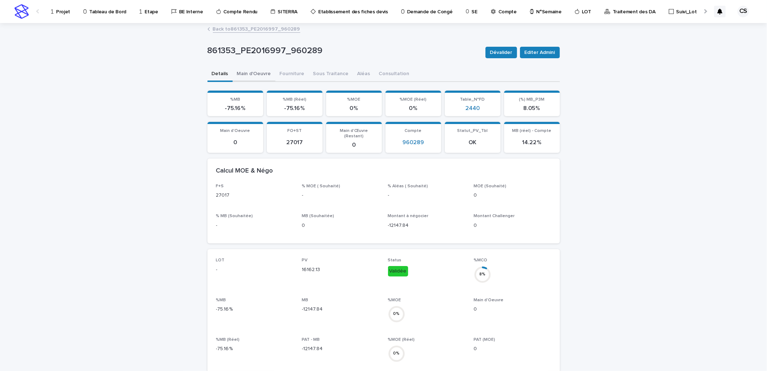
click at [245, 74] on button "Main d'Oeuvre" at bounding box center [254, 74] width 43 height 15
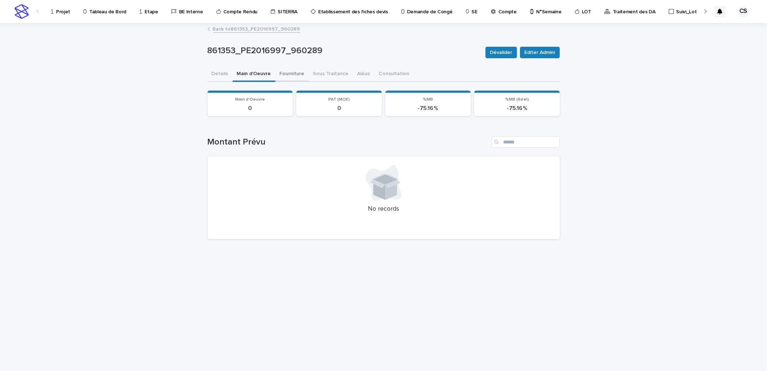
click at [287, 76] on button "Fourniture" at bounding box center [291, 74] width 33 height 15
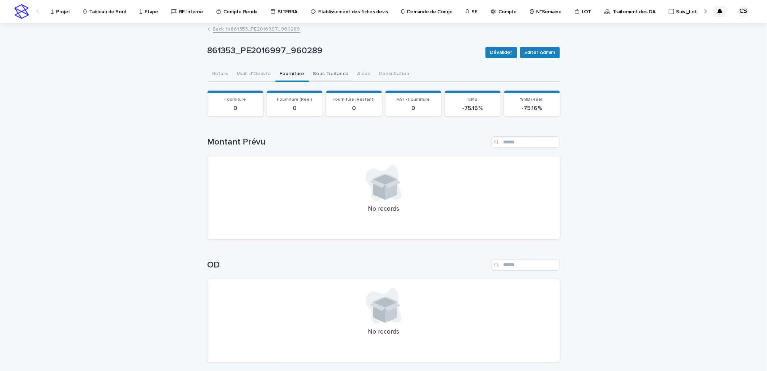
click at [313, 75] on button "Sous Traitance" at bounding box center [331, 74] width 44 height 15
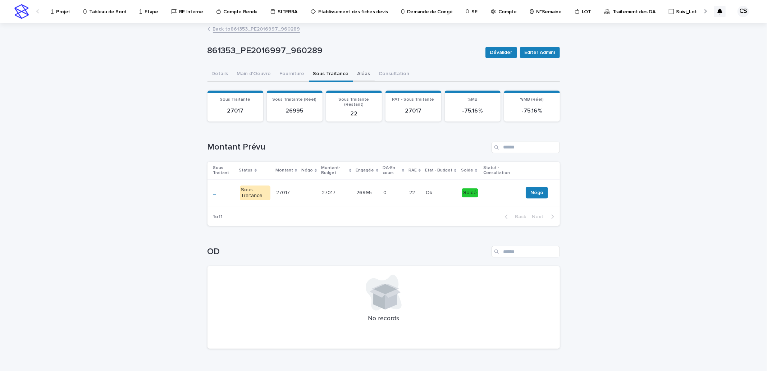
click at [355, 74] on button "Aléas" at bounding box center [364, 74] width 22 height 15
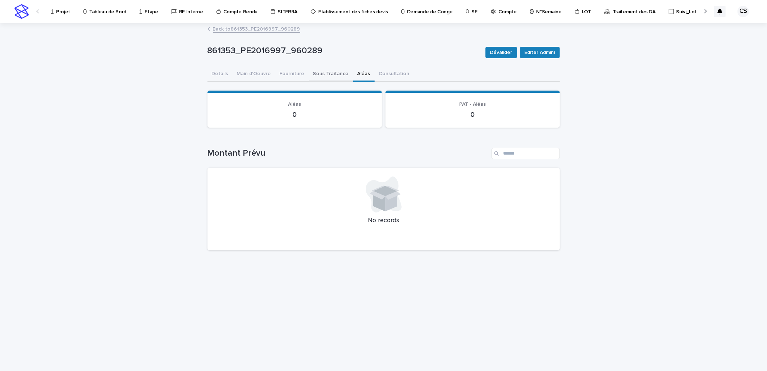
click at [314, 73] on button "Sous Traitance" at bounding box center [331, 74] width 44 height 15
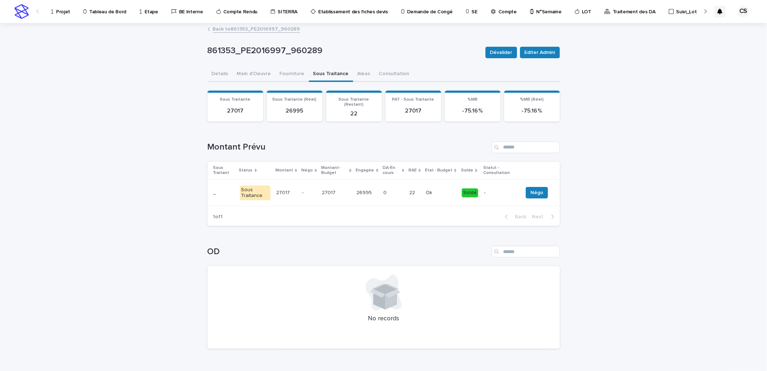
click at [302, 188] on div "-" at bounding box center [309, 192] width 14 height 8
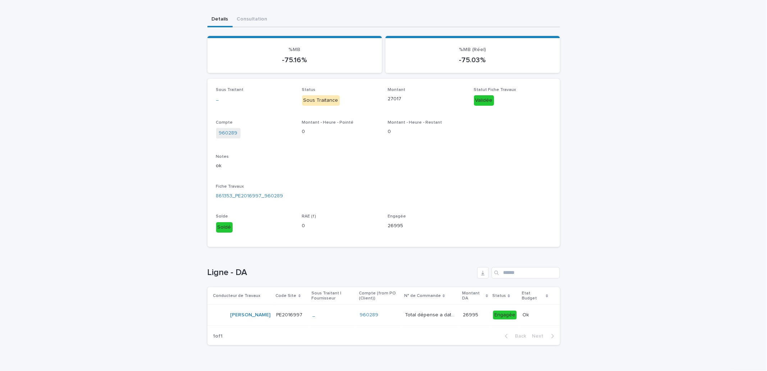
scroll to position [73, 0]
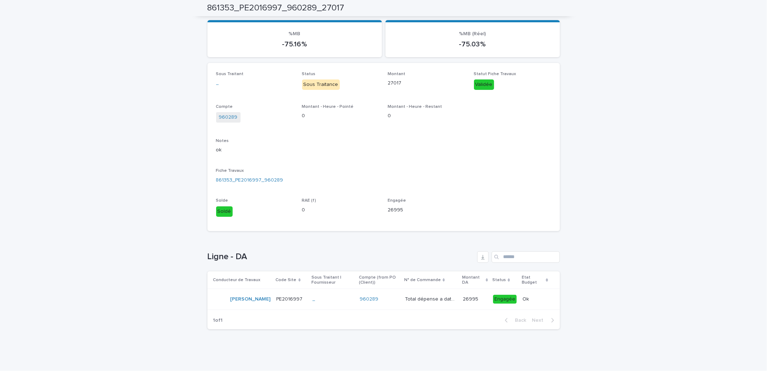
click at [429, 298] on p "Total dépense a date 6/2/25" at bounding box center [432, 299] width 54 height 8
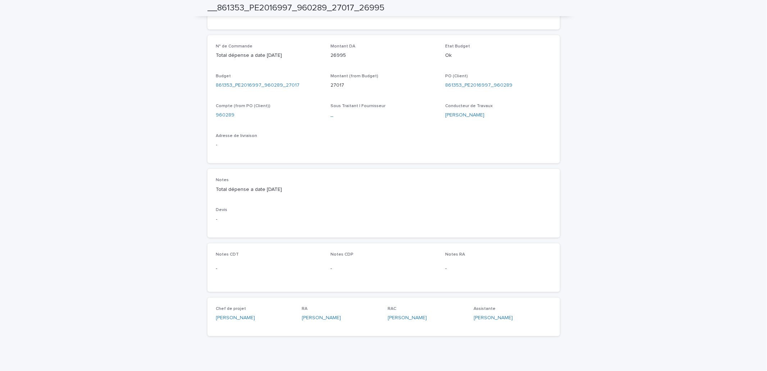
scroll to position [260, 0]
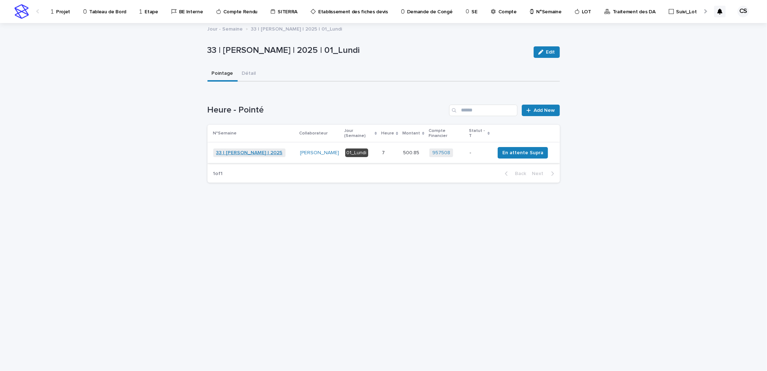
click at [261, 150] on link "33 | [PERSON_NAME] | 2025" at bounding box center [249, 153] width 67 height 6
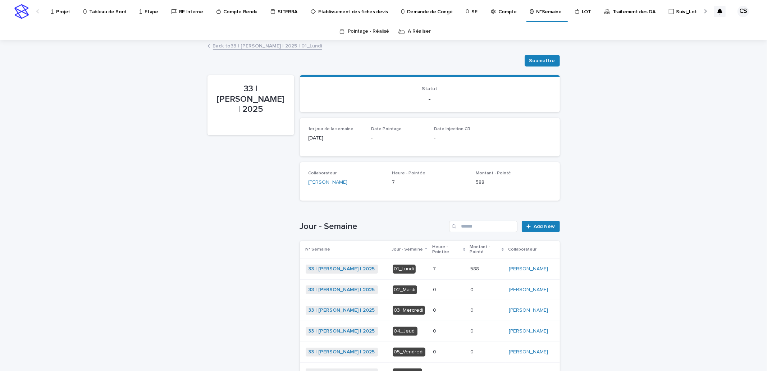
click at [433, 284] on div "0 0" at bounding box center [448, 290] width 31 height 12
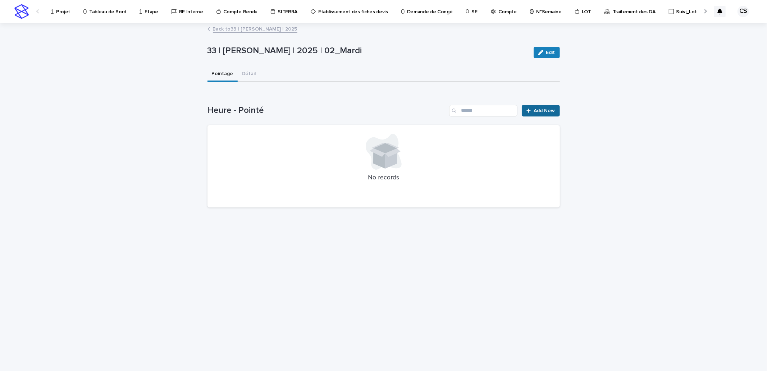
click at [530, 114] on link "Add New" at bounding box center [541, 111] width 38 height 12
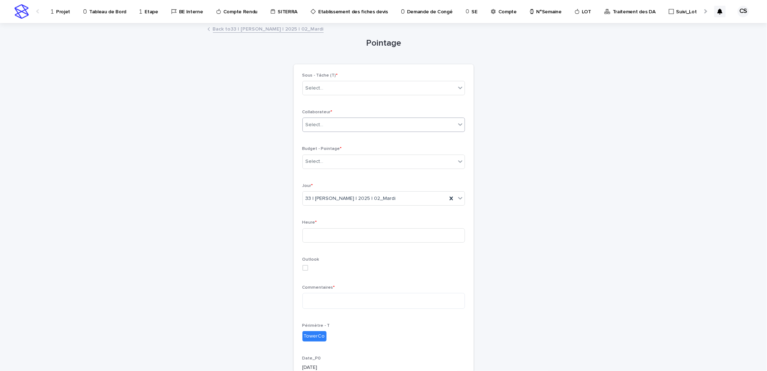
click at [314, 122] on div "Select..." at bounding box center [315, 125] width 18 height 8
type input "*****"
click at [320, 135] on div "[PERSON_NAME]" at bounding box center [380, 139] width 162 height 13
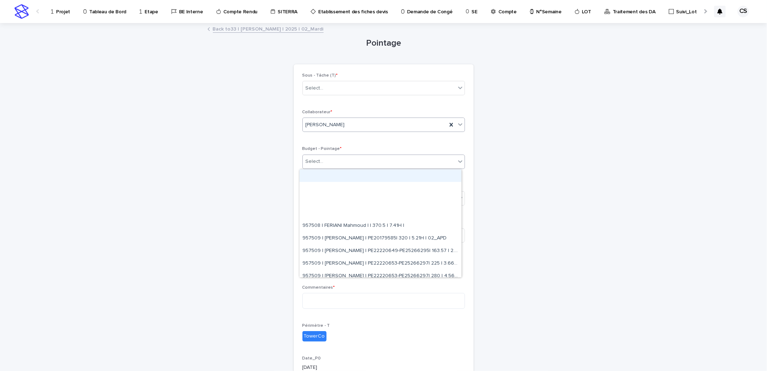
click at [317, 162] on div "Select..." at bounding box center [315, 162] width 18 height 8
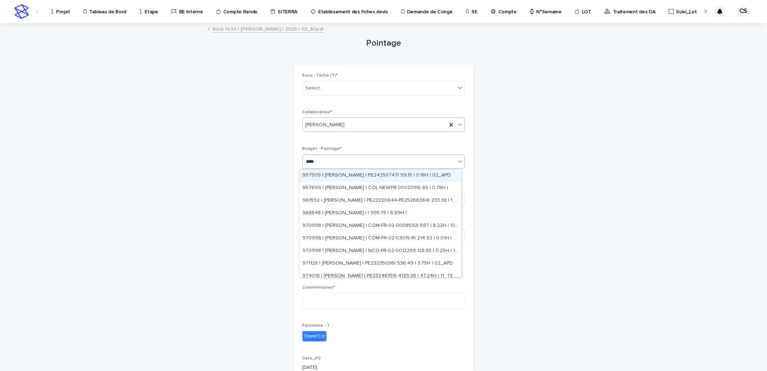
type input "*****"
click at [377, 175] on div "957509 | CELIK Saban | PE24250747| 99.15 | 0.18H | 02_APD" at bounding box center [380, 175] width 162 height 13
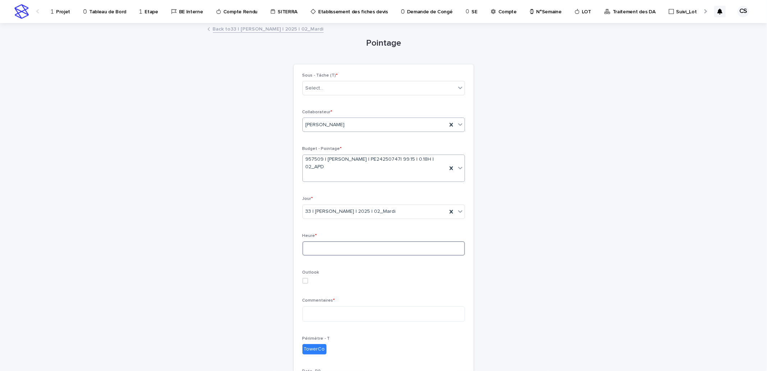
click at [345, 241] on input at bounding box center [383, 248] width 162 height 14
type input "*"
click at [325, 308] on textarea at bounding box center [383, 313] width 162 height 15
type textarea "**"
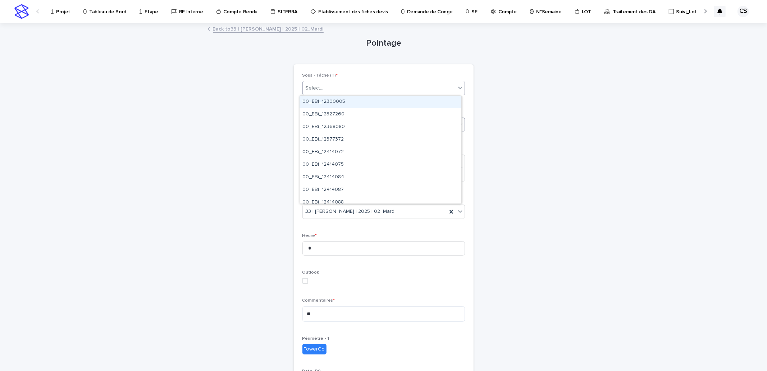
click at [335, 84] on div "Select..." at bounding box center [379, 88] width 153 height 12
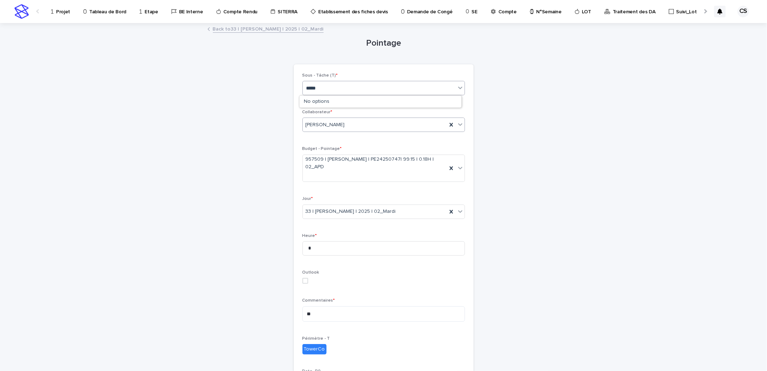
type input "******"
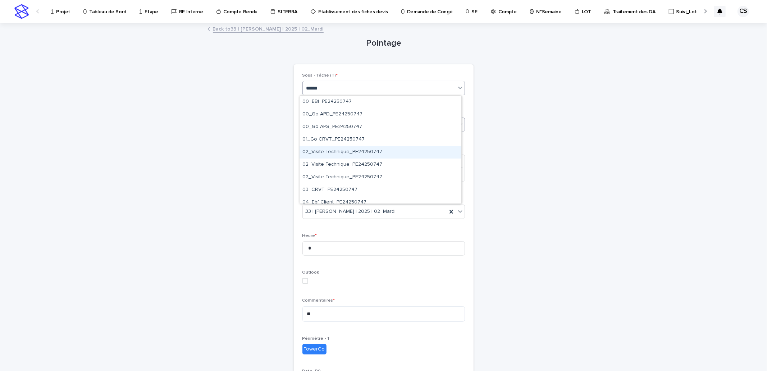
scroll to position [266, 0]
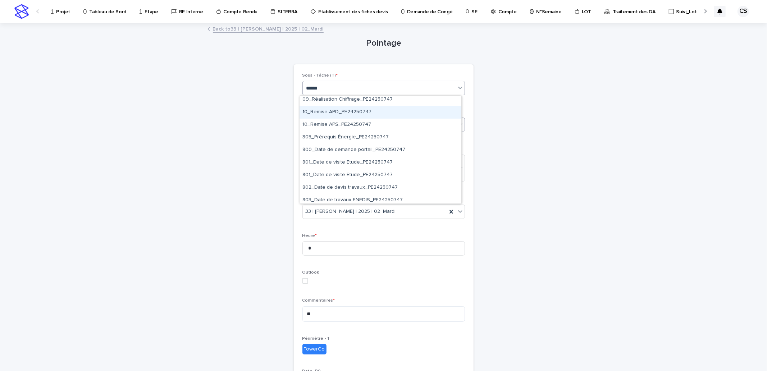
click at [353, 113] on div "10_Remise APD_PE24250747" at bounding box center [380, 112] width 162 height 13
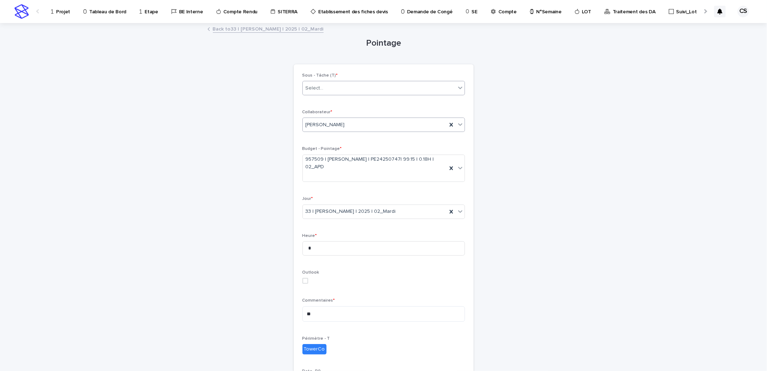
click at [493, 159] on div "Pointage Loading... Saving… Loading... Saving… Loading... Saving… Sous - Tâche …" at bounding box center [383, 250] width 352 height 452
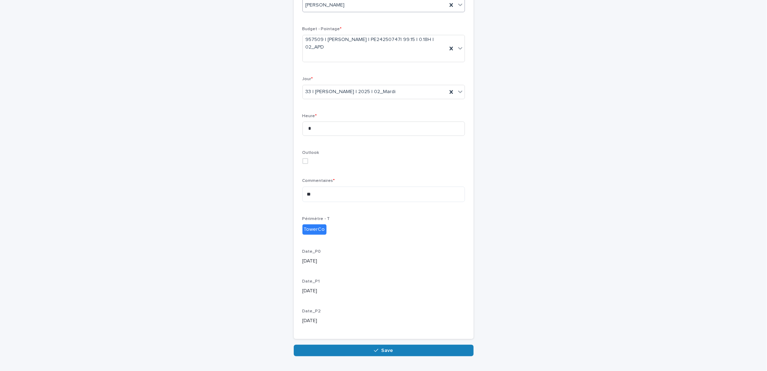
scroll to position [128, 0]
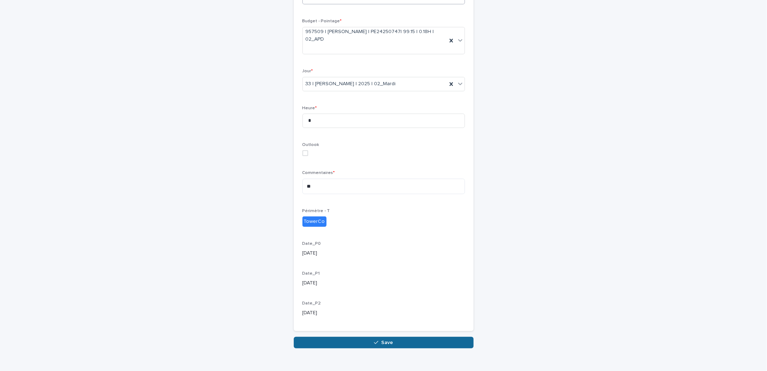
click at [392, 337] on button "Save" at bounding box center [384, 343] width 180 height 12
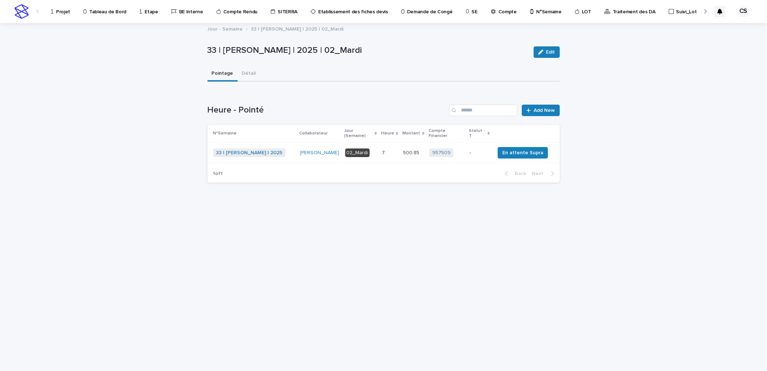
click at [249, 148] on span "33 | CELIK Saban | 2025" at bounding box center [249, 152] width 72 height 9
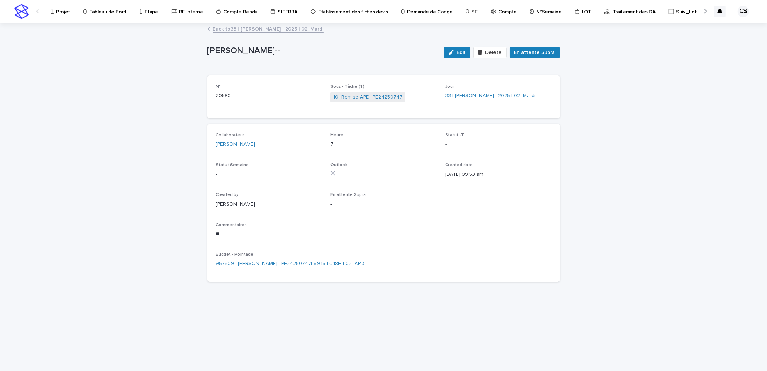
click at [267, 29] on link "Back to 33 | CELIK Saban | 2025 | 02_Mardi" at bounding box center [268, 28] width 111 height 8
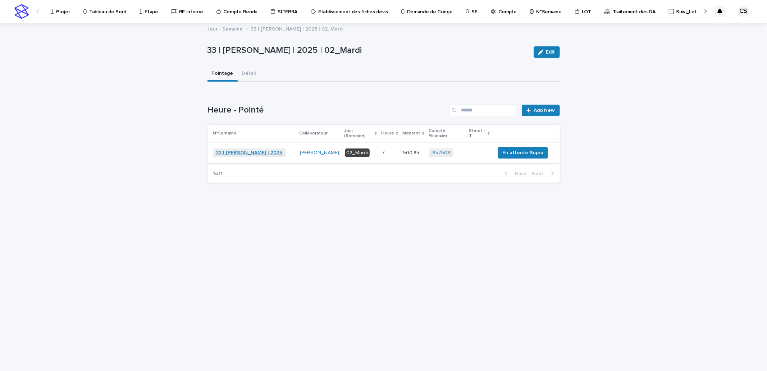
click at [255, 150] on link "33 | CELIK Saban | 2025" at bounding box center [249, 153] width 67 height 6
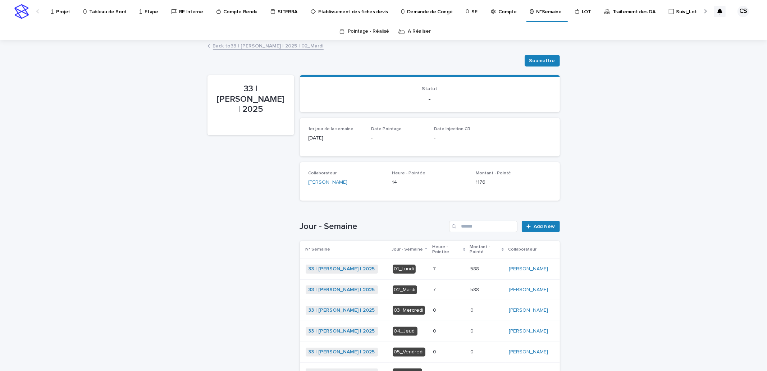
click at [433, 306] on p "0" at bounding box center [435, 310] width 5 height 8
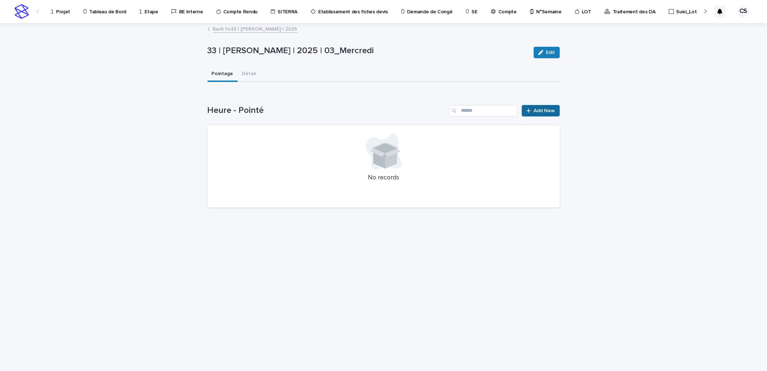
click at [545, 111] on span "Add New" at bounding box center [544, 110] width 21 height 5
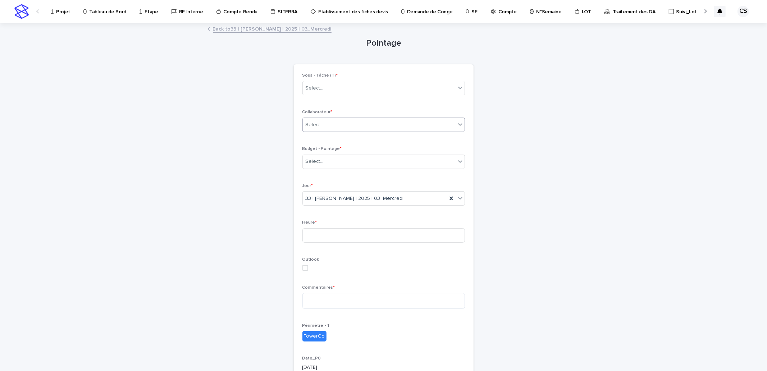
click at [319, 122] on div "Select..." at bounding box center [315, 125] width 18 height 8
type input "*****"
click at [310, 139] on div "[PERSON_NAME]" at bounding box center [380, 139] width 162 height 13
click at [312, 168] on div "Select..." at bounding box center [383, 162] width 162 height 14
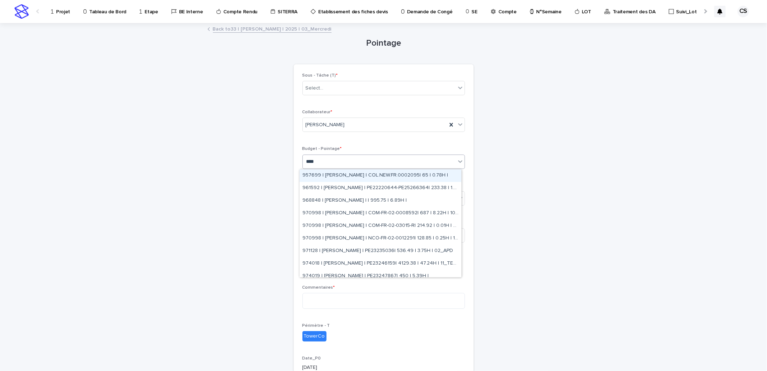
type input "*****"
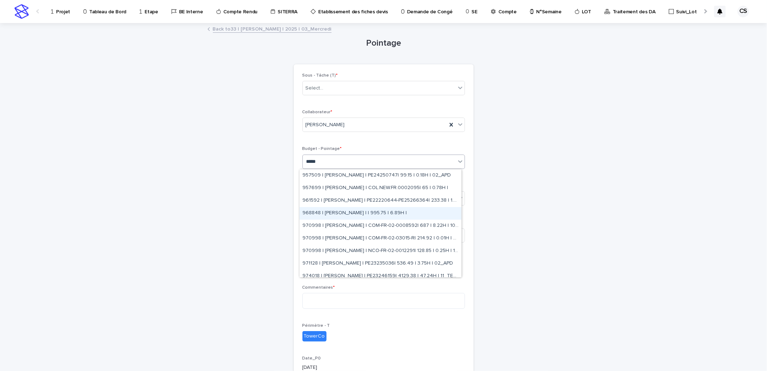
click at [347, 211] on div "968848 | CELIK Saban | | 995.75 | 6.89H |" at bounding box center [380, 213] width 162 height 13
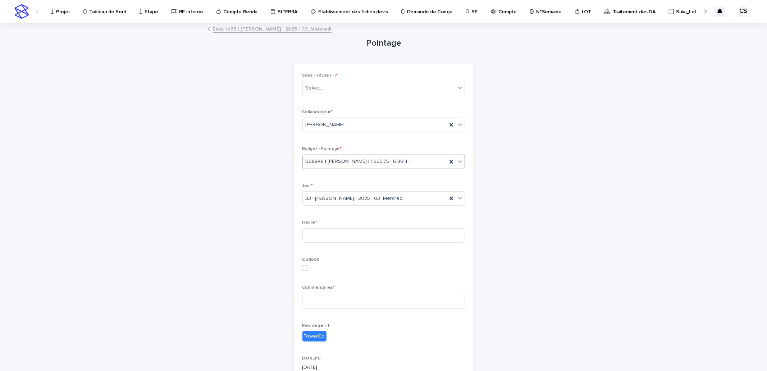
click at [340, 157] on div "968848 | CELIK Saban | | 995.75 | 6.89H |" at bounding box center [375, 162] width 144 height 12
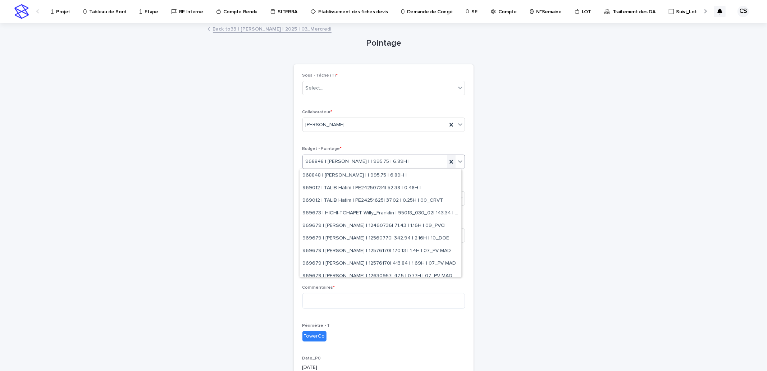
click at [448, 159] on icon at bounding box center [451, 161] width 7 height 7
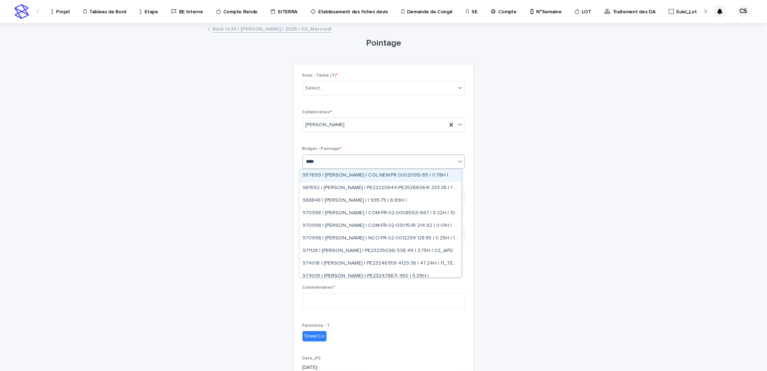
type input "*****"
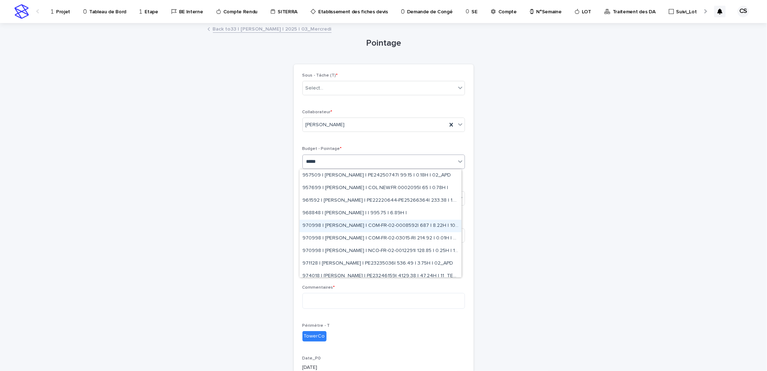
drag, startPoint x: 400, startPoint y: 219, endPoint x: 400, endPoint y: 224, distance: 5.0
click at [400, 224] on div "970998 | CELIK Saban | COM-FR-02-0008592| 687 | 8.22H | 10_DOE" at bounding box center [380, 226] width 162 height 13
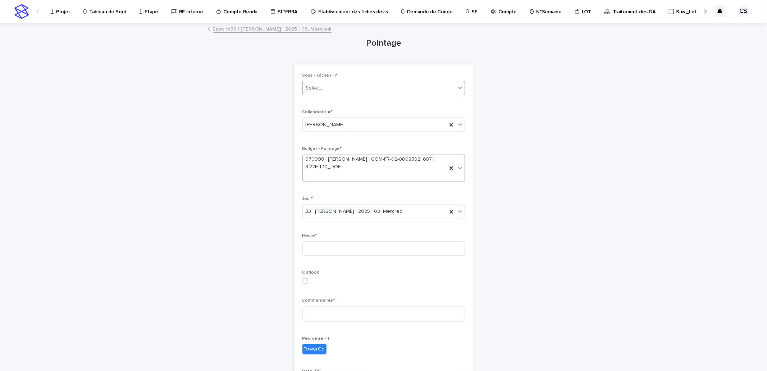
click at [336, 87] on div "Select..." at bounding box center [379, 88] width 153 height 12
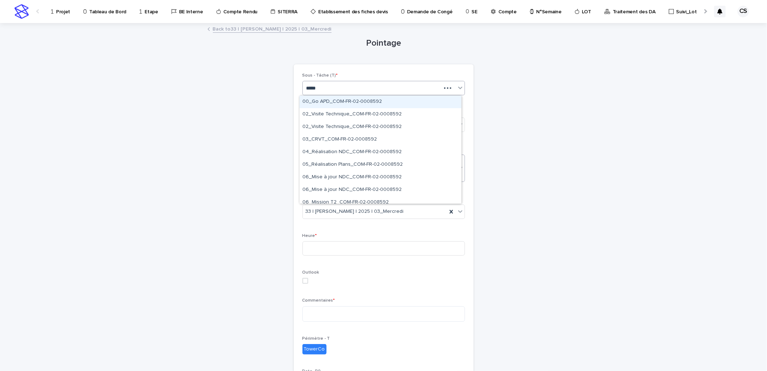
type input "******"
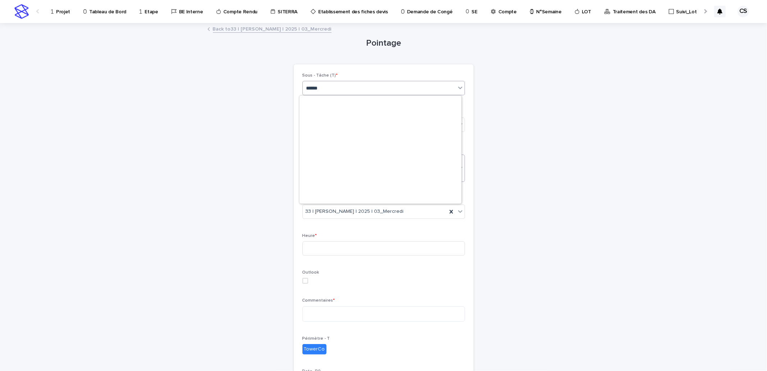
scroll to position [634, 0]
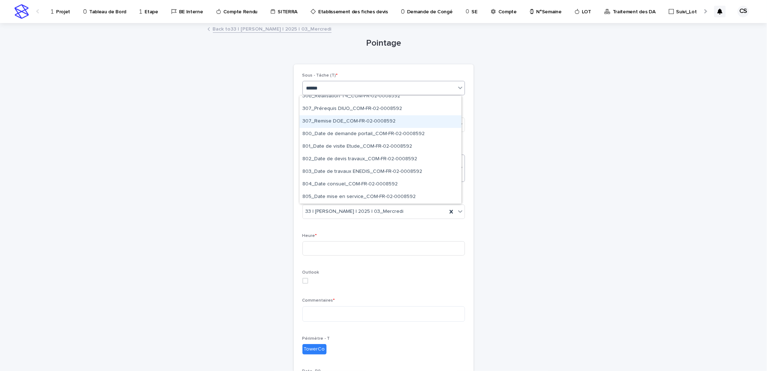
click at [364, 123] on div "307_Remise DOE_COM-FR-02-0008592" at bounding box center [380, 121] width 162 height 13
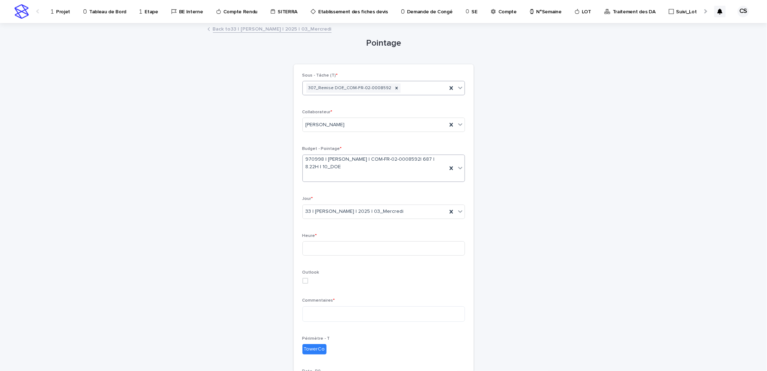
click at [522, 140] on div "Pointage Loading... Saving… Loading... Saving… Loading... Saving… Sous - Tâche …" at bounding box center [383, 250] width 352 height 452
click at [353, 246] on input at bounding box center [383, 248] width 162 height 14
type input "*"
click at [324, 319] on textarea at bounding box center [383, 313] width 162 height 15
type textarea "**"
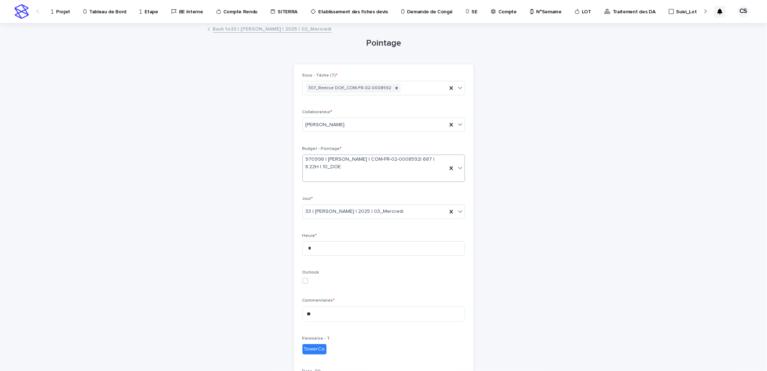
click at [541, 228] on div "Pointage Loading... Saving… Loading... Saving… Loading... Saving… Sous - Tâche …" at bounding box center [383, 250] width 352 height 452
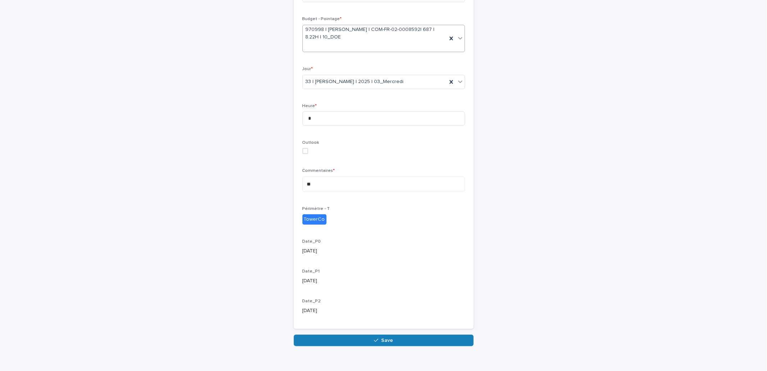
scroll to position [133, 0]
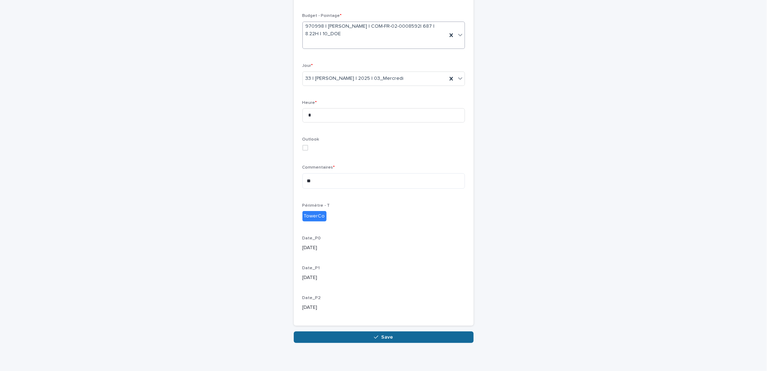
click at [381, 338] on span "Save" at bounding box center [387, 337] width 12 height 5
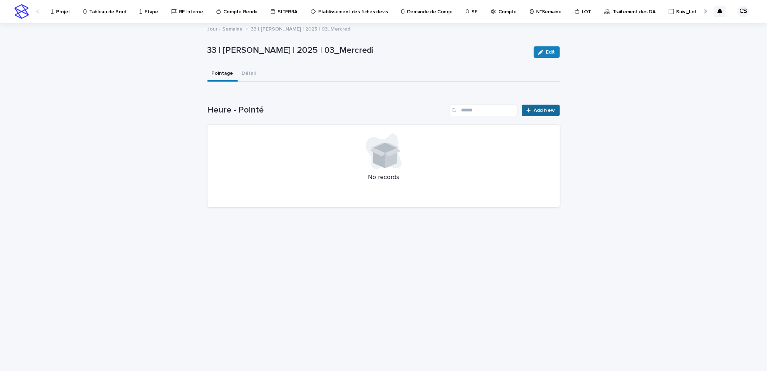
click at [536, 110] on span "Add New" at bounding box center [544, 110] width 21 height 5
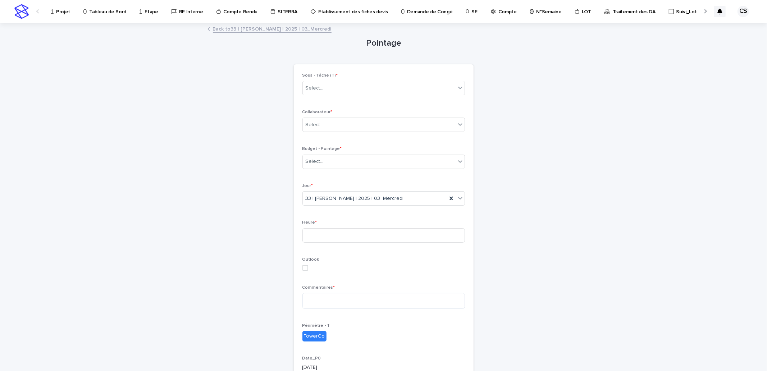
click at [294, 30] on link "Back to 33 | CELIK Saban | 2025 | 03_Mercredi" at bounding box center [272, 28] width 119 height 8
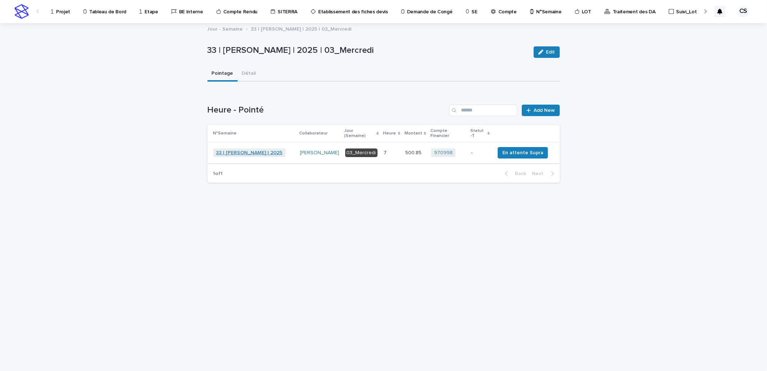
click at [239, 150] on link "33 | CELIK Saban | 2025" at bounding box center [249, 153] width 67 height 6
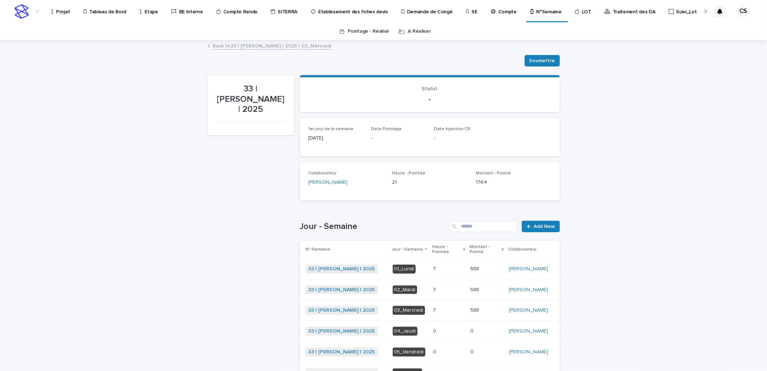
click at [467, 321] on td "0 0" at bounding box center [486, 331] width 39 height 21
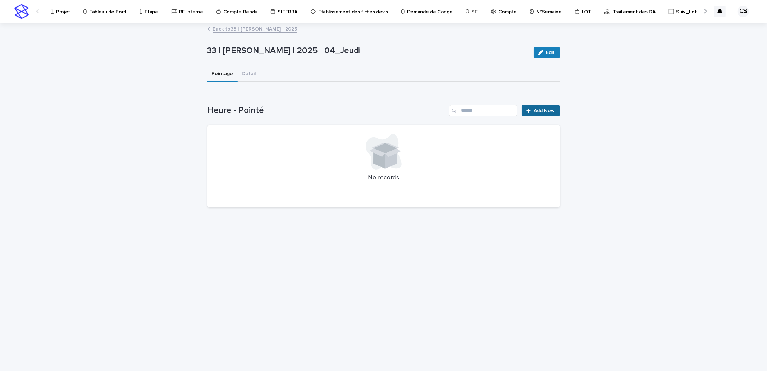
click at [538, 114] on link "Add New" at bounding box center [541, 111] width 38 height 12
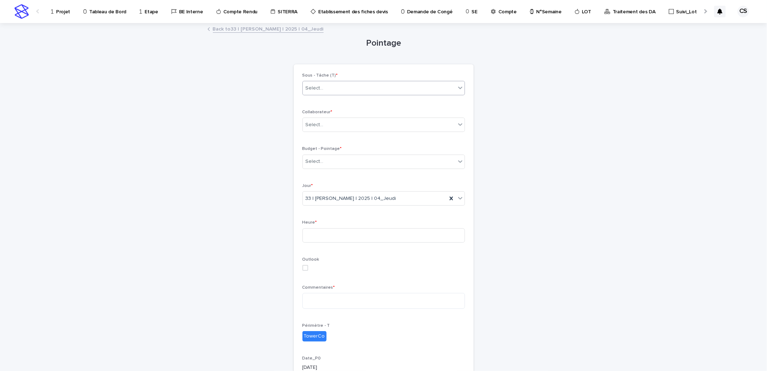
click at [319, 92] on div "Select..." at bounding box center [379, 88] width 153 height 12
click at [319, 124] on div "Select..." at bounding box center [315, 125] width 18 height 8
type input "*****"
click at [319, 135] on div "[PERSON_NAME]" at bounding box center [380, 139] width 162 height 13
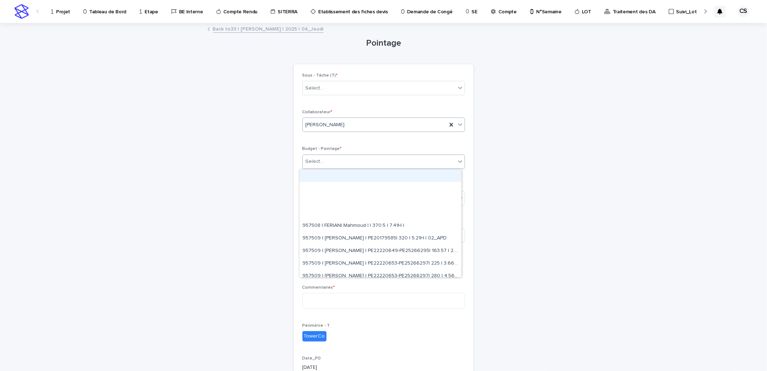
click at [320, 158] on div "Select..." at bounding box center [379, 162] width 153 height 12
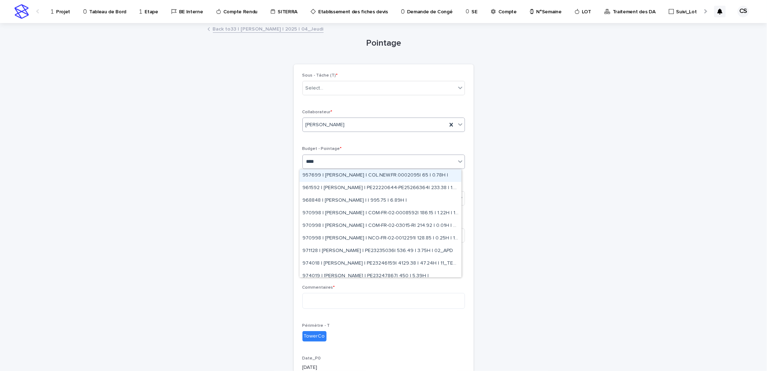
type input "*****"
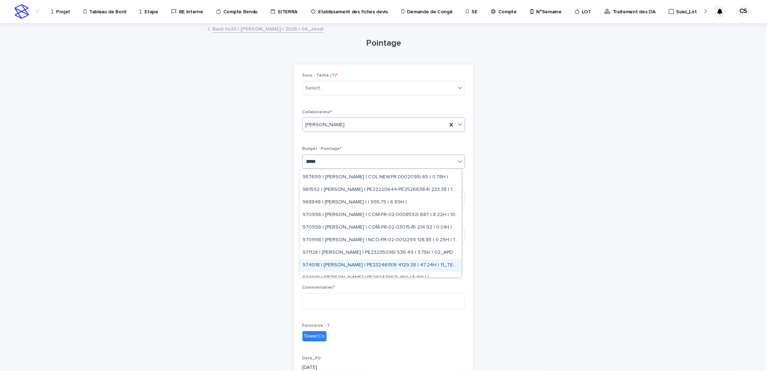
scroll to position [16, 0]
click at [349, 260] on div "974018 | CELIK Saban | PE23246159| 4129.38 | 47.24H | 11_TERMINE" at bounding box center [380, 260] width 162 height 13
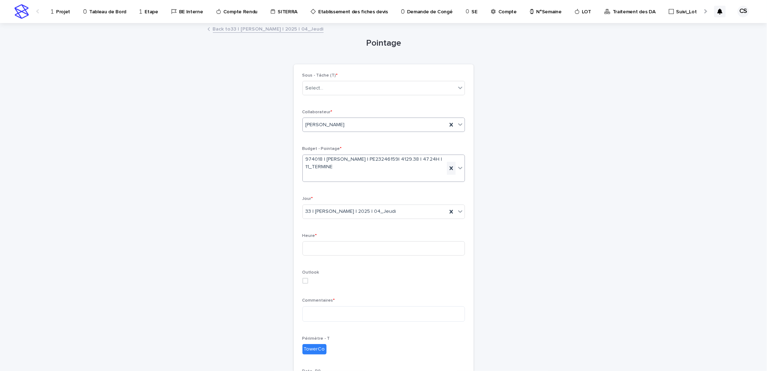
click at [449, 167] on icon at bounding box center [450, 168] width 3 height 4
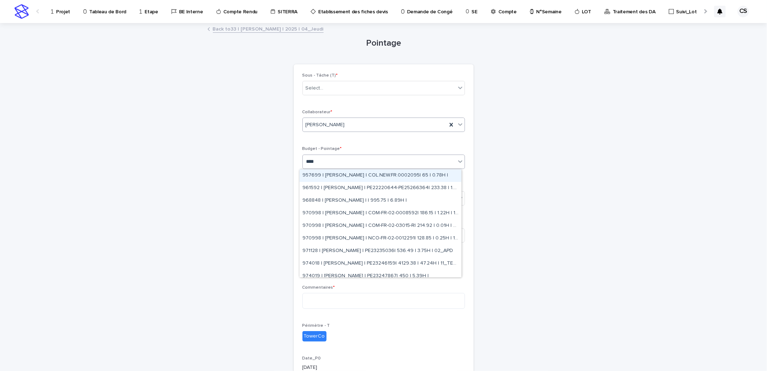
type input "*****"
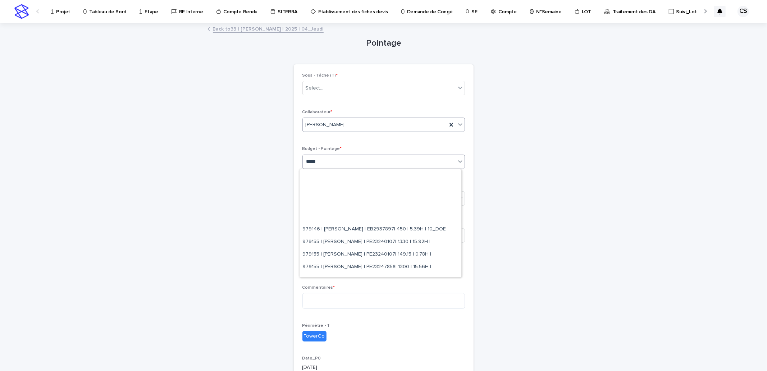
scroll to position [307, 0]
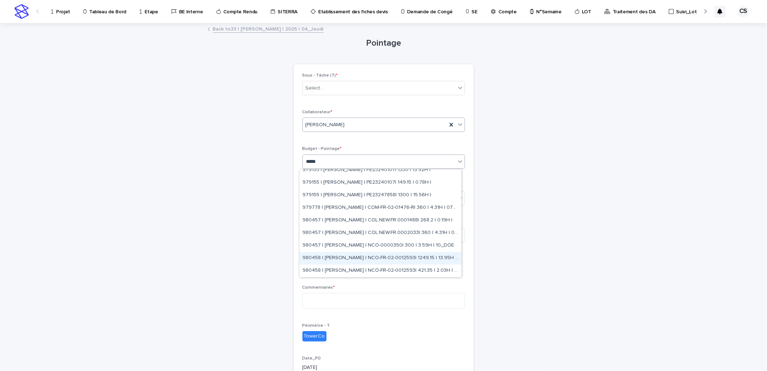
click at [418, 260] on div "980458 | CELIK Saban | NCO-FR-02-0012593| 1249.15 | 13.95H | 10_DOE" at bounding box center [380, 258] width 162 height 13
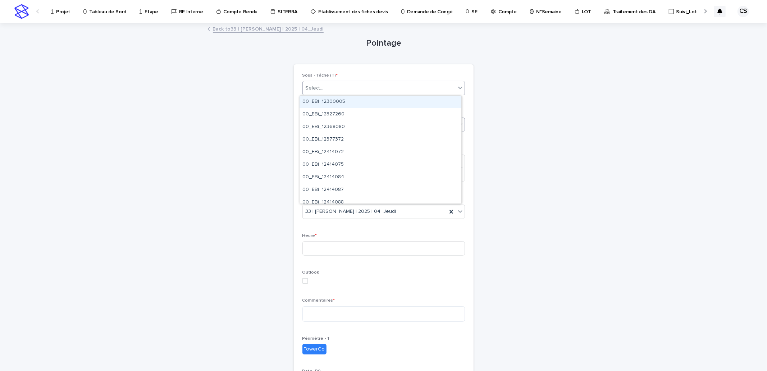
click at [331, 90] on div "Select..." at bounding box center [379, 88] width 153 height 12
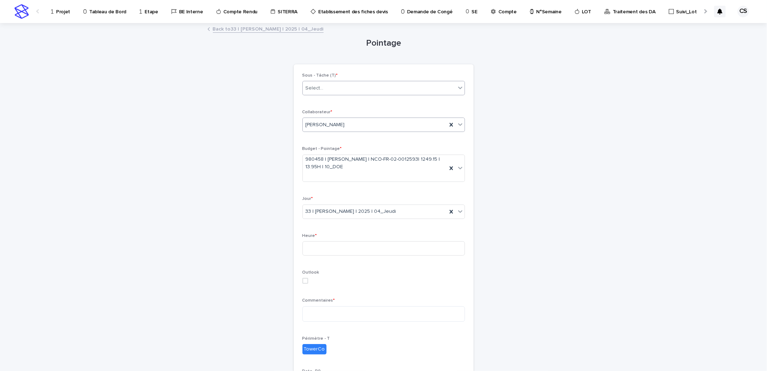
click at [331, 90] on div "Select..." at bounding box center [379, 88] width 153 height 12
type input "******"
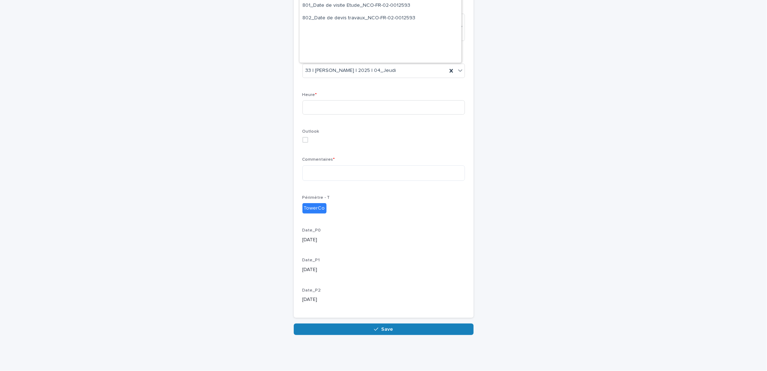
scroll to position [330, 0]
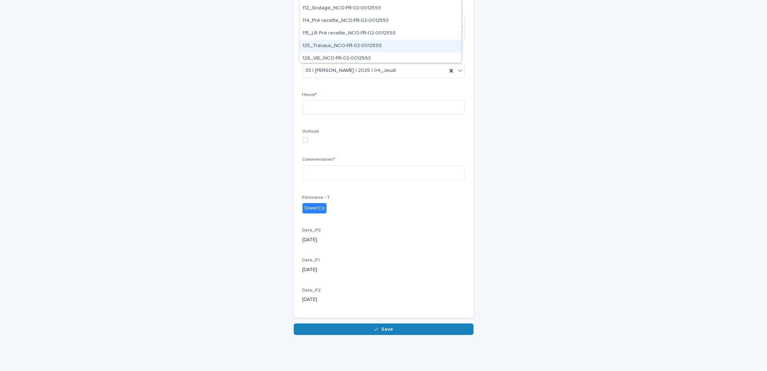
click at [379, 43] on div "125_Travaux_NCO-FR-02-0012593" at bounding box center [380, 46] width 162 height 13
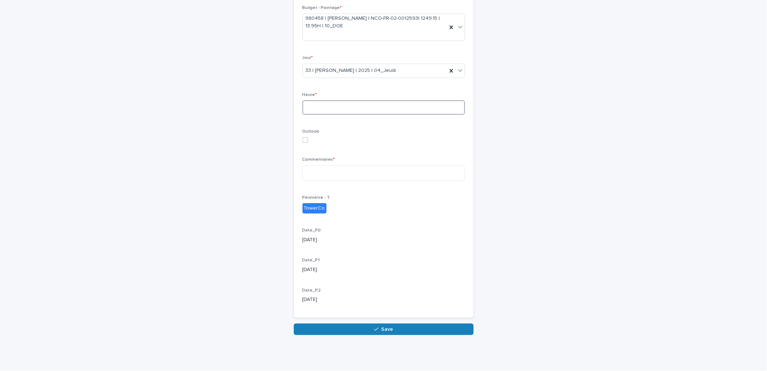
click at [373, 108] on input at bounding box center [383, 107] width 162 height 14
type input "*"
click at [348, 180] on textarea at bounding box center [383, 172] width 162 height 15
type textarea "**"
click at [634, 187] on div "Loading... Saving… Loading... Saving… Pointage Loading... Saving… Loading... Sa…" at bounding box center [383, 127] width 767 height 488
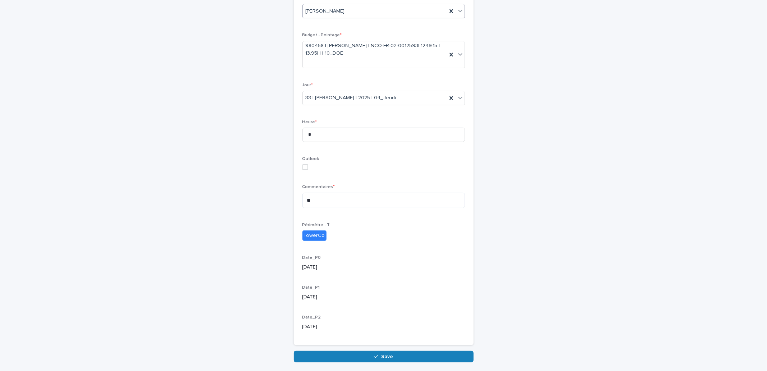
scroll to position [141, 0]
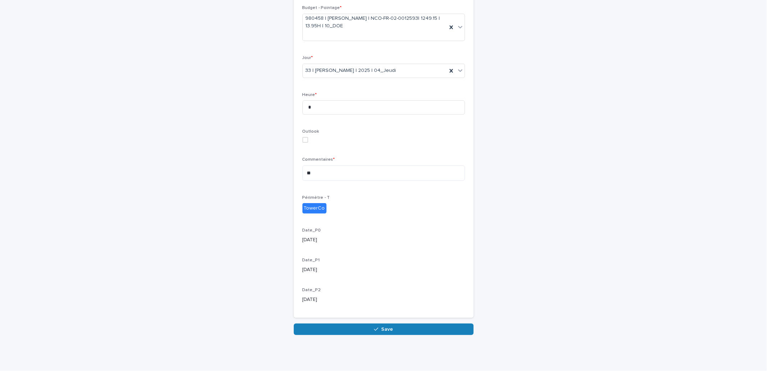
click at [404, 326] on button "Save" at bounding box center [384, 330] width 180 height 12
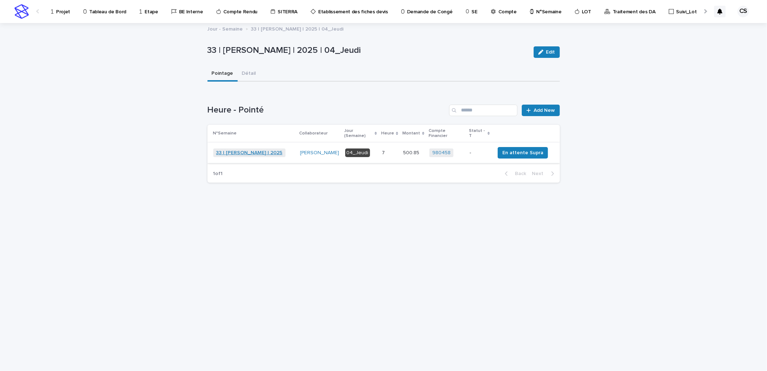
click at [249, 150] on link "33 | [PERSON_NAME] | 2025" at bounding box center [249, 153] width 67 height 6
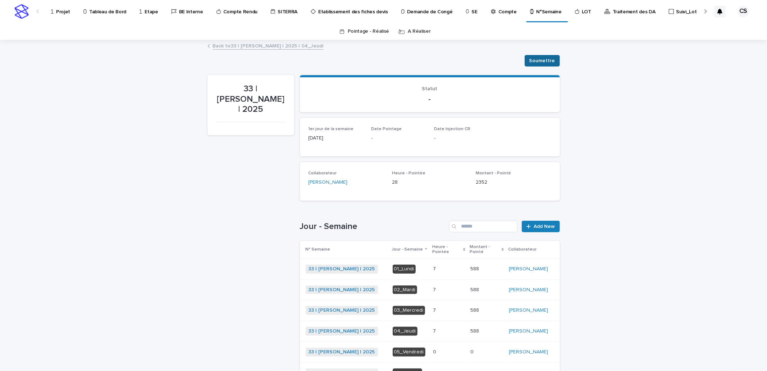
click at [537, 62] on span "Soumettre" at bounding box center [542, 60] width 26 height 7
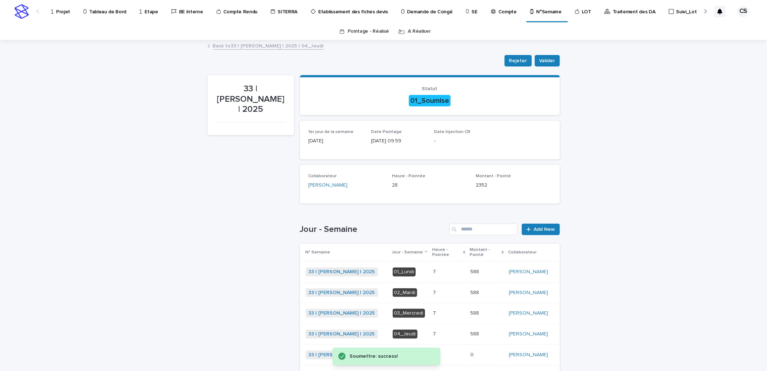
click at [251, 42] on link "Back to 33 | CELIK Saban | 2025 | 04_Jeudi" at bounding box center [268, 45] width 111 height 8
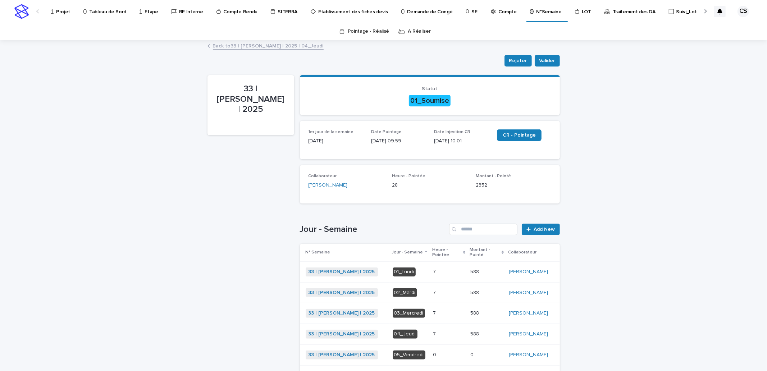
click at [501, 14] on div "Compte" at bounding box center [505, 7] width 30 height 15
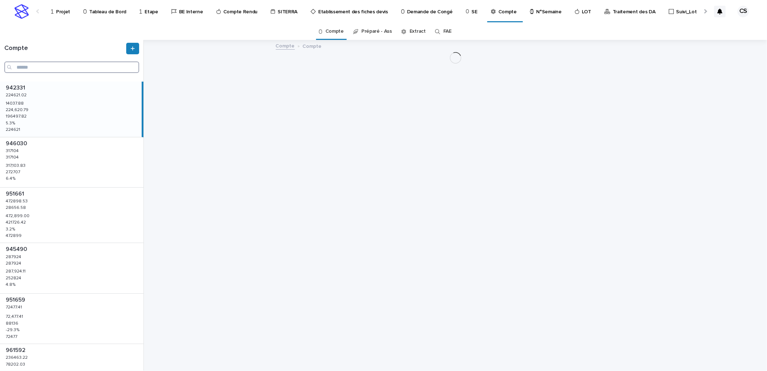
click at [59, 64] on input "Search" at bounding box center [71, 67] width 135 height 12
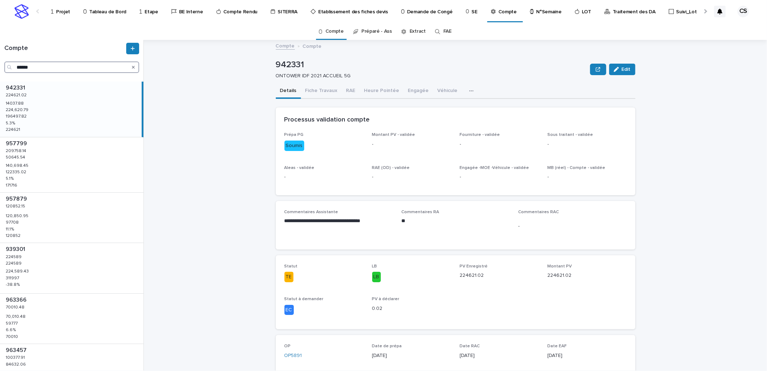
type input "******"
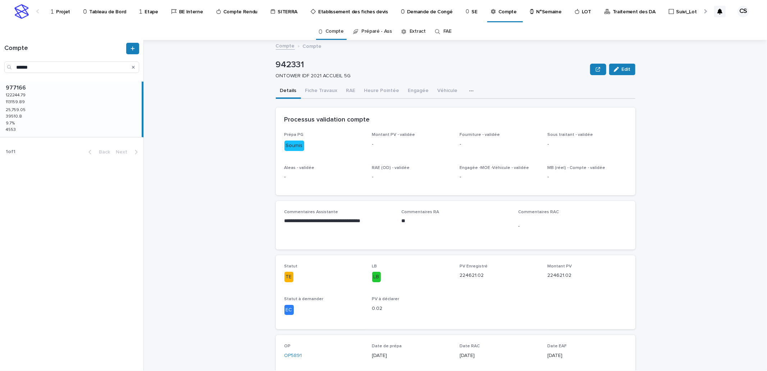
click at [75, 108] on div "977166 977166 122244.79 122244.79 113159.89 113159.89 25,759.05 25,759.05 39510…" at bounding box center [71, 109] width 142 height 55
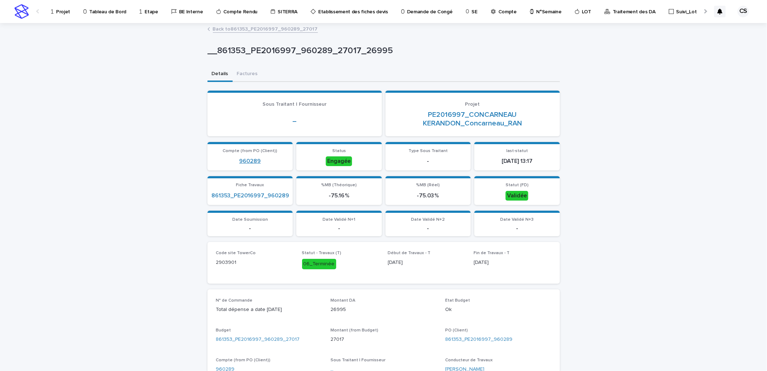
click at [253, 160] on link "960289" at bounding box center [250, 161] width 22 height 7
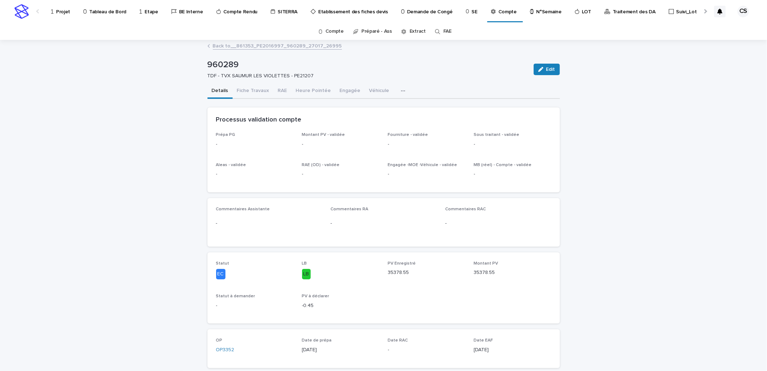
click at [254, 50] on div "Back to __861353_PE2016997_960289_27017_26995" at bounding box center [383, 46] width 359 height 10
click at [255, 48] on link "Back to __861353_PE2016997_960289_27017_26995" at bounding box center [277, 45] width 129 height 8
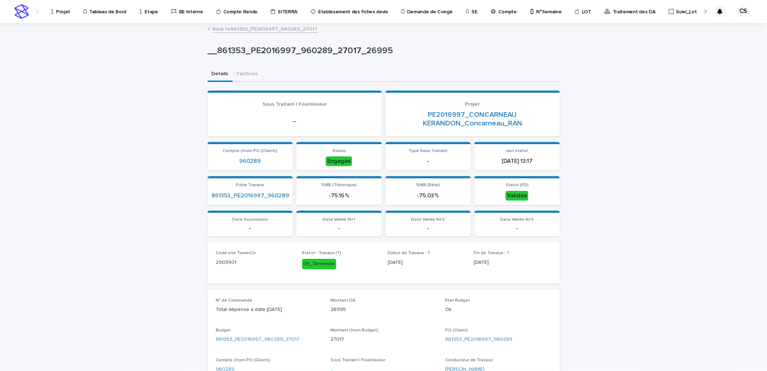
click at [258, 31] on link "Back to 861353_PE2016997_960289_27017" at bounding box center [265, 28] width 105 height 8
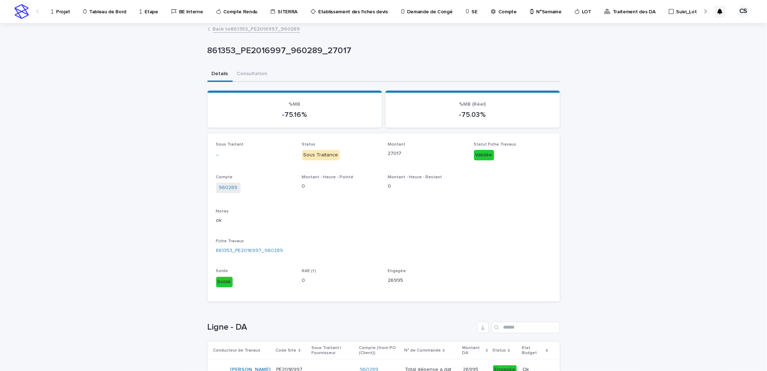
click at [260, 29] on link "Back to 861353_PE2016997_960289" at bounding box center [256, 28] width 87 height 8
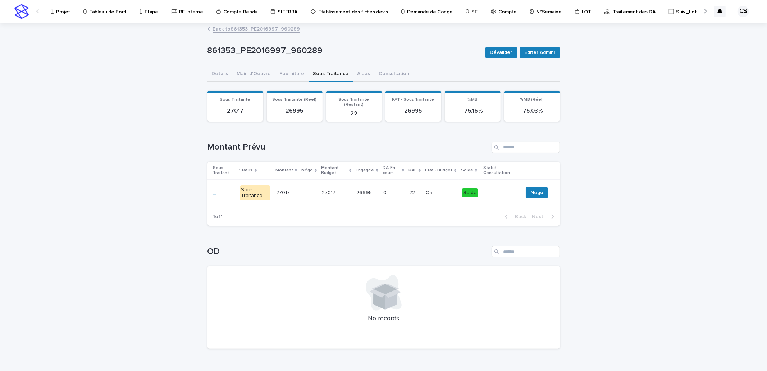
click at [260, 29] on link "Back to 861353_PE2016997_960289" at bounding box center [256, 28] width 87 height 8
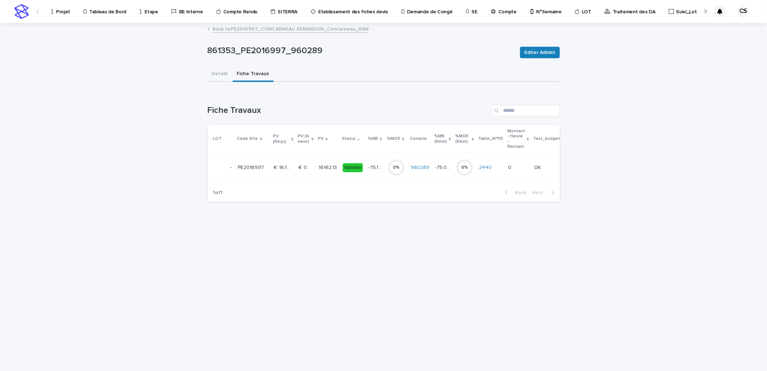
click at [260, 29] on link "Back to PE2016997_CONCARNEAU KERANDON_Concarneau_RAN" at bounding box center [291, 28] width 156 height 8
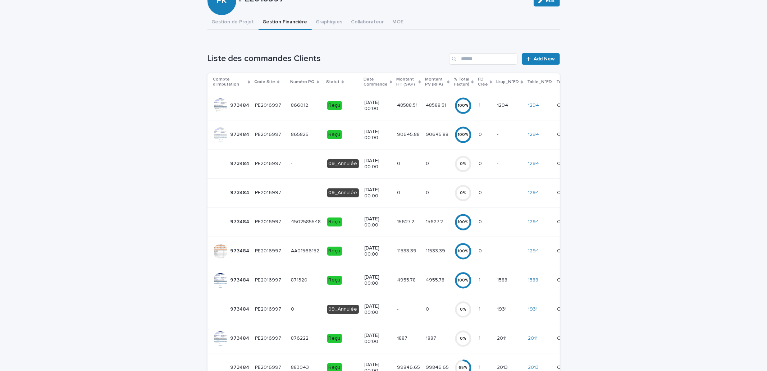
scroll to position [133, 0]
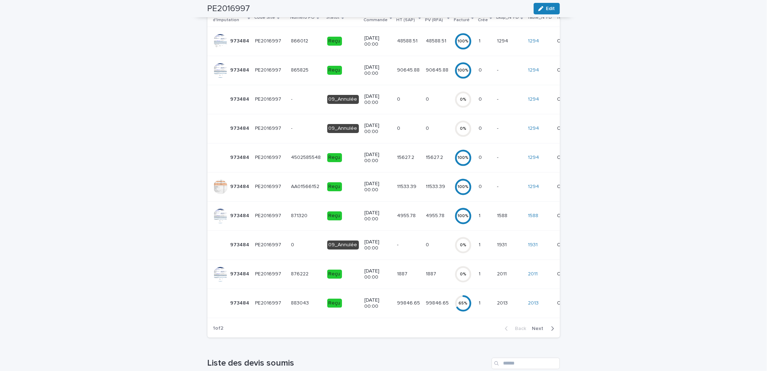
click at [539, 332] on button "Next" at bounding box center [544, 328] width 31 height 6
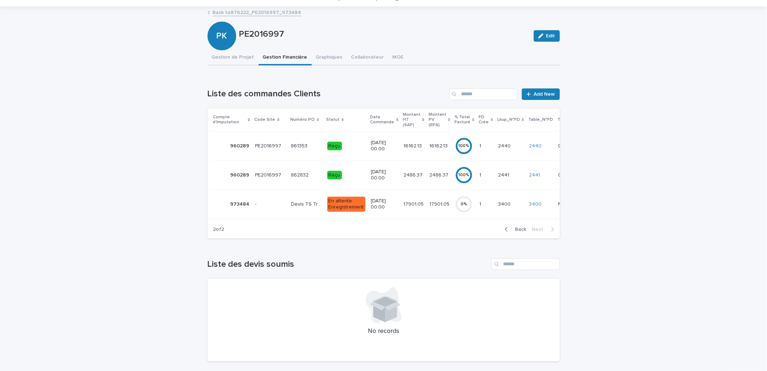
click at [414, 146] on p "16162.13" at bounding box center [413, 146] width 20 height 8
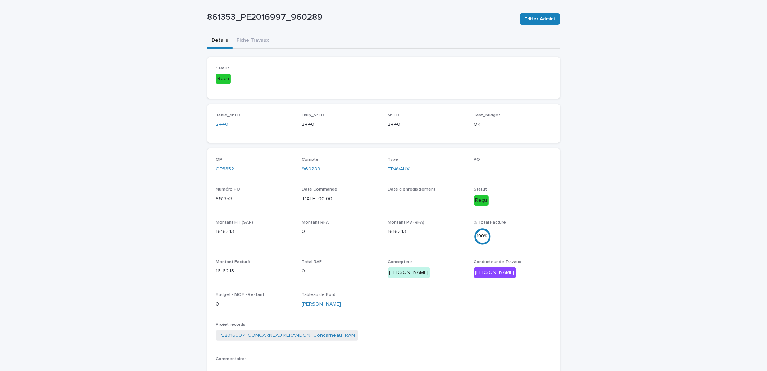
scroll to position [34, 0]
click at [224, 198] on p "861353" at bounding box center [254, 199] width 77 height 8
click at [223, 199] on p "861353" at bounding box center [254, 199] width 77 height 8
copy p "861353"
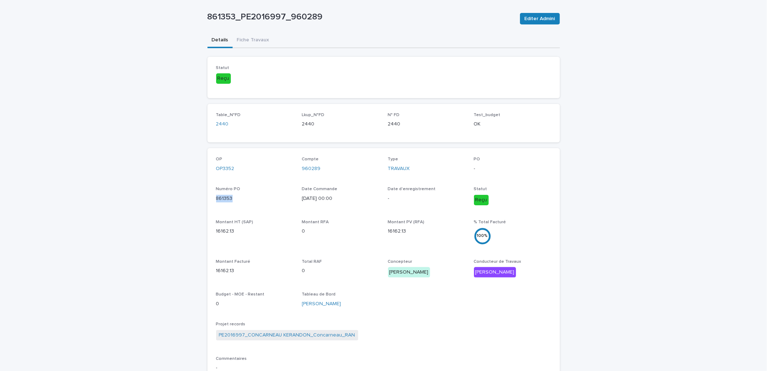
scroll to position [0, 0]
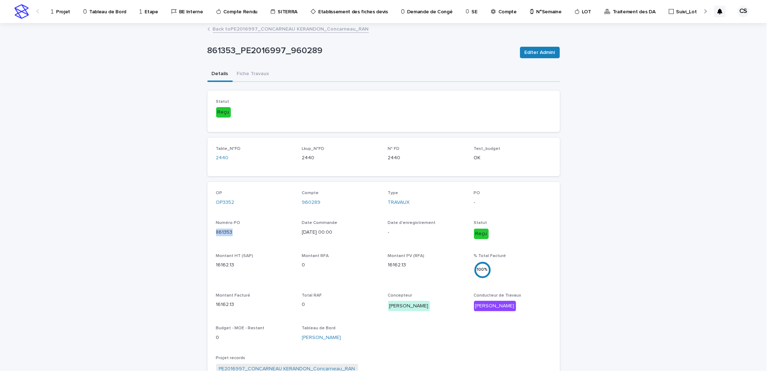
click at [277, 29] on link "Back to PE2016997_CONCARNEAU KERANDON_Concarneau_RAN" at bounding box center [291, 28] width 156 height 8
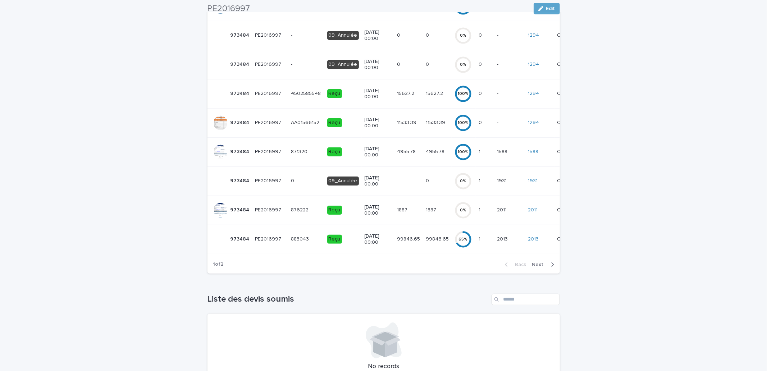
scroll to position [266, 0]
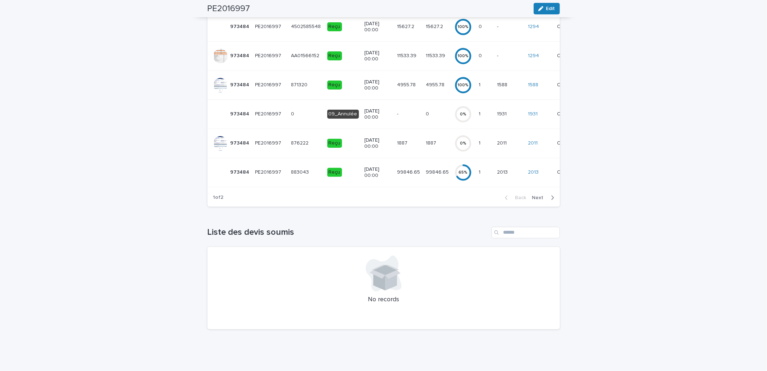
click at [542, 200] on span "Next" at bounding box center [540, 197] width 16 height 5
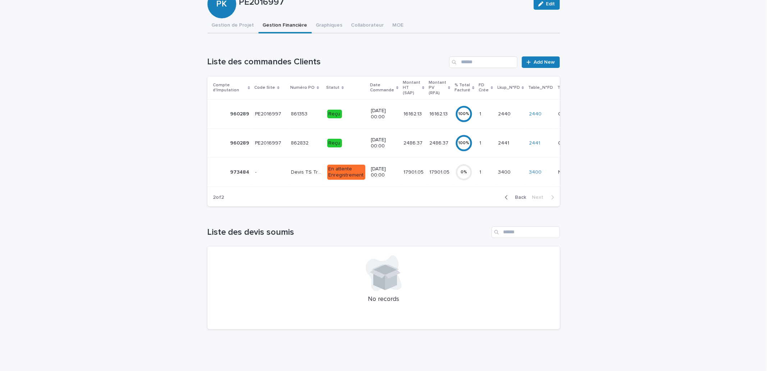
click at [517, 200] on span "Back" at bounding box center [518, 197] width 15 height 5
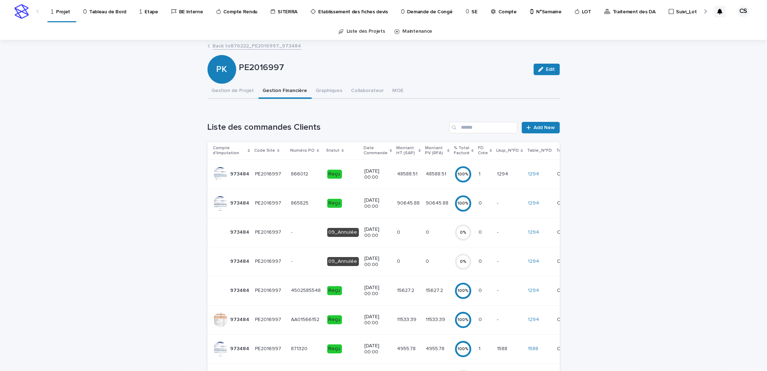
scroll to position [133, 0]
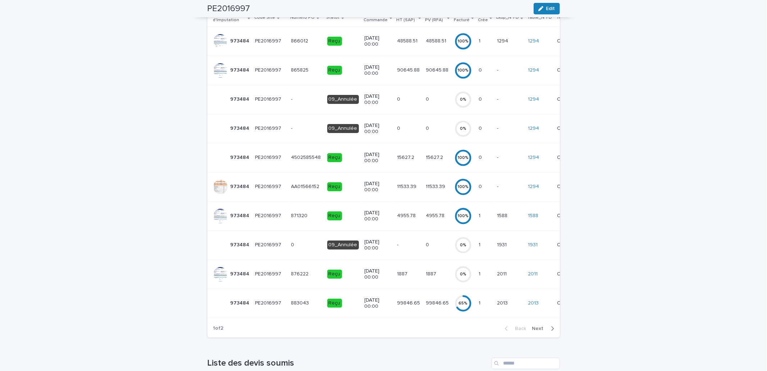
click at [497, 303] on p "2013" at bounding box center [503, 303] width 12 height 8
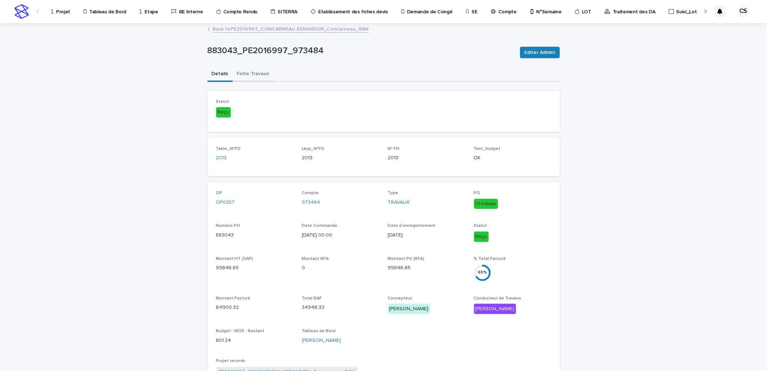
click at [253, 74] on button "Fiche Travaux" at bounding box center [253, 74] width 41 height 15
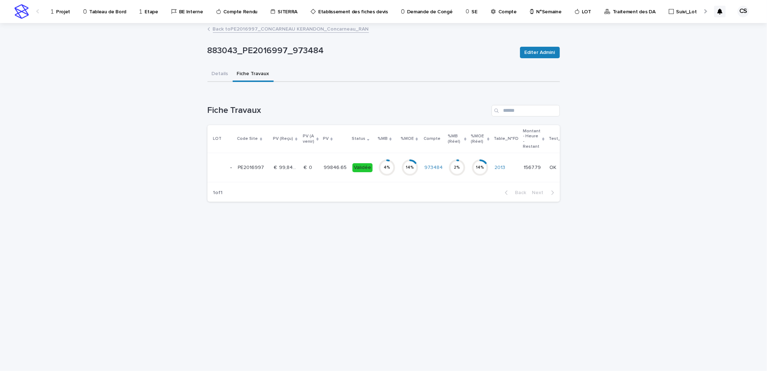
click at [324, 168] on p "99846.65" at bounding box center [336, 167] width 24 height 8
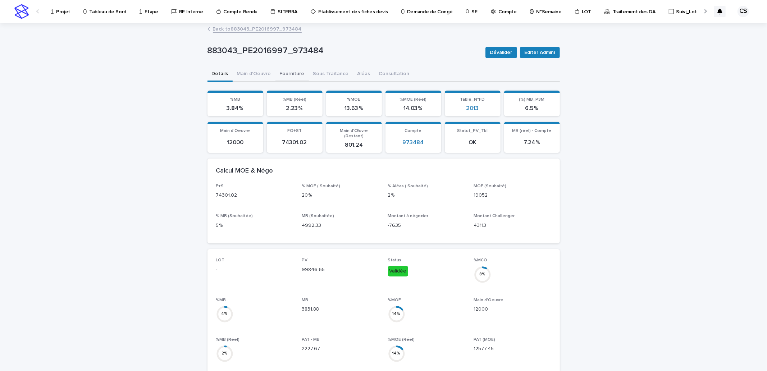
click at [281, 71] on button "Fourniture" at bounding box center [291, 74] width 33 height 15
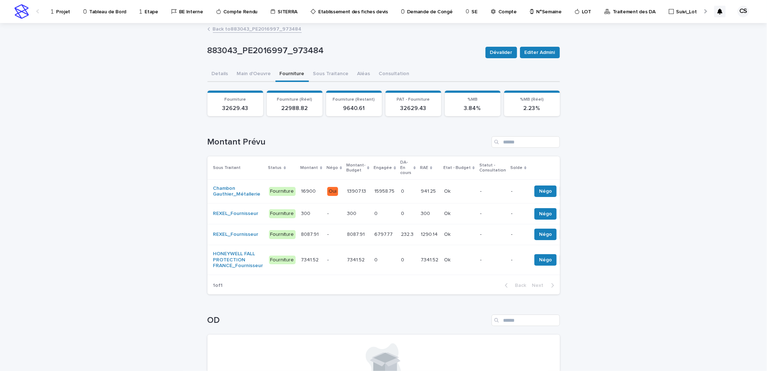
click at [289, 33] on div "Back to 883043_PE2016997_973484" at bounding box center [383, 29] width 359 height 10
click at [289, 28] on link "Back to 883043_PE2016997_973484" at bounding box center [257, 28] width 89 height 8
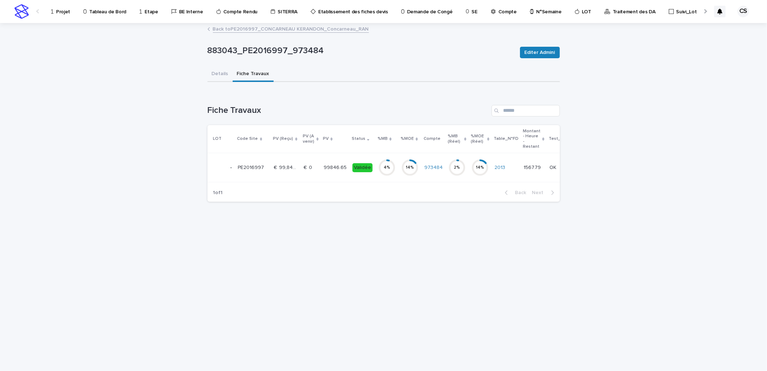
click at [289, 28] on link "Back to PE2016997_CONCARNEAU KERANDON_Concarneau_RAN" at bounding box center [291, 28] width 156 height 8
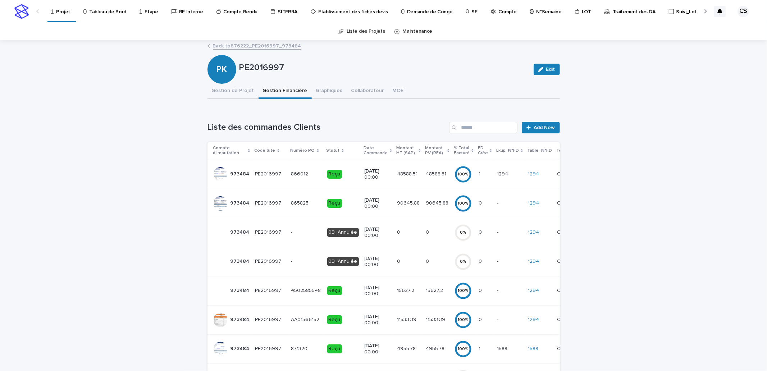
click at [275, 45] on link "Back to 876222_PE2016997_973484" at bounding box center [257, 45] width 88 height 8
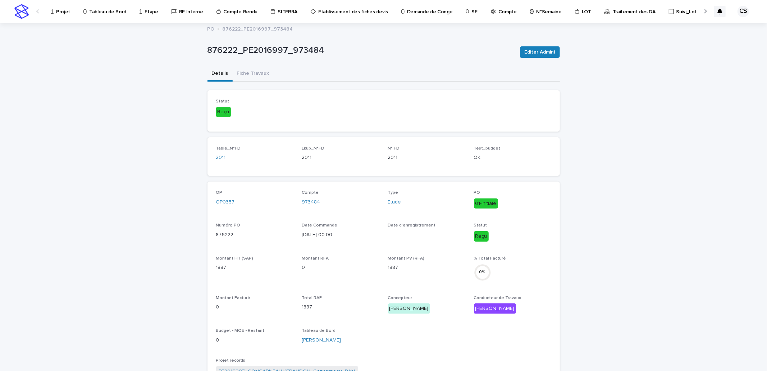
click at [308, 202] on link "973484" at bounding box center [311, 202] width 18 height 8
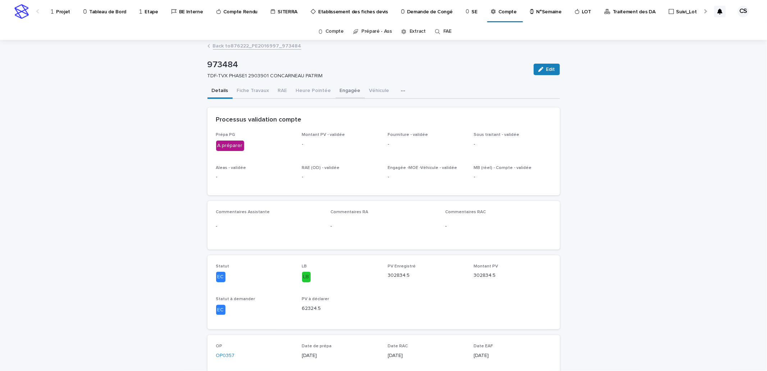
click at [343, 84] on button "Engagée" at bounding box center [349, 91] width 29 height 15
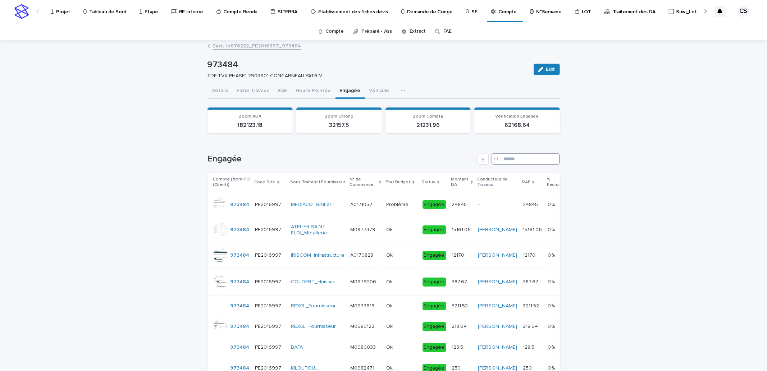
click at [522, 160] on input "Search" at bounding box center [525, 159] width 68 height 12
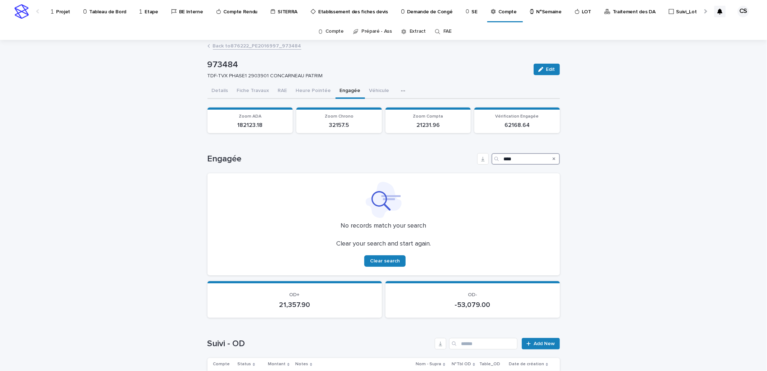
type input "****"
click at [549, 159] on div "Search" at bounding box center [554, 159] width 12 height 12
click at [553, 159] on icon "Search" at bounding box center [554, 159] width 3 height 3
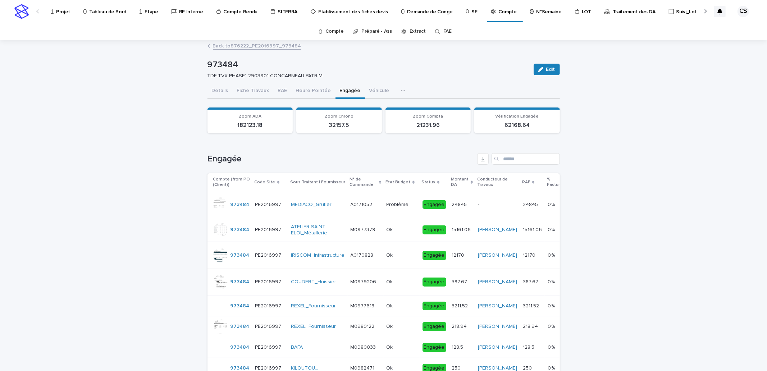
scroll to position [133, 0]
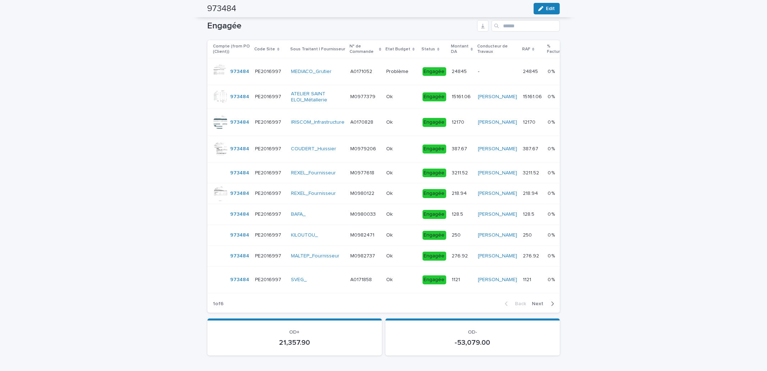
click at [471, 48] on icon at bounding box center [472, 48] width 2 height 3
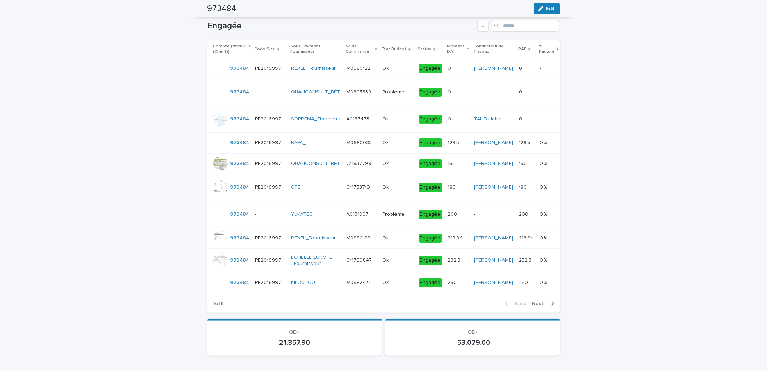
click at [455, 44] on p "Montant DA" at bounding box center [456, 48] width 18 height 13
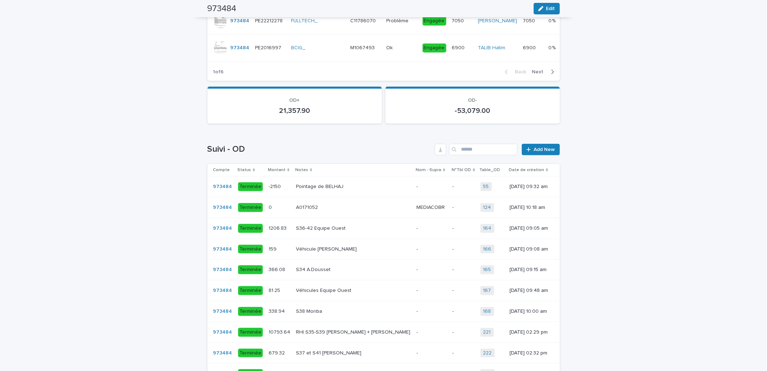
scroll to position [399, 0]
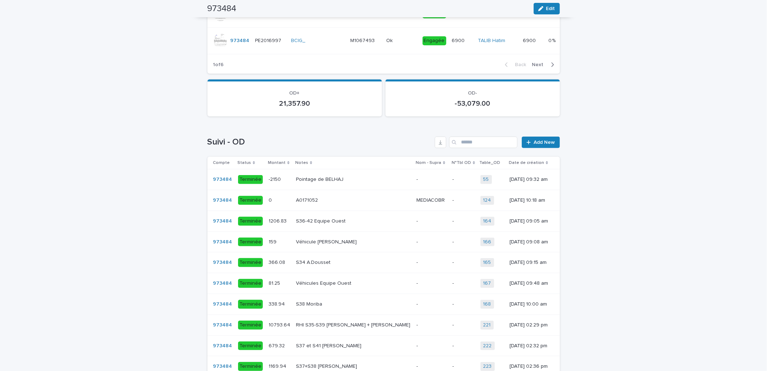
click at [278, 167] on p "Montant" at bounding box center [277, 163] width 18 height 8
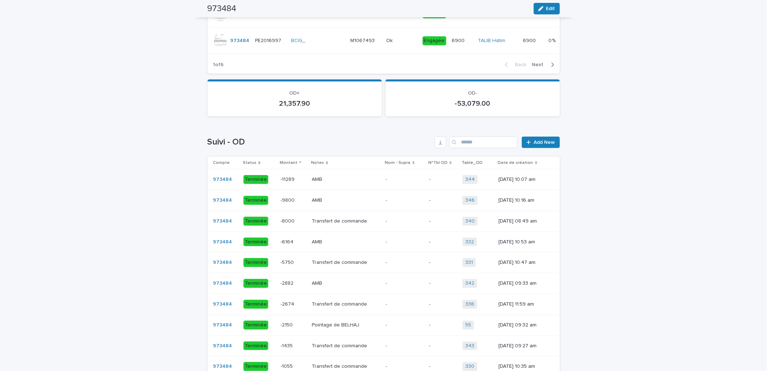
click at [280, 167] on p "Montant" at bounding box center [289, 163] width 18 height 8
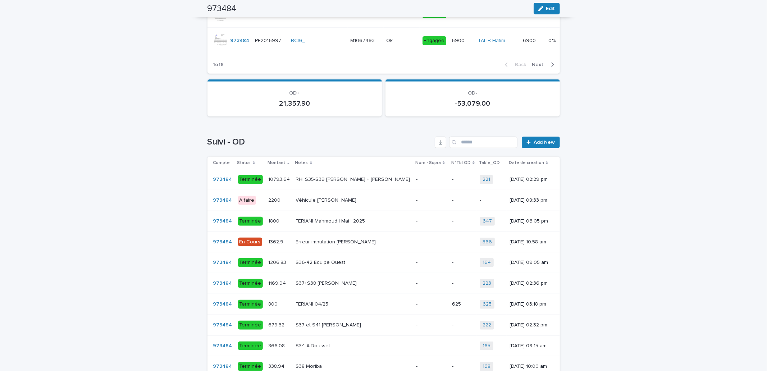
click at [631, 234] on div "Loading... Saving… Loading... Saving… 973484 Edit 973484 TDF-TVX PHASE1 2903901…" at bounding box center [383, 333] width 767 height 1385
click at [279, 167] on p "Montant" at bounding box center [277, 163] width 18 height 8
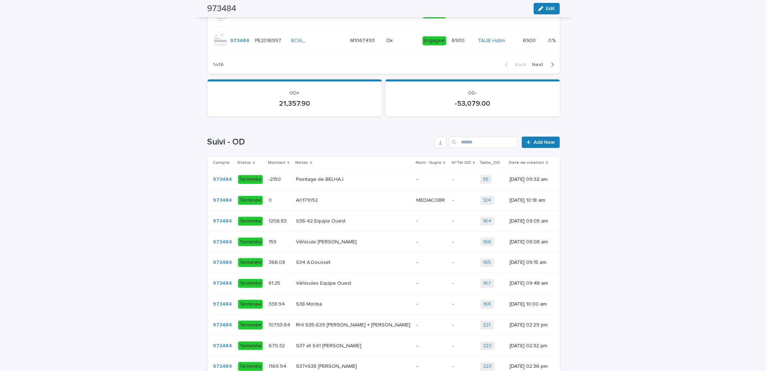
click at [276, 167] on p "Montant" at bounding box center [277, 163] width 18 height 8
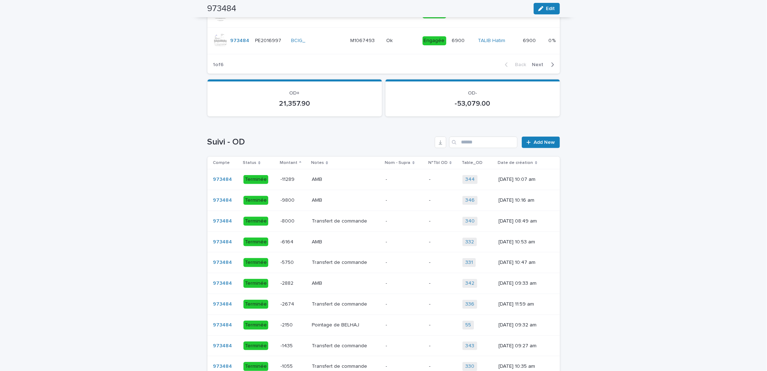
click at [337, 203] on p at bounding box center [346, 200] width 68 height 6
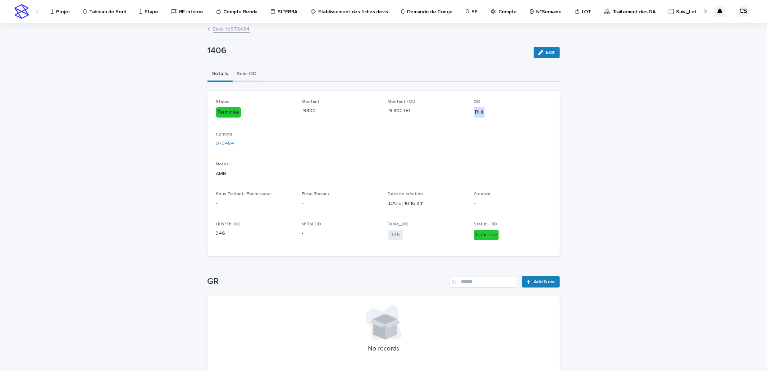
click at [247, 77] on button "Suivi OD" at bounding box center [247, 74] width 28 height 15
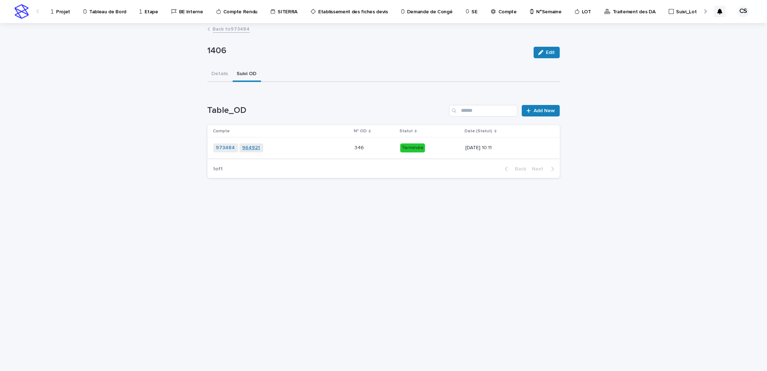
click at [247, 146] on link "964921" at bounding box center [251, 148] width 18 height 6
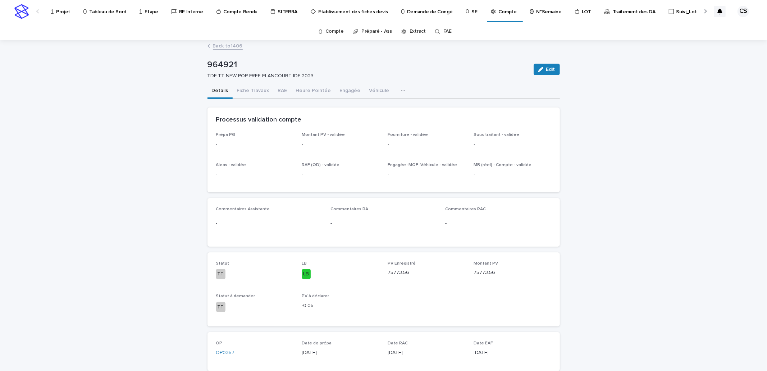
click at [234, 44] on link "Back to 1406" at bounding box center [228, 45] width 30 height 8
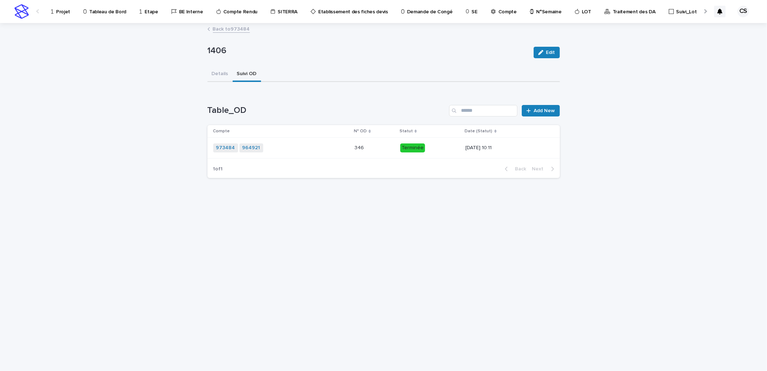
click at [232, 31] on link "Back to 973484" at bounding box center [231, 28] width 37 height 8
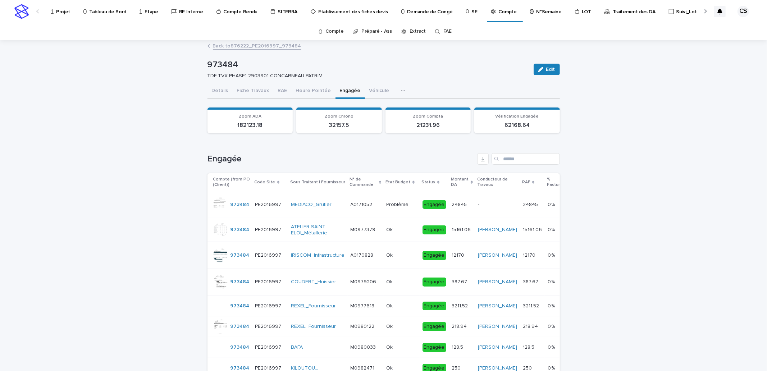
click at [397, 88] on button "button" at bounding box center [405, 91] width 16 height 14
click at [401, 92] on icon "button" at bounding box center [403, 90] width 4 height 5
click at [401, 89] on div "button" at bounding box center [404, 90] width 7 height 5
click at [378, 89] on button "Véhicule" at bounding box center [379, 91] width 29 height 15
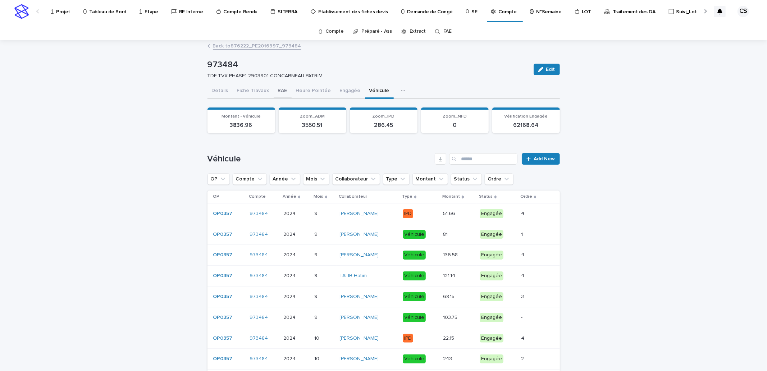
click at [276, 91] on button "RAE" at bounding box center [283, 91] width 18 height 15
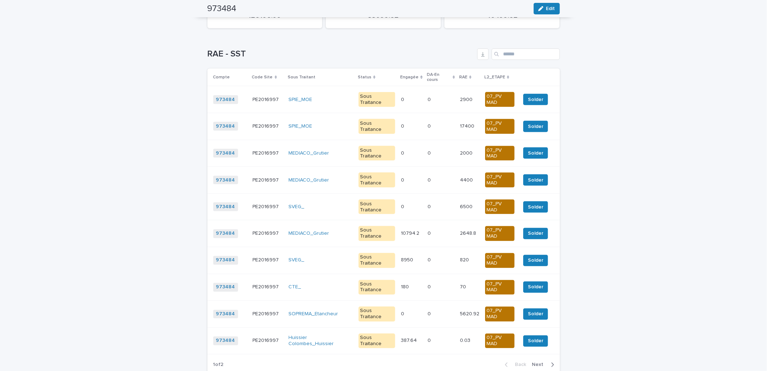
scroll to position [932, 0]
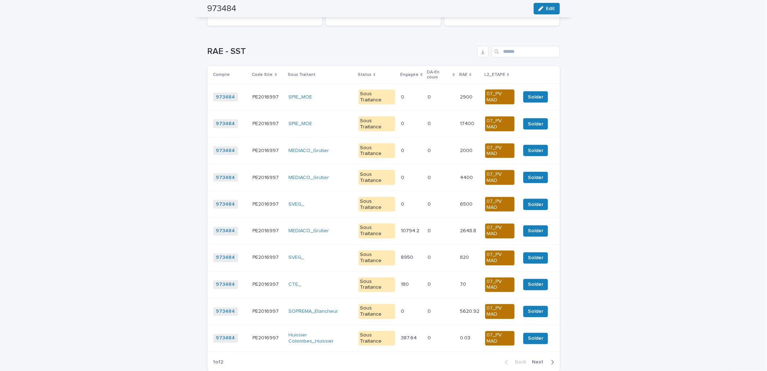
click at [410, 79] on p "Engagée" at bounding box center [409, 75] width 18 height 8
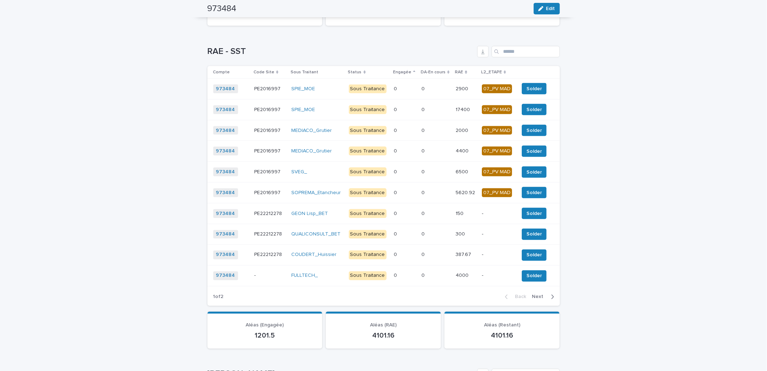
click at [410, 76] on div "Engagée" at bounding box center [404, 72] width 23 height 8
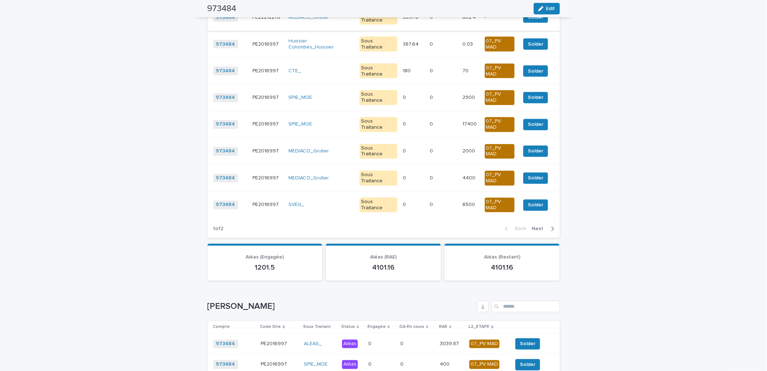
scroll to position [799, 0]
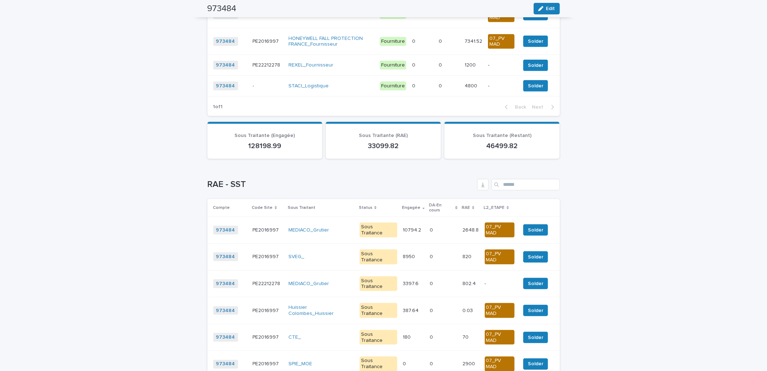
click at [462, 212] on p "RAE" at bounding box center [466, 208] width 8 height 8
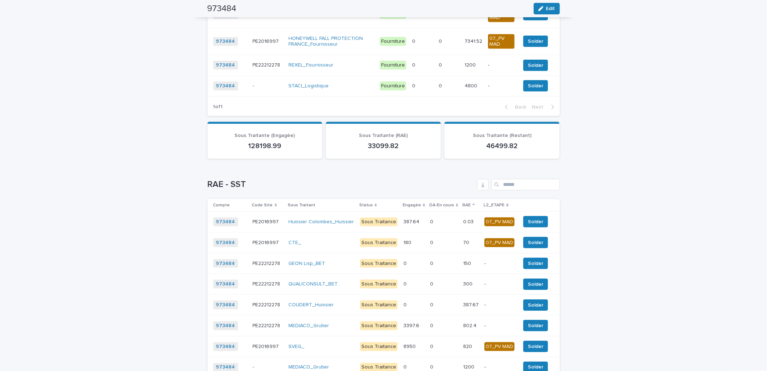
click at [464, 209] on p "RAE" at bounding box center [466, 205] width 8 height 8
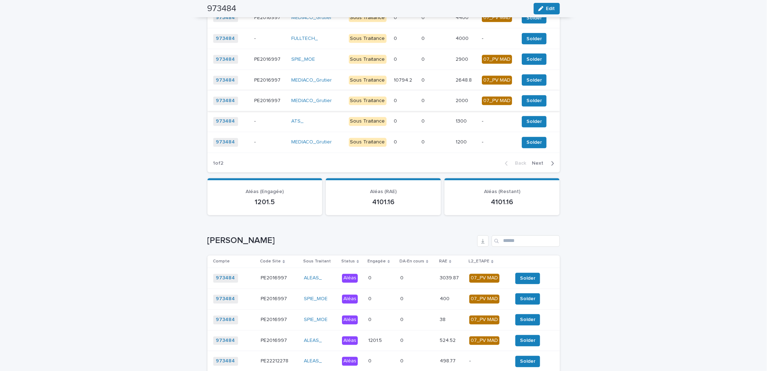
scroll to position [932, 0]
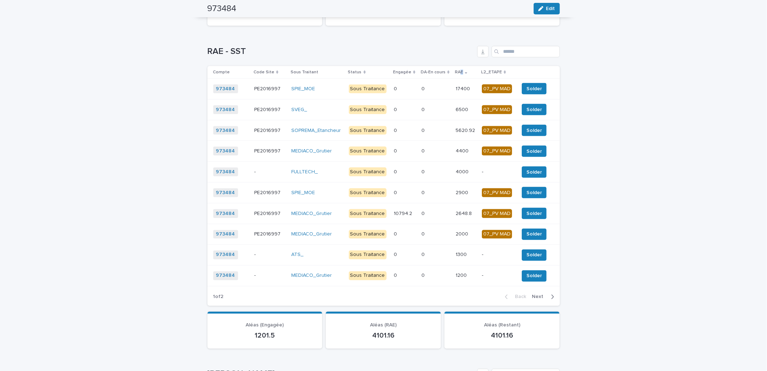
click at [459, 76] on div "RAE" at bounding box center [466, 72] width 22 height 8
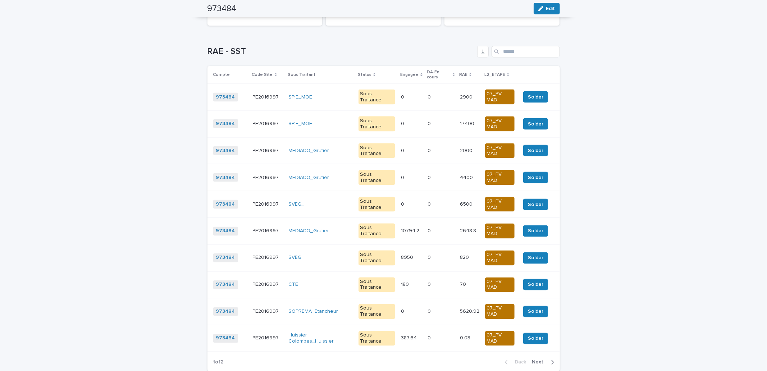
click at [461, 79] on p "RAE" at bounding box center [463, 75] width 8 height 8
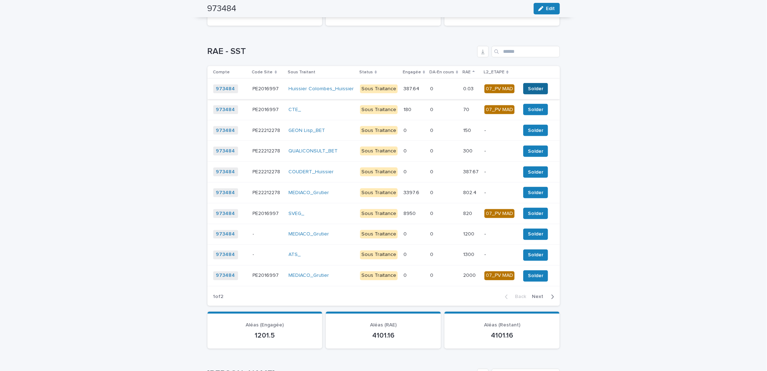
click at [533, 92] on span "Solder" at bounding box center [535, 88] width 15 height 7
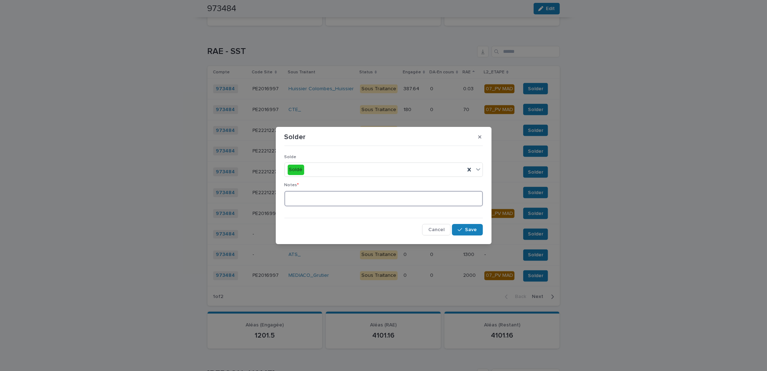
click at [427, 198] on textarea at bounding box center [383, 198] width 198 height 15
type textarea "**"
click at [461, 227] on icon "button" at bounding box center [460, 229] width 4 height 5
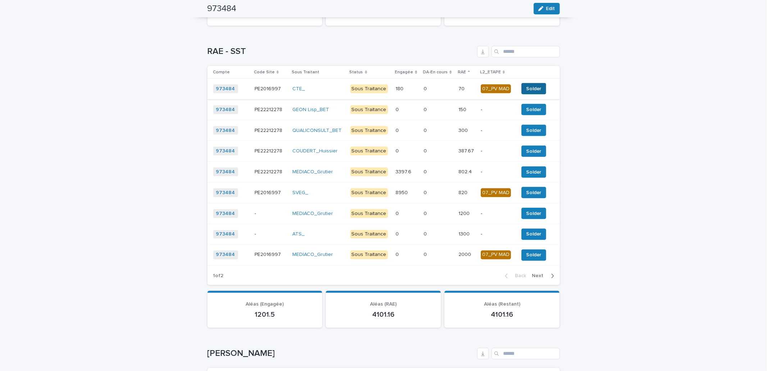
click at [530, 92] on span "Solder" at bounding box center [533, 88] width 15 height 7
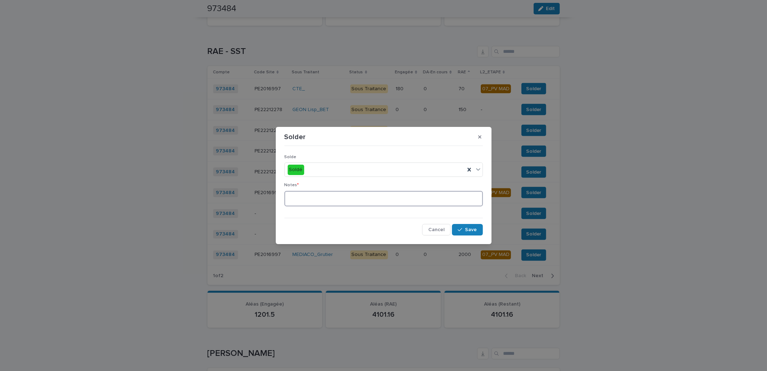
click at [416, 192] on textarea at bounding box center [383, 198] width 198 height 15
type textarea "**"
click at [480, 235] on button "Save" at bounding box center [467, 230] width 31 height 12
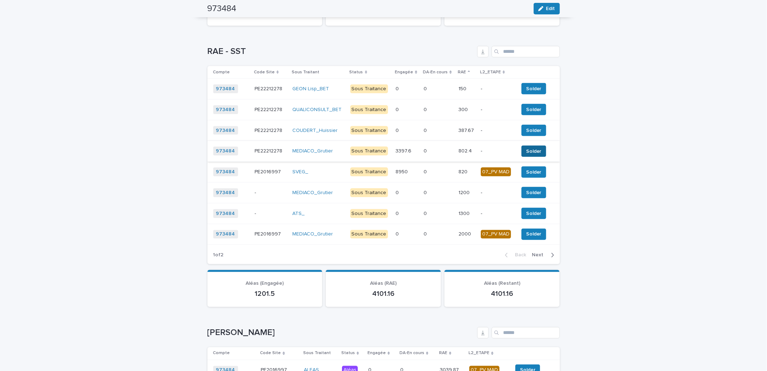
click at [530, 155] on span "Solder" at bounding box center [533, 151] width 15 height 7
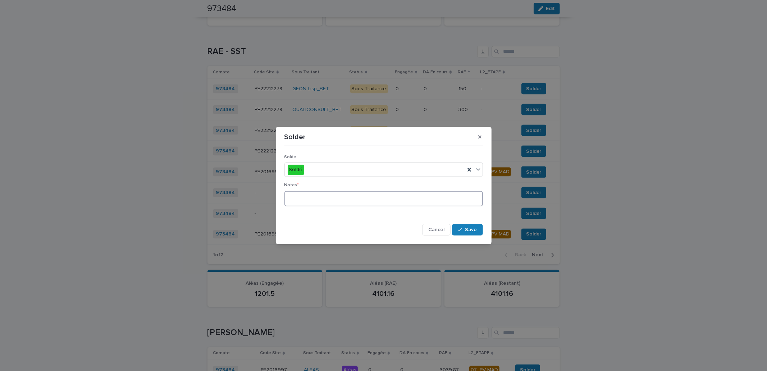
click at [401, 193] on textarea at bounding box center [383, 198] width 198 height 15
type textarea "**"
click at [457, 229] on button "Save" at bounding box center [467, 230] width 31 height 12
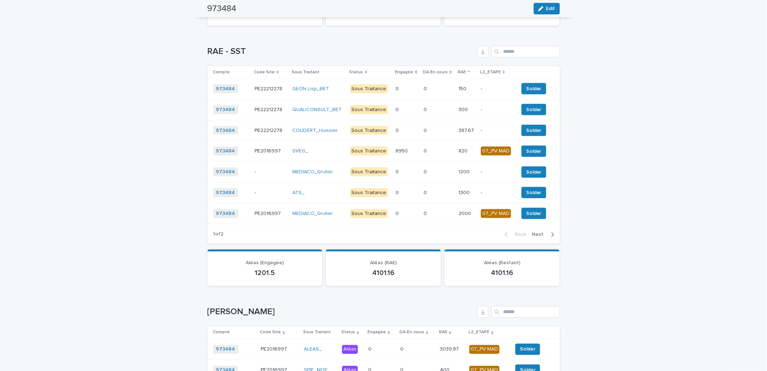
click at [532, 237] on span "Next" at bounding box center [540, 234] width 16 height 5
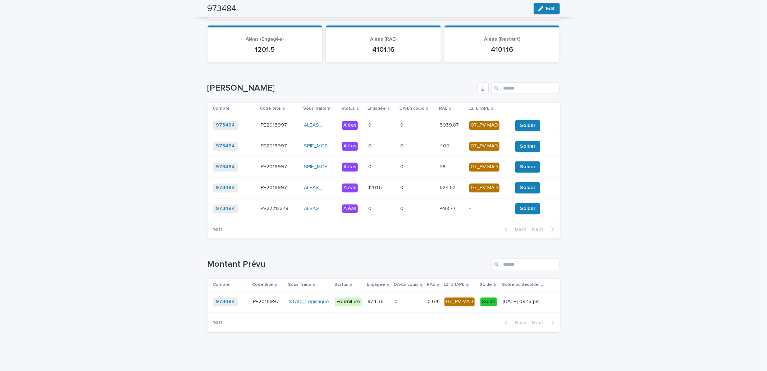
scroll to position [1107, 0]
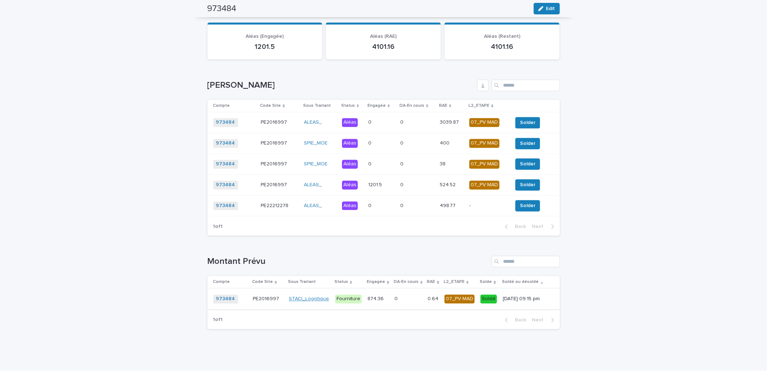
click at [302, 299] on link "STACI_Logistique" at bounding box center [309, 299] width 40 height 6
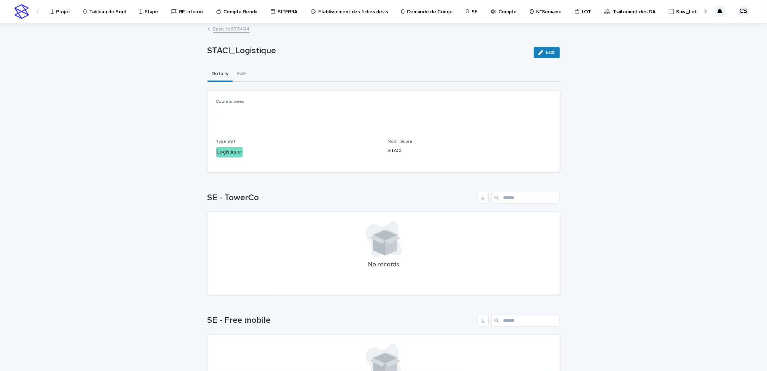
click at [231, 26] on link "Back to 973484" at bounding box center [231, 28] width 37 height 8
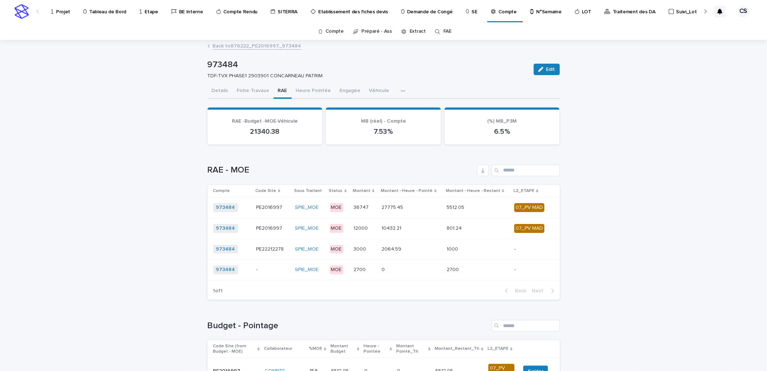
click at [251, 44] on link "Back to 876222_PE2016997_973484" at bounding box center [257, 45] width 88 height 8
click at [281, 44] on link "Back to 876222_PE2016997_973484" at bounding box center [257, 45] width 88 height 8
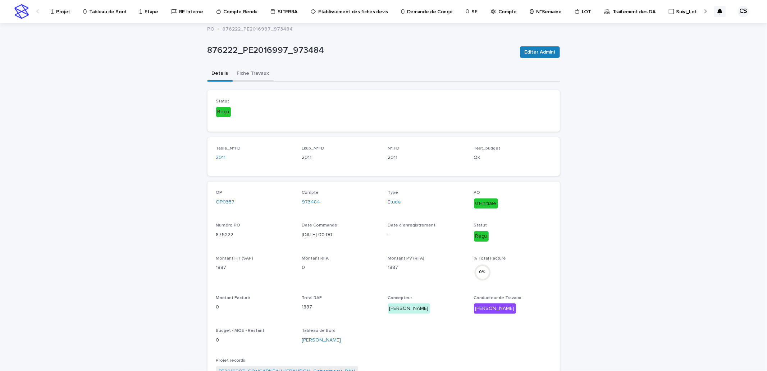
click at [254, 71] on button "Fiche Travaux" at bounding box center [253, 74] width 41 height 15
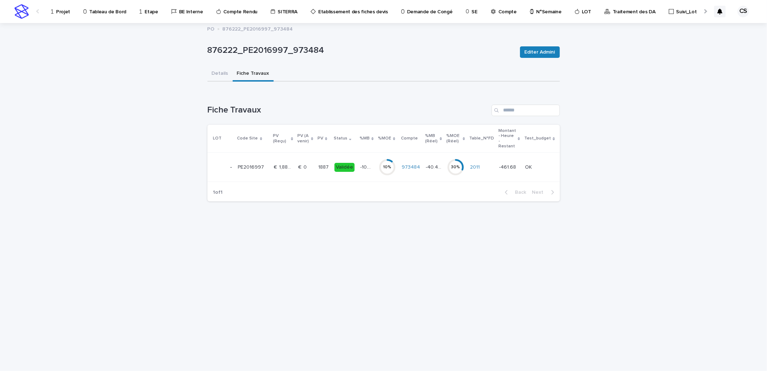
click at [263, 163] on p "PE2016997" at bounding box center [252, 167] width 28 height 8
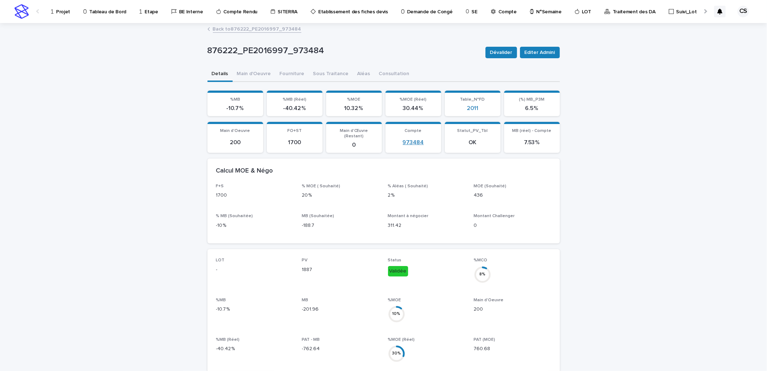
click at [408, 139] on link "973484" at bounding box center [413, 142] width 21 height 7
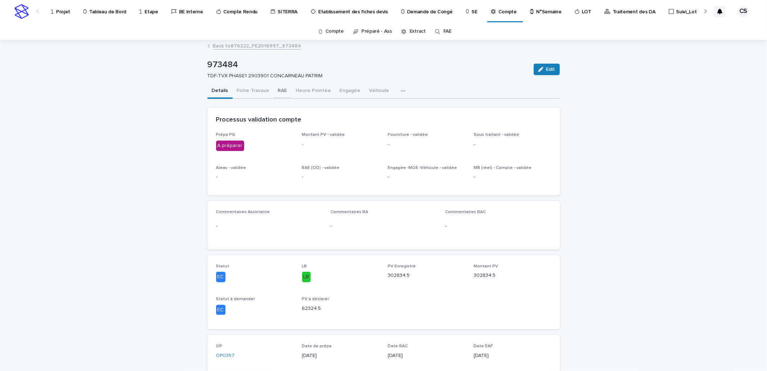
click at [274, 91] on button "RAE" at bounding box center [283, 91] width 18 height 15
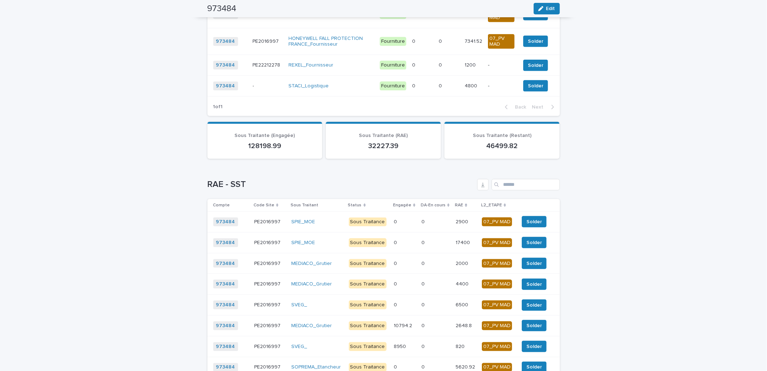
scroll to position [932, 0]
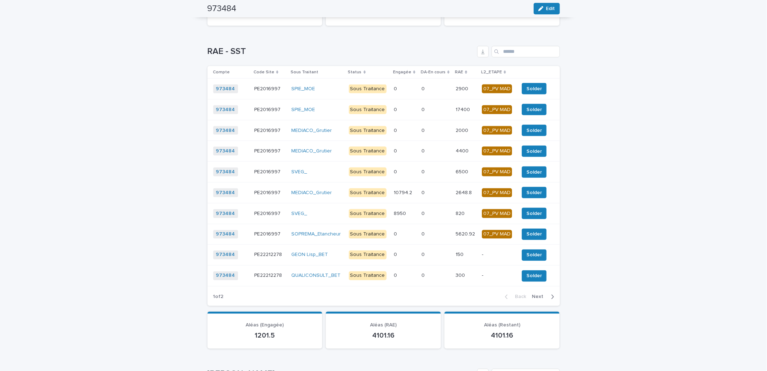
click at [538, 299] on span "Next" at bounding box center [540, 296] width 16 height 5
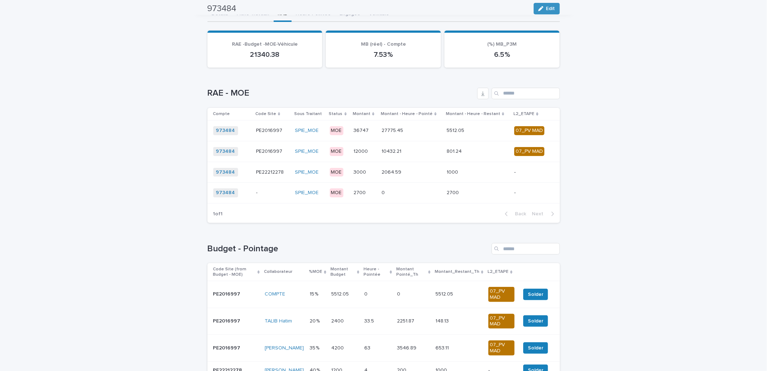
scroll to position [0, 0]
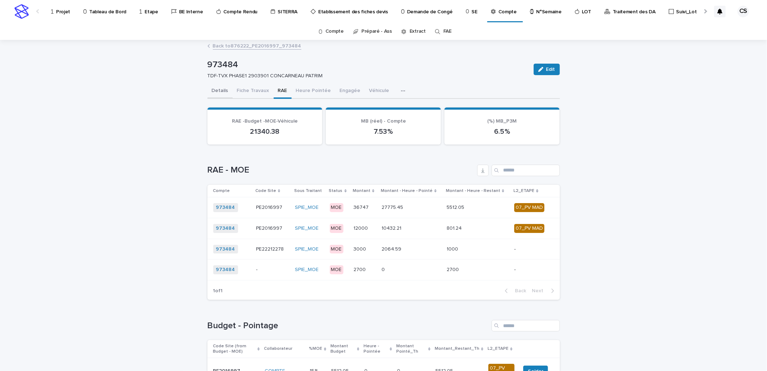
click at [221, 91] on button "Details" at bounding box center [219, 91] width 25 height 15
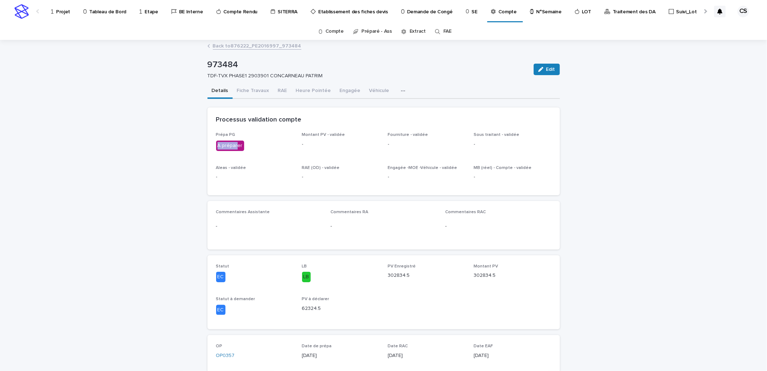
drag, startPoint x: 215, startPoint y: 146, endPoint x: 235, endPoint y: 149, distance: 20.1
click at [235, 149] on div "A préparer" at bounding box center [230, 146] width 28 height 10
click at [553, 69] on button "Edit" at bounding box center [546, 70] width 26 height 12
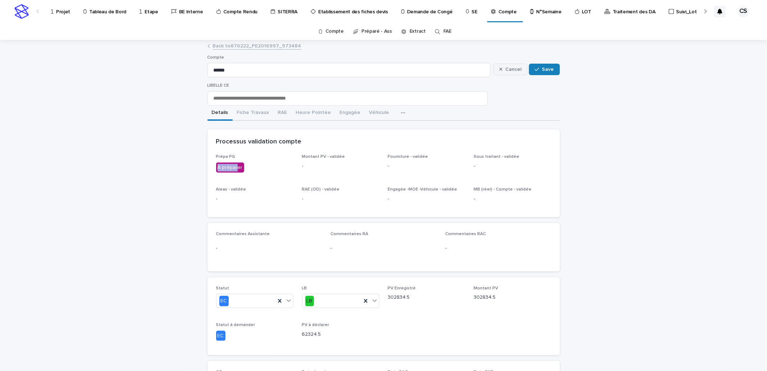
click at [518, 69] on span "Cancel" at bounding box center [513, 69] width 16 height 5
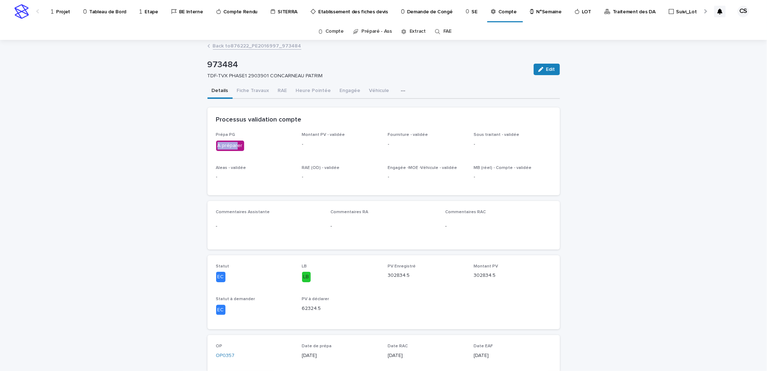
click at [236, 43] on link "Back to 876222_PE2016997_973484" at bounding box center [257, 45] width 88 height 8
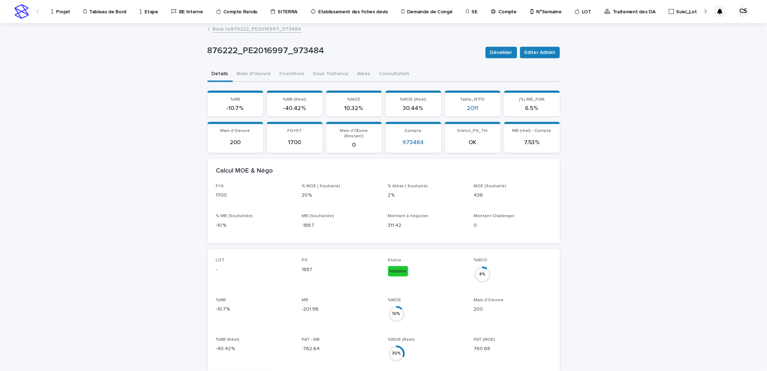
click at [213, 26] on link "Back to 876222_PE2016997_973484" at bounding box center [257, 28] width 88 height 8
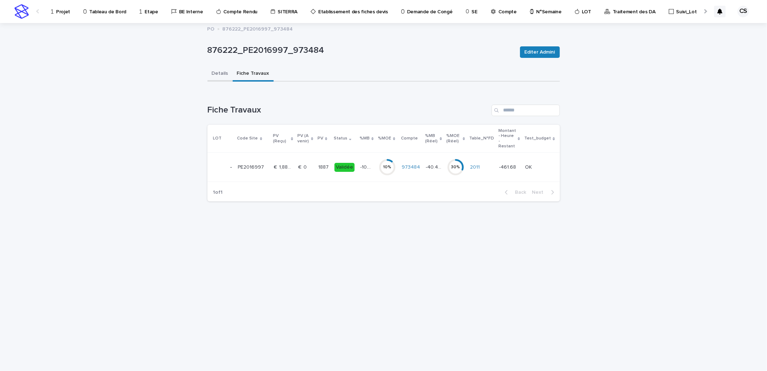
click at [215, 72] on button "Details" at bounding box center [219, 74] width 25 height 15
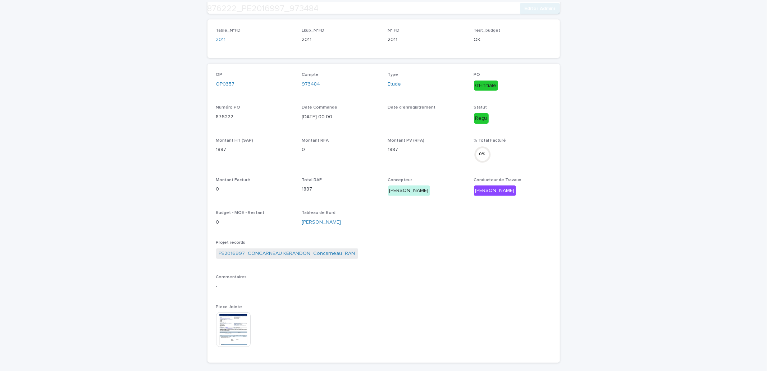
scroll to position [133, 0]
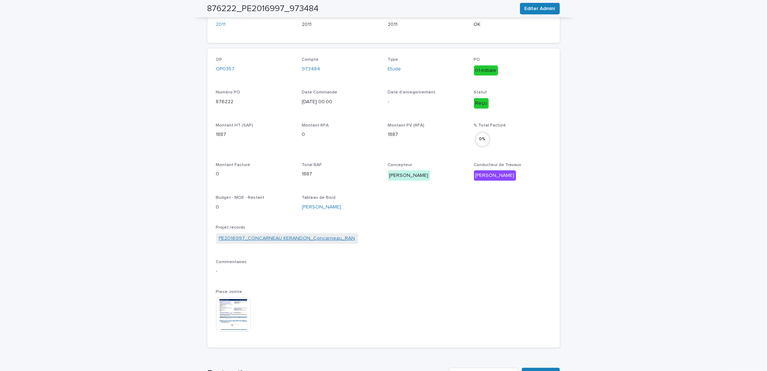
click at [266, 239] on link "PE2016997_CONCARNEAU KERANDON_Concarneau_RAN" at bounding box center [287, 239] width 136 height 8
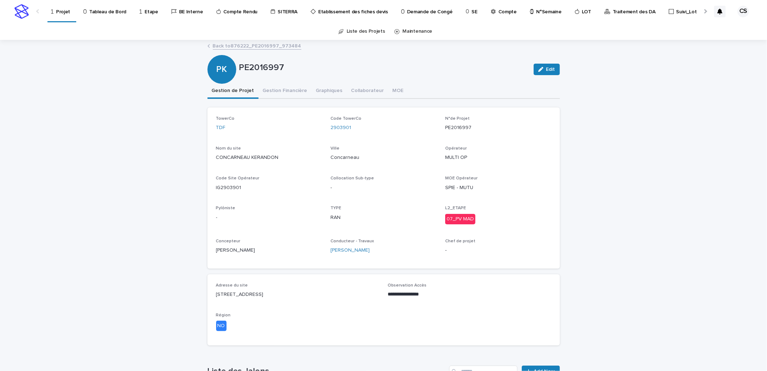
click at [56, 13] on p "Projet" at bounding box center [63, 7] width 14 height 15
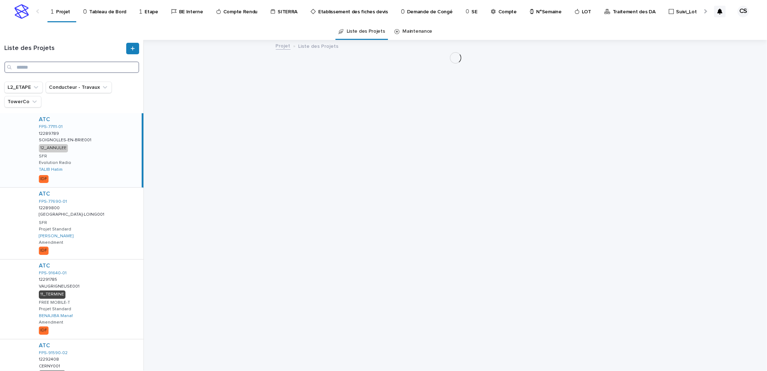
click at [68, 69] on input "Search" at bounding box center [71, 67] width 135 height 12
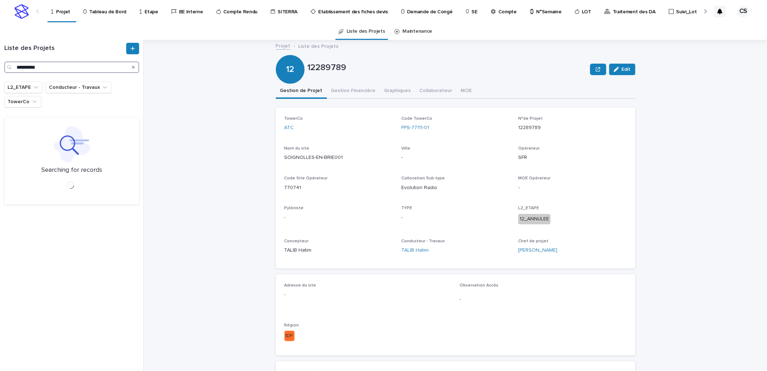
type input "**********"
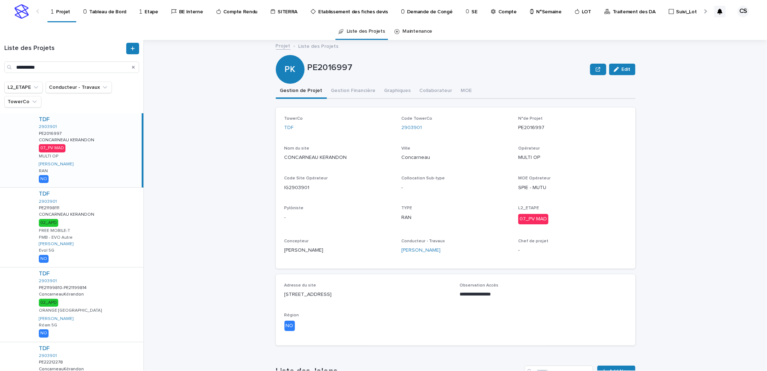
click at [66, 132] on div "TDF 2903901 PE2016997 PE2016997 CONCARNEAU KERANDON CONCARNEAU KERANDON 07_PV M…" at bounding box center [87, 150] width 109 height 74
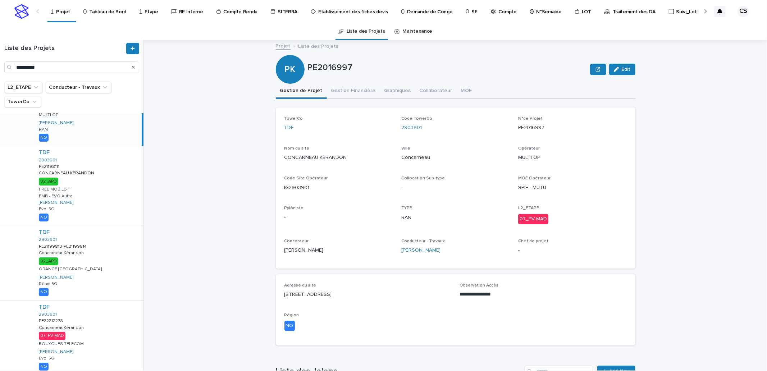
scroll to position [69, 0]
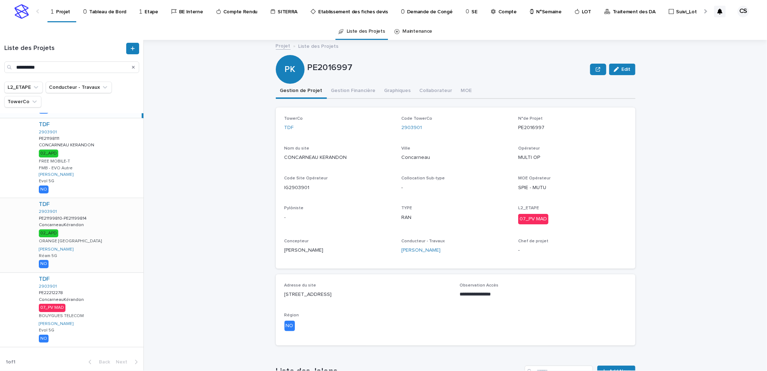
click at [96, 239] on div "TDF 2903901 PE21199810-PE21199814 PE21199810-PE21199814 ConcarneauKérandon Conc…" at bounding box center [88, 235] width 110 height 74
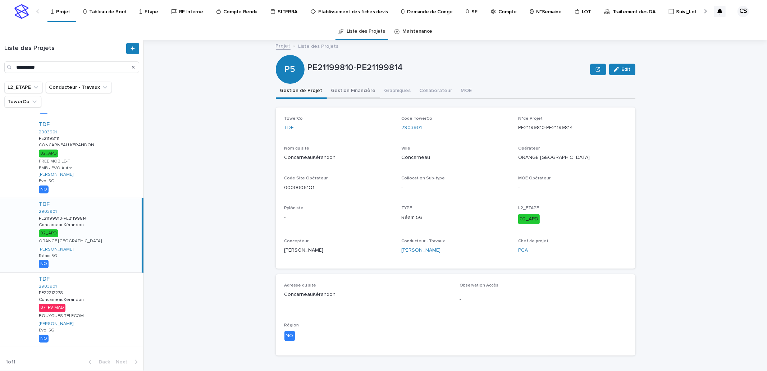
click at [350, 92] on button "Gestion Financière" at bounding box center [353, 91] width 53 height 15
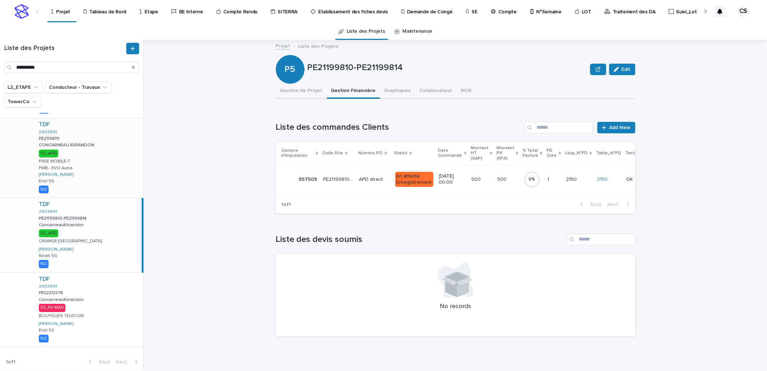
click at [114, 155] on div "TDF 2903901 PE21198111 PE21198111 CONCARNEAU KERANDON CONCARNEAU KERANDON 02_AP…" at bounding box center [88, 157] width 110 height 79
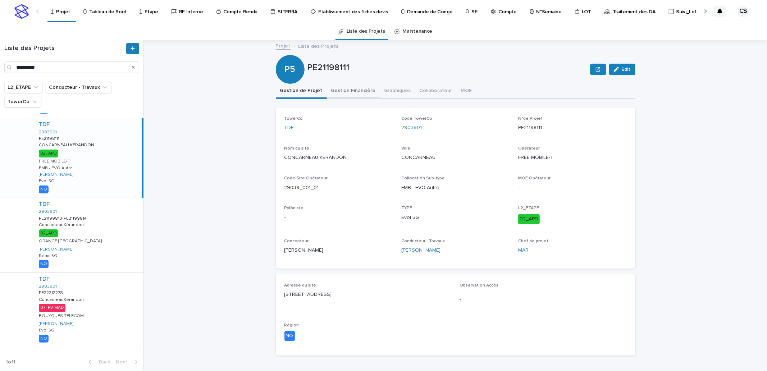
click at [362, 96] on button "Gestion Financière" at bounding box center [353, 91] width 53 height 15
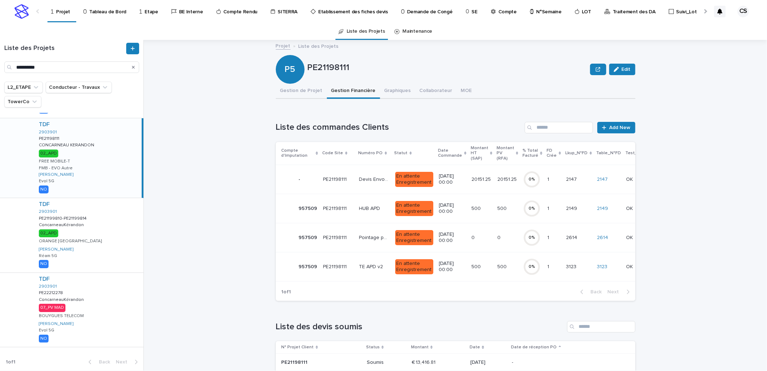
click at [347, 178] on p at bounding box center [338, 180] width 30 height 6
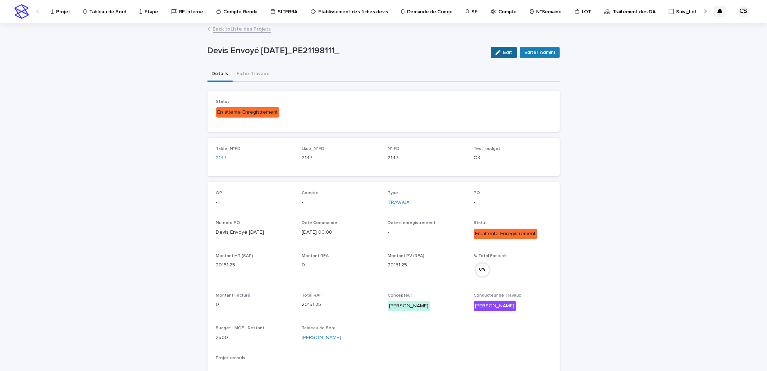
click at [506, 55] on span "Edit" at bounding box center [507, 52] width 9 height 5
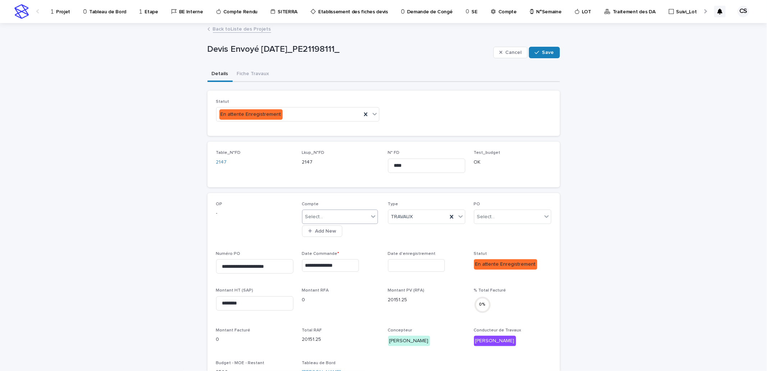
click at [341, 216] on div "Select..." at bounding box center [335, 217] width 66 height 12
type input "***"
click at [329, 226] on div "NEW_TDF" at bounding box center [336, 230] width 75 height 13
click at [543, 53] on span "Save" at bounding box center [548, 52] width 12 height 5
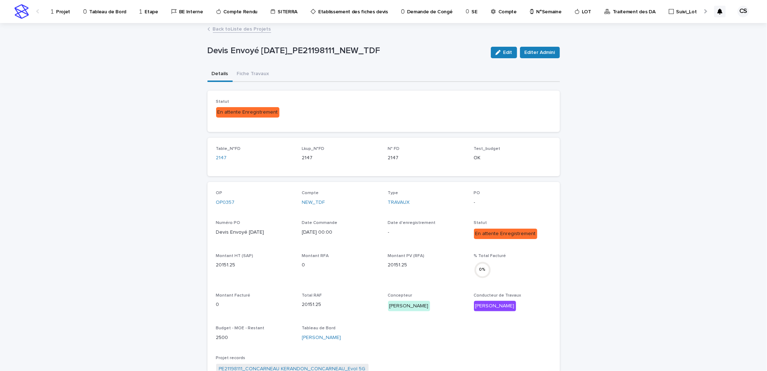
click at [248, 24] on link "Back to Liste des Projets" at bounding box center [242, 28] width 58 height 8
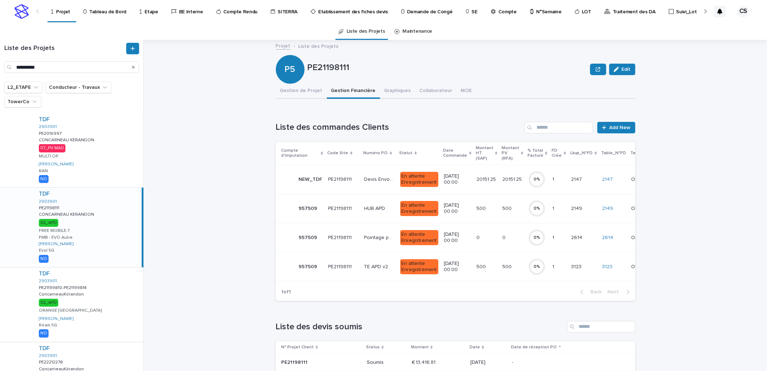
scroll to position [69, 0]
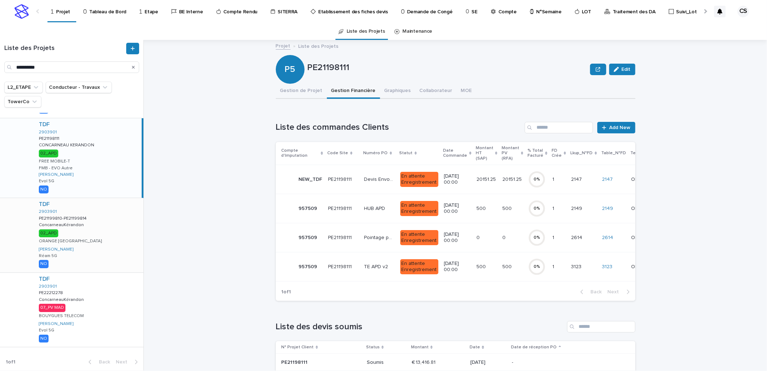
click at [91, 235] on div "TDF 2903901 PE21199810-PE21199814 PE21199810-PE21199814 ConcarneauKérandon Conc…" at bounding box center [88, 235] width 110 height 74
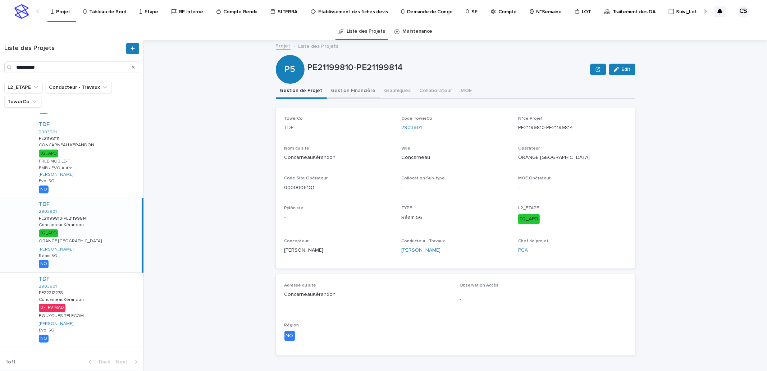
click at [333, 90] on button "Gestion Financière" at bounding box center [353, 91] width 53 height 15
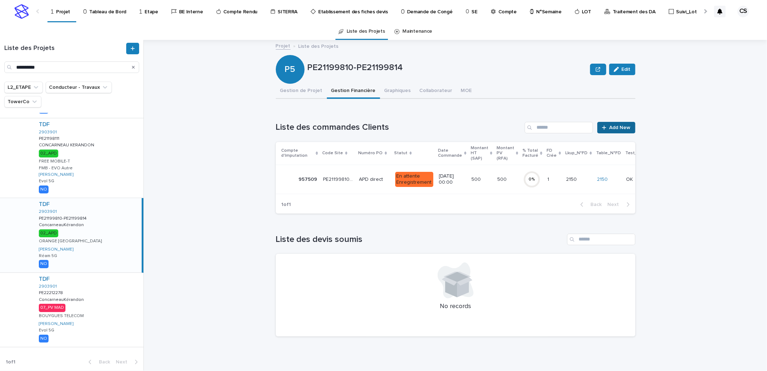
click at [619, 125] on span "Add New" at bounding box center [619, 127] width 21 height 5
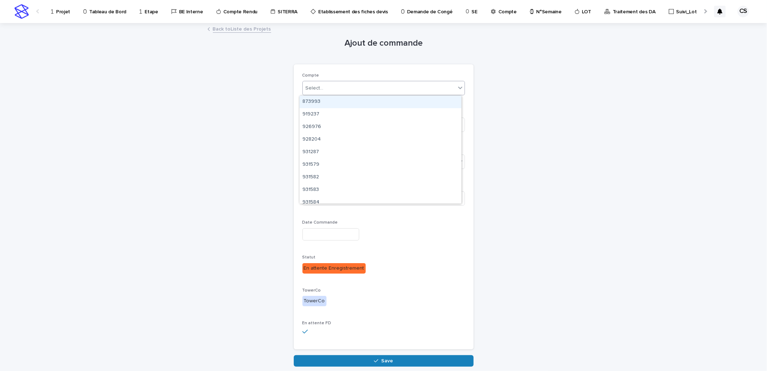
click at [335, 88] on div "Select..." at bounding box center [379, 88] width 153 height 12
type input "***"
click at [331, 99] on div "NEW_TDF" at bounding box center [380, 102] width 162 height 13
click at [326, 156] on div "Select..." at bounding box center [379, 162] width 153 height 12
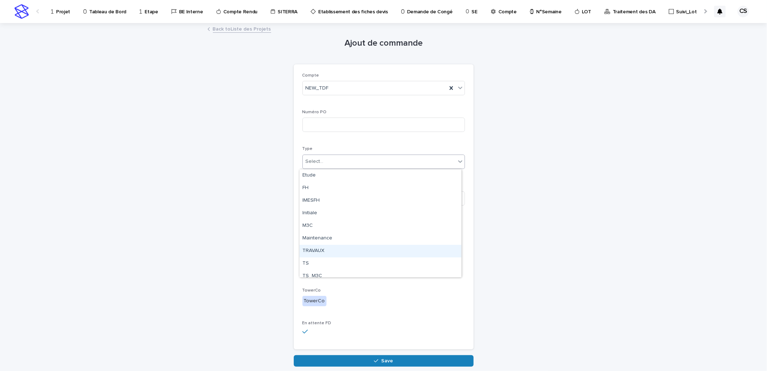
click at [329, 245] on div "TRAVAUX" at bounding box center [380, 251] width 162 height 13
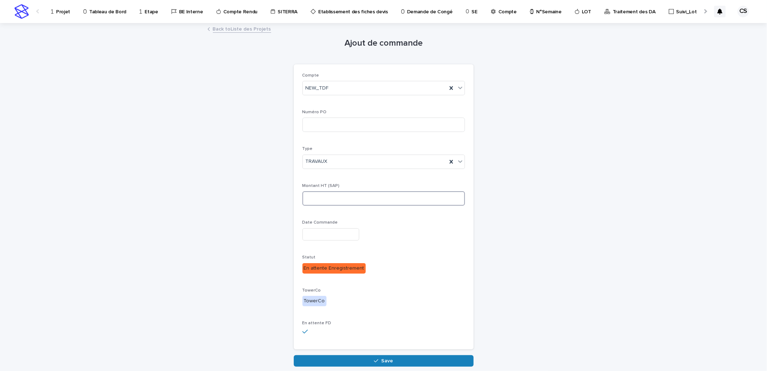
click at [326, 200] on input at bounding box center [383, 198] width 162 height 14
drag, startPoint x: 333, startPoint y: 203, endPoint x: 257, endPoint y: 187, distance: 77.6
click at [257, 187] on div "Ajout de commande Loading... Saving… Loading... Saving… Loading... Saving… Comp…" at bounding box center [383, 195] width 352 height 343
type input "********"
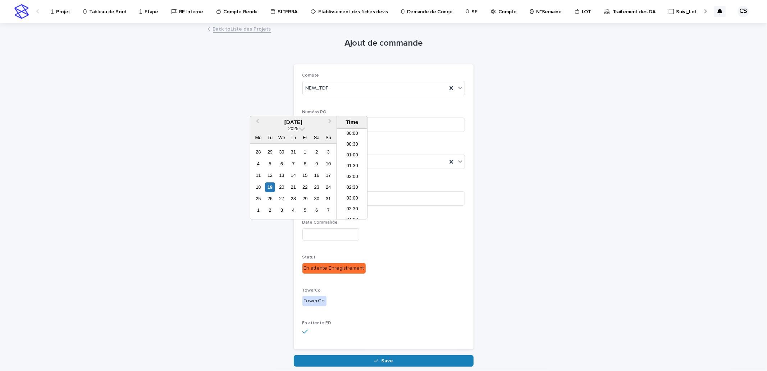
click at [332, 234] on input "text" at bounding box center [330, 234] width 57 height 13
click at [267, 184] on div "19" at bounding box center [270, 187] width 10 height 10
type input "**********"
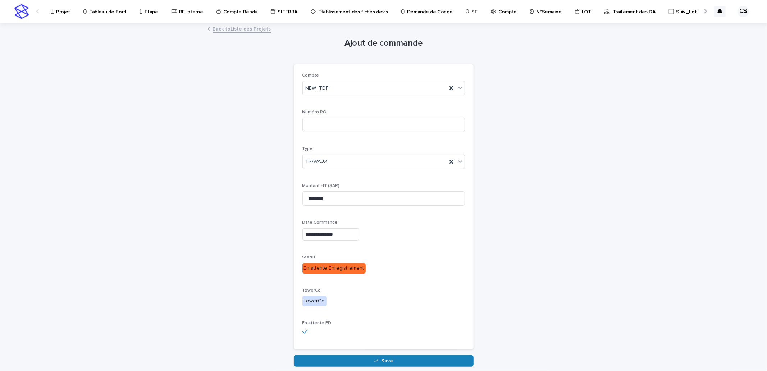
click at [498, 268] on div "**********" at bounding box center [383, 195] width 352 height 343
click at [381, 357] on button "Save" at bounding box center [384, 361] width 180 height 12
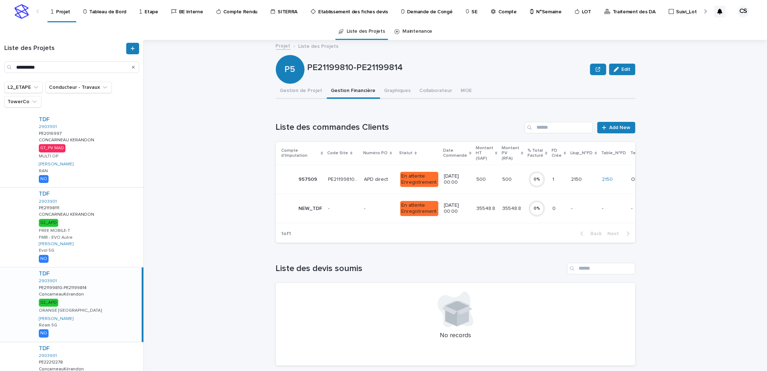
click at [380, 210] on p at bounding box center [379, 209] width 30 height 6
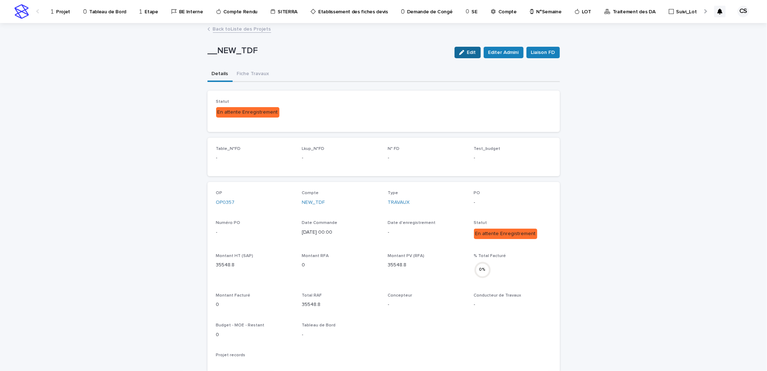
click at [454, 58] on button "Edit" at bounding box center [467, 53] width 26 height 12
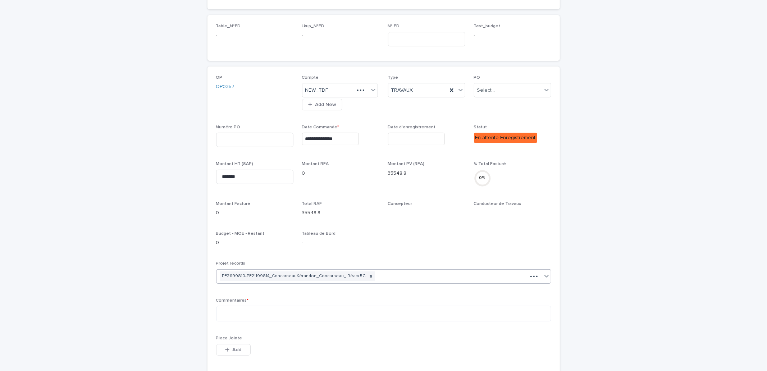
scroll to position [133, 0]
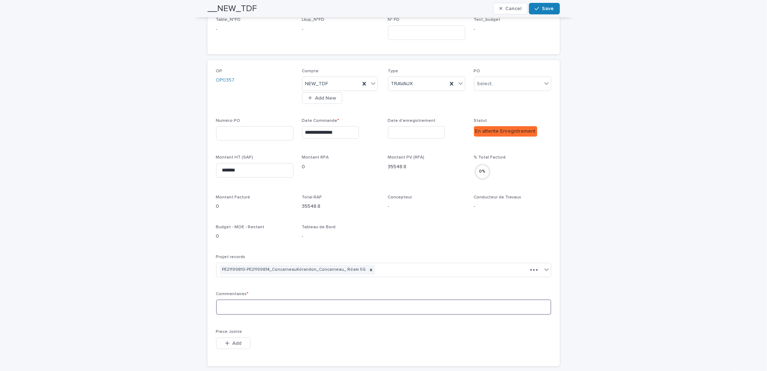
click at [274, 313] on textarea at bounding box center [383, 306] width 335 height 15
type textarea "**********"
click at [537, 8] on div "button" at bounding box center [538, 8] width 7 height 5
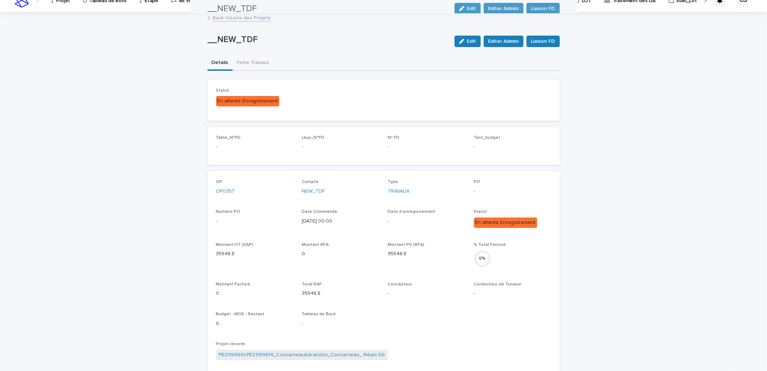
scroll to position [0, 0]
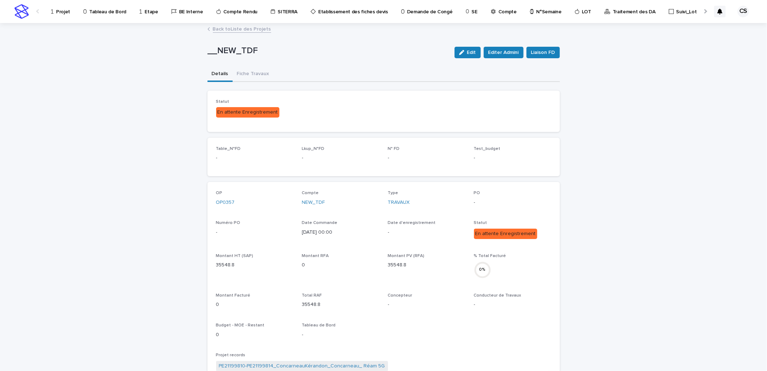
click at [257, 30] on link "Back to Liste des Projets" at bounding box center [242, 28] width 58 height 8
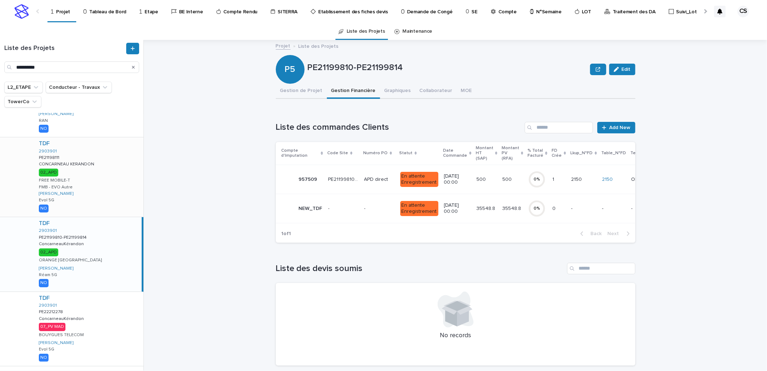
scroll to position [69, 0]
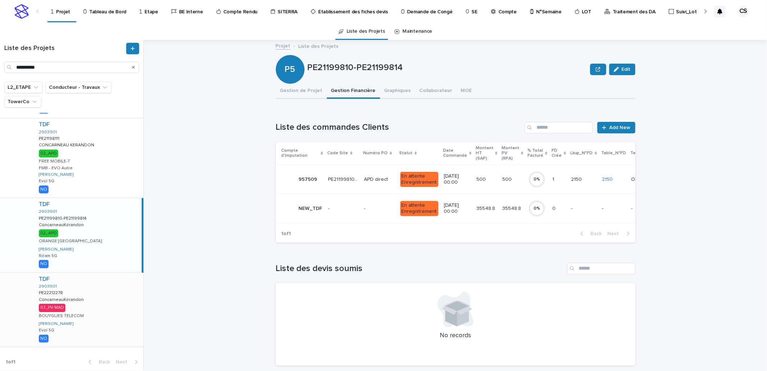
click at [91, 307] on div "TDF 2903901 PE22212278 PE22212278 ConcarneauKérandon ConcarneauKérandon 07_PV M…" at bounding box center [88, 310] width 110 height 74
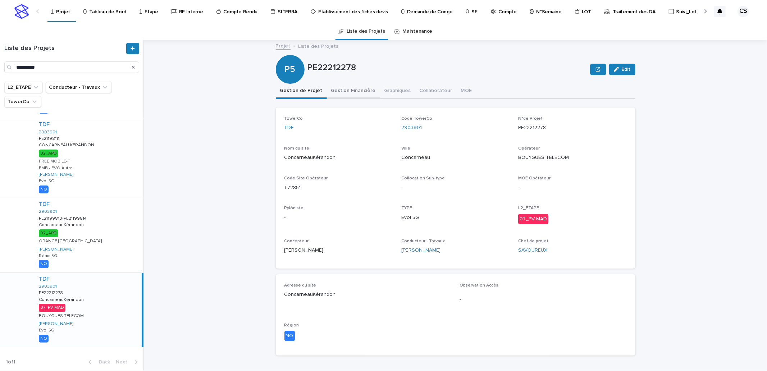
click at [347, 89] on button "Gestion Financière" at bounding box center [353, 91] width 53 height 15
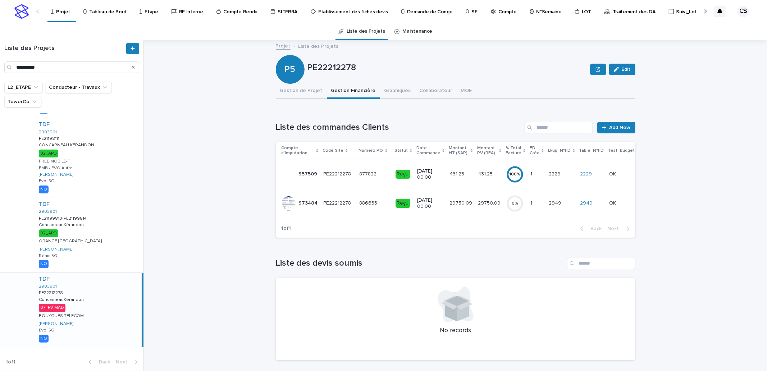
click at [454, 203] on p "29750.09" at bounding box center [461, 203] width 24 height 8
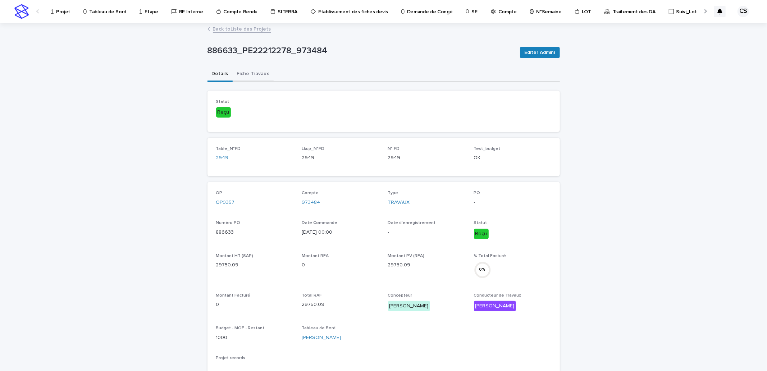
click at [246, 71] on button "Fiche Travaux" at bounding box center [253, 74] width 41 height 15
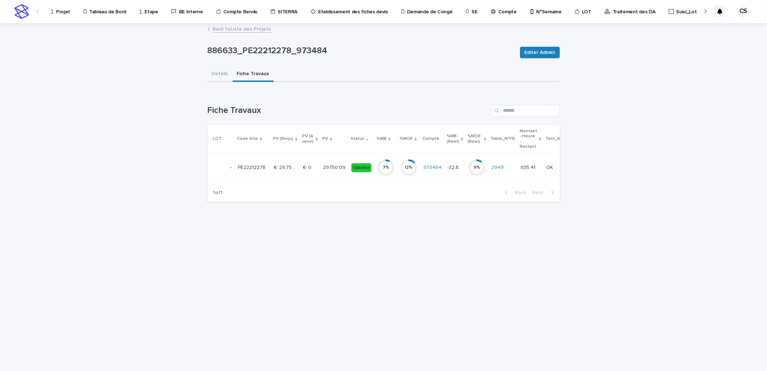
click at [332, 168] on p "29750.09" at bounding box center [335, 167] width 24 height 8
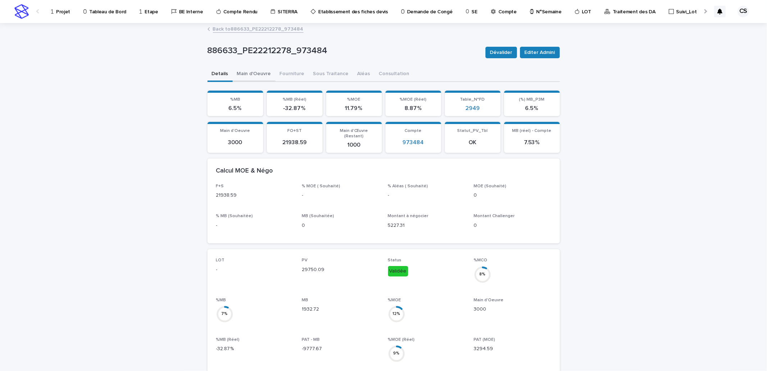
click at [253, 71] on button "Main d'Oeuvre" at bounding box center [254, 74] width 43 height 15
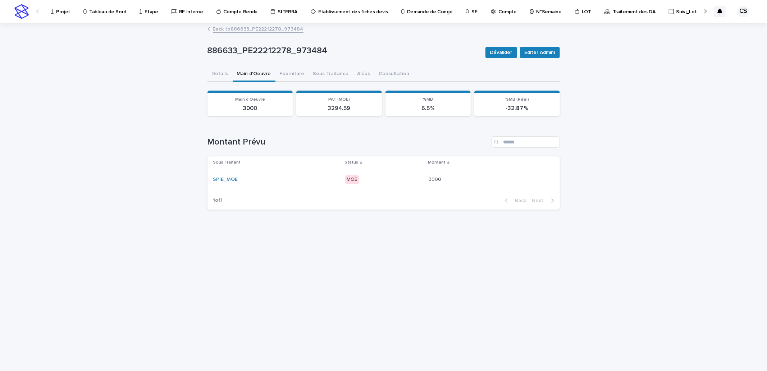
click at [390, 178] on p "MOE" at bounding box center [384, 179] width 78 height 9
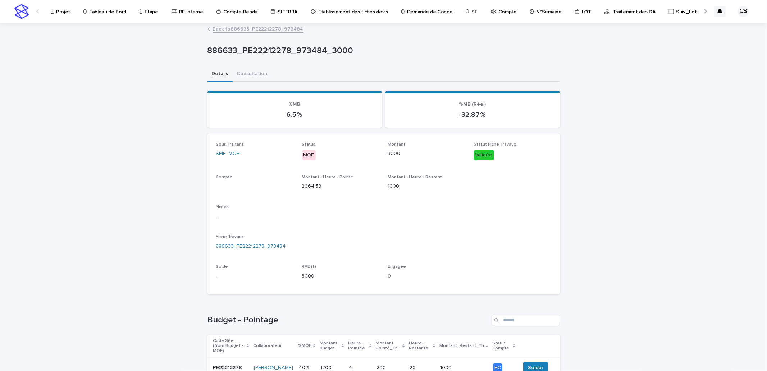
click at [240, 27] on link "Back to 886633_PE22212278_973484" at bounding box center [258, 28] width 91 height 8
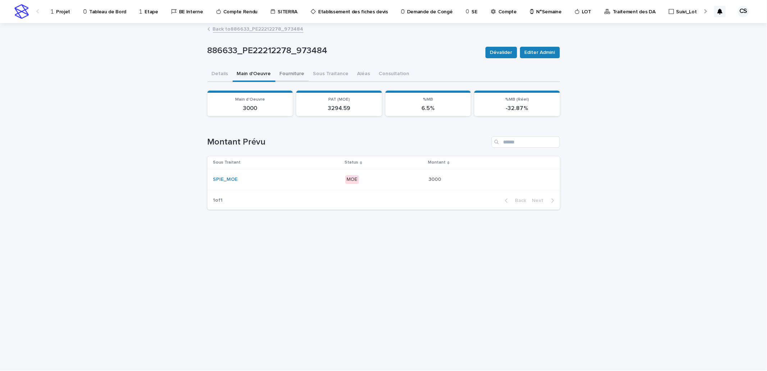
click at [294, 73] on button "Fourniture" at bounding box center [291, 74] width 33 height 15
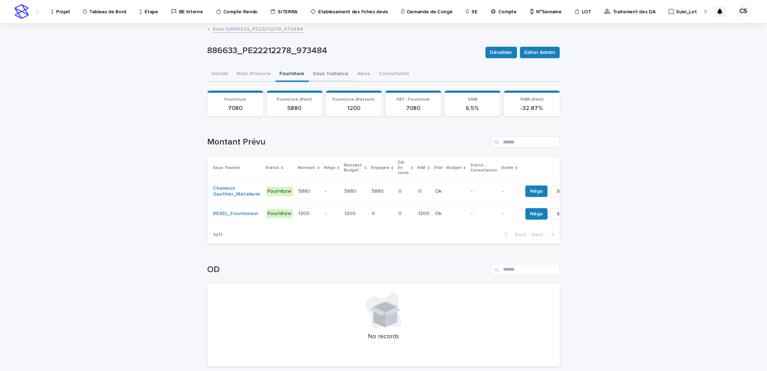
click at [325, 73] on button "Sous Traitance" at bounding box center [331, 74] width 44 height 15
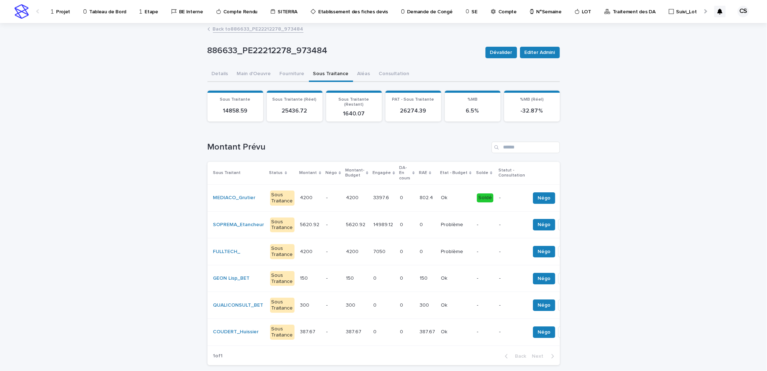
click at [269, 30] on link "Back to 886633_PE22212278_973484" at bounding box center [258, 28] width 91 height 8
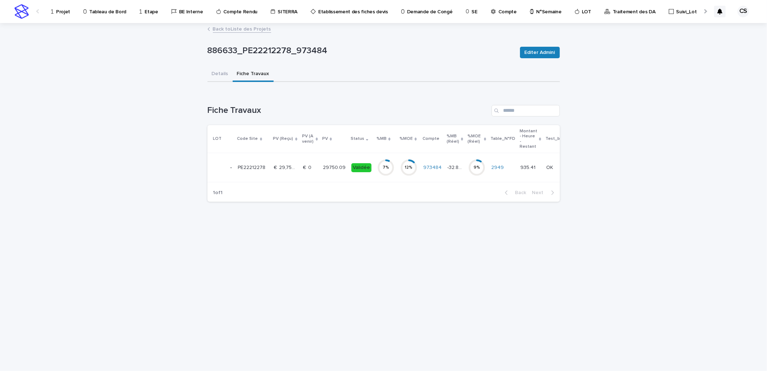
click at [313, 168] on p at bounding box center [310, 168] width 14 height 6
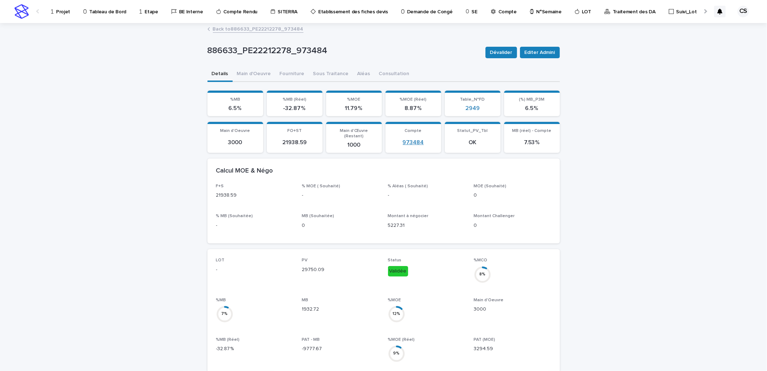
click at [404, 139] on link "973484" at bounding box center [413, 142] width 21 height 7
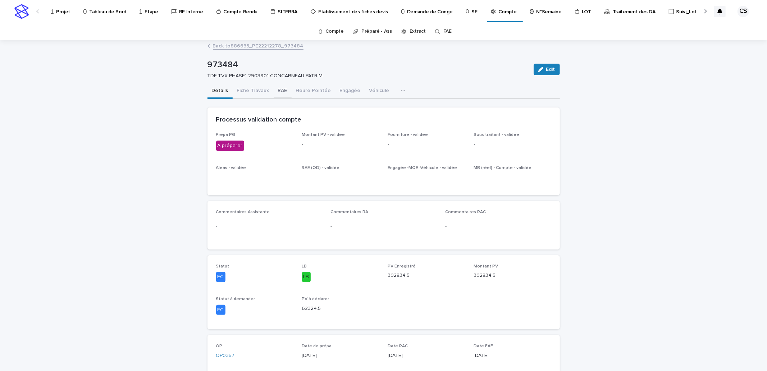
click at [275, 91] on button "RAE" at bounding box center [283, 91] width 18 height 15
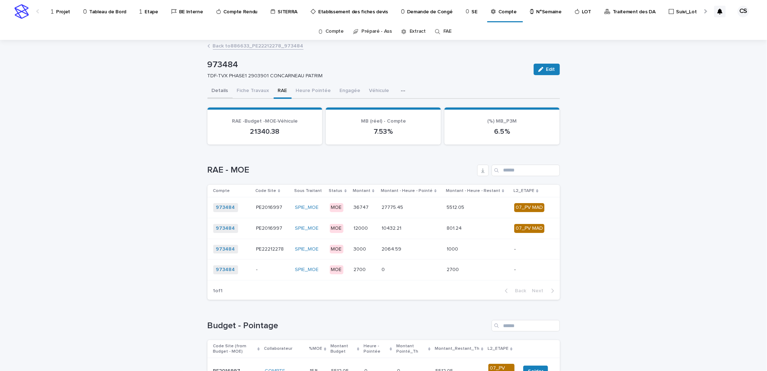
click at [214, 87] on button "Details" at bounding box center [219, 91] width 25 height 15
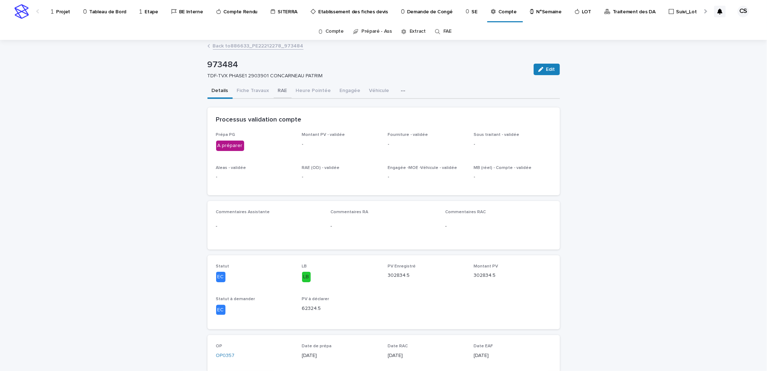
click at [276, 92] on button "RAE" at bounding box center [283, 91] width 18 height 15
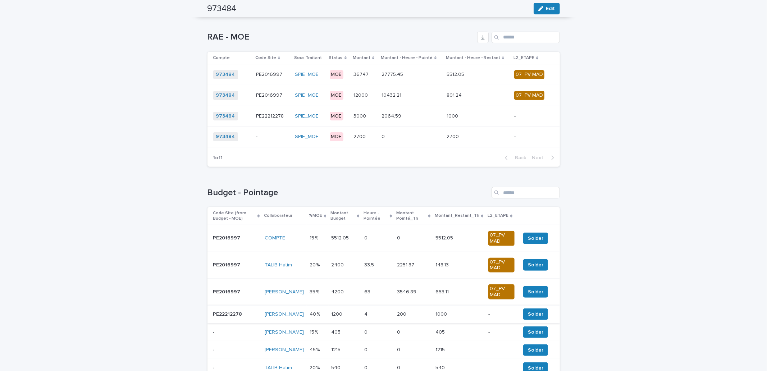
scroll to position [266, 0]
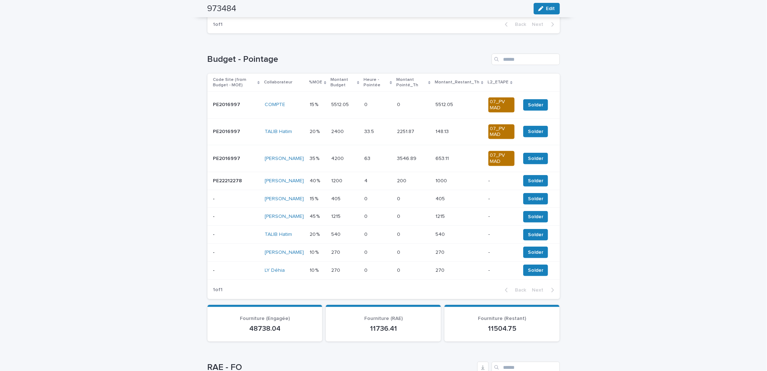
click at [356, 108] on div "5512.05 5512.05" at bounding box center [344, 105] width 27 height 12
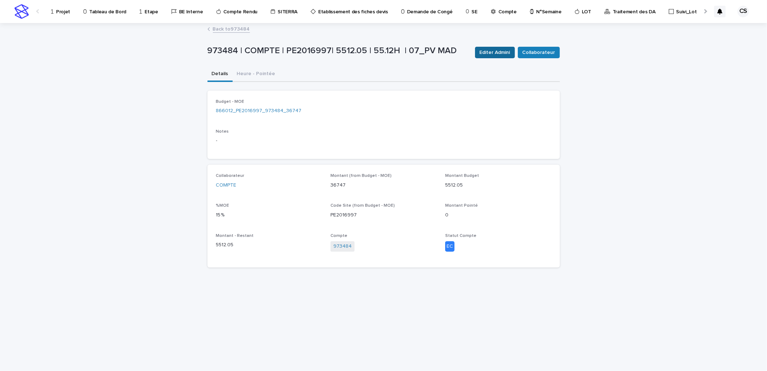
click at [499, 56] on button "Editer Admini" at bounding box center [495, 53] width 40 height 12
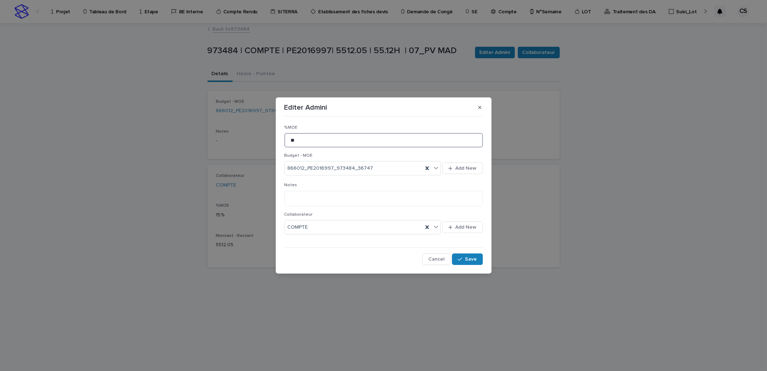
drag, startPoint x: 277, startPoint y: 132, endPoint x: 259, endPoint y: 129, distance: 18.5
click at [259, 129] on div "Editer Admini %MOE ** Budget - MOE 866012_PE2016997_973484_36747 Add New Notes …" at bounding box center [383, 185] width 767 height 371
type input "**"
click at [470, 263] on button "Save" at bounding box center [467, 259] width 31 height 12
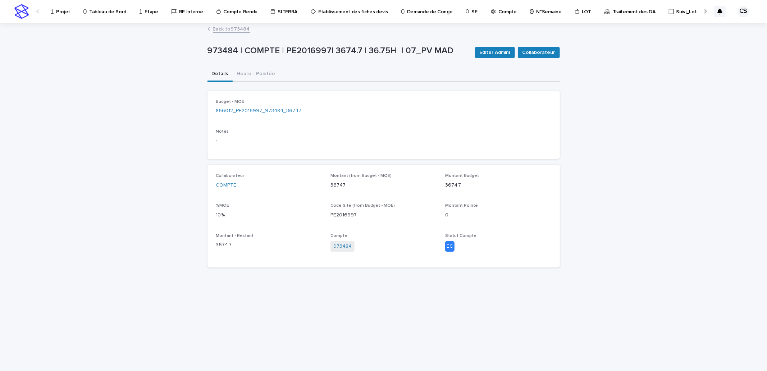
click at [229, 29] on link "Back to 973484" at bounding box center [231, 28] width 37 height 8
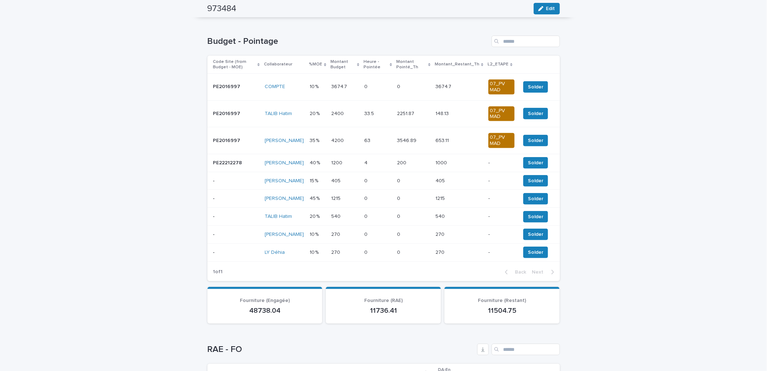
scroll to position [266, 0]
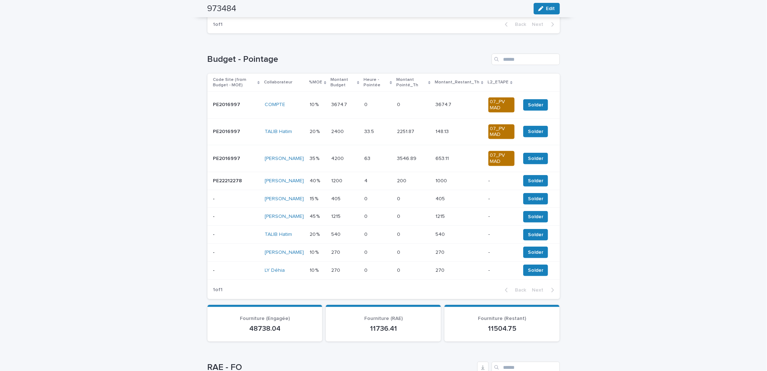
click at [398, 131] on p "2251.87" at bounding box center [406, 131] width 19 height 8
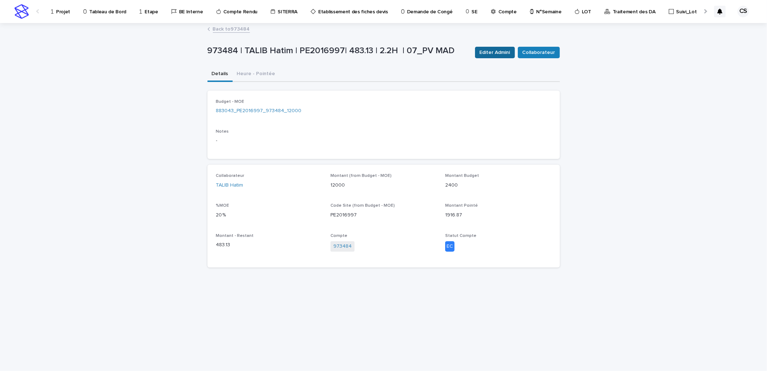
click at [495, 50] on span "Editer Admini" at bounding box center [495, 52] width 31 height 7
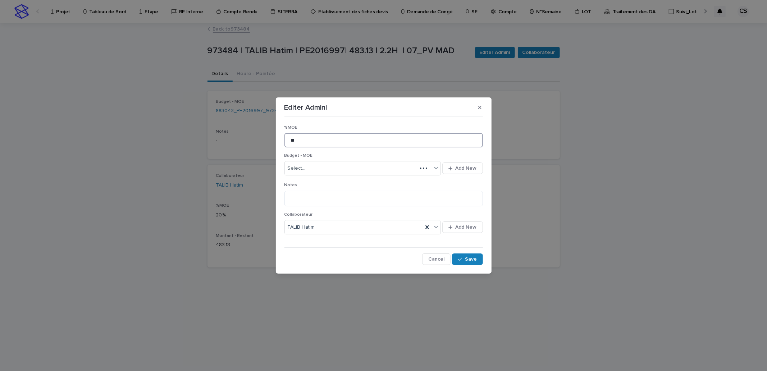
click at [319, 142] on input "**" at bounding box center [383, 140] width 198 height 14
type input "**"
click at [462, 260] on icon "button" at bounding box center [460, 259] width 4 height 5
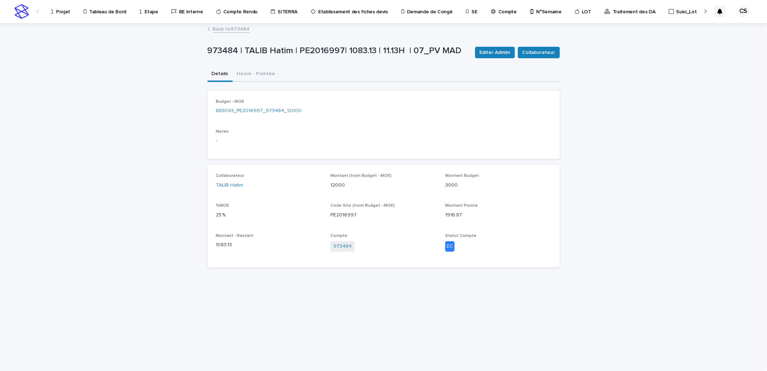
click at [238, 25] on link "Back to 973484" at bounding box center [231, 28] width 37 height 8
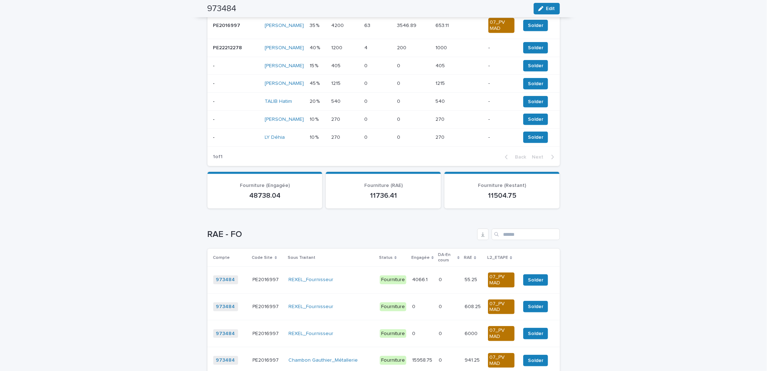
scroll to position [266, 0]
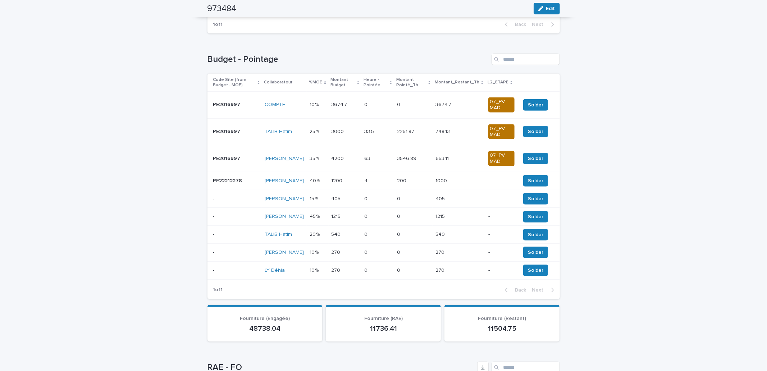
click at [382, 130] on p at bounding box center [377, 132] width 27 height 6
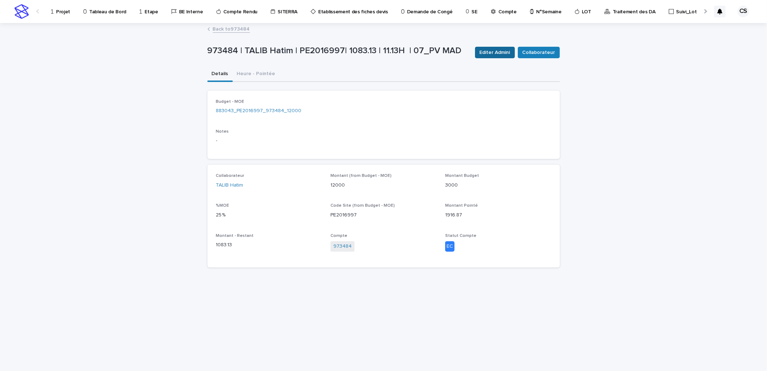
click at [486, 56] on span "Editer Admini" at bounding box center [495, 52] width 31 height 7
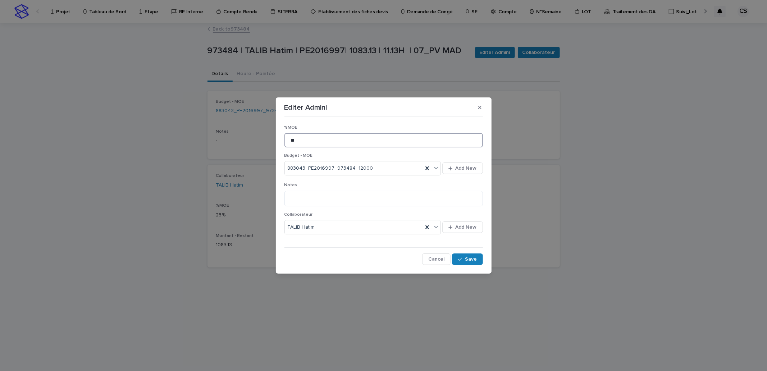
click at [328, 141] on input "**" at bounding box center [383, 140] width 198 height 14
type input "**"
click at [467, 260] on span "Save" at bounding box center [471, 259] width 12 height 5
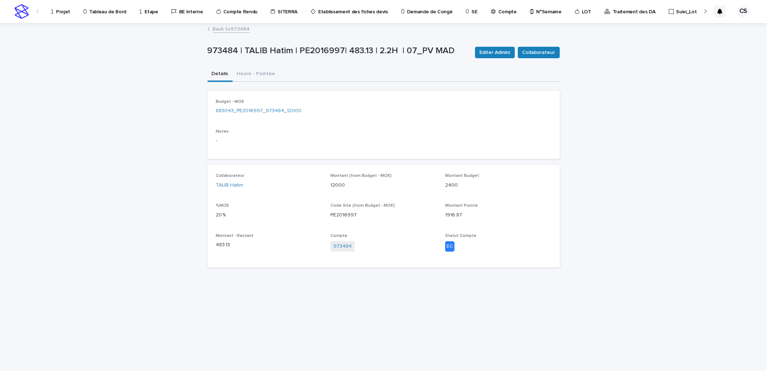
click at [235, 29] on link "Back to 973484" at bounding box center [231, 28] width 37 height 8
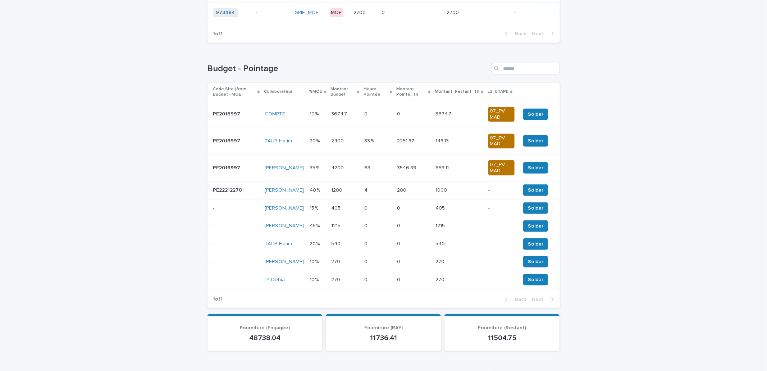
scroll to position [266, 0]
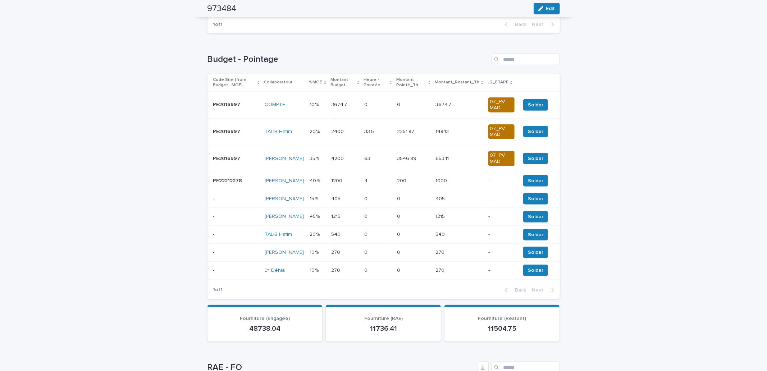
click at [340, 105] on p "3674.7" at bounding box center [339, 104] width 17 height 8
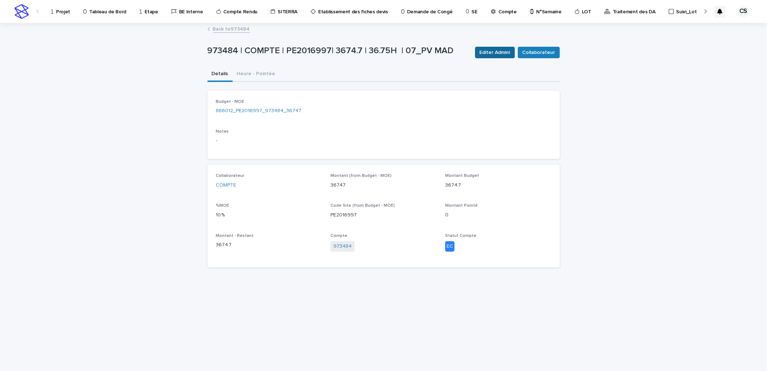
click at [484, 54] on span "Editer Admini" at bounding box center [495, 52] width 31 height 7
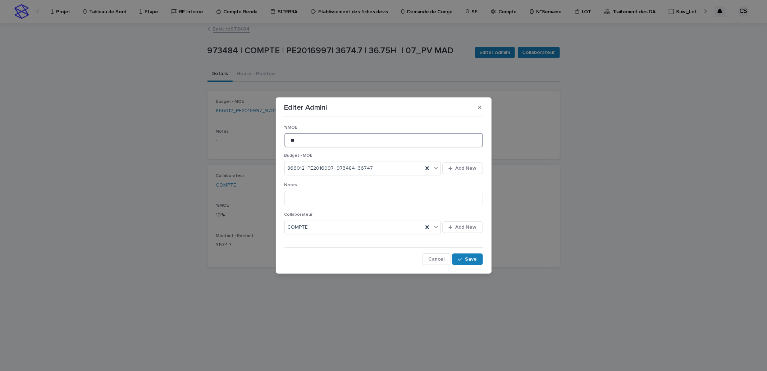
click at [340, 144] on input "**" at bounding box center [383, 140] width 198 height 14
type input "**"
click at [472, 260] on span "Save" at bounding box center [471, 259] width 12 height 5
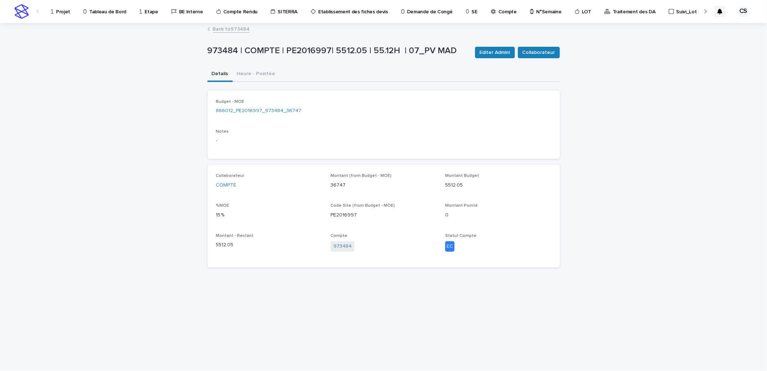
click at [236, 31] on link "Back to 973484" at bounding box center [231, 28] width 37 height 8
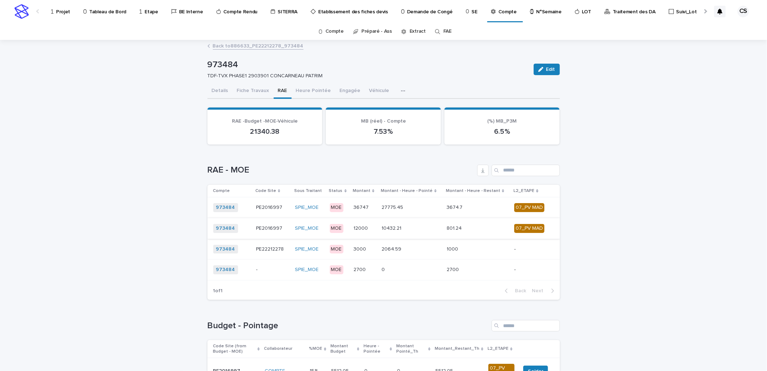
scroll to position [133, 0]
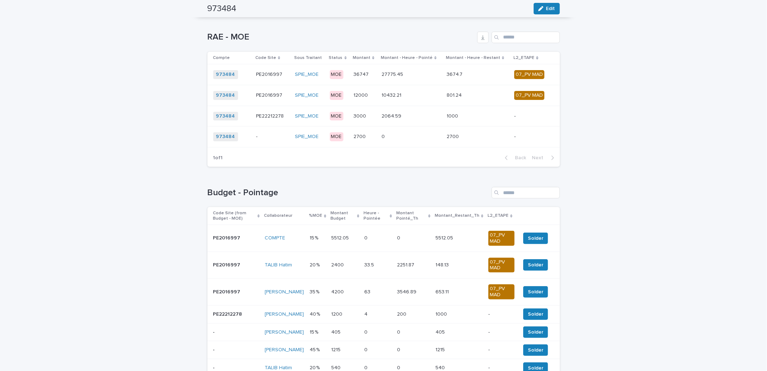
click at [331, 237] on p "5512.05" at bounding box center [340, 238] width 19 height 8
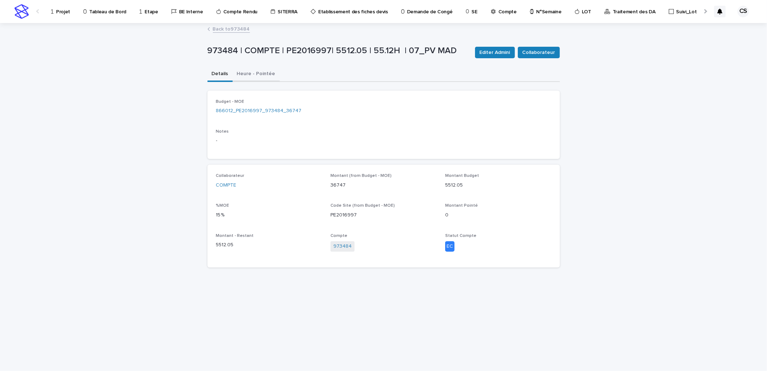
click at [263, 70] on button "Heure - Pointée" at bounding box center [256, 74] width 47 height 15
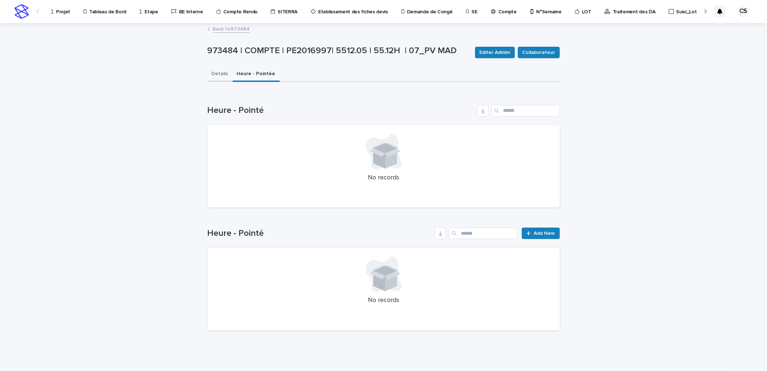
click at [211, 70] on button "Details" at bounding box center [219, 74] width 25 height 15
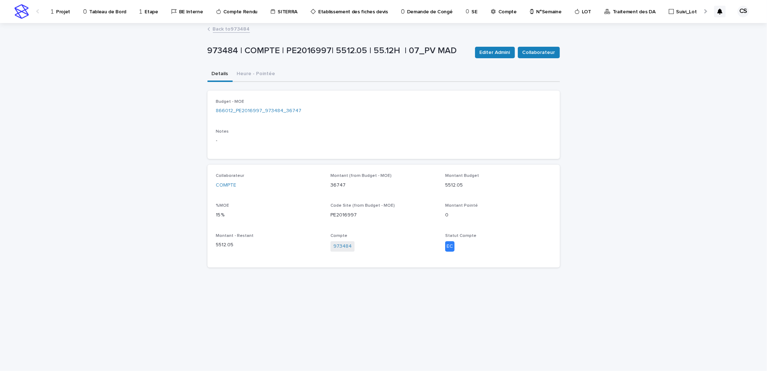
click at [238, 31] on link "Back to 973484" at bounding box center [231, 28] width 37 height 8
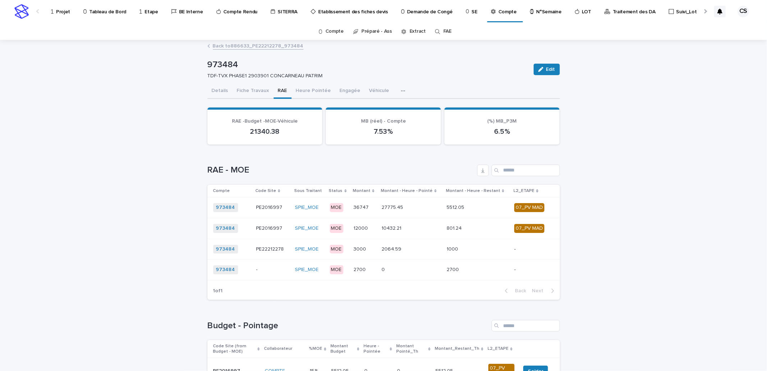
click at [68, 13] on p "Projet" at bounding box center [63, 7] width 14 height 15
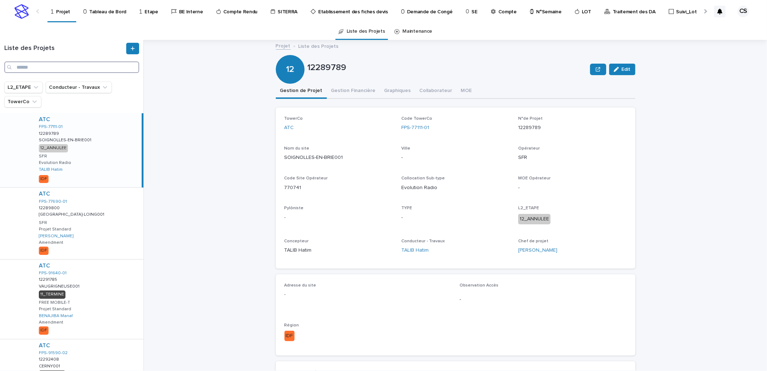
click at [54, 68] on input "Search" at bounding box center [71, 67] width 135 height 12
paste input "**********"
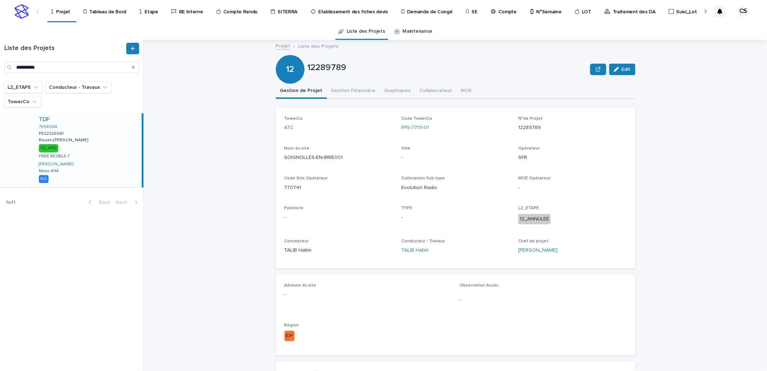
click at [95, 128] on div "TDF 7654084 PE22226581 PE22226581 Rouen Annie de Pène Rouen Annie de Pène 02_AP…" at bounding box center [87, 150] width 109 height 74
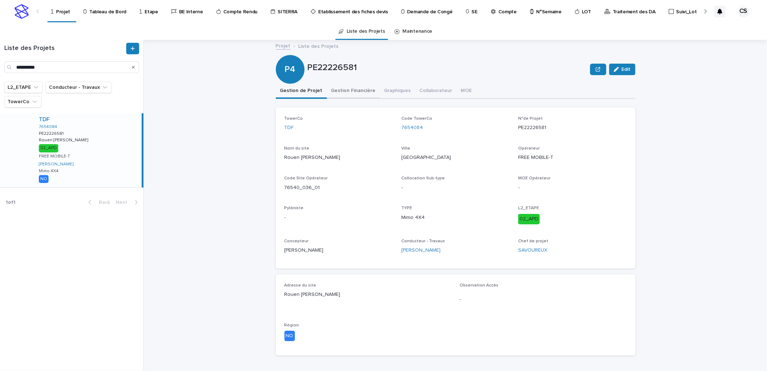
click at [338, 93] on button "Gestion Financière" at bounding box center [353, 91] width 53 height 15
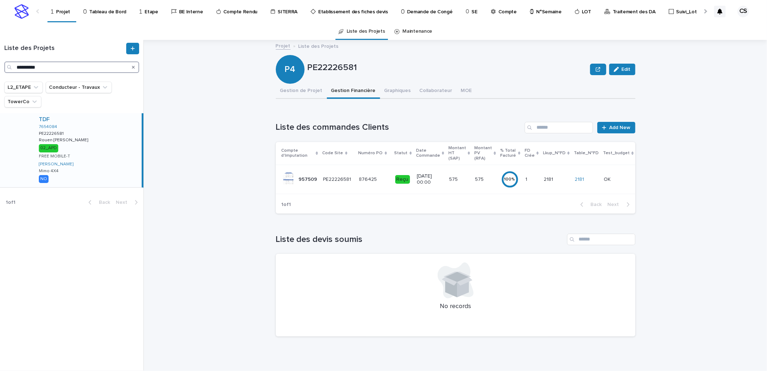
click at [26, 65] on input "**********" at bounding box center [71, 67] width 135 height 12
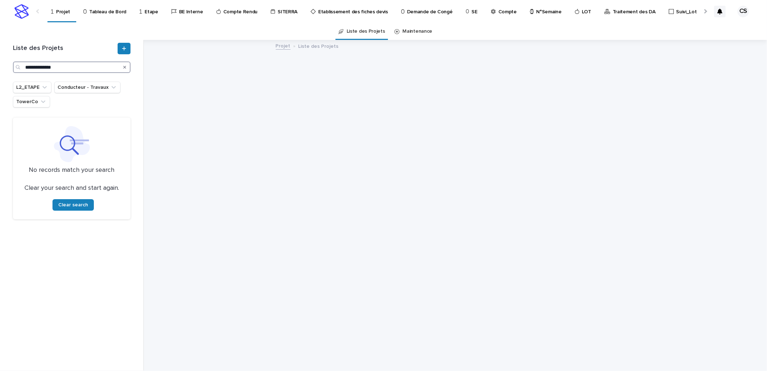
click at [44, 70] on input "**********" at bounding box center [72, 67] width 118 height 12
type input "*****"
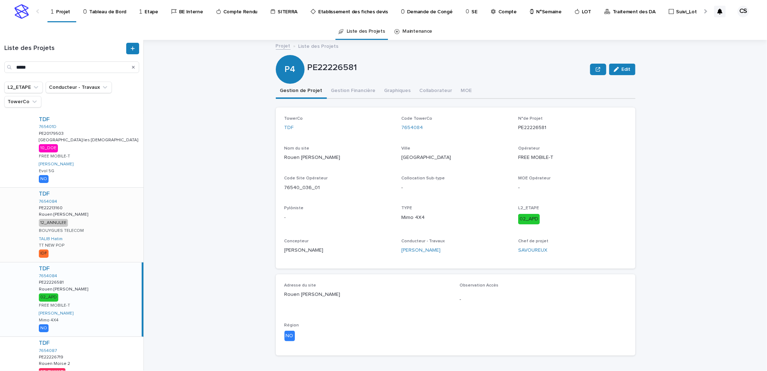
click at [104, 214] on div "TDF 7654084 PE22213160 PE22213160 Rouen Annie de Pène Rouen Annie de Pène 12_AN…" at bounding box center [88, 225] width 110 height 74
click at [331, 90] on button "Gestion Financière" at bounding box center [353, 91] width 53 height 15
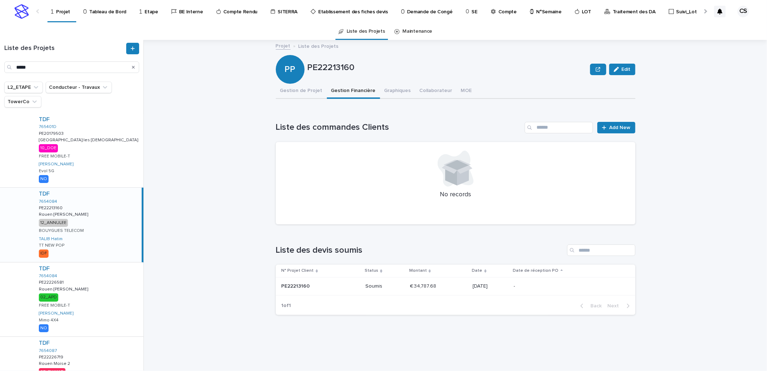
scroll to position [133, 0]
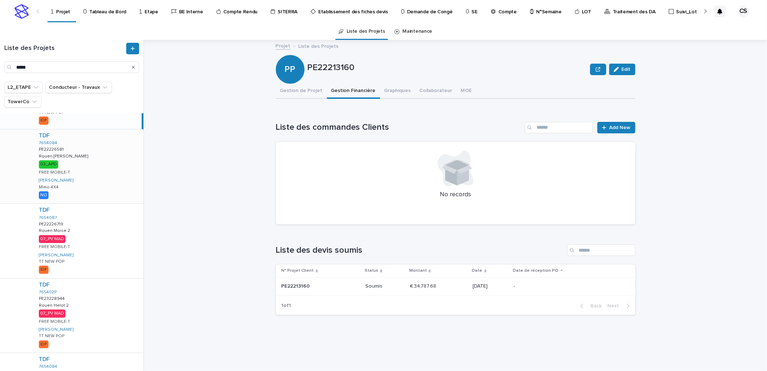
click at [106, 144] on div "TDF 7654084 PE22226581 PE22226581 Rouen Annie de Pène Rouen Annie de Pène 02_AP…" at bounding box center [88, 166] width 110 height 74
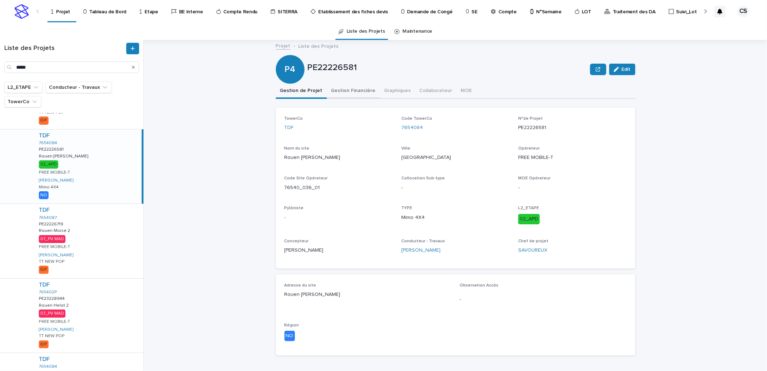
click at [339, 92] on button "Gestion Financière" at bounding box center [353, 91] width 53 height 15
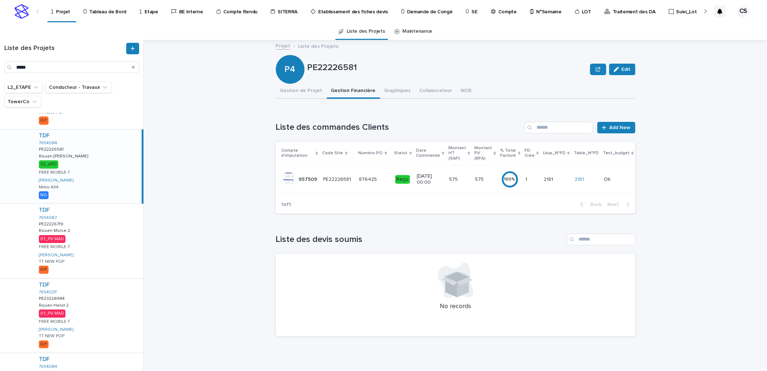
click at [96, 180] on div "TDF 7654084 PE22226581 PE22226581 Rouen Annie de Pène Rouen Annie de Pène 02_AP…" at bounding box center [87, 166] width 109 height 74
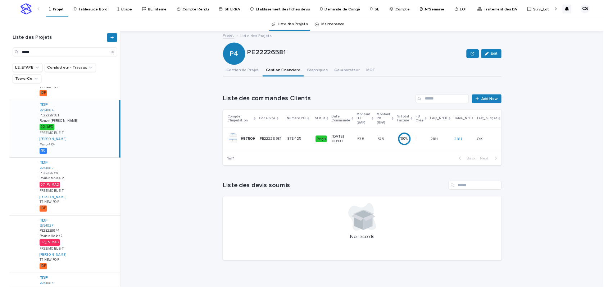
scroll to position [266, 0]
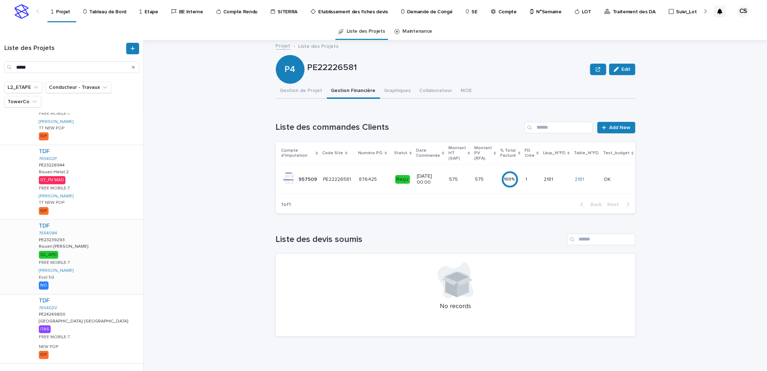
click at [98, 234] on div "TDF 7654084 PE23239293 PE23239293 Rouen Annie de Pène Rouen Annie de Pène 02_AP…" at bounding box center [88, 257] width 110 height 74
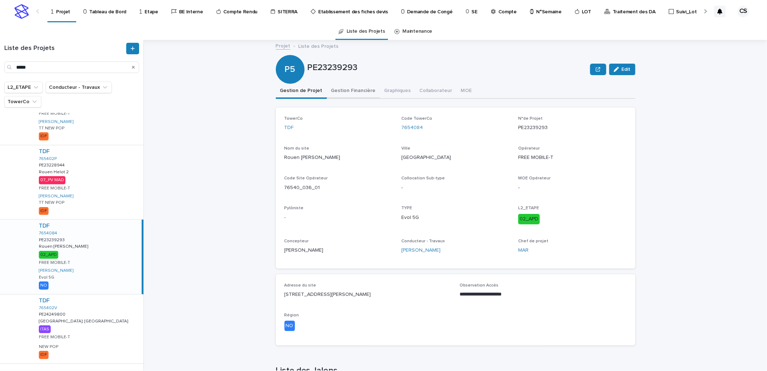
click at [351, 92] on button "Gestion Financière" at bounding box center [353, 91] width 53 height 15
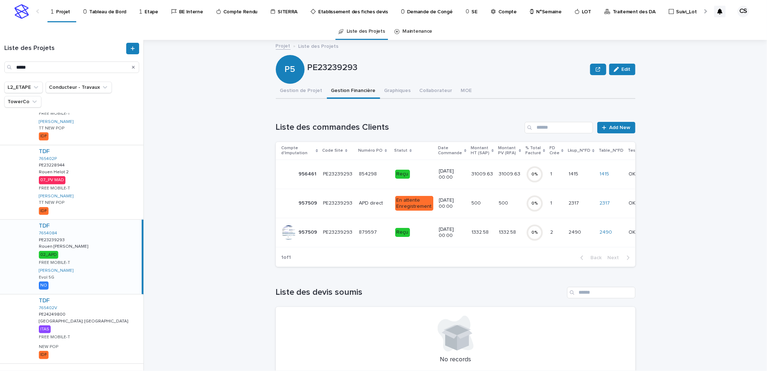
click at [326, 68] on p "PE23239293" at bounding box center [447, 68] width 280 height 10
copy p "PE23239293"
click at [334, 58] on div "P5 PE23239293 Edit" at bounding box center [455, 69] width 359 height 29
click at [334, 64] on p "PE23239293" at bounding box center [447, 68] width 280 height 10
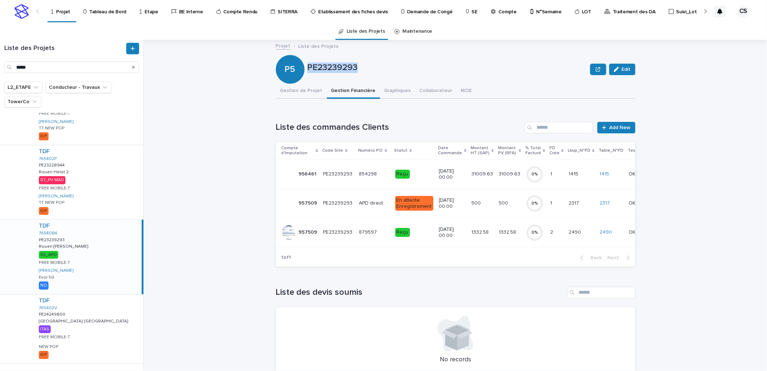
click at [334, 64] on p "PE23239293" at bounding box center [447, 68] width 280 height 10
copy p "PE23239293"
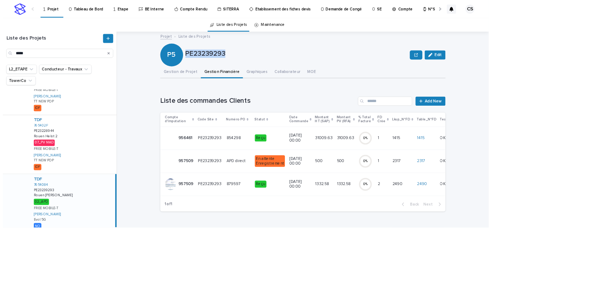
scroll to position [266, 0]
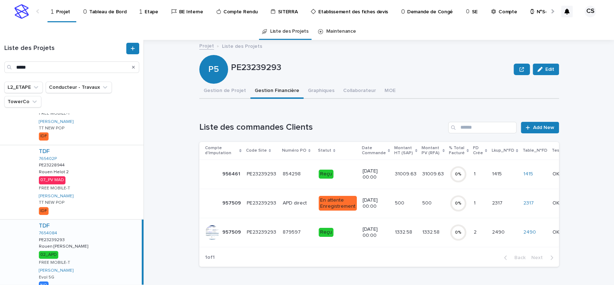
click at [395, 229] on p "1332.58" at bounding box center [404, 232] width 19 height 8
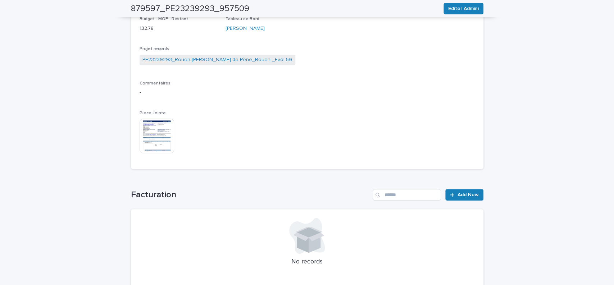
scroll to position [315, 0]
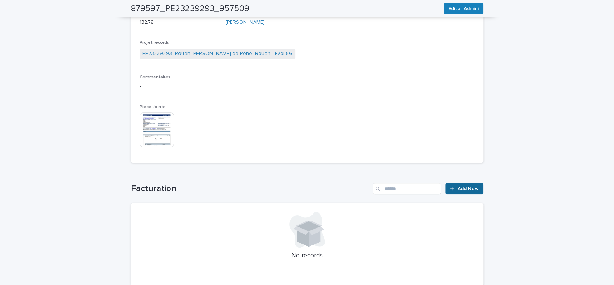
click at [458, 190] on span "Add New" at bounding box center [467, 188] width 21 height 5
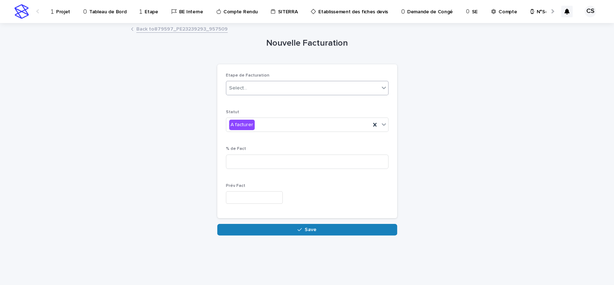
click at [257, 94] on div "Select..." at bounding box center [302, 88] width 153 height 12
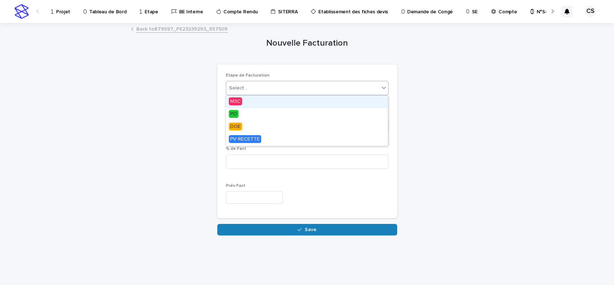
click at [246, 102] on div "M3C" at bounding box center [307, 102] width 162 height 13
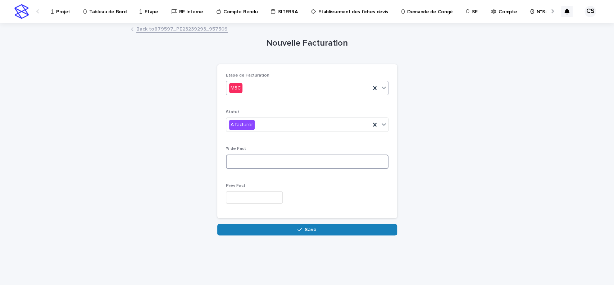
click at [244, 158] on input at bounding box center [307, 162] width 162 height 14
type input "***"
click at [241, 199] on input "text" at bounding box center [254, 197] width 57 height 13
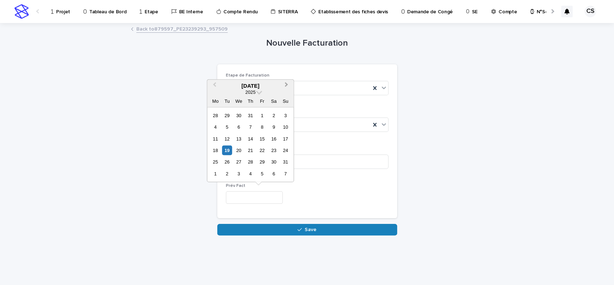
click at [286, 82] on span "Next Month" at bounding box center [286, 86] width 0 height 10
click at [261, 150] on div "26" at bounding box center [262, 151] width 10 height 10
type input "*********"
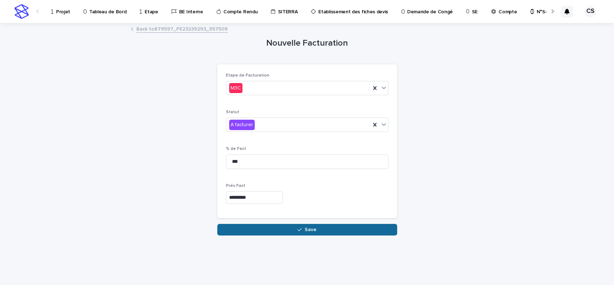
click at [281, 230] on button "Save" at bounding box center [307, 230] width 180 height 12
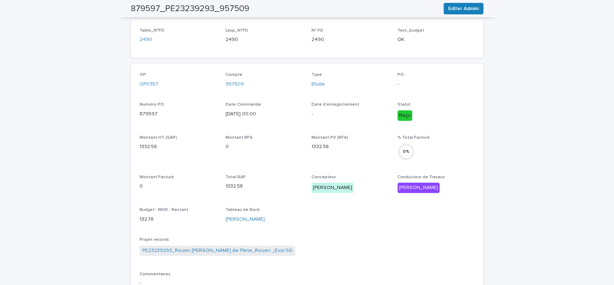
scroll to position [251, 0]
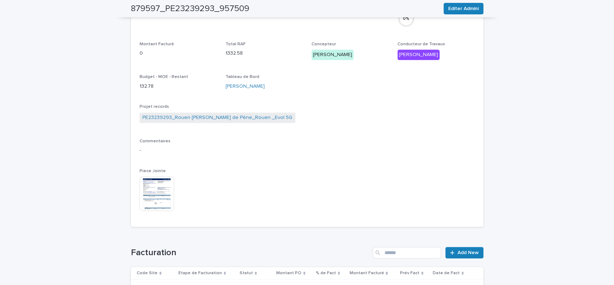
click at [207, 114] on link "PE23239293_Rouen Annie de Pène_Rouen _Evol 5G" at bounding box center [217, 118] width 150 height 8
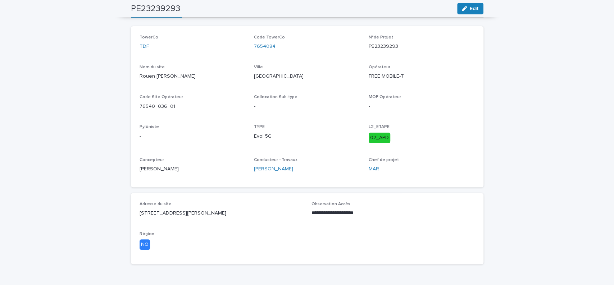
click at [205, 119] on div "TowerCo TDF Code TowerCo 7654084 N°de Projet PE23239293 Nom du site Rouen Annie…" at bounding box center [306, 107] width 335 height 144
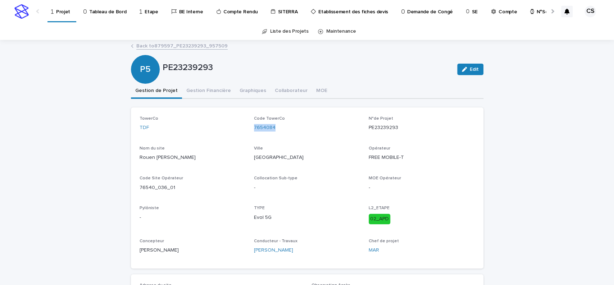
drag, startPoint x: 298, startPoint y: 130, endPoint x: 250, endPoint y: 132, distance: 47.8
click at [250, 132] on div "TowerCo TDF Code TowerCo 7654084 N°de Projet PE23239293 Nom du site Rouen Annie…" at bounding box center [306, 188] width 335 height 144
copy link "7654084"
drag, startPoint x: 185, startPoint y: 160, endPoint x: 137, endPoint y: 160, distance: 48.2
click at [139, 160] on p "Rouen Annie de Pène" at bounding box center [192, 158] width 106 height 8
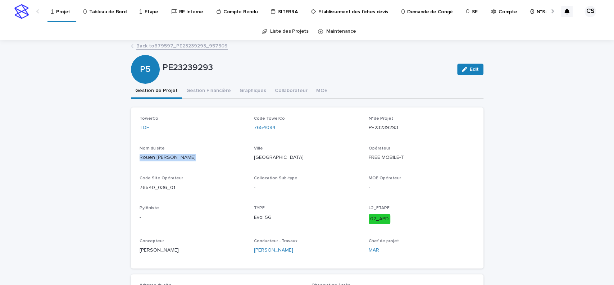
copy p "Rouen Annie de Pène"
click at [200, 90] on button "Gestion Financière" at bounding box center [208, 91] width 53 height 15
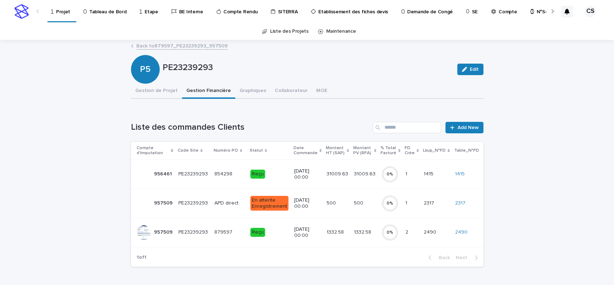
click at [330, 232] on p "1332.58" at bounding box center [335, 232] width 19 height 8
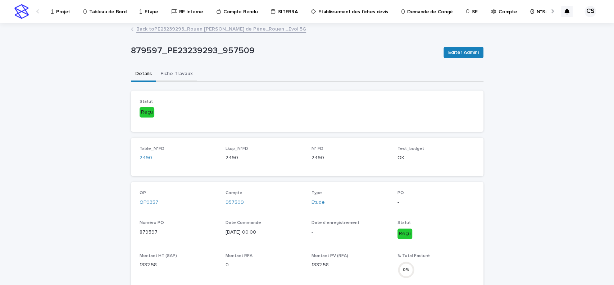
click at [181, 72] on button "Fiche Travaux" at bounding box center [176, 74] width 41 height 15
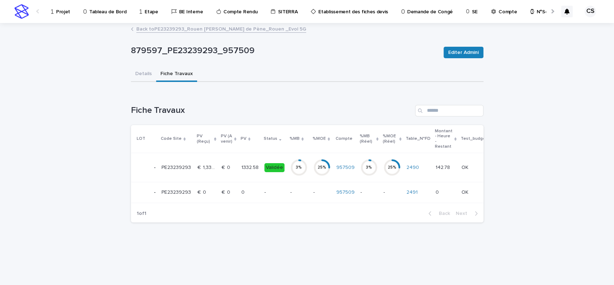
click at [296, 164] on circle at bounding box center [299, 167] width 14 height 14
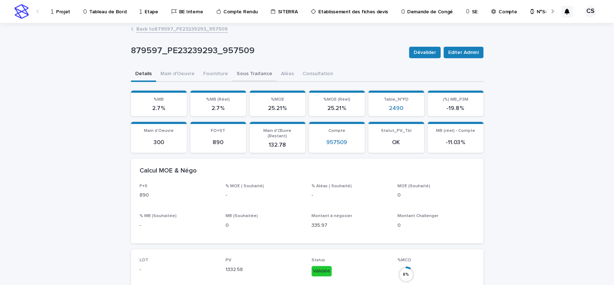
click at [249, 75] on button "Sous Traitance" at bounding box center [254, 74] width 44 height 15
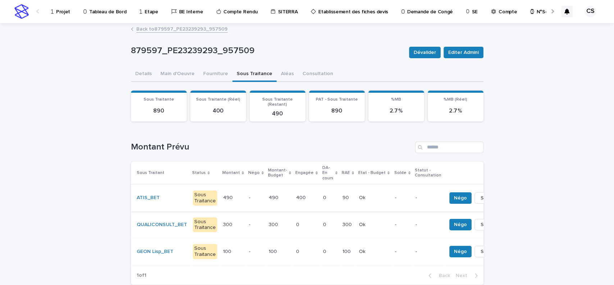
click at [480, 194] on span "Solder" at bounding box center [487, 197] width 15 height 7
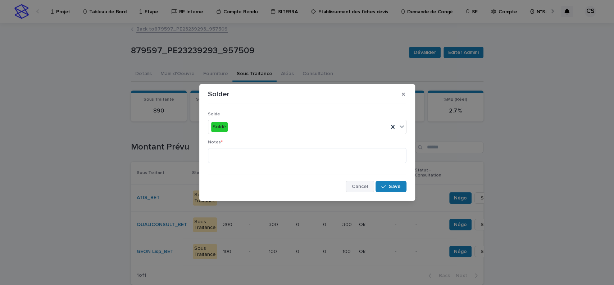
click at [359, 189] on button "Cancel" at bounding box center [359, 187] width 28 height 12
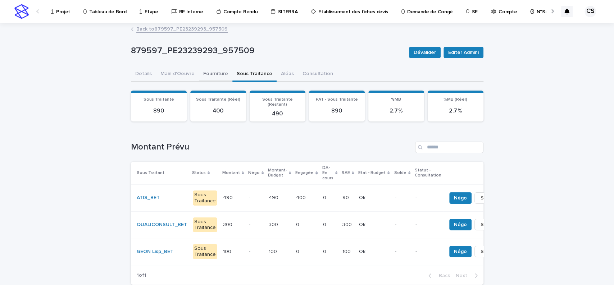
click at [210, 75] on button "Fourniture" at bounding box center [215, 74] width 33 height 15
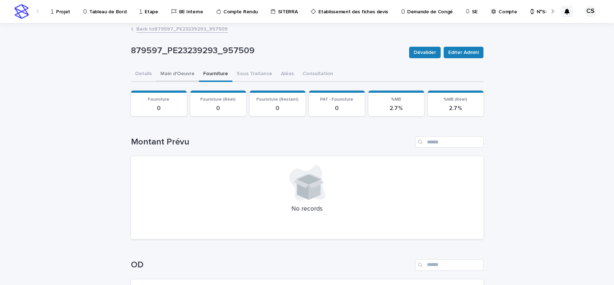
click at [176, 75] on button "Main d'Oeuvre" at bounding box center [177, 74] width 43 height 15
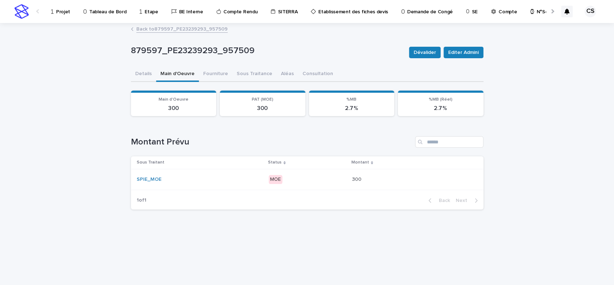
click at [321, 177] on p "MOE" at bounding box center [308, 179] width 78 height 9
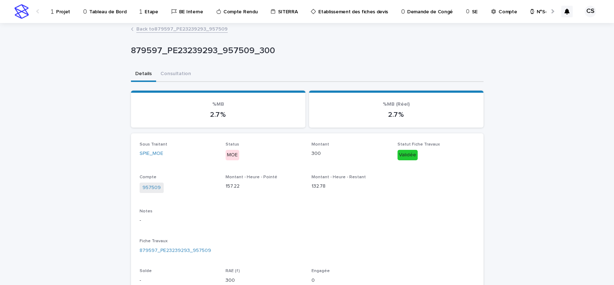
click at [185, 27] on link "Back to 879597_PE23239293_957509" at bounding box center [181, 28] width 91 height 8
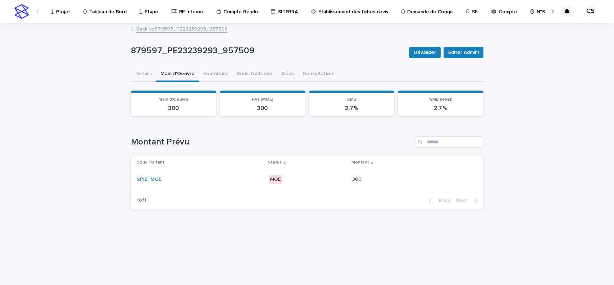
click at [185, 27] on link "Back to 879597_PE23239293_957509" at bounding box center [181, 28] width 91 height 8
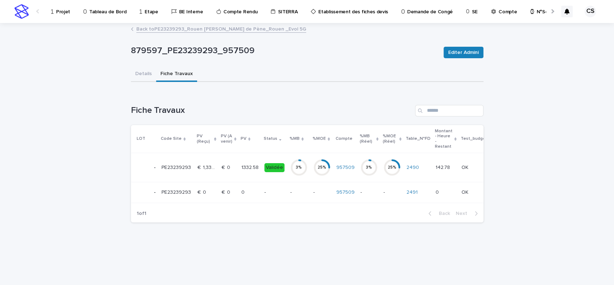
click at [185, 29] on link "Back to PE23239293_Rouen Annie de Pène_Rouen _Evol 5G" at bounding box center [221, 28] width 170 height 8
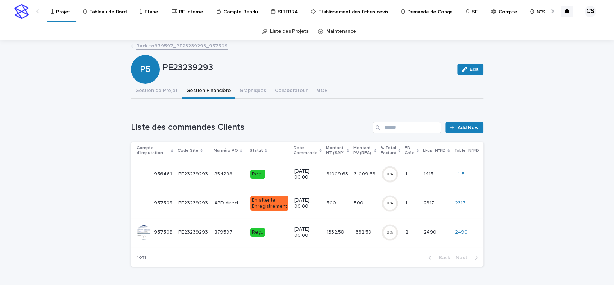
click at [328, 203] on p "500" at bounding box center [331, 203] width 11 height 8
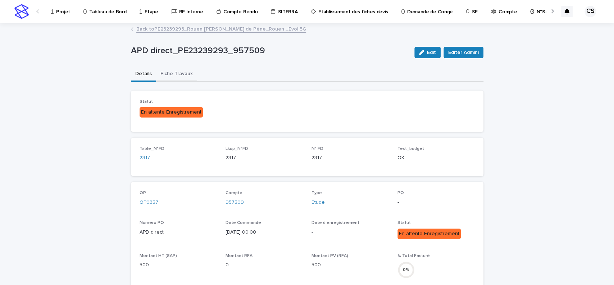
click at [174, 72] on button "Fiche Travaux" at bounding box center [176, 74] width 41 height 15
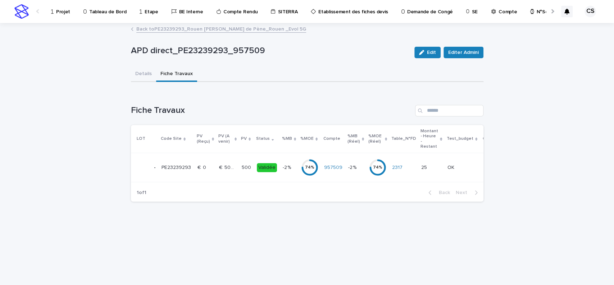
click at [280, 165] on td "-2 % -2 %" at bounding box center [289, 167] width 18 height 29
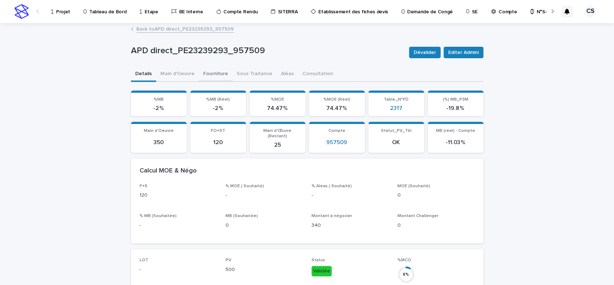
click at [214, 77] on button "Fourniture" at bounding box center [215, 74] width 33 height 15
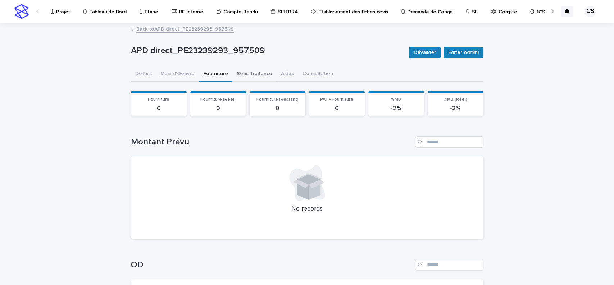
click at [242, 72] on button "Sous Traitance" at bounding box center [254, 74] width 44 height 15
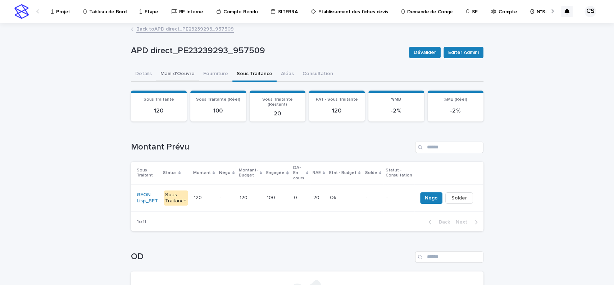
click at [178, 71] on button "Main d'Oeuvre" at bounding box center [177, 74] width 43 height 15
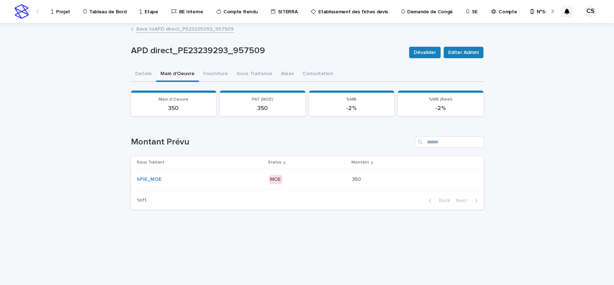
click at [257, 175] on div "SPIE_MOE" at bounding box center [200, 180] width 126 height 12
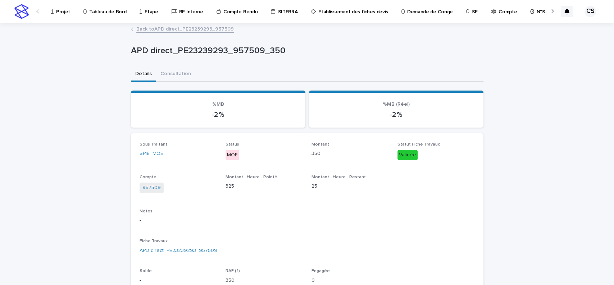
scroll to position [156, 0]
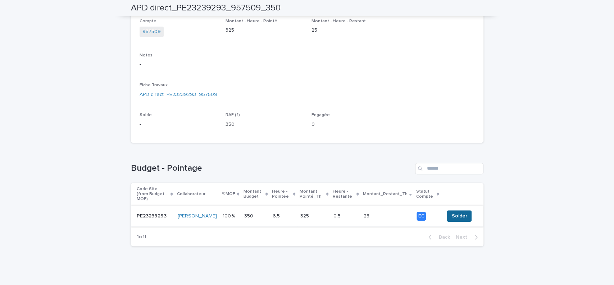
click at [462, 214] on span "Solder" at bounding box center [458, 215] width 15 height 7
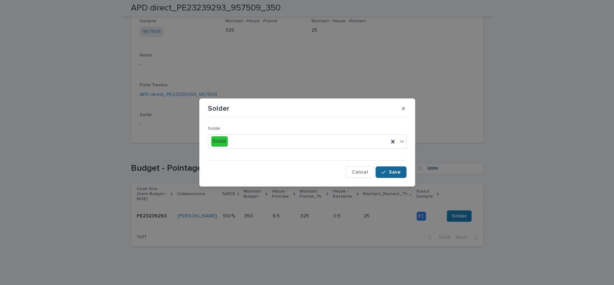
click at [393, 175] on button "Save" at bounding box center [390, 172] width 31 height 12
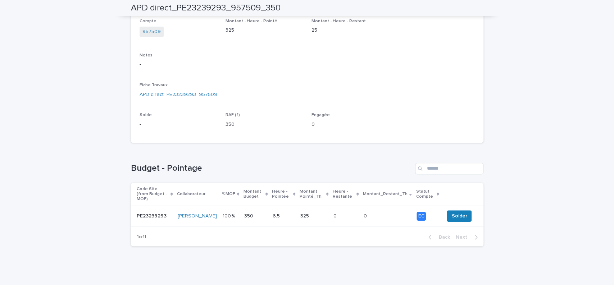
scroll to position [0, 0]
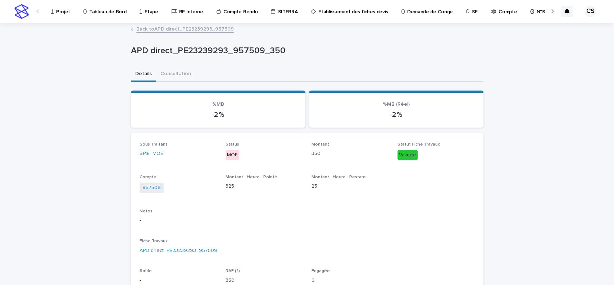
click at [193, 28] on link "Back to APD direct_PE23239293_957509" at bounding box center [184, 28] width 97 height 8
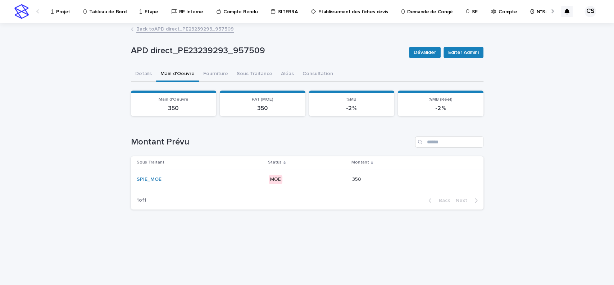
click at [261, 180] on td "SPIE_MOE" at bounding box center [198, 179] width 135 height 21
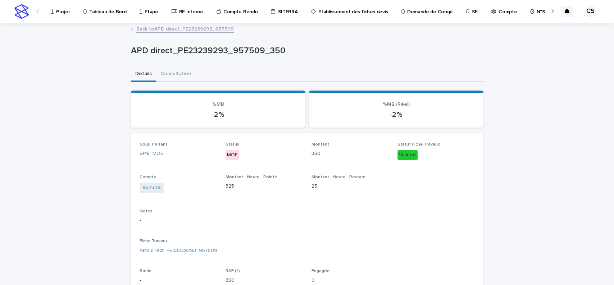
click at [170, 30] on link "Back to APD direct_PE23239293_957509" at bounding box center [184, 28] width 97 height 8
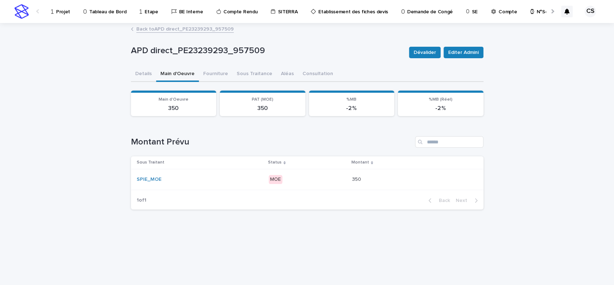
click at [170, 30] on link "Back to APD direct_PE23239293_957509" at bounding box center [184, 28] width 97 height 8
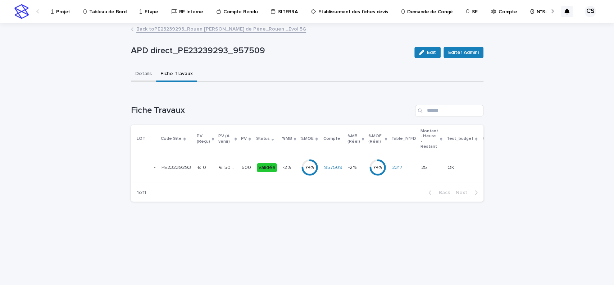
click at [137, 73] on button "Details" at bounding box center [143, 74] width 25 height 15
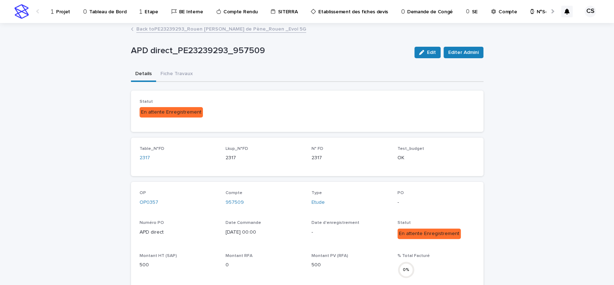
click at [217, 32] on link "Back to PE23239293_Rouen Annie de Pène_Rouen _Evol 5G" at bounding box center [221, 28] width 170 height 8
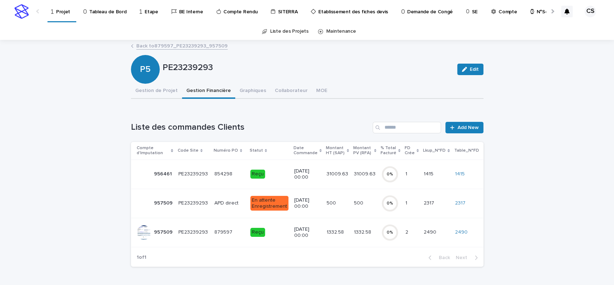
click at [269, 167] on div "Reçu" at bounding box center [269, 174] width 38 height 15
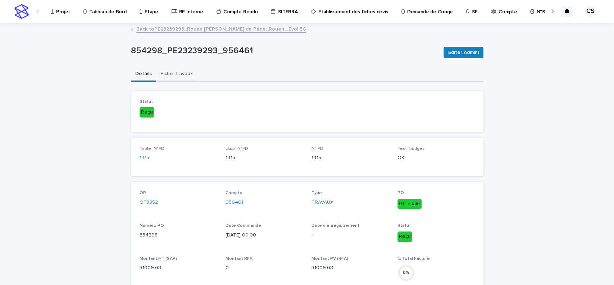
click at [170, 74] on button "Fiche Travaux" at bounding box center [176, 74] width 41 height 15
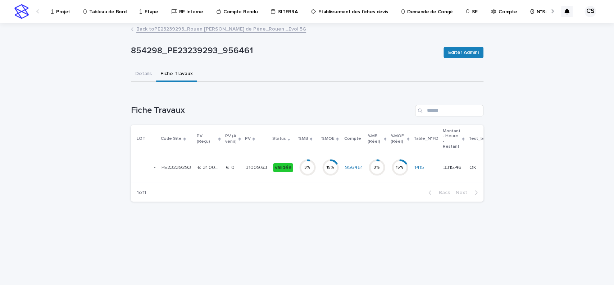
click at [275, 169] on div "Validée" at bounding box center [283, 167] width 20 height 9
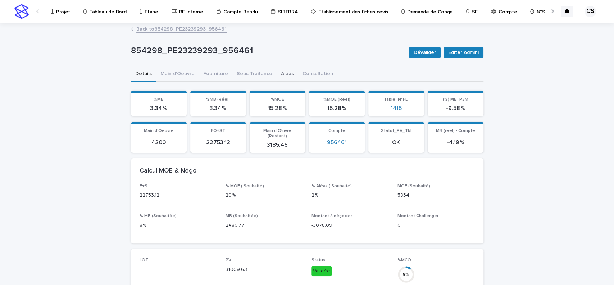
click at [276, 81] on button "Aléas" at bounding box center [287, 74] width 22 height 15
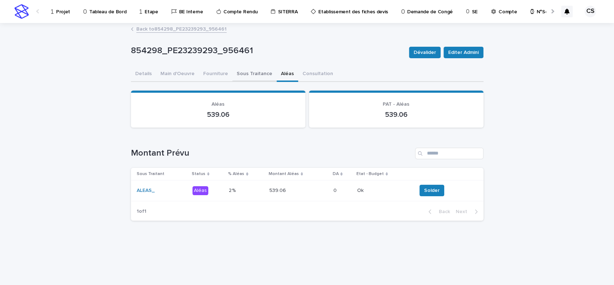
click at [256, 72] on button "Sous Traitance" at bounding box center [254, 74] width 44 height 15
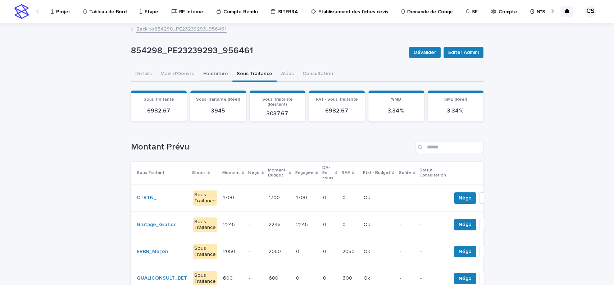
click at [208, 77] on button "Fourniture" at bounding box center [215, 74] width 33 height 15
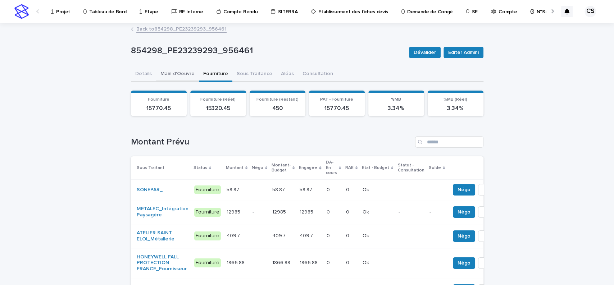
click at [184, 72] on button "Main d'Oeuvre" at bounding box center [177, 74] width 43 height 15
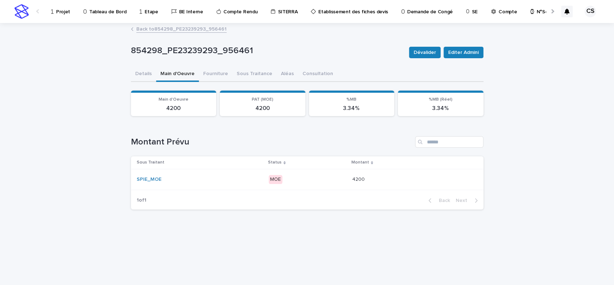
click at [352, 174] on div "4200 4200" at bounding box center [411, 180] width 119 height 12
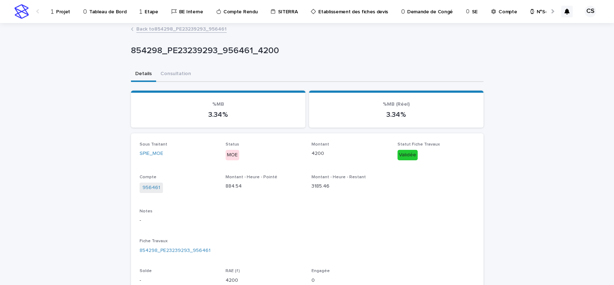
click at [187, 29] on link "Back to 854298_PE23239293_956461" at bounding box center [181, 28] width 90 height 8
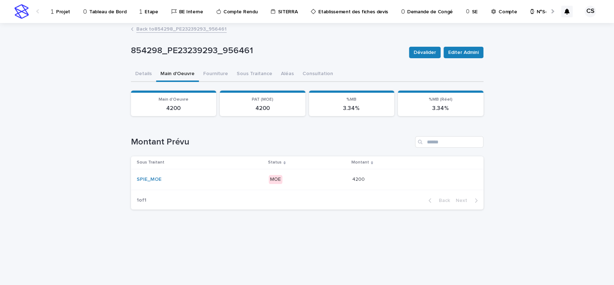
click at [185, 28] on link "Back to 854298_PE23239293_956461" at bounding box center [181, 28] width 90 height 8
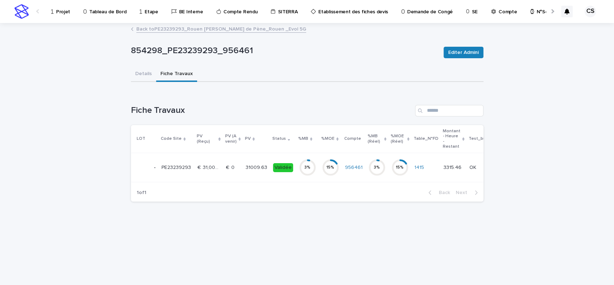
click at [192, 31] on link "Back to PE23239293_Rouen Annie de Pène_Rouen _Evol 5G" at bounding box center [221, 28] width 170 height 8
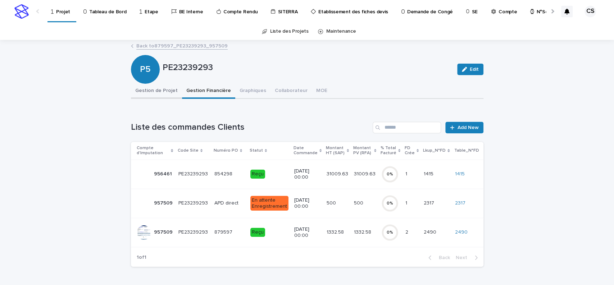
click at [164, 91] on button "Gestion de Projet" at bounding box center [156, 91] width 51 height 15
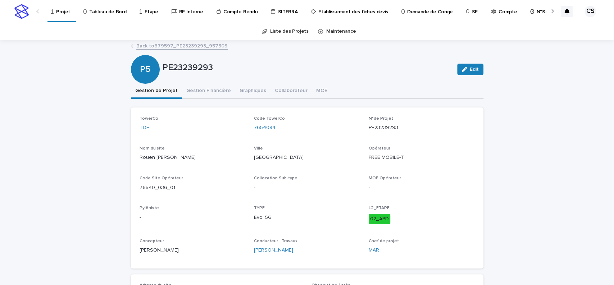
click at [195, 46] on link "Back to 879597_PE23239293_957509" at bounding box center [181, 45] width 91 height 8
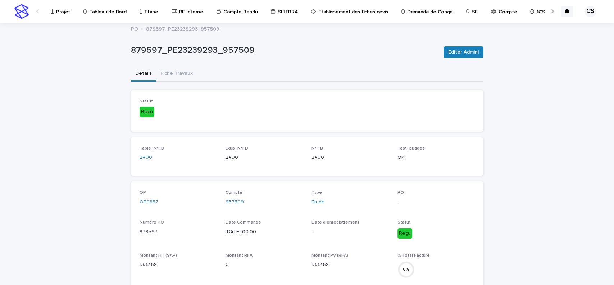
click at [59, 13] on p "Projet" at bounding box center [63, 7] width 14 height 15
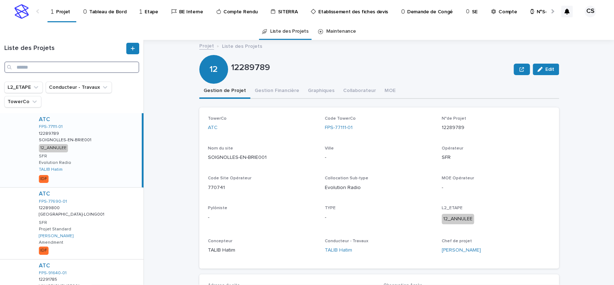
click at [72, 65] on input "Search" at bounding box center [71, 67] width 135 height 12
paste input "**********"
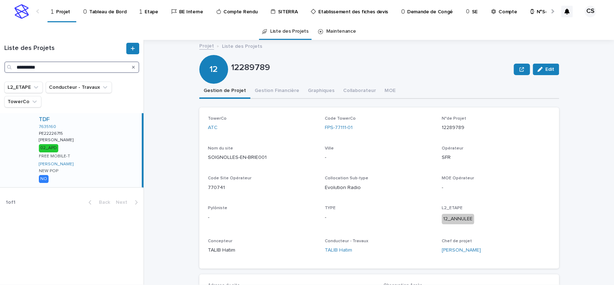
type input "**********"
click at [97, 126] on div "TDF 7635160 PE22226715 PE22226715 ZAC Coty ZAC Coty 02_APD FREE MOBILE-T FERIAN…" at bounding box center [87, 150] width 109 height 74
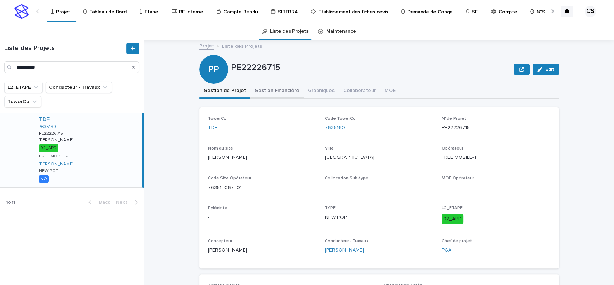
click at [270, 93] on button "Gestion Financière" at bounding box center [276, 91] width 53 height 15
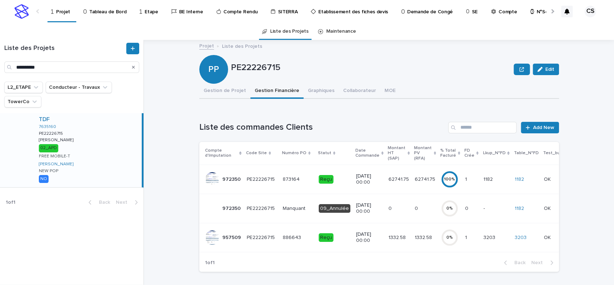
click at [260, 68] on p "PE22226715" at bounding box center [371, 68] width 280 height 10
copy p "PE22226715"
click at [542, 130] on link "Add New" at bounding box center [540, 128] width 38 height 12
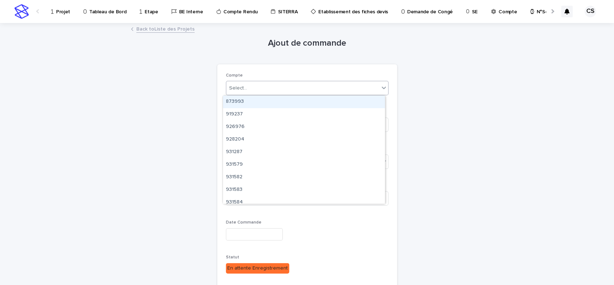
click at [264, 86] on div "Select..." at bounding box center [302, 88] width 153 height 12
type input "******"
click at [263, 100] on div "957509" at bounding box center [304, 102] width 162 height 13
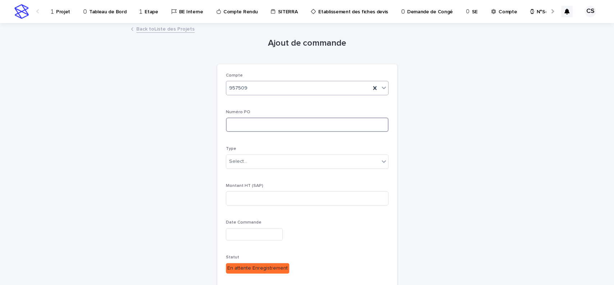
click at [255, 123] on input at bounding box center [307, 125] width 162 height 14
type input "**********"
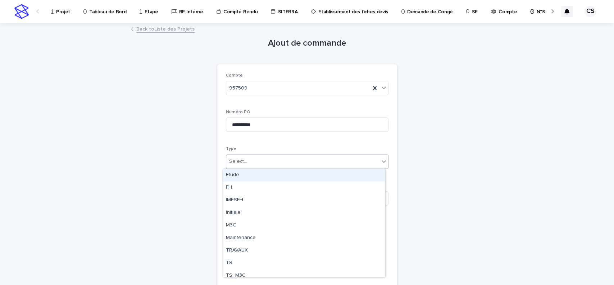
drag, startPoint x: 252, startPoint y: 155, endPoint x: 251, endPoint y: 163, distance: 8.3
click at [252, 156] on div "Select..." at bounding box center [307, 162] width 162 height 14
click at [249, 173] on div "Etude" at bounding box center [304, 175] width 162 height 13
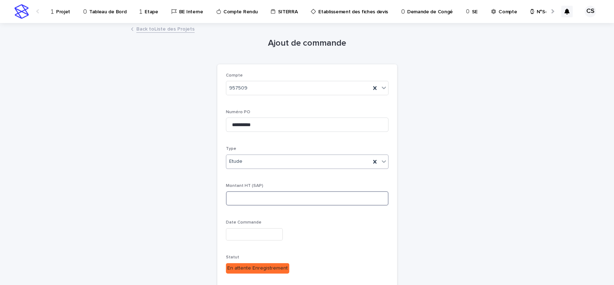
click at [261, 203] on input at bounding box center [307, 198] width 162 height 14
type input "***"
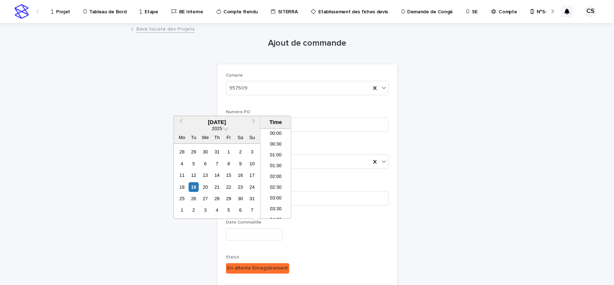
click at [247, 229] on input "text" at bounding box center [254, 234] width 57 height 13
click at [193, 185] on div "19" at bounding box center [194, 187] width 10 height 10
type input "**********"
click at [332, 237] on div "**********" at bounding box center [307, 234] width 162 height 13
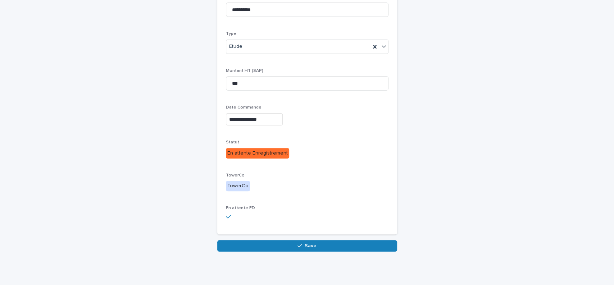
scroll to position [117, 0]
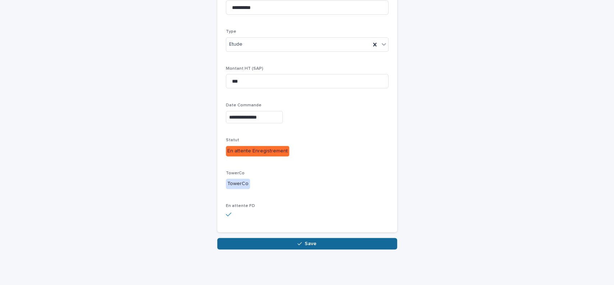
click at [297, 241] on icon "button" at bounding box center [299, 243] width 4 height 5
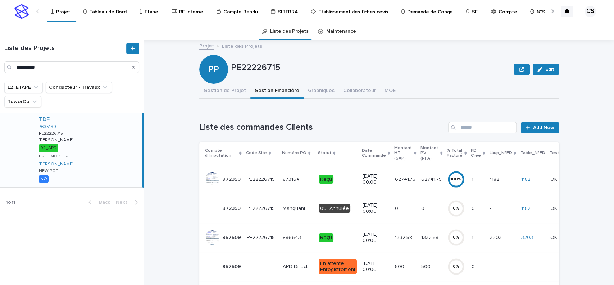
click at [347, 233] on p "Reçu" at bounding box center [338, 237] width 38 height 9
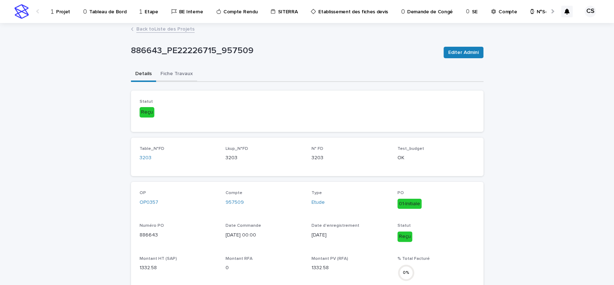
click at [182, 74] on button "Fiche Travaux" at bounding box center [176, 74] width 41 height 15
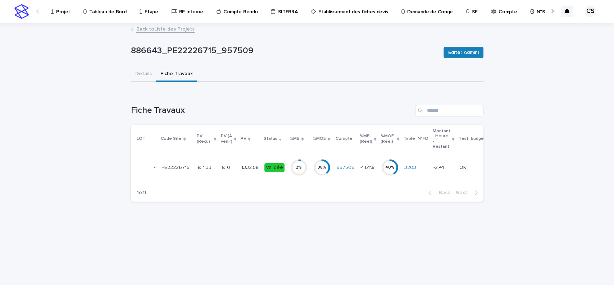
click at [290, 166] on div "2 %" at bounding box center [298, 167] width 17 height 5
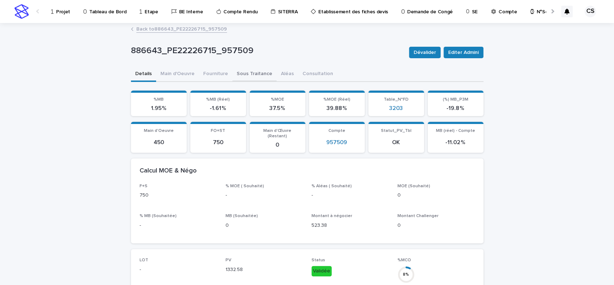
click at [242, 72] on button "Sous Traitance" at bounding box center [254, 74] width 44 height 15
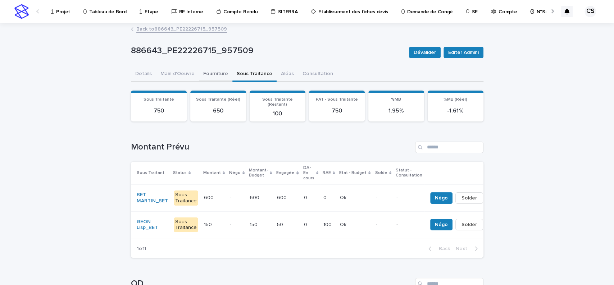
click at [215, 72] on button "Fourniture" at bounding box center [215, 74] width 33 height 15
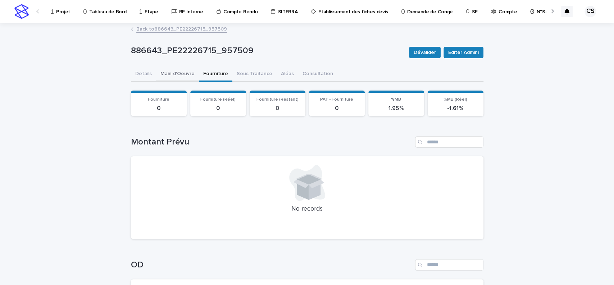
click at [181, 76] on button "Main d'Oeuvre" at bounding box center [177, 74] width 43 height 15
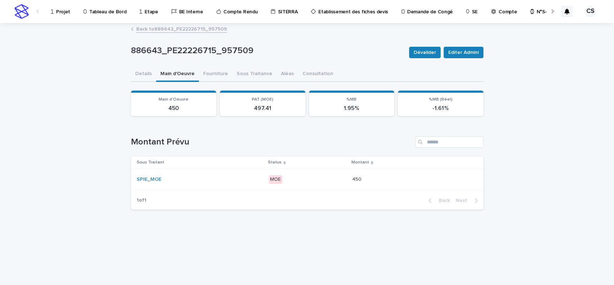
click at [231, 187] on td "SPIE_MOE" at bounding box center [198, 179] width 135 height 21
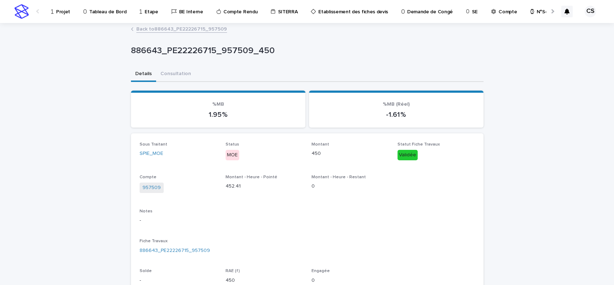
click at [198, 31] on link "Back to 886643_PE22226715_957509" at bounding box center [181, 28] width 91 height 8
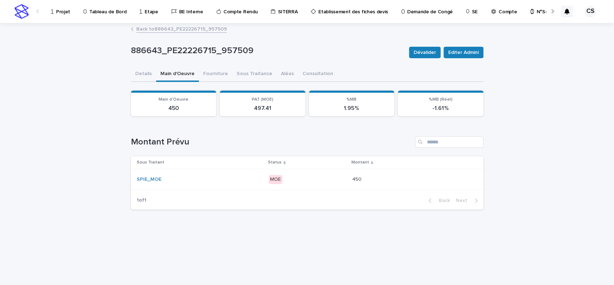
click at [201, 29] on link "Back to 886643_PE22226715_957509" at bounding box center [181, 28] width 91 height 8
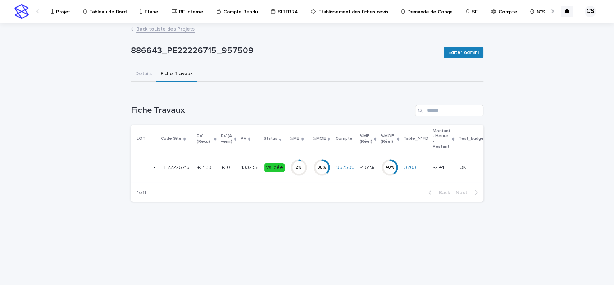
click at [185, 29] on link "Back to Liste des Projets" at bounding box center [165, 28] width 58 height 8
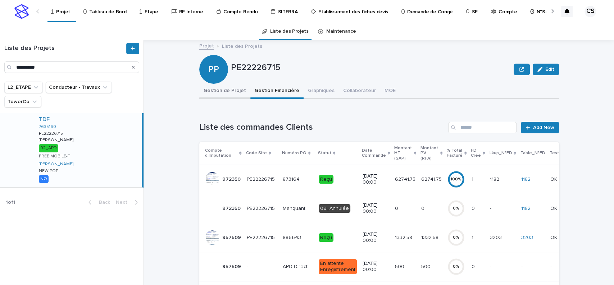
click at [224, 86] on button "Gestion de Projet" at bounding box center [224, 91] width 51 height 15
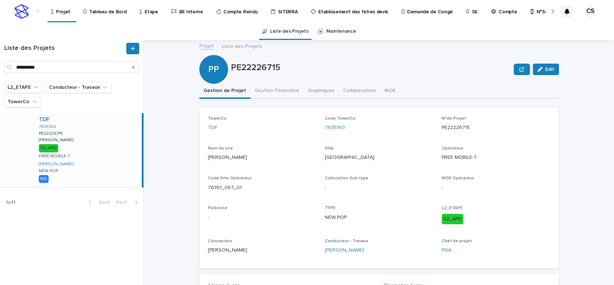
click at [258, 69] on p "PE22226715" at bounding box center [371, 68] width 280 height 10
copy p "PE22226715"
drag, startPoint x: 346, startPoint y: 127, endPoint x: 322, endPoint y: 127, distance: 24.1
click at [325, 127] on div "7635160" at bounding box center [379, 128] width 108 height 8
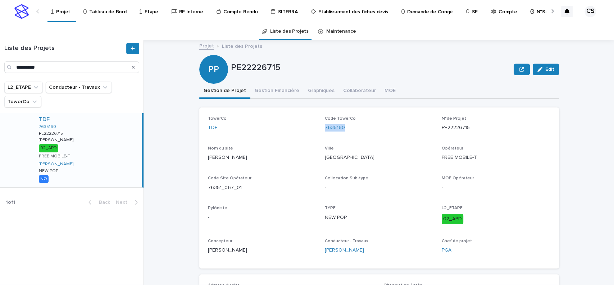
copy link "7635160"
drag, startPoint x: 231, startPoint y: 159, endPoint x: 206, endPoint y: 159, distance: 25.5
click at [208, 159] on p "ZAC Coty" at bounding box center [262, 158] width 108 height 8
copy p "ZAC Coty"
click at [281, 89] on button "Gestion Financière" at bounding box center [276, 91] width 53 height 15
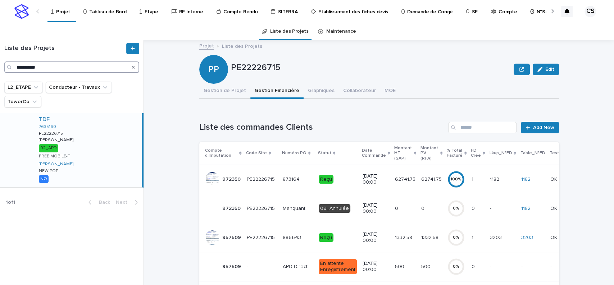
click at [78, 71] on input "**********" at bounding box center [71, 67] width 135 height 12
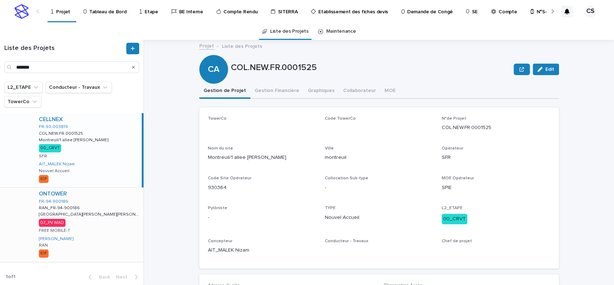
click at [92, 209] on div "ONTOWER FR-94-900186 RAN_FR-94-900186 RAN_FR-94-900186 SAINT MAURICE RUE DU VAL…" at bounding box center [88, 225] width 110 height 74
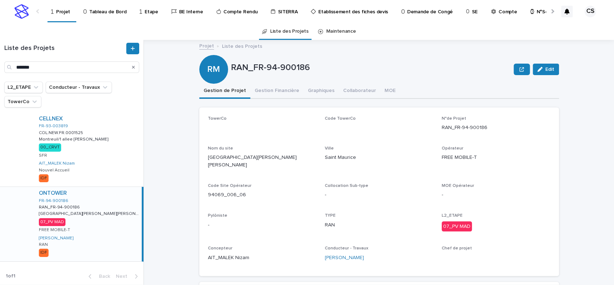
scroll to position [1, 0]
click at [98, 201] on div "ONTOWER FR-94-900186 RAN_FR-94-900186 RAN_FR-94-900186 SAINT MAURICE RUE DU VAL…" at bounding box center [87, 224] width 109 height 74
click at [262, 95] on button "Gestion Financière" at bounding box center [276, 91] width 53 height 15
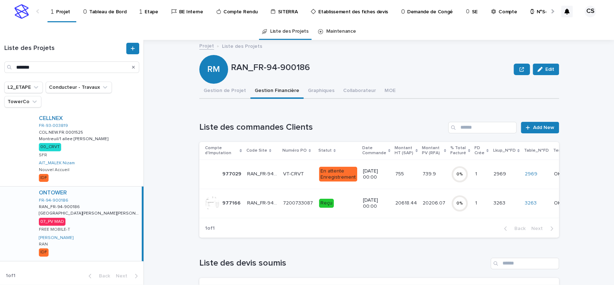
click at [30, 266] on div "CELLNEX FR-93-003819 COL.NEW.FR.0001525 COL.NEW.FR.0001525 Montreuil/1 allee ma…" at bounding box center [71, 198] width 143 height 171
click at [293, 72] on p "RAN_FR-94-900186" at bounding box center [371, 68] width 280 height 10
drag, startPoint x: 308, startPoint y: 68, endPoint x: 249, endPoint y: 75, distance: 59.0
click at [249, 75] on div "RAN_FR-94-900186" at bounding box center [371, 69] width 280 height 13
copy p "FR-94-900186"
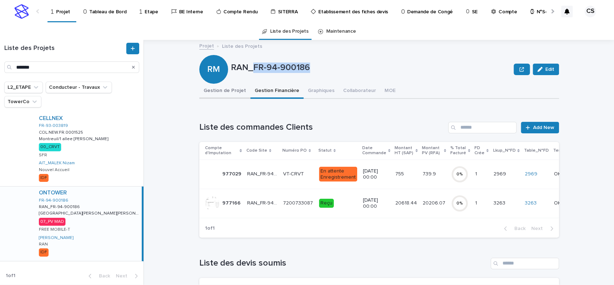
drag, startPoint x: 212, startPoint y: 93, endPoint x: 193, endPoint y: 93, distance: 19.4
click at [212, 93] on button "Gestion de Projet" at bounding box center [224, 91] width 51 height 15
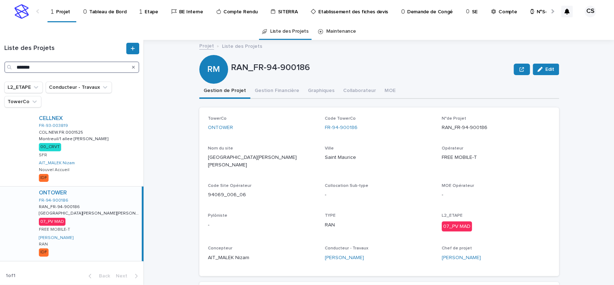
click at [28, 66] on input "*******" at bounding box center [71, 67] width 135 height 12
click at [69, 68] on input "*******" at bounding box center [71, 67] width 135 height 12
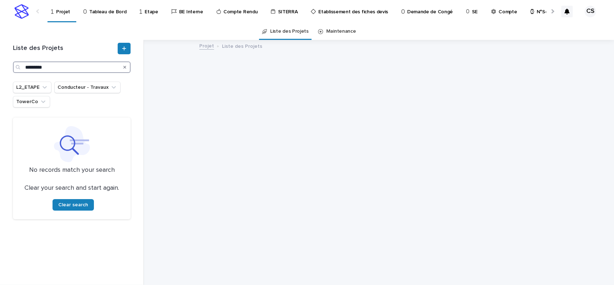
drag, startPoint x: 40, startPoint y: 68, endPoint x: 104, endPoint y: 79, distance: 64.6
click at [40, 68] on input "*********" at bounding box center [72, 67] width 118 height 12
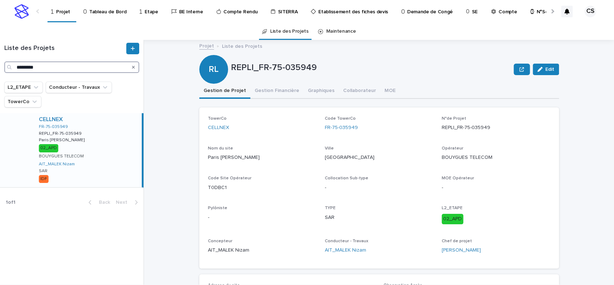
type input "*********"
click at [97, 140] on div "CELLNEX FR-75-035949 REPLI_FR-75-035949 REPLI_FR-75-035949 Paris Pierre levee P…" at bounding box center [87, 150] width 109 height 74
click at [269, 87] on button "Gestion Financière" at bounding box center [276, 91] width 53 height 15
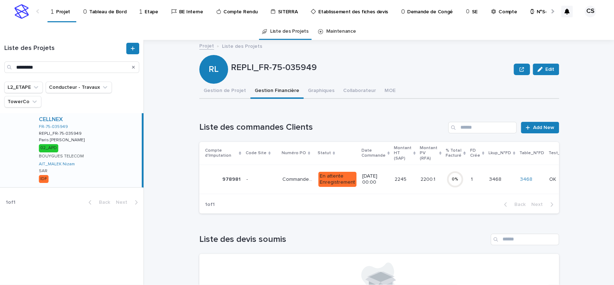
click at [299, 179] on p "Commande APD" at bounding box center [298, 179] width 32 height 8
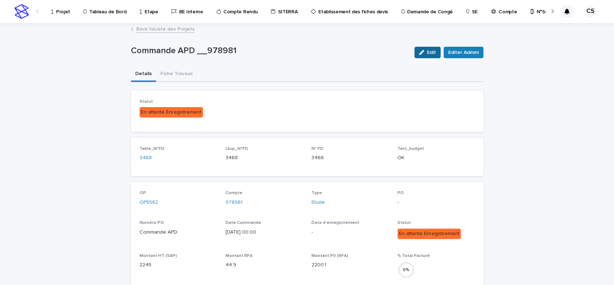
click at [423, 50] on div "button" at bounding box center [423, 52] width 8 height 5
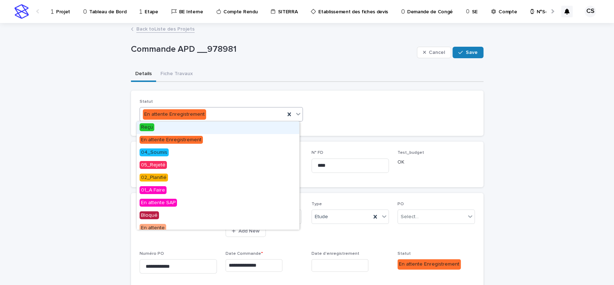
click at [233, 109] on div "En attente Enregistrement" at bounding box center [212, 115] width 145 height 12
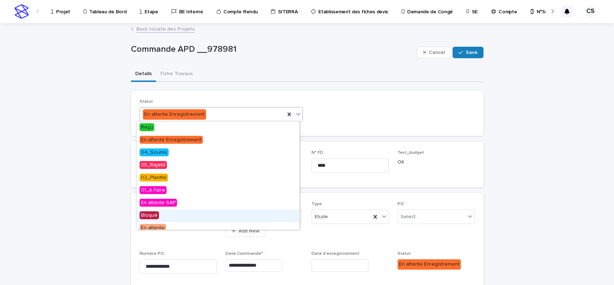
scroll to position [144, 0]
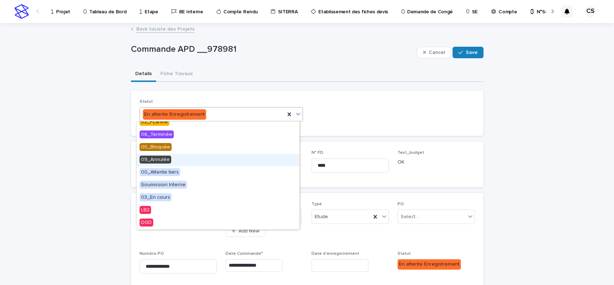
click at [163, 161] on span "09_Annulée" at bounding box center [155, 160] width 32 height 8
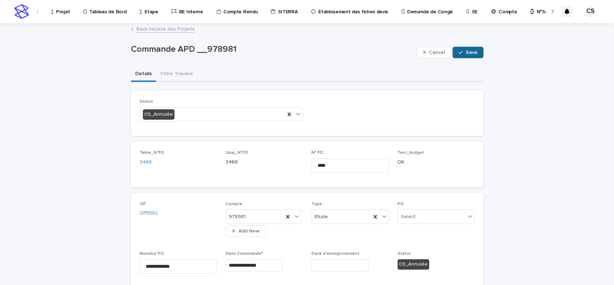
click at [472, 51] on span "Save" at bounding box center [472, 52] width 12 height 5
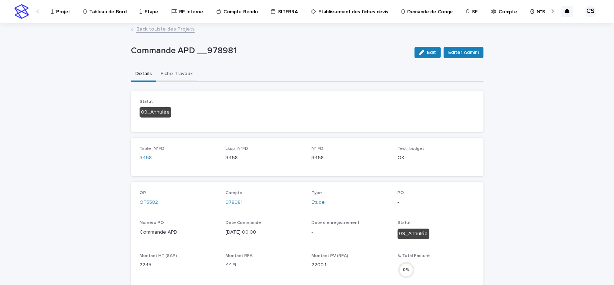
click at [176, 72] on button "Fiche Travaux" at bounding box center [176, 74] width 41 height 15
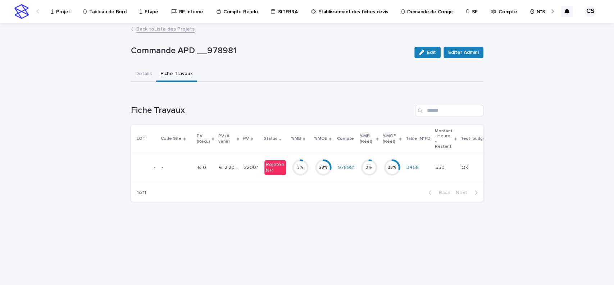
click at [210, 165] on p at bounding box center [205, 168] width 16 height 6
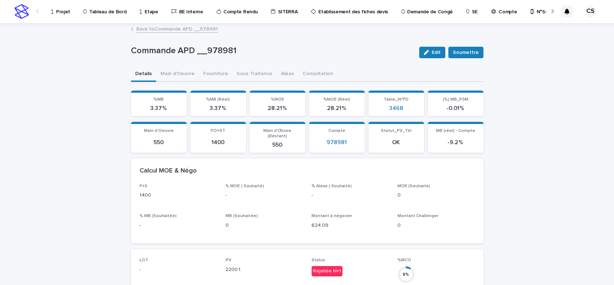
click at [198, 29] on link "Back to Commande APD __978981" at bounding box center [177, 28] width 82 height 8
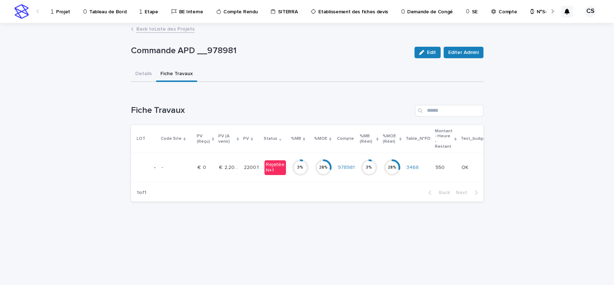
click at [166, 31] on link "Back to Liste des Projets" at bounding box center [165, 28] width 58 height 8
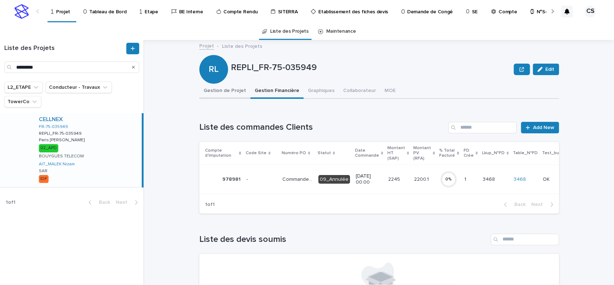
click at [233, 94] on button "Gestion de Projet" at bounding box center [224, 91] width 51 height 15
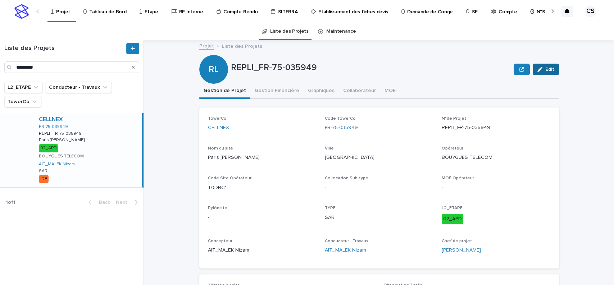
click at [545, 69] on span "Edit" at bounding box center [549, 69] width 9 height 5
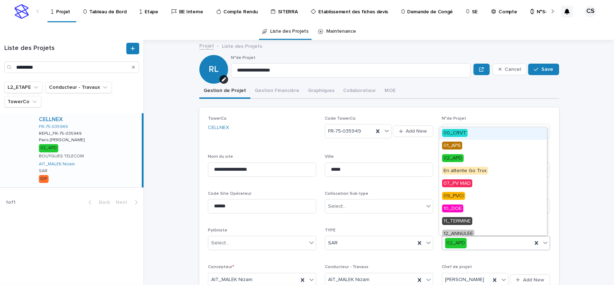
click at [476, 248] on div "02_APD" at bounding box center [487, 243] width 90 height 12
click at [471, 230] on span "12_ANNULEE" at bounding box center [458, 234] width 32 height 8
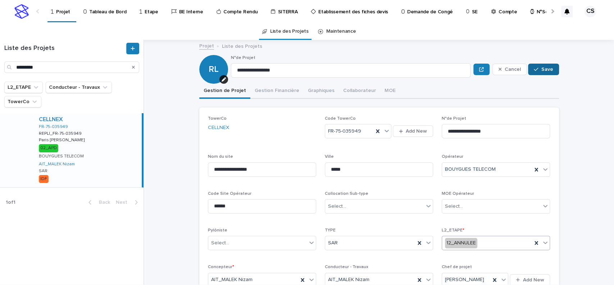
click at [535, 68] on icon "button" at bounding box center [535, 69] width 4 height 5
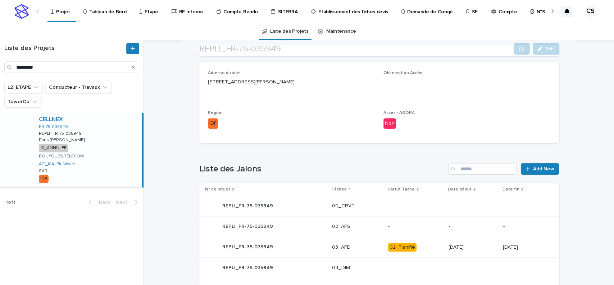
scroll to position [266, 0]
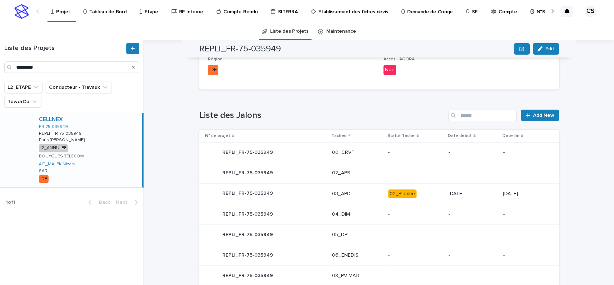
click at [432, 193] on p "02_Planifié" at bounding box center [415, 193] width 55 height 9
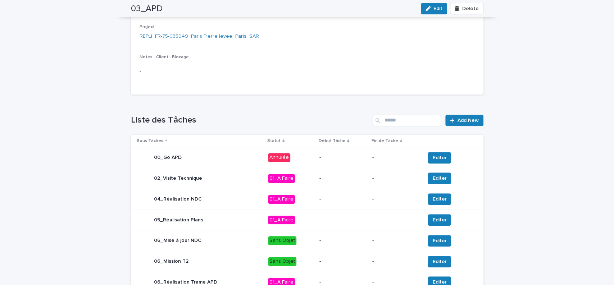
scroll to position [150, 0]
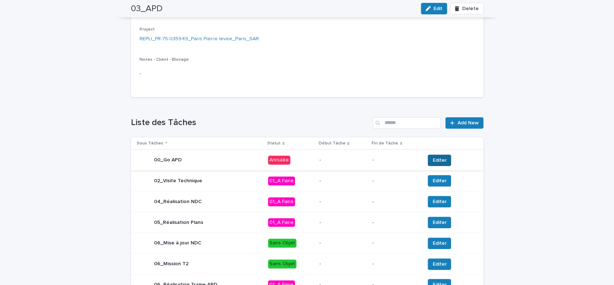
click at [438, 162] on span "Editer" at bounding box center [439, 160] width 14 height 7
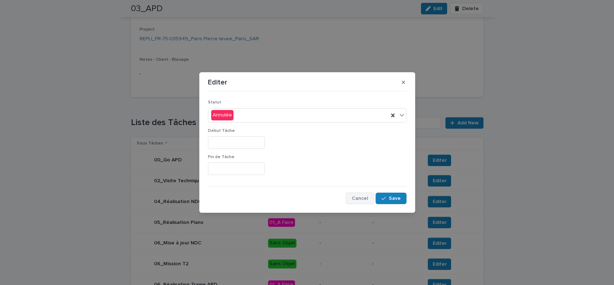
click at [366, 196] on span "Cancel" at bounding box center [360, 198] width 16 height 5
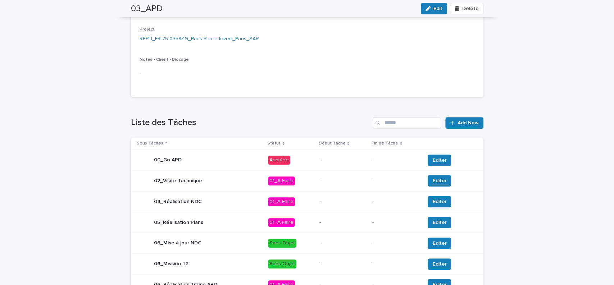
click at [383, 162] on p "-" at bounding box center [395, 160] width 47 height 6
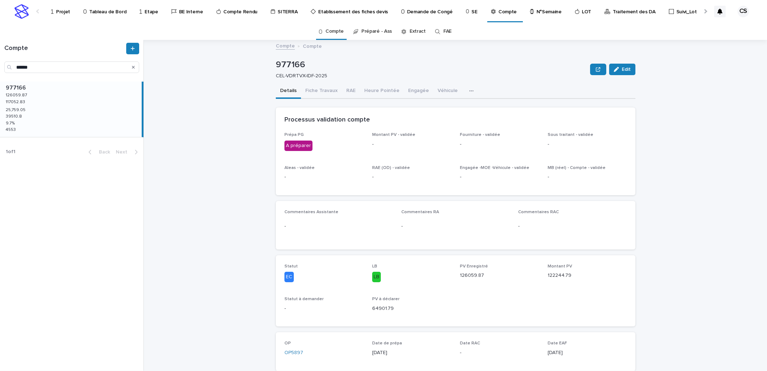
click at [60, 13] on p "Projet" at bounding box center [63, 7] width 14 height 15
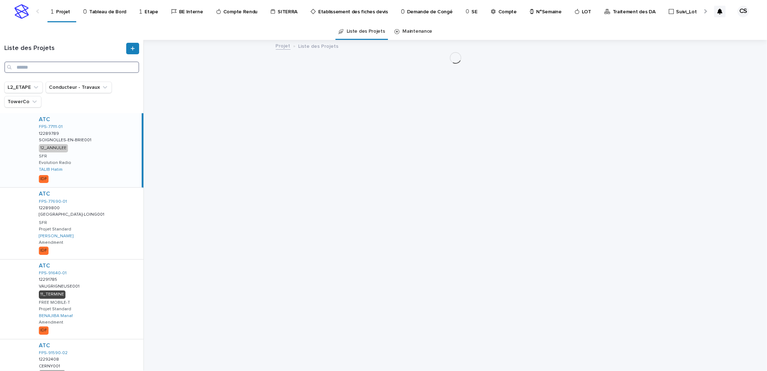
click at [72, 70] on input "Search" at bounding box center [71, 67] width 135 height 12
paste input "*******"
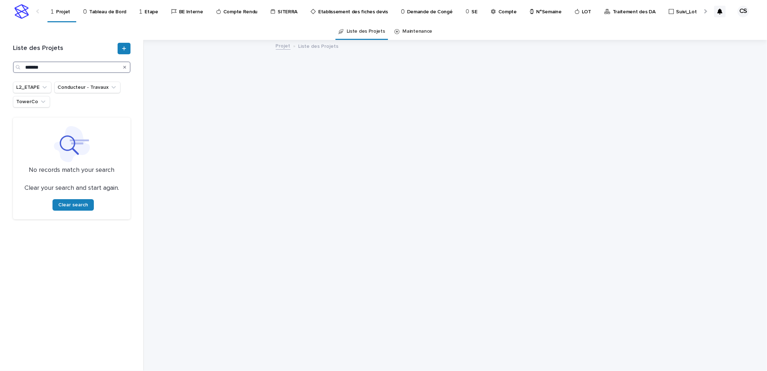
click at [69, 64] on input "*******" at bounding box center [72, 67] width 118 height 12
paste input "**********"
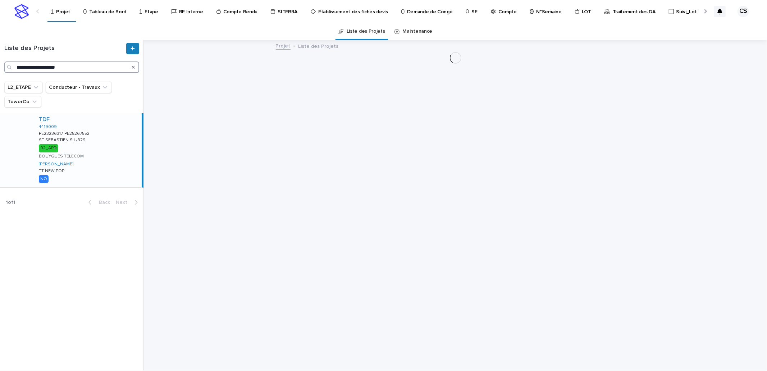
type input "**********"
click at [110, 143] on div "TDF 4419009 PE23236317-PE25267552 PE23236317-PE25267552 [GEOGRAPHIC_DATA] S L-8…" at bounding box center [87, 150] width 109 height 74
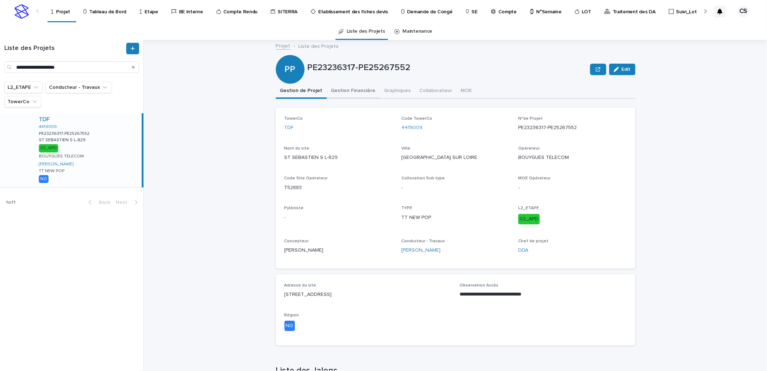
click at [352, 88] on button "Gestion Financière" at bounding box center [353, 91] width 53 height 15
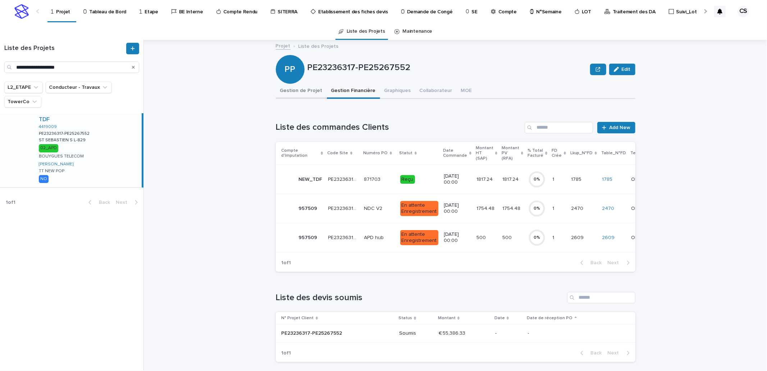
click at [304, 86] on button "Gestion de Projet" at bounding box center [301, 91] width 51 height 15
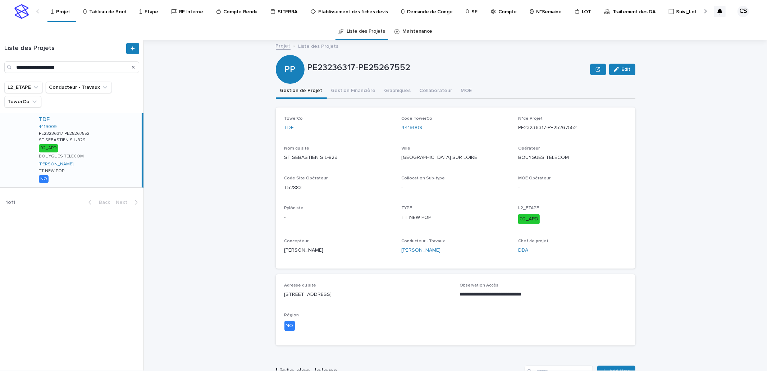
click at [377, 67] on p "PE23236317-PE25267552" at bounding box center [447, 68] width 280 height 10
copy div "PE23236317-PE25267552 Edit Sorry, there was an error saving your record. Please…"
click at [377, 67] on p "PE23236317-PE25267552" at bounding box center [447, 68] width 280 height 10
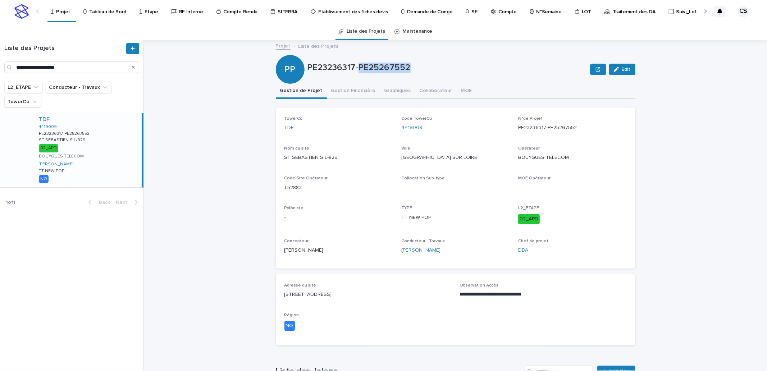
click at [377, 67] on p "PE23236317-PE25267552" at bounding box center [447, 68] width 280 height 10
click at [352, 94] on button "Gestion Financière" at bounding box center [353, 91] width 53 height 15
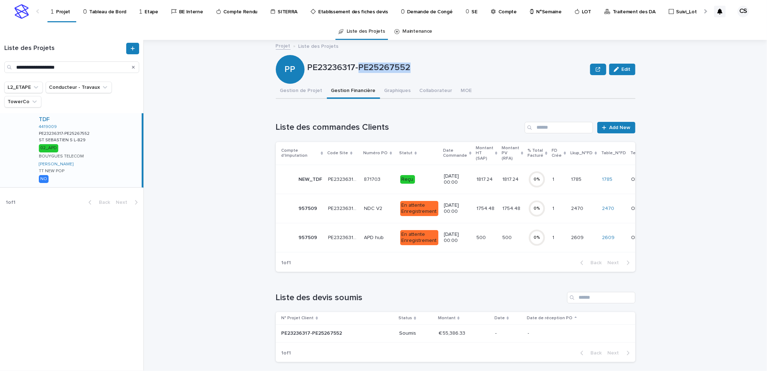
click at [357, 179] on td "PE23236317-PE25267552 PE23236317-PE25267552" at bounding box center [343, 179] width 36 height 29
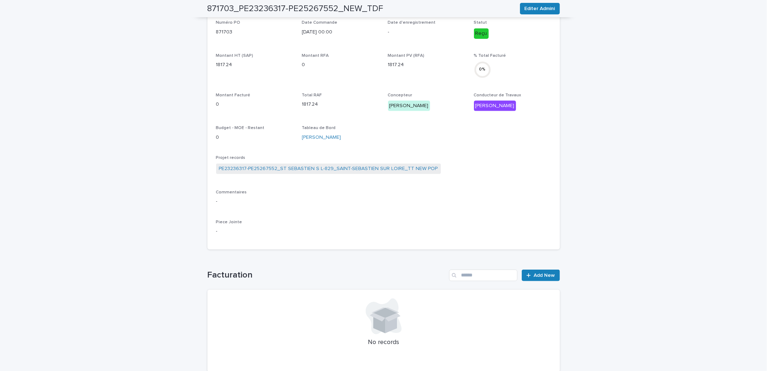
scroll to position [70, 0]
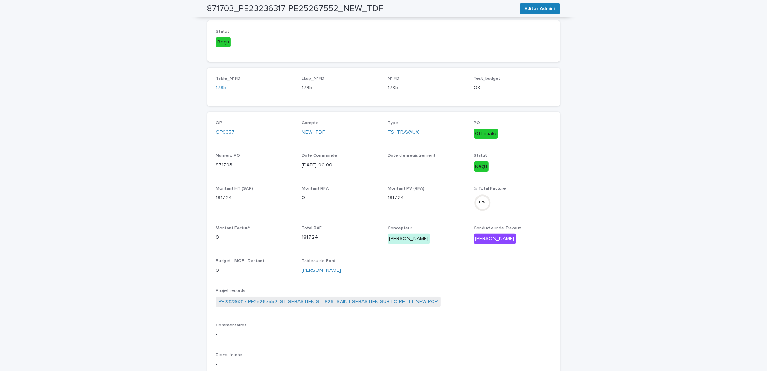
click at [224, 164] on p "871703" at bounding box center [254, 165] width 77 height 8
copy p "871703"
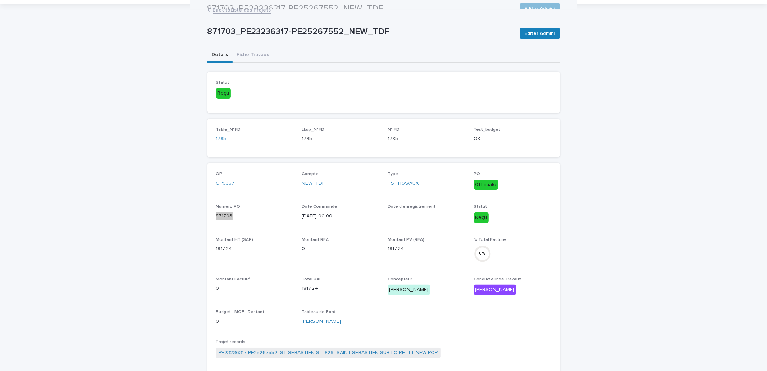
scroll to position [0, 0]
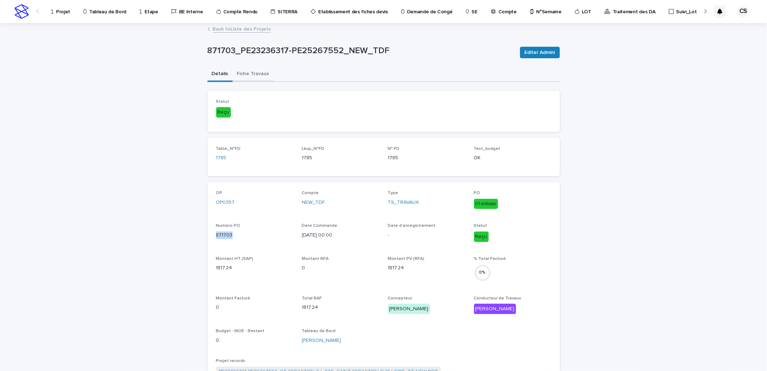
click at [253, 72] on button "Fiche Travaux" at bounding box center [253, 74] width 41 height 15
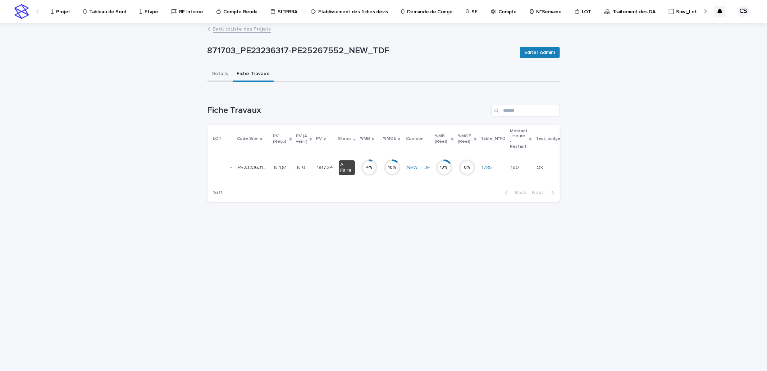
click at [222, 74] on button "Details" at bounding box center [219, 74] width 25 height 15
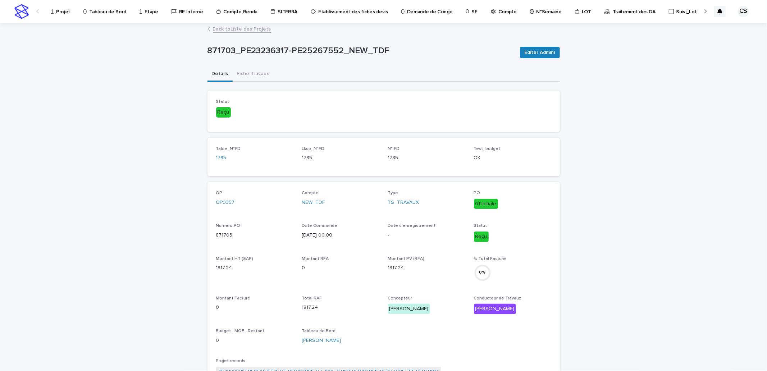
click at [337, 56] on div "871703_PE23236317-PE25267552_NEW_TDF" at bounding box center [360, 52] width 307 height 13
click at [335, 50] on p "871703_PE23236317-PE25267552_NEW_TDF" at bounding box center [360, 51] width 307 height 10
click at [237, 26] on link "Back to Liste des Projets" at bounding box center [242, 28] width 58 height 8
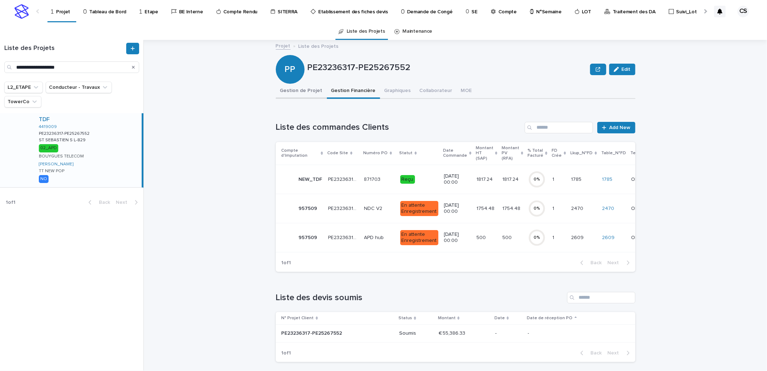
click at [299, 97] on button "Gestion de Projet" at bounding box center [301, 91] width 51 height 15
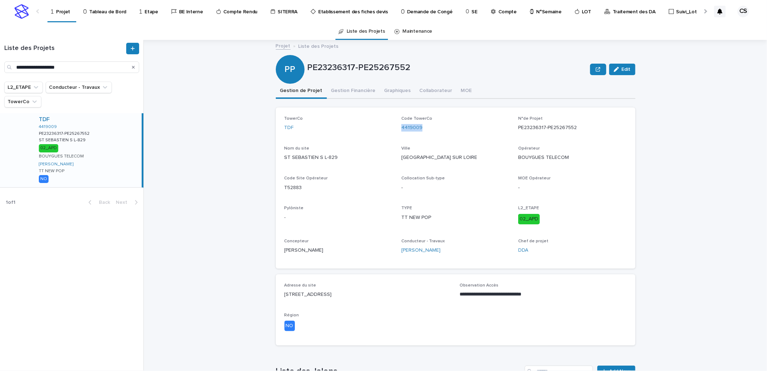
drag, startPoint x: 421, startPoint y: 127, endPoint x: 397, endPoint y: 127, distance: 23.7
click at [397, 127] on div "TowerCo TDF Code TowerCo 4419009 N°de Projet PE23236317-PE25267552 Nom du site …" at bounding box center [455, 188] width 342 height 144
copy link "4419009"
click at [342, 90] on button "Gestion Financière" at bounding box center [353, 91] width 53 height 15
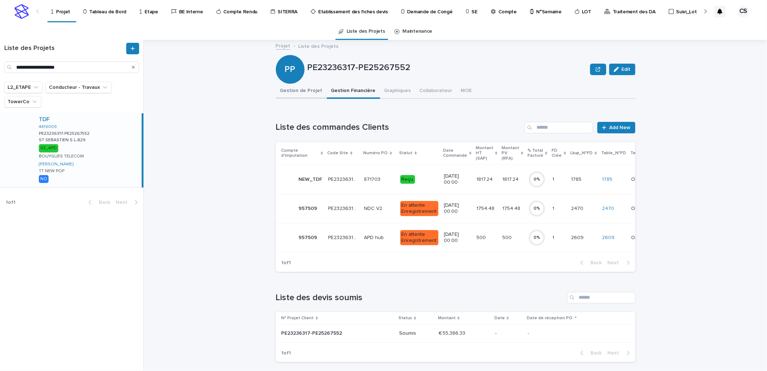
click at [294, 89] on button "Gestion de Projet" at bounding box center [301, 91] width 51 height 15
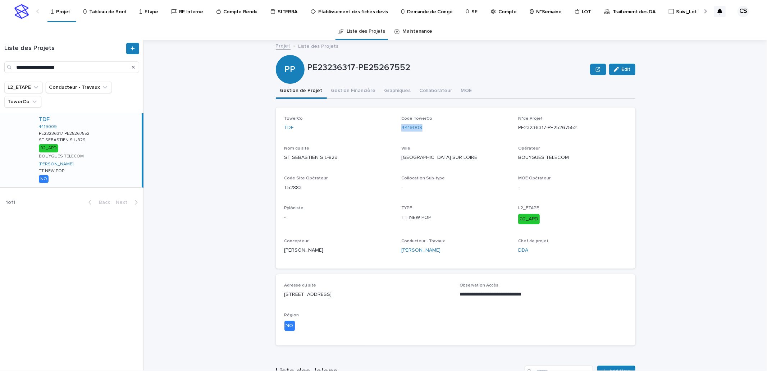
drag, startPoint x: 421, startPoint y: 129, endPoint x: 397, endPoint y: 127, distance: 25.0
click at [397, 127] on div "TowerCo TDF Code TowerCo 4419009 N°de Projet PE23236317-PE25267552 Nom du site …" at bounding box center [455, 188] width 342 height 144
copy link "4419009"
drag, startPoint x: 468, startPoint y: 163, endPoint x: 440, endPoint y: 159, distance: 28.3
click at [440, 159] on div "[GEOGRAPHIC_DATA] SUR LOIRE" at bounding box center [455, 156] width 108 height 21
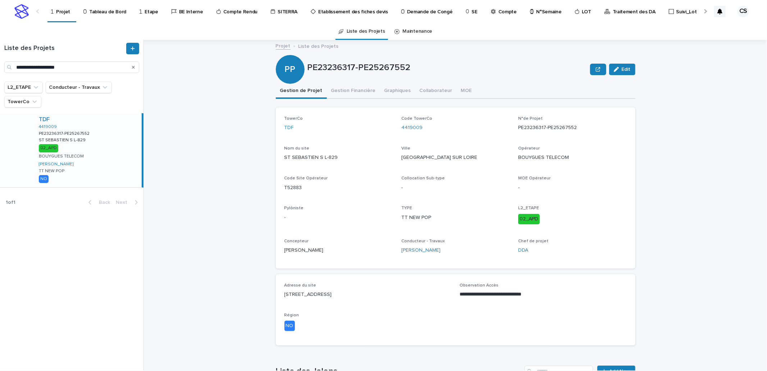
click at [361, 155] on p "ST SEBASTIEN S L-829" at bounding box center [338, 158] width 108 height 8
drag, startPoint x: 342, startPoint y: 155, endPoint x: 281, endPoint y: 155, distance: 61.1
click at [281, 155] on div "TowerCo TDF Code TowerCo 4419009 N°de Projet PE23236317-PE25267552 Nom du site …" at bounding box center [455, 187] width 359 height 161
copy p "ST SEBASTIEN S L-829"
click at [63, 68] on input "**********" at bounding box center [71, 67] width 135 height 12
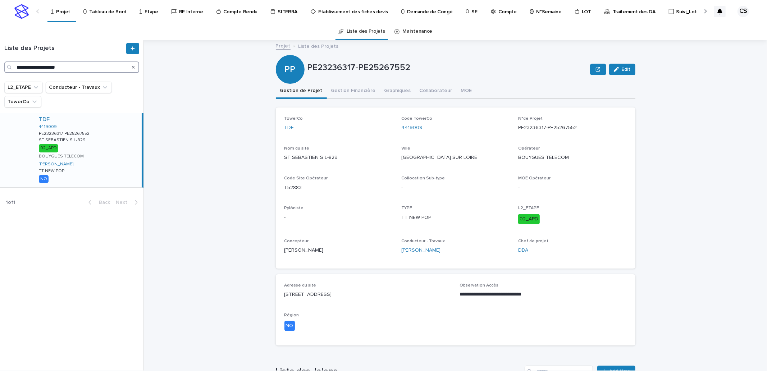
click at [63, 68] on input "**********" at bounding box center [71, 67] width 135 height 12
paste input "Search"
type input "**********"
click at [87, 145] on div "TDF 441092Y PE24251310 PE24251310 [GEOGRAPHIC_DATA]-Peri-795 [GEOGRAPHIC_DATA]-…" at bounding box center [87, 150] width 109 height 74
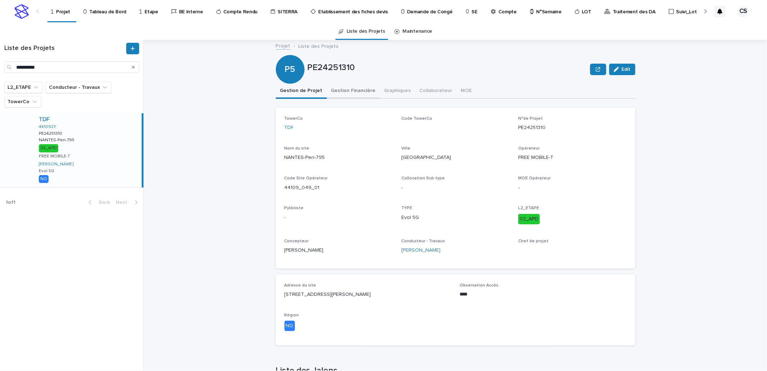
click at [348, 92] on button "Gestion Financière" at bounding box center [353, 91] width 53 height 15
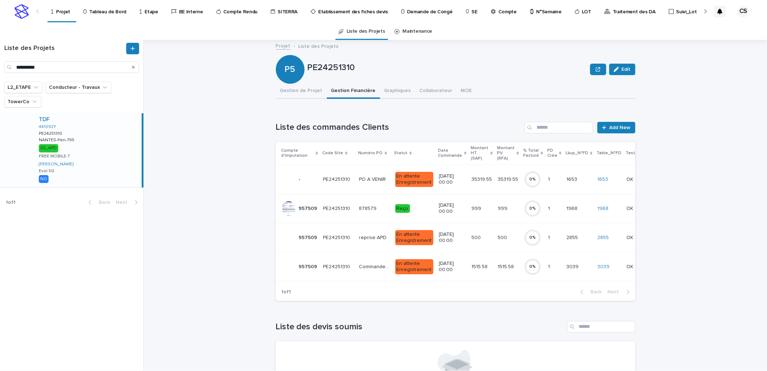
click at [368, 175] on p "PO A VENIR" at bounding box center [373, 179] width 28 height 8
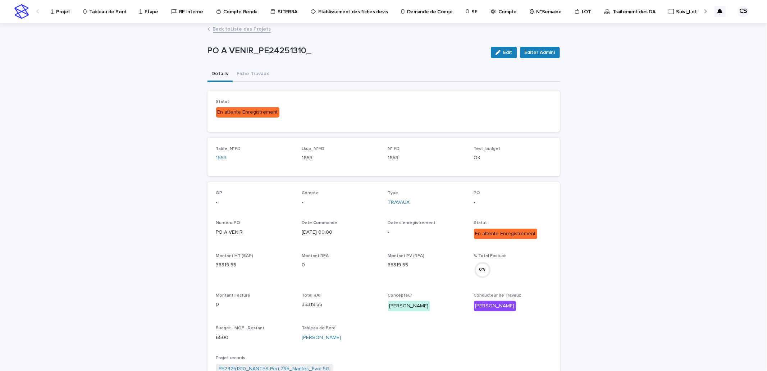
click at [253, 29] on link "Back to Liste des Projets" at bounding box center [242, 28] width 58 height 8
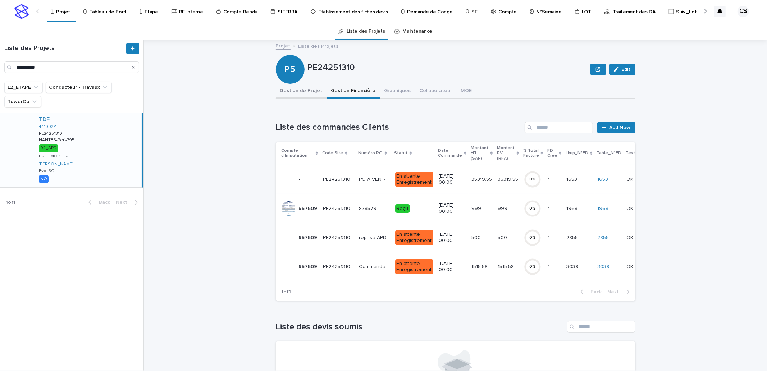
click at [298, 90] on button "Gestion de Projet" at bounding box center [301, 91] width 51 height 15
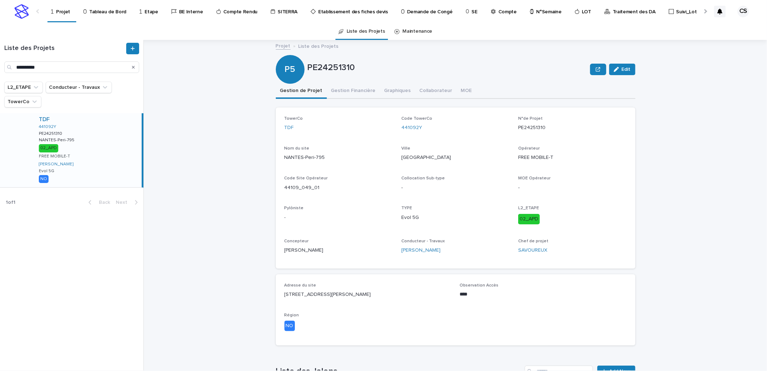
click at [330, 68] on p "PE24251310" at bounding box center [447, 68] width 280 height 10
copy p "PE24251310"
drag, startPoint x: 432, startPoint y: 128, endPoint x: 398, endPoint y: 127, distance: 33.8
click at [401, 127] on div "441092Y" at bounding box center [455, 128] width 108 height 8
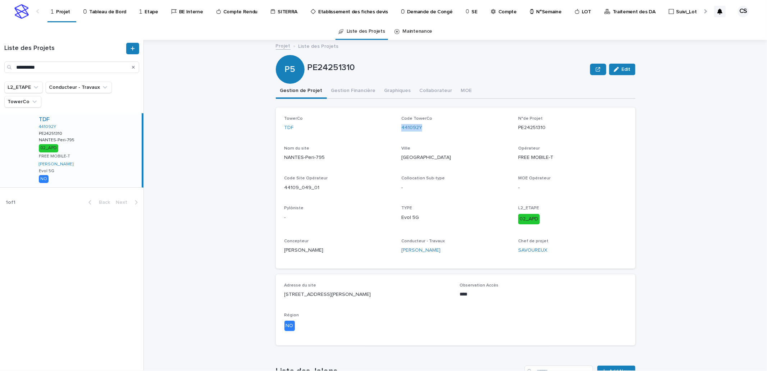
copy link "441092Y"
click at [342, 92] on button "Gestion Financière" at bounding box center [353, 91] width 53 height 15
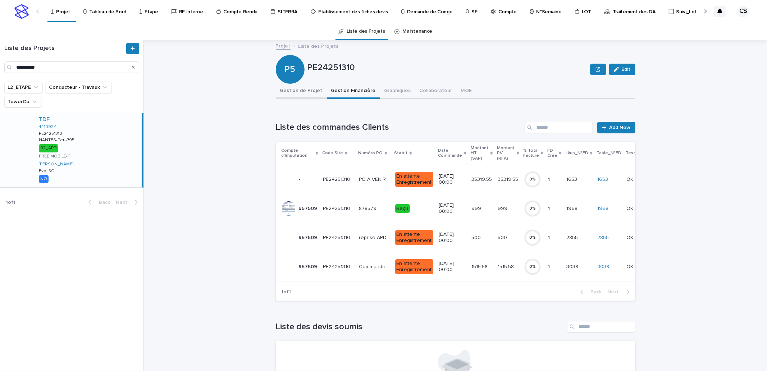
click at [296, 90] on button "Gestion de Projet" at bounding box center [301, 91] width 51 height 15
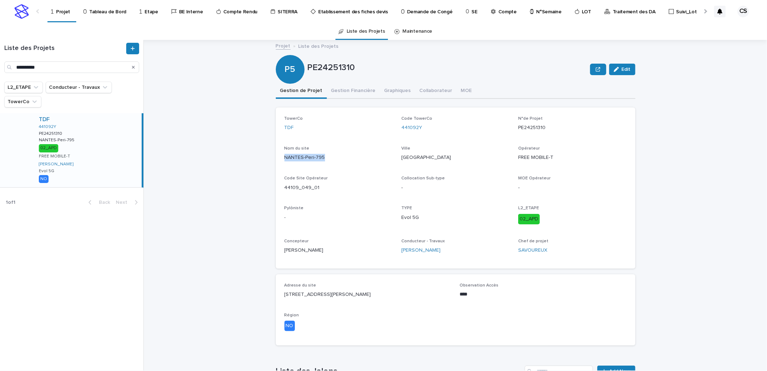
drag, startPoint x: 329, startPoint y: 159, endPoint x: 283, endPoint y: 155, distance: 46.1
click at [284, 155] on p "NANTES-Peri-795" at bounding box center [338, 158] width 108 height 8
copy p "NANTES-Peri-795"
click at [340, 88] on button "Gestion Financière" at bounding box center [353, 91] width 53 height 15
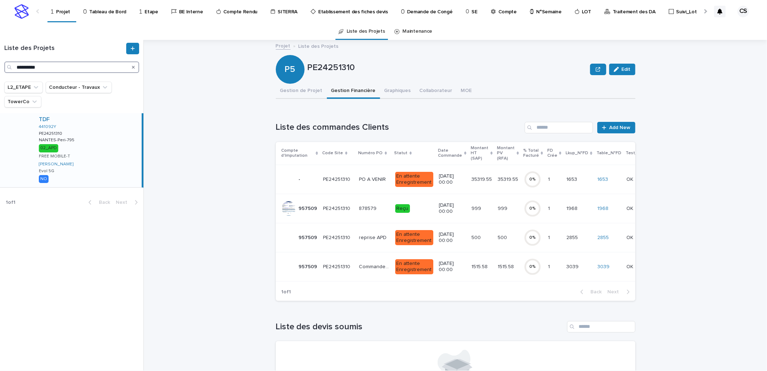
click at [29, 71] on input "**********" at bounding box center [71, 67] width 135 height 12
paste input "Search"
click at [91, 145] on div "TDF 4928101 PE25271677 PE25271677 Gardes Gardes 02_APD BOUYGUES TELECOM FERIANI…" at bounding box center [87, 150] width 109 height 74
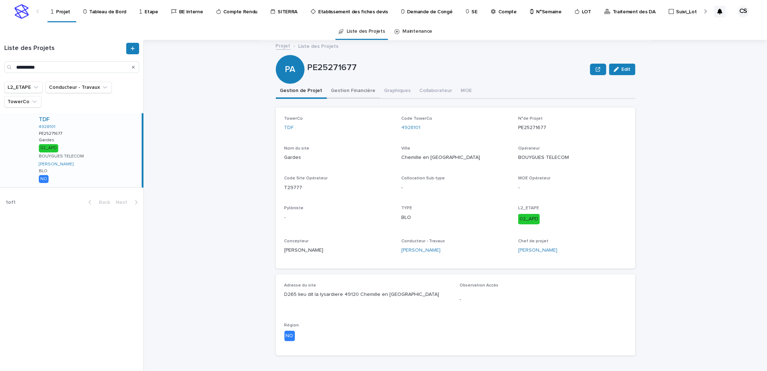
click at [349, 91] on button "Gestion Financière" at bounding box center [353, 91] width 53 height 15
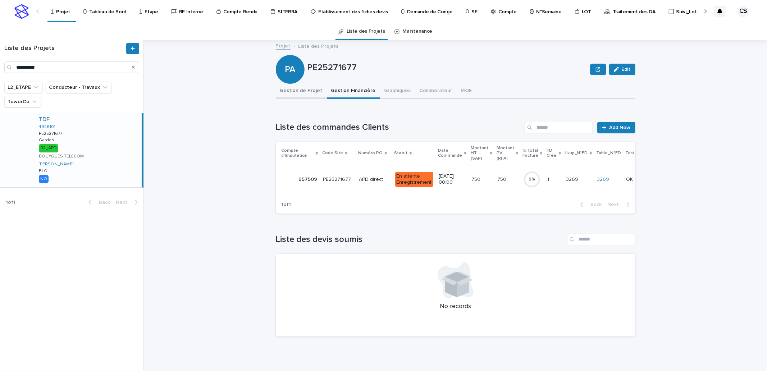
click at [293, 88] on button "Gestion de Projet" at bounding box center [301, 91] width 51 height 15
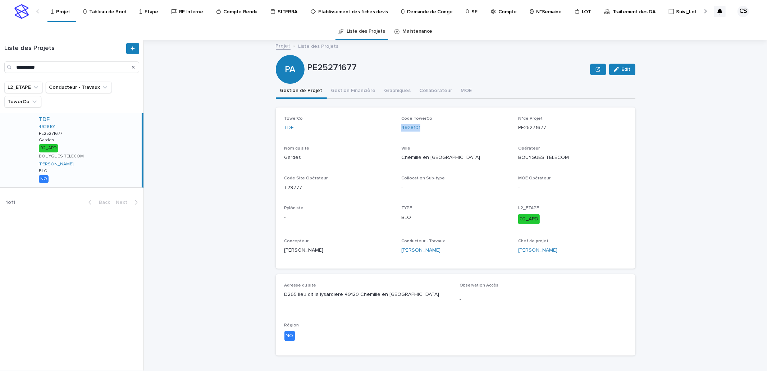
drag, startPoint x: 422, startPoint y: 128, endPoint x: 397, endPoint y: 128, distance: 24.8
click at [397, 128] on div "TowerCo TDF Code TowerCo 4928101 N°de Projet PE25271677 Nom du site Gardes Vill…" at bounding box center [455, 188] width 342 height 144
copy link "4928101"
click at [284, 157] on p "Gardes" at bounding box center [338, 158] width 108 height 8
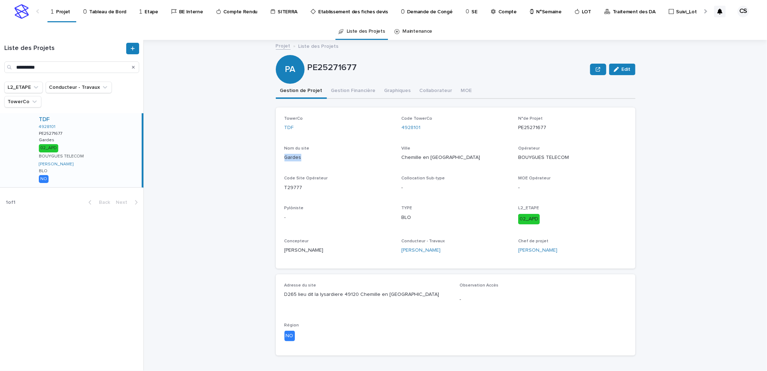
copy p "Gardes"
click at [353, 91] on button "Gestion Financière" at bounding box center [353, 91] width 53 height 15
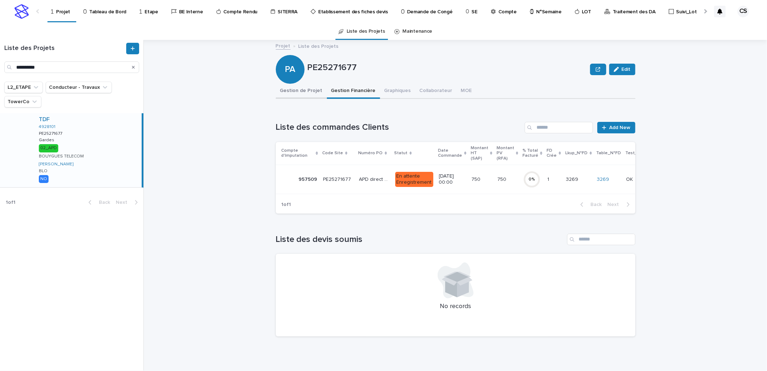
click at [293, 91] on button "Gestion de Projet" at bounding box center [301, 91] width 51 height 15
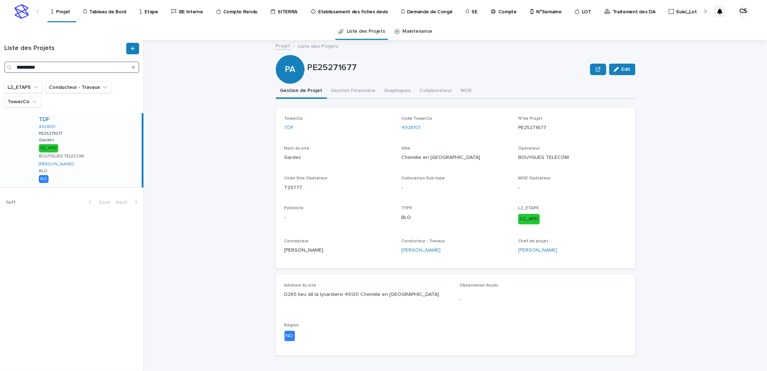
click at [26, 65] on input "**********" at bounding box center [71, 67] width 135 height 12
paste input "Search"
type input "**********"
click at [79, 146] on div "TDF 2222301 PE25271905 PE25271905 Plouisy Plouisy 02_APD BOUYGUES TELECOM FERIA…" at bounding box center [87, 150] width 109 height 74
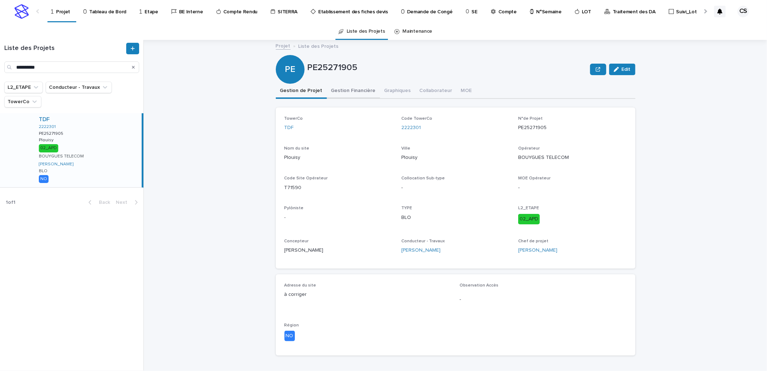
click at [343, 96] on button "Gestion Financière" at bounding box center [353, 91] width 53 height 15
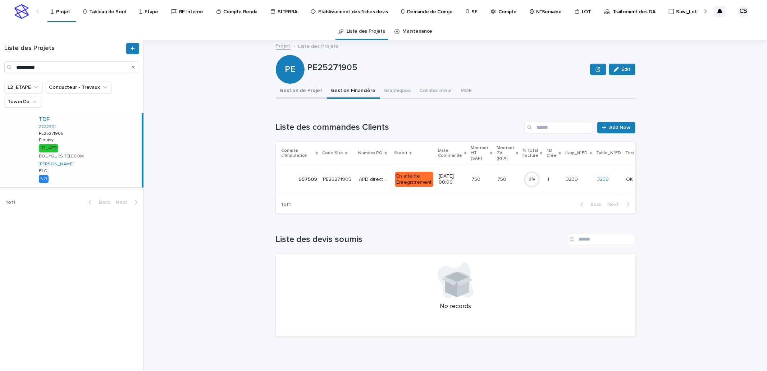
click at [296, 95] on button "Gestion de Projet" at bounding box center [301, 91] width 51 height 15
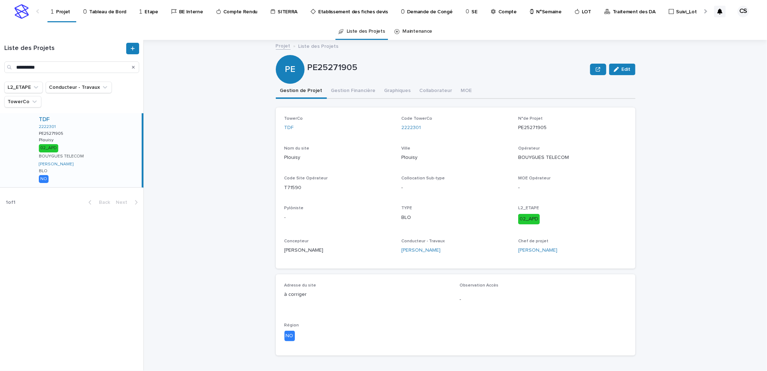
click at [328, 70] on p "PE25271905" at bounding box center [447, 68] width 280 height 10
drag, startPoint x: 429, startPoint y: 130, endPoint x: 399, endPoint y: 129, distance: 29.1
click at [401, 129] on div "2222301" at bounding box center [455, 128] width 108 height 8
click at [409, 159] on p "Plouisy" at bounding box center [455, 158] width 108 height 8
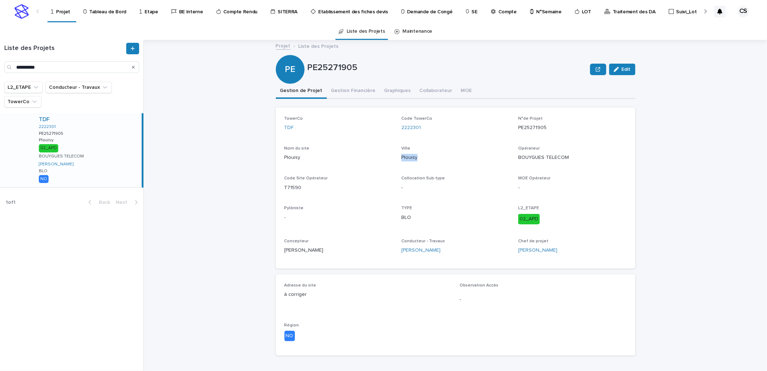
click at [409, 159] on p "Plouisy" at bounding box center [455, 158] width 108 height 8
click at [353, 93] on button "Gestion Financière" at bounding box center [353, 91] width 53 height 15
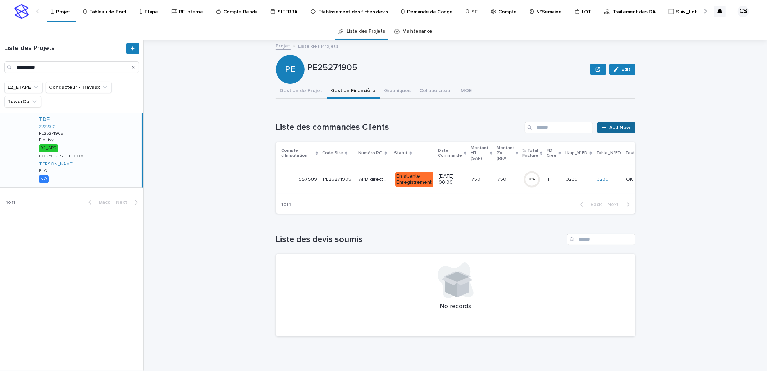
click at [621, 125] on span "Add New" at bounding box center [619, 127] width 21 height 5
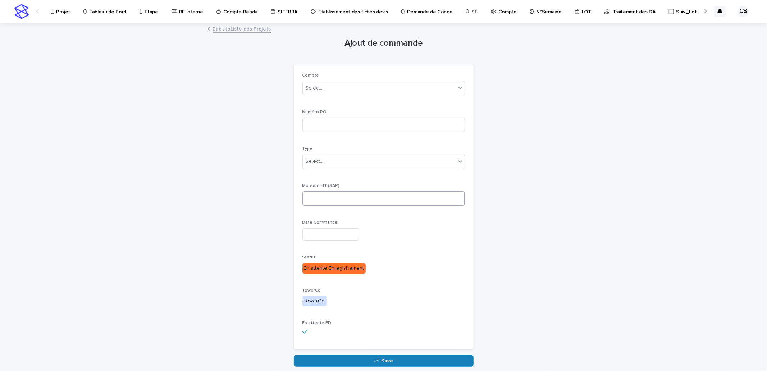
click at [322, 198] on input at bounding box center [383, 198] width 162 height 14
type input "*******"
click at [333, 89] on div "Select..." at bounding box center [379, 88] width 153 height 12
type input "***"
click at [326, 99] on div "NEW_TDF" at bounding box center [380, 102] width 162 height 13
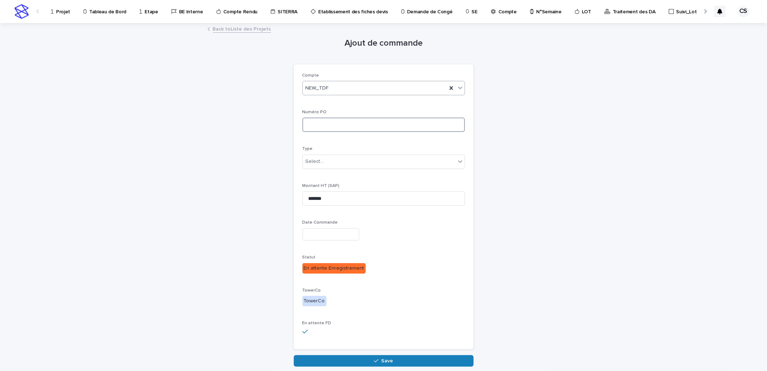
click at [320, 127] on input at bounding box center [383, 125] width 162 height 14
type input "***"
click at [324, 234] on input "text" at bounding box center [330, 234] width 57 height 13
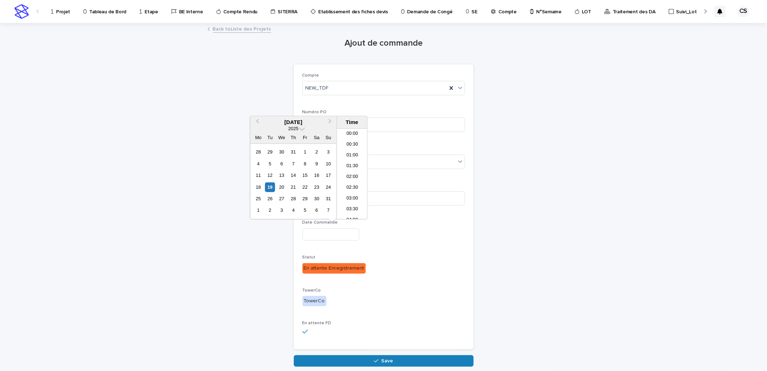
scroll to position [230, 0]
click at [271, 188] on div "19" at bounding box center [270, 187] width 10 height 10
type input "**********"
click at [499, 269] on div "**********" at bounding box center [383, 195] width 352 height 343
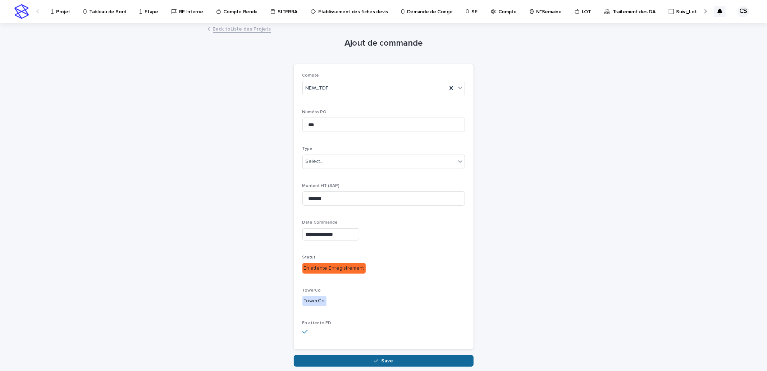
click at [357, 360] on button "Save" at bounding box center [384, 361] width 180 height 12
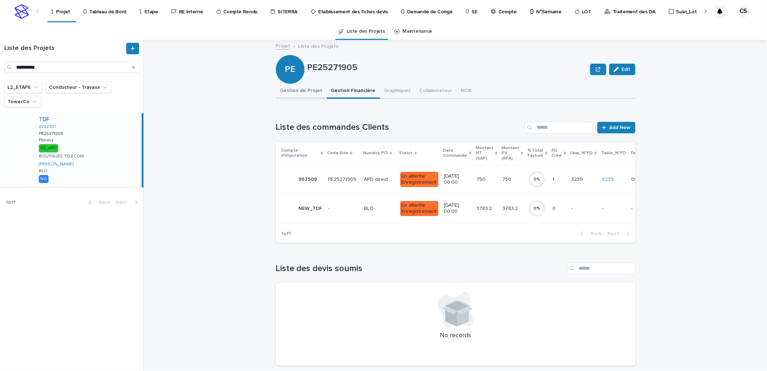
click at [311, 91] on button "Gestion de Projet" at bounding box center [301, 91] width 51 height 15
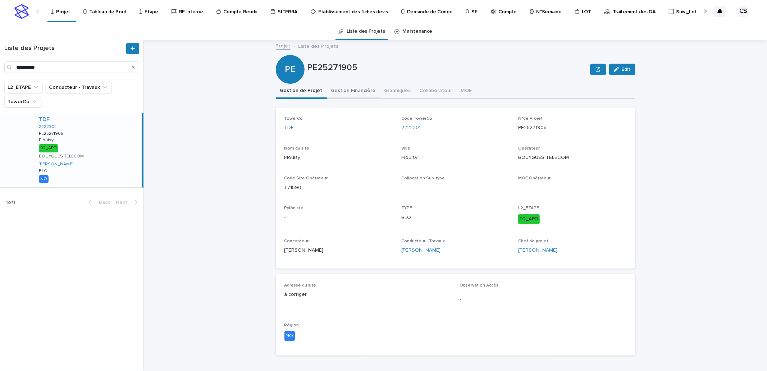
click at [350, 90] on button "Gestion Financière" at bounding box center [353, 91] width 53 height 15
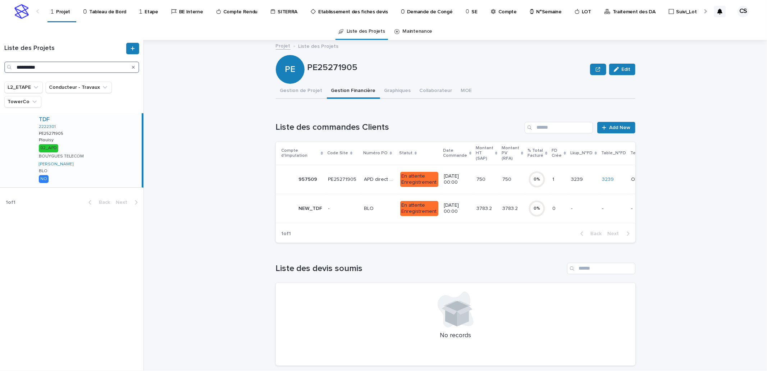
click at [82, 69] on input "**********" at bounding box center [71, 67] width 135 height 12
paste input "Search"
click at [111, 128] on div "TDF 7510789 PE23233134 PE23233134 [GEOGRAPHIC_DATA] : Cognacq-[PERSON_NAME] : C…" at bounding box center [87, 152] width 109 height 79
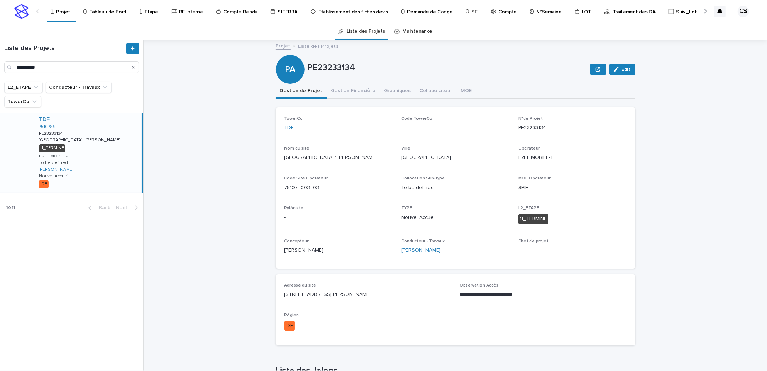
click at [331, 91] on button "Gestion Financière" at bounding box center [353, 91] width 53 height 15
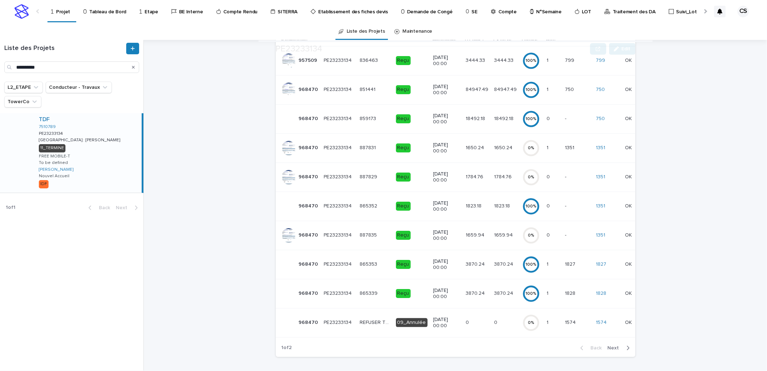
scroll to position [133, 0]
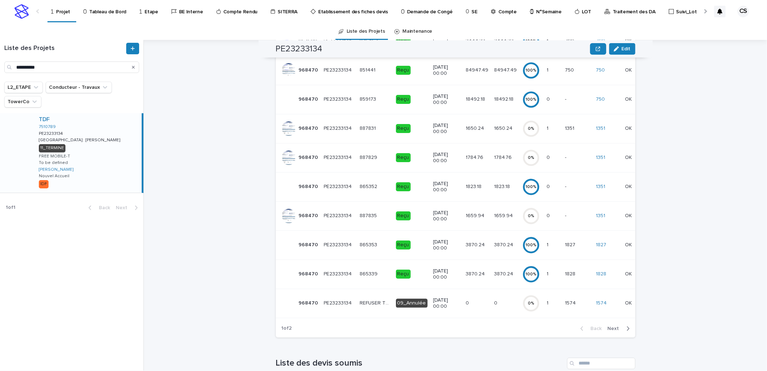
click at [614, 331] on span "Next" at bounding box center [616, 328] width 16 height 5
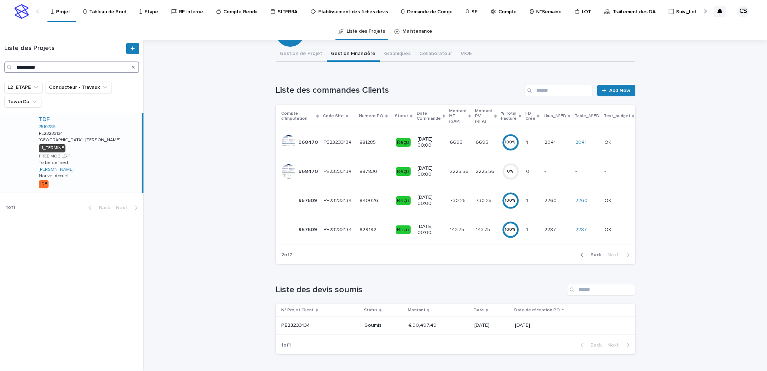
drag, startPoint x: 69, startPoint y: 61, endPoint x: 67, endPoint y: 66, distance: 5.0
click at [69, 63] on input "**********" at bounding box center [71, 67] width 135 height 12
click at [67, 66] on input "**********" at bounding box center [71, 67] width 135 height 12
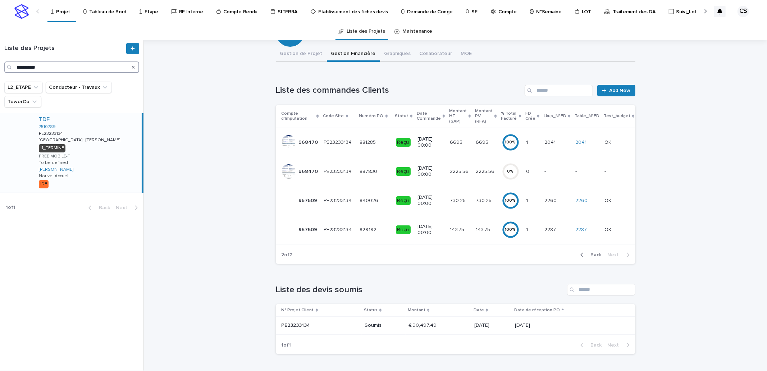
paste input "Search"
click at [100, 136] on div "TDF 7226402 PE25271906 PE25271906 Sable/[GEOGRAPHIC_DATA] Sable/[GEOGRAPHIC_DAT…" at bounding box center [87, 150] width 109 height 74
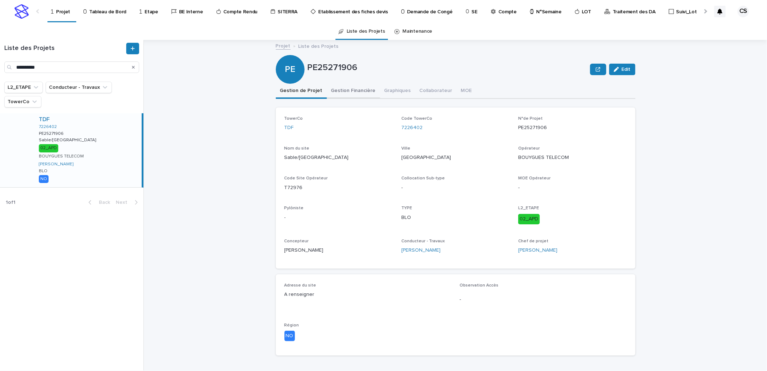
click at [339, 87] on button "Gestion Financière" at bounding box center [353, 91] width 53 height 15
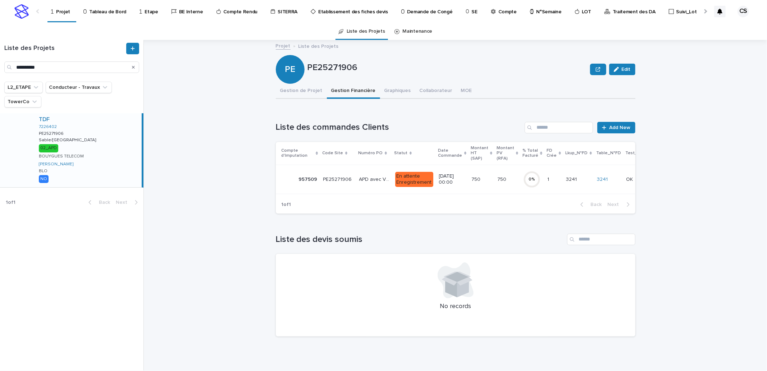
click at [339, 67] on p "PE25271906" at bounding box center [447, 68] width 280 height 10
click at [279, 85] on button "Gestion de Projet" at bounding box center [301, 91] width 51 height 15
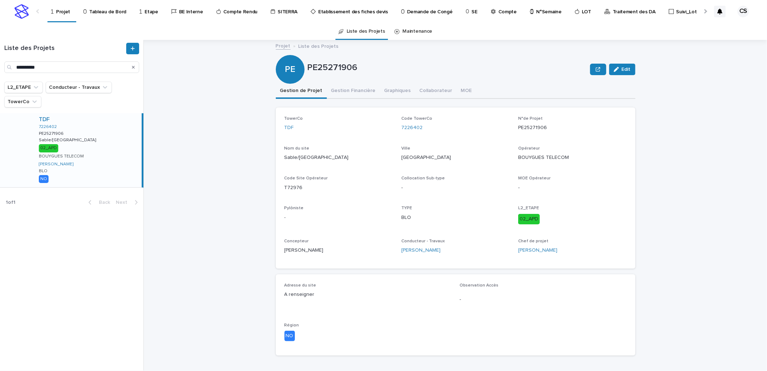
click at [405, 156] on p "[GEOGRAPHIC_DATA]" at bounding box center [455, 158] width 108 height 8
drag, startPoint x: 423, startPoint y: 126, endPoint x: 397, endPoint y: 126, distance: 26.2
click at [397, 126] on div "TowerCo TDF Code TowerCo 7226402 N°de Projet PE25271906 Nom du site Sable/[GEOG…" at bounding box center [455, 188] width 342 height 144
click at [23, 65] on input "**********" at bounding box center [71, 67] width 135 height 12
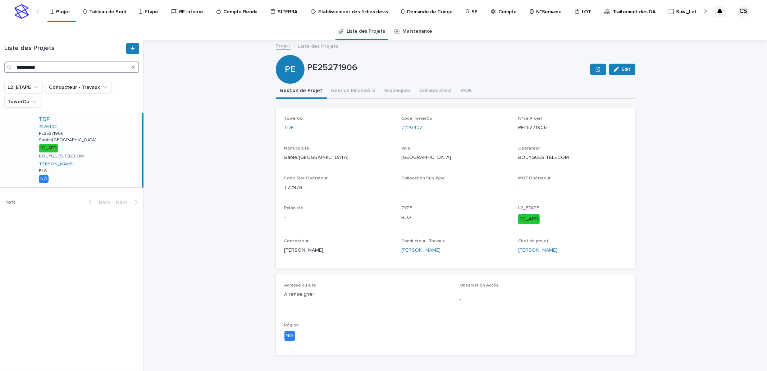
click at [23, 65] on input "**********" at bounding box center [71, 67] width 135 height 12
paste input "Search"
type input "**********"
click at [101, 128] on div "TDF 7218109 PE22226135 PE22226135 LE_MANS_EMMANUEL_MAIRE LE_MANS_EMMANUEL_MAIRE…" at bounding box center [87, 150] width 109 height 74
click at [340, 89] on button "Gestion Financière" at bounding box center [353, 91] width 53 height 15
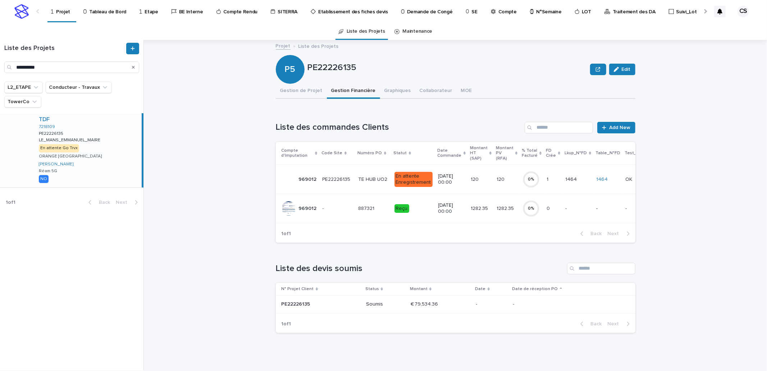
click at [416, 206] on p "Reçu" at bounding box center [413, 208] width 38 height 9
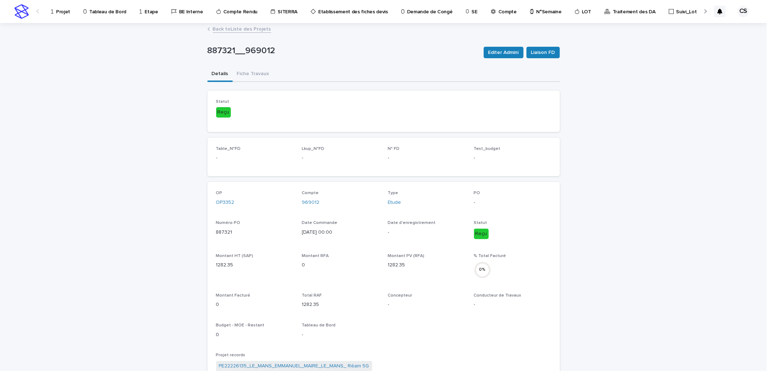
scroll to position [268, 0]
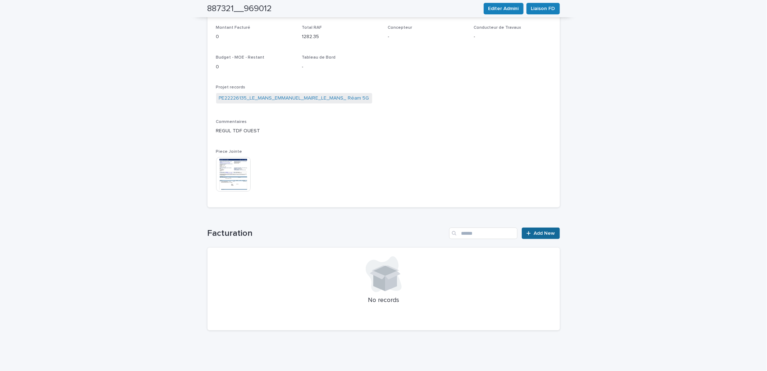
click at [539, 235] on link "Add New" at bounding box center [541, 234] width 38 height 12
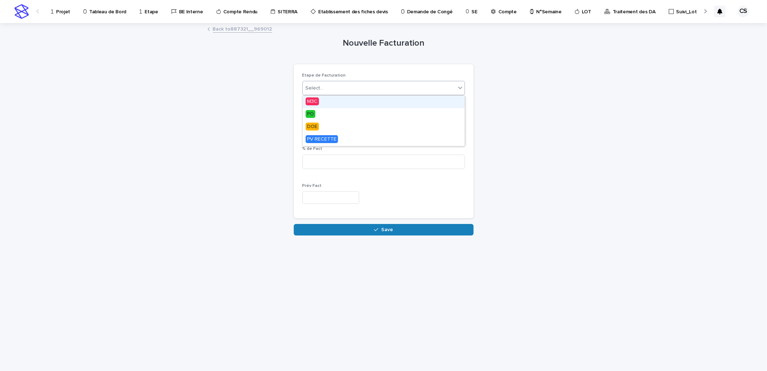
click at [340, 90] on div "Select..." at bounding box center [379, 88] width 153 height 12
click at [331, 100] on div "M3C" at bounding box center [384, 102] width 162 height 13
click at [330, 156] on input at bounding box center [383, 162] width 162 height 14
type input "***"
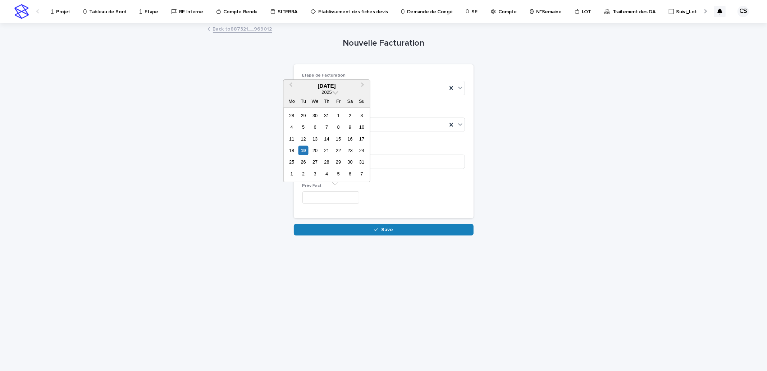
click at [311, 198] on input "text" at bounding box center [330, 197] width 57 height 13
click at [337, 152] on div "22" at bounding box center [339, 151] width 10 height 10
type input "*********"
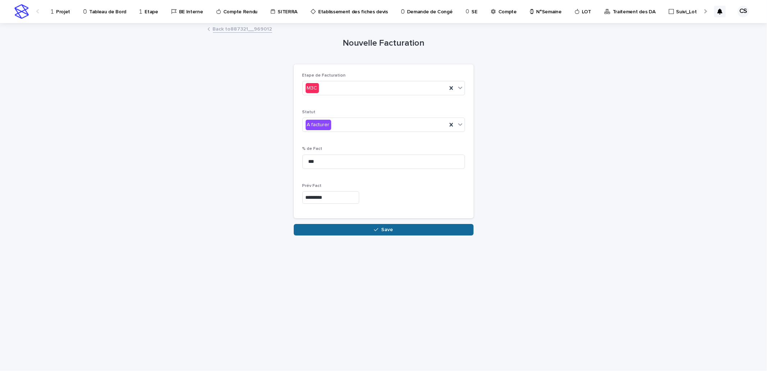
click at [382, 228] on span "Save" at bounding box center [387, 229] width 12 height 5
